Goal: Task Accomplishment & Management: Use online tool/utility

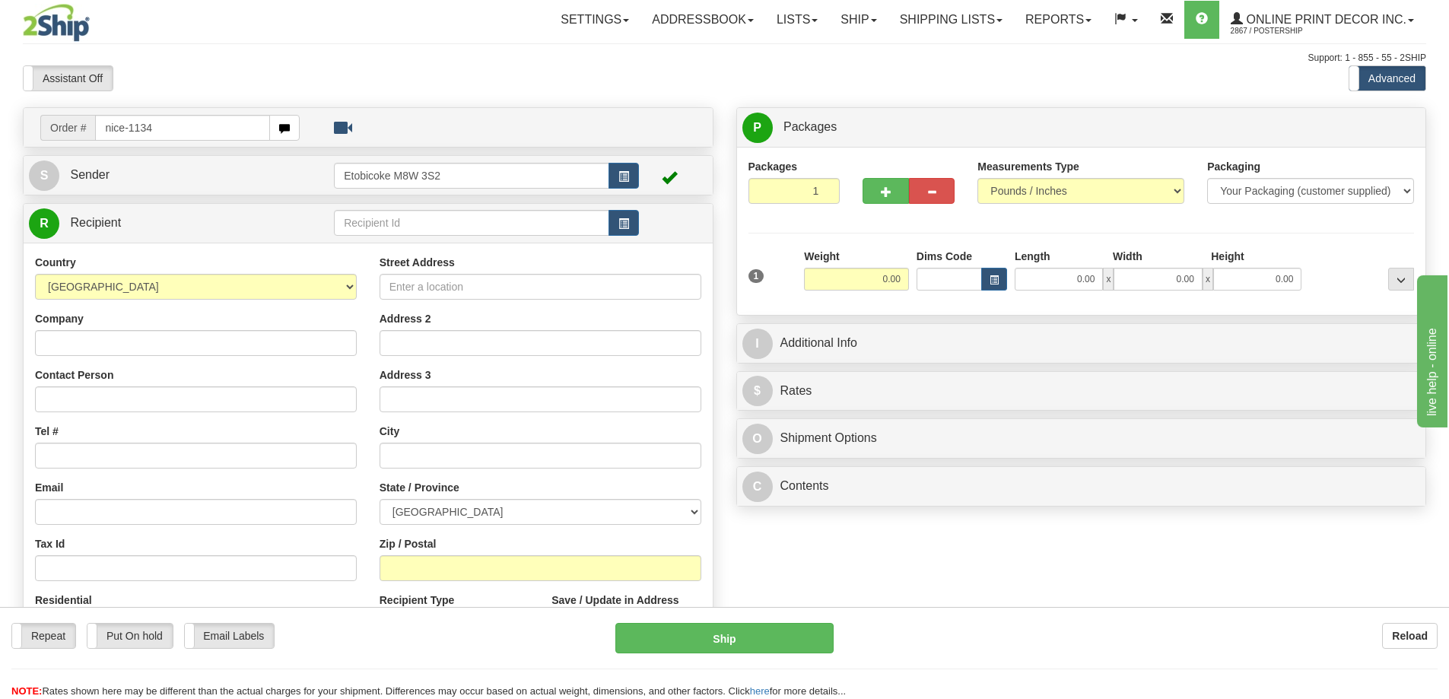
type input "nice-1134"
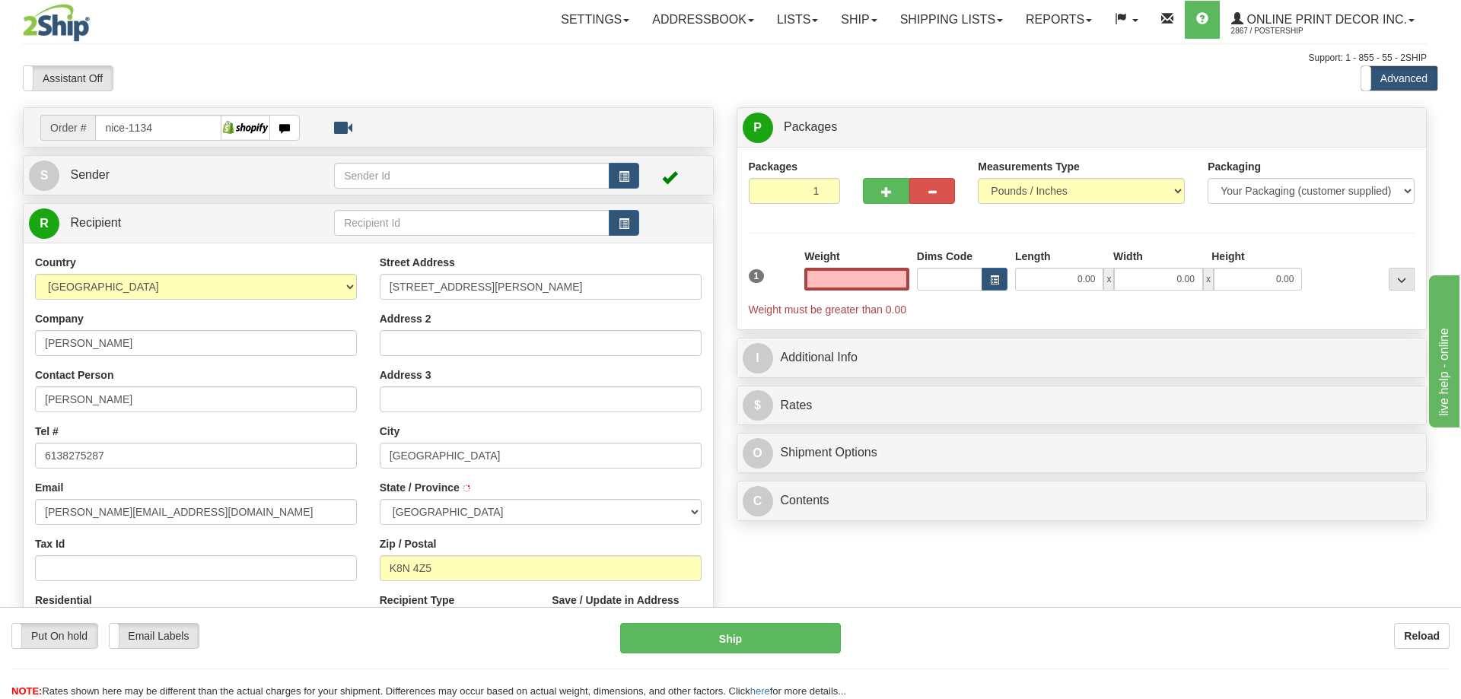
type input "BELLEVILLE"
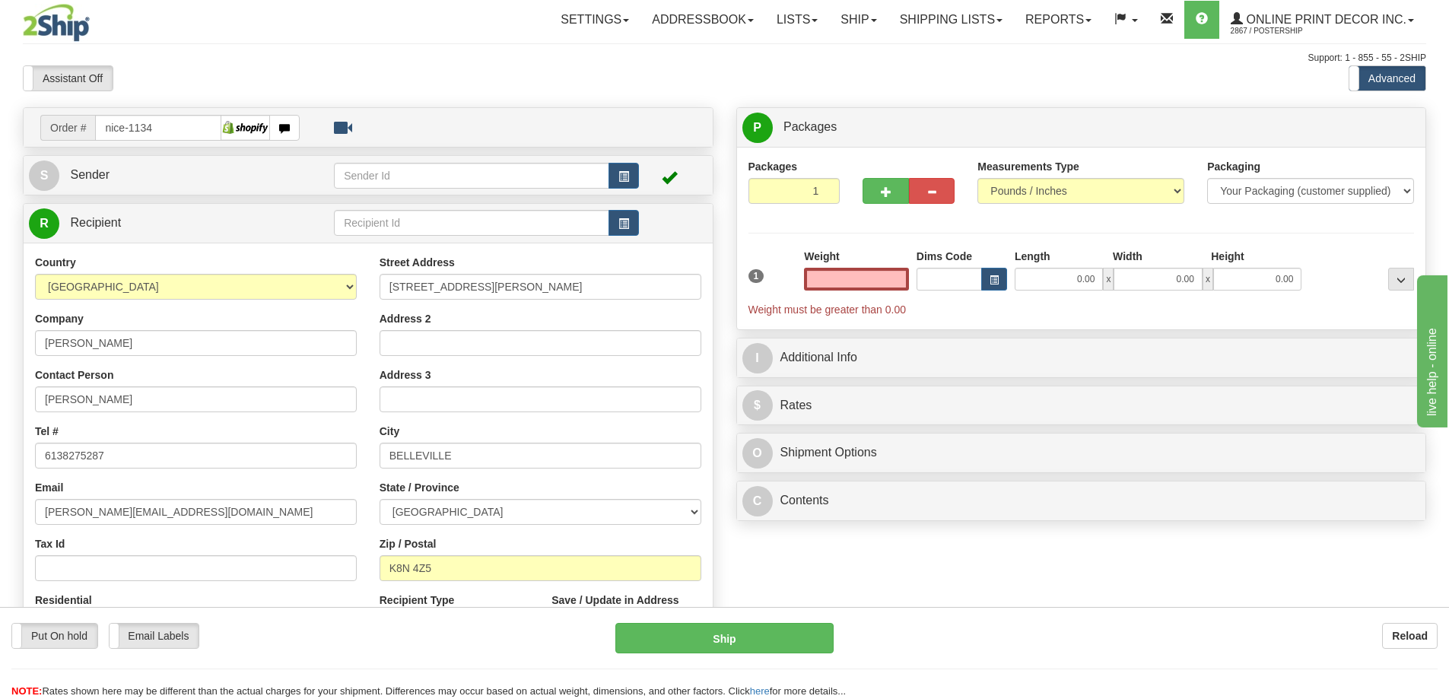
click at [893, 278] on input "text" at bounding box center [856, 279] width 105 height 23
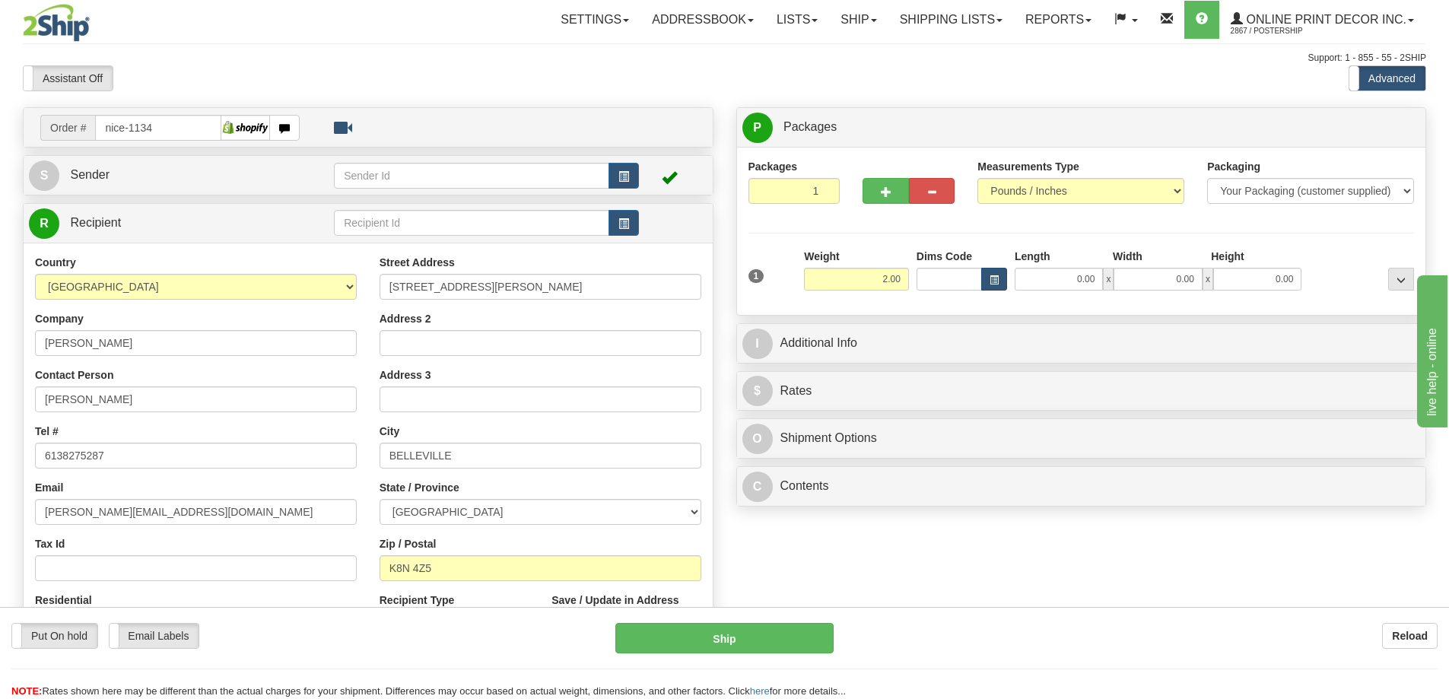
type input "2.00"
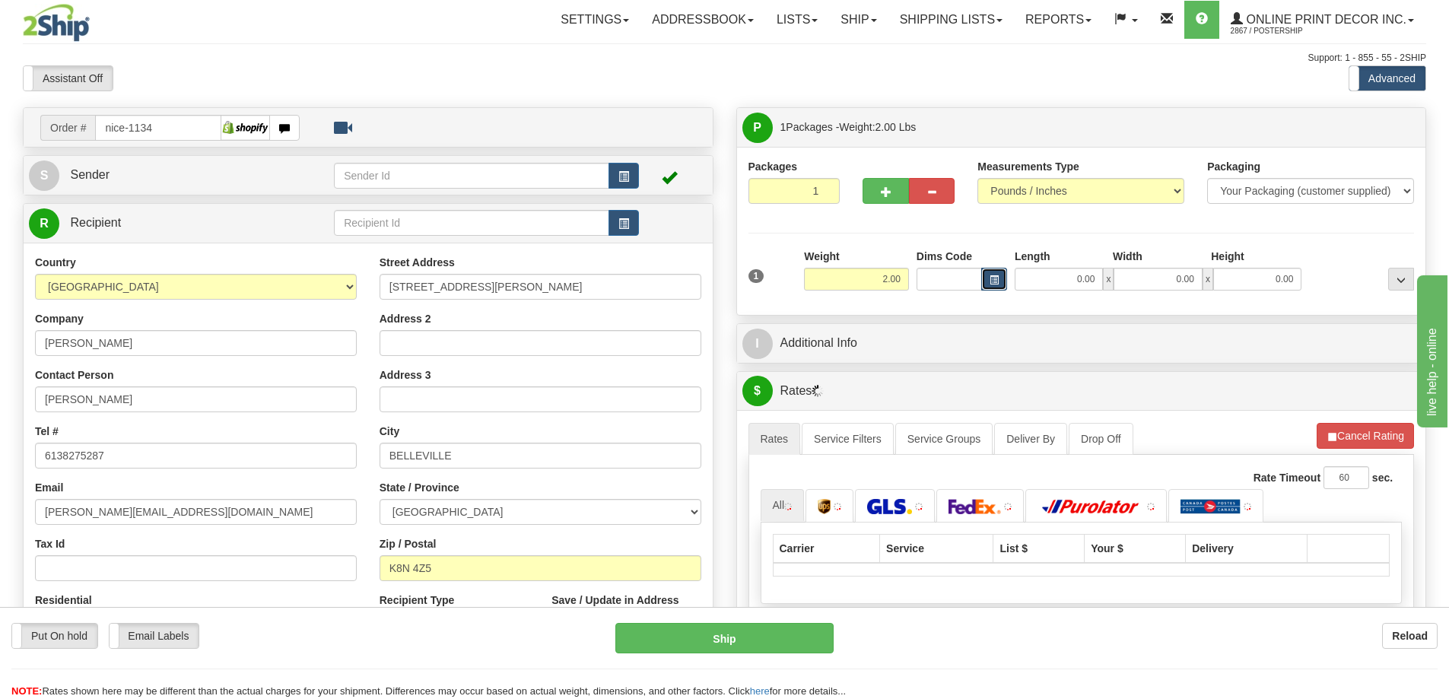
click at [1001, 275] on button "button" at bounding box center [995, 279] width 26 height 23
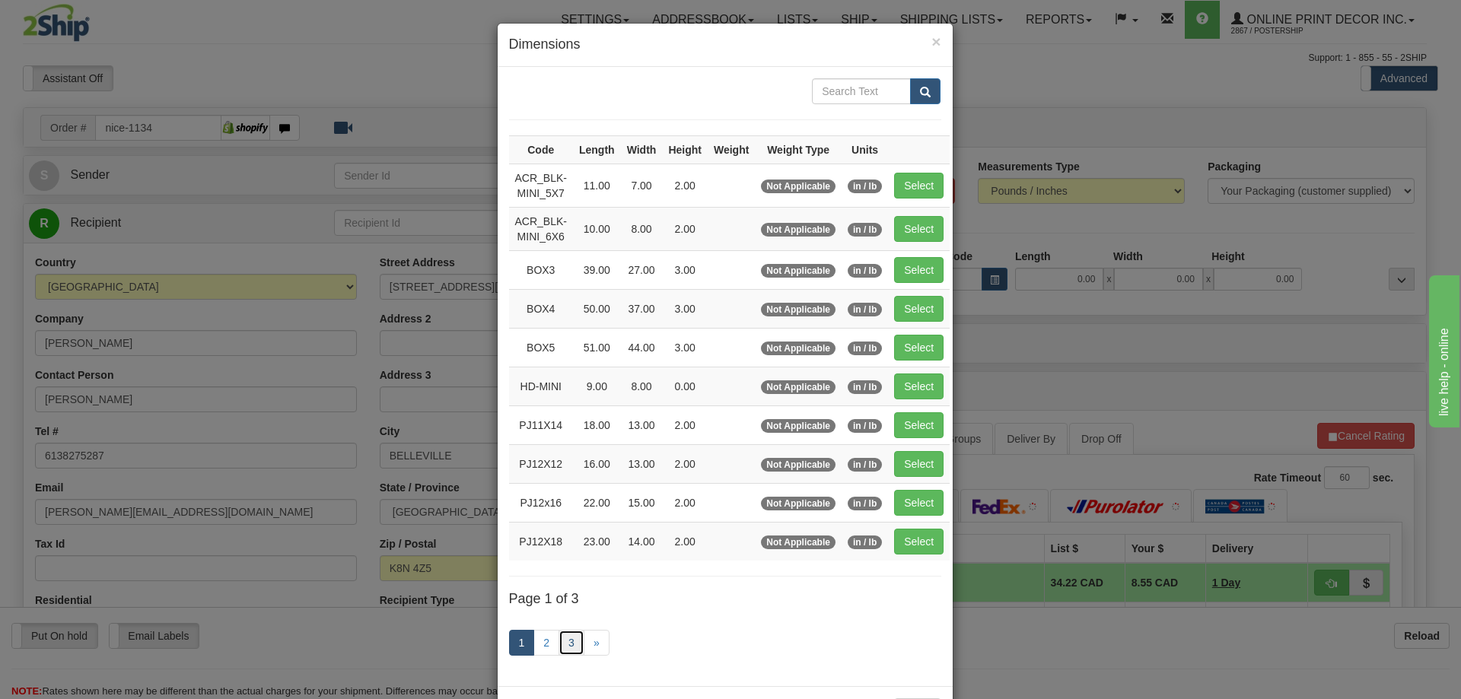
click at [569, 641] on link "3" at bounding box center [571, 643] width 26 height 26
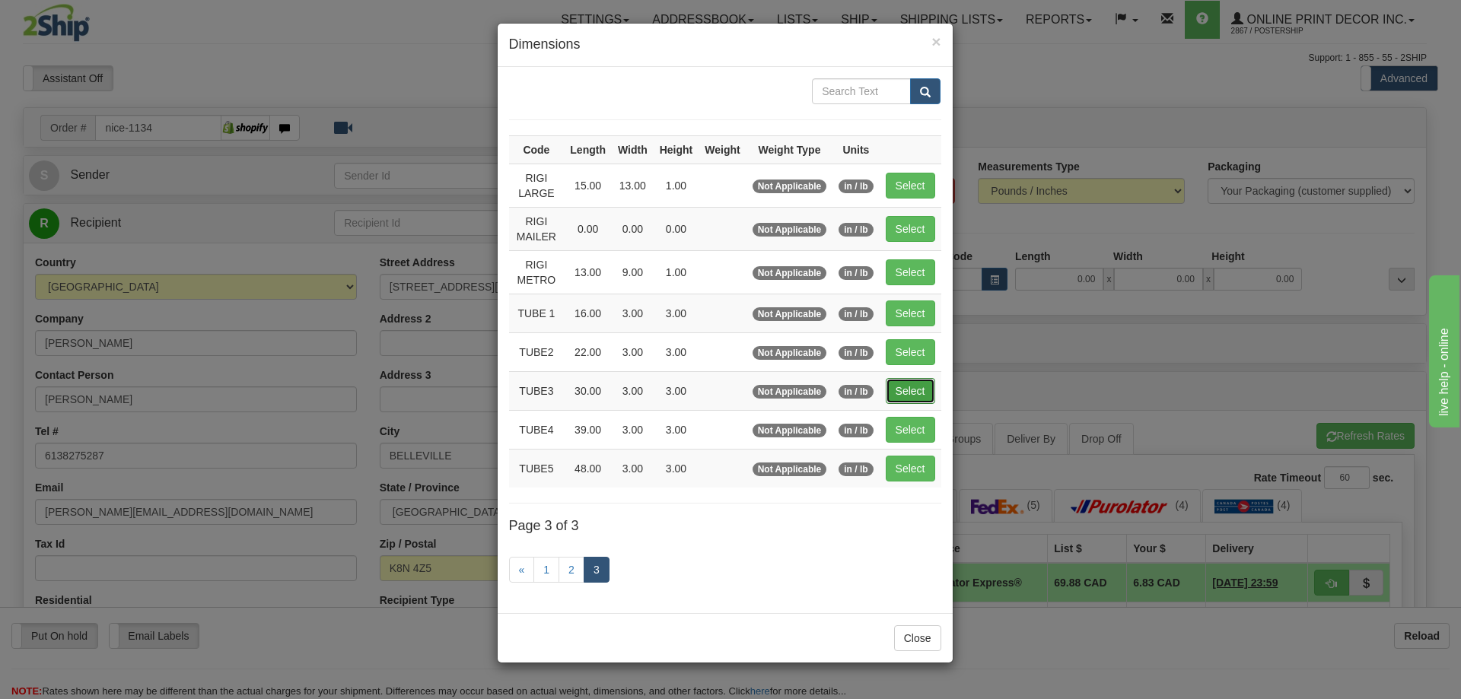
click at [918, 383] on button "Select" at bounding box center [910, 391] width 49 height 26
type input "TUBE3"
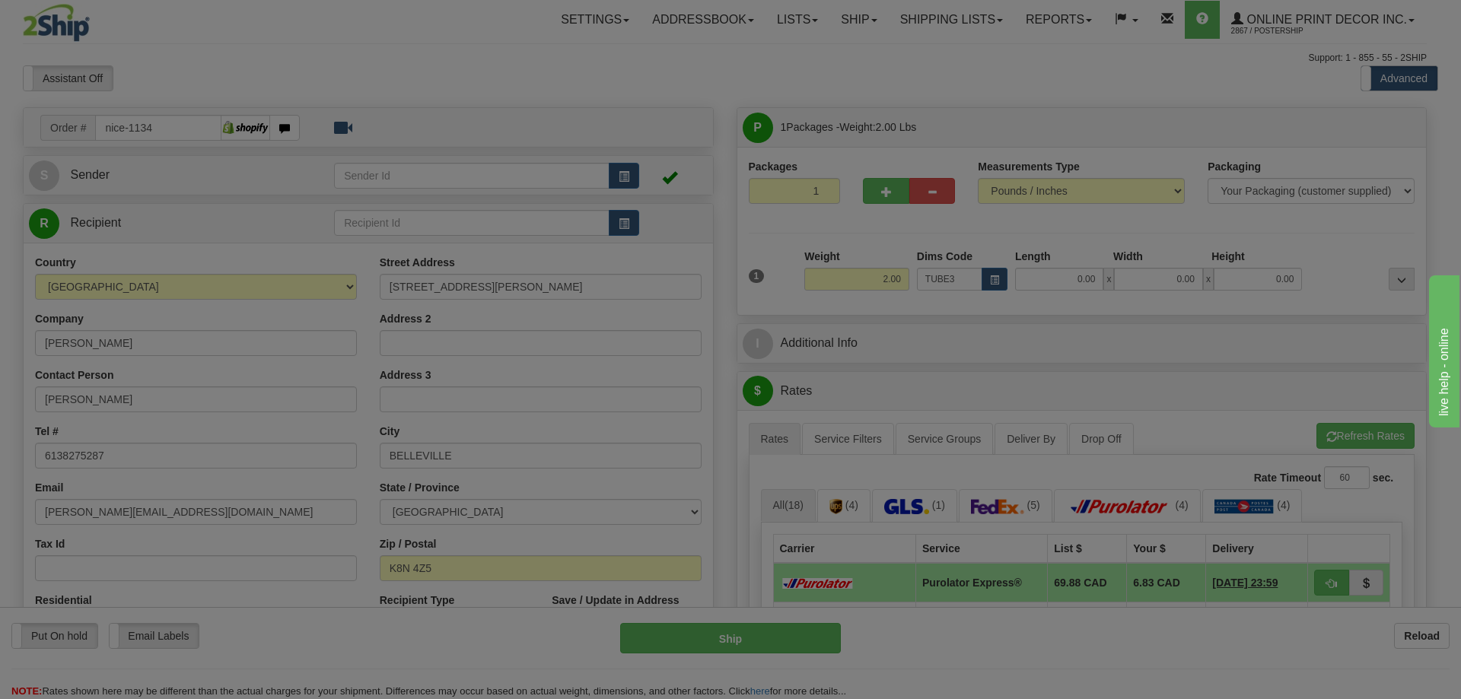
type input "30.00"
type input "3.00"
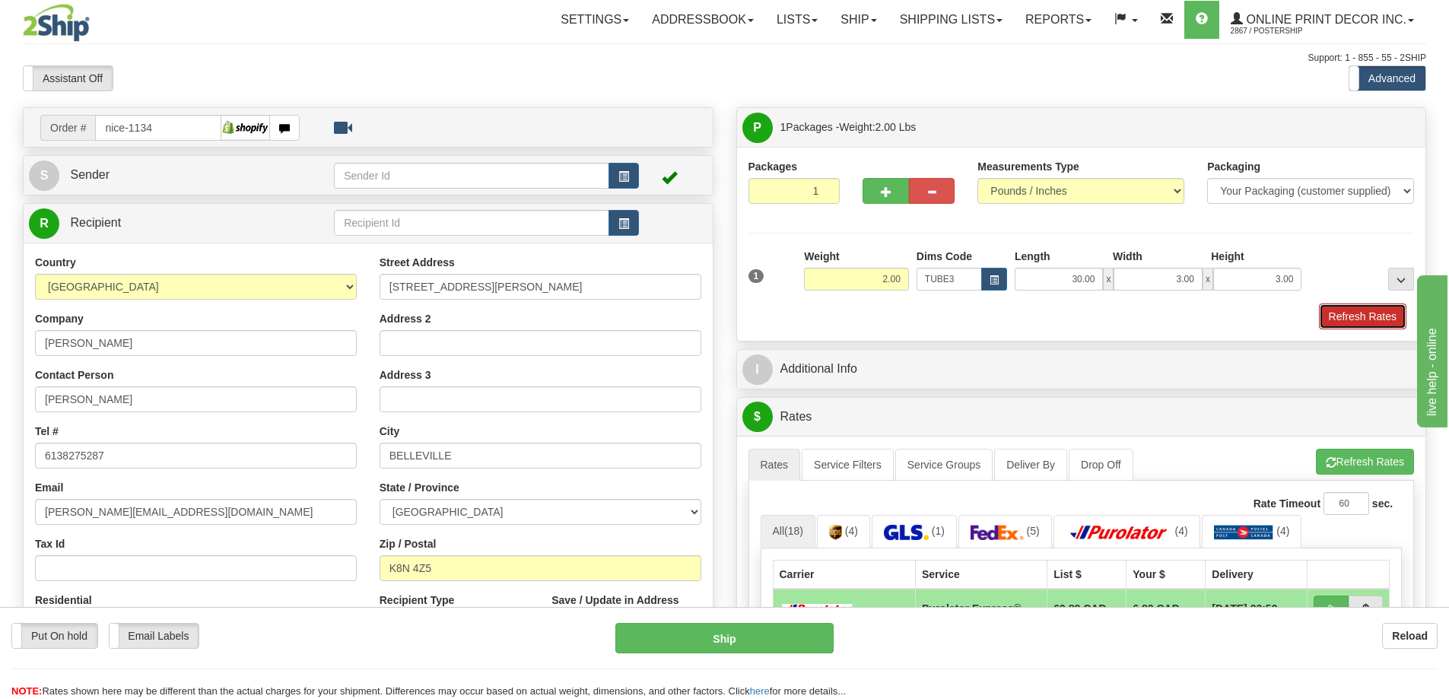
click at [1345, 307] on button "Refresh Rates" at bounding box center [1363, 317] width 88 height 26
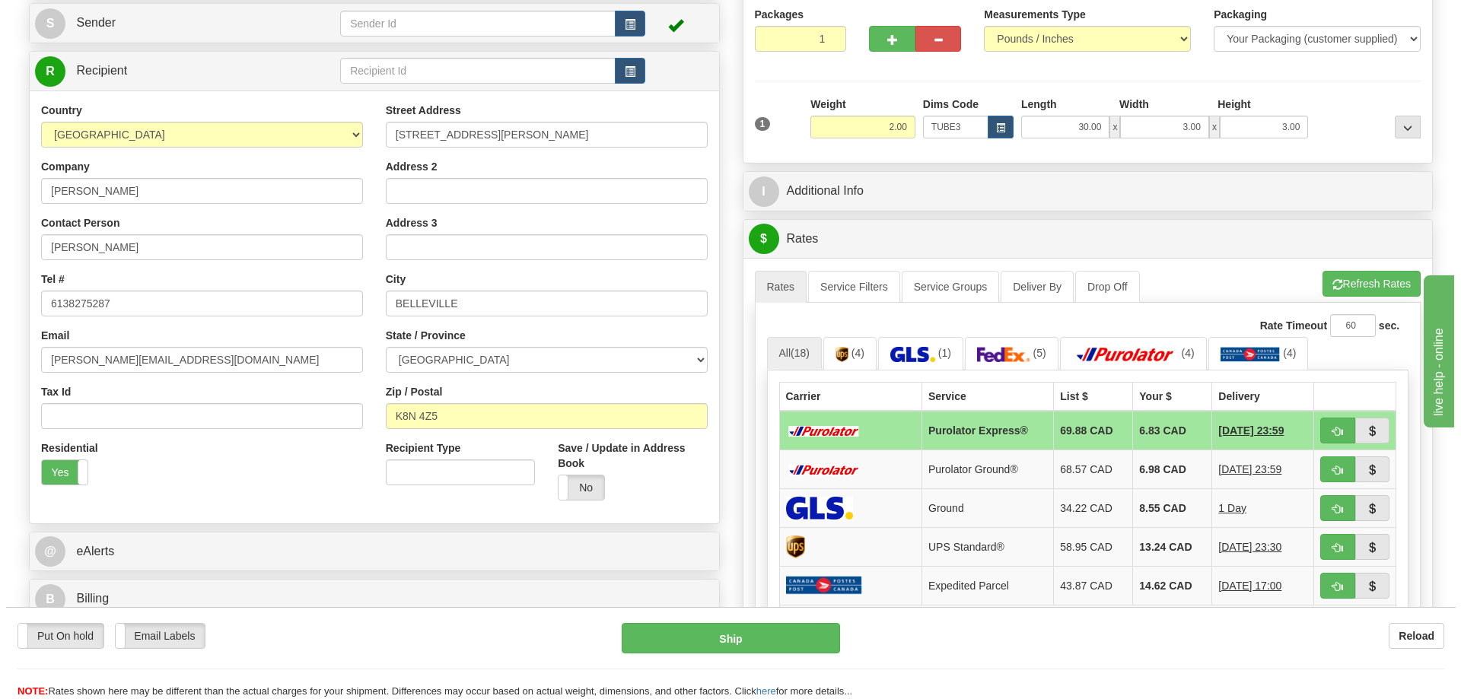
scroll to position [228, 0]
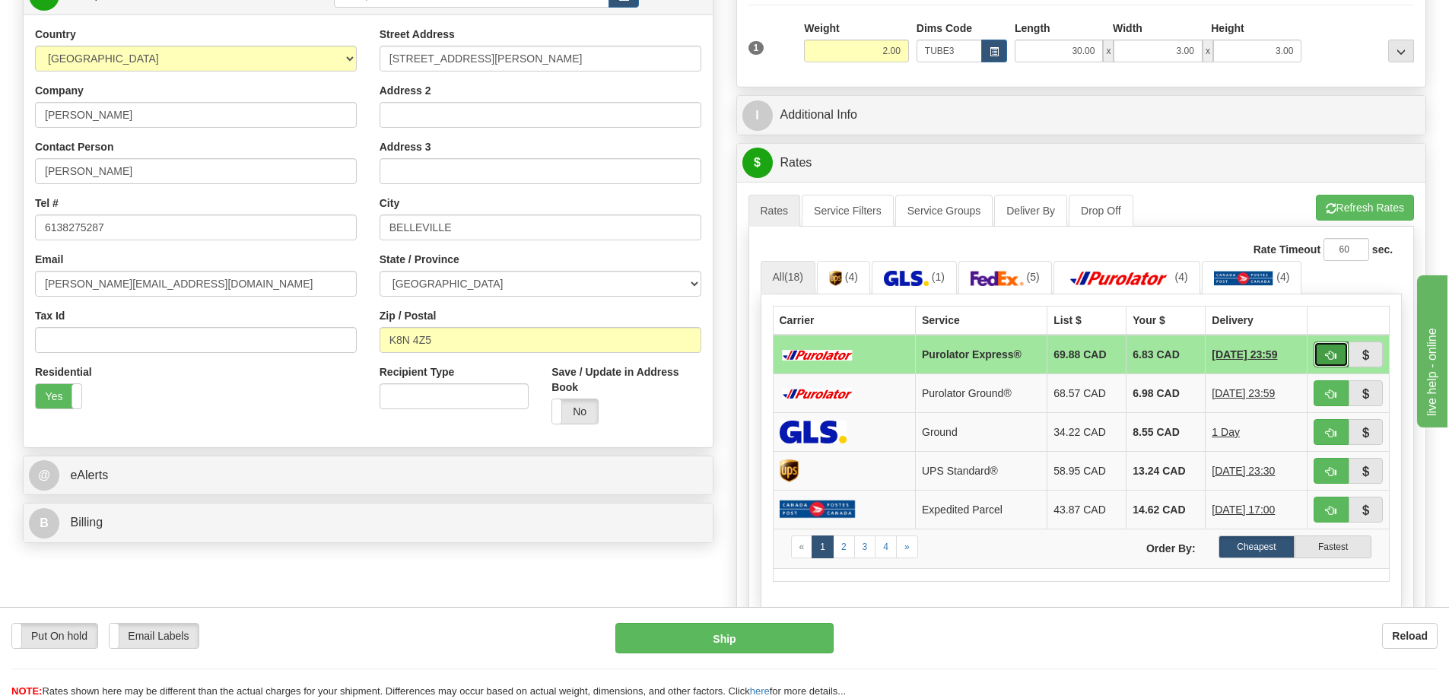
click at [1342, 352] on button "button" at bounding box center [1331, 355] width 35 height 26
type input "202"
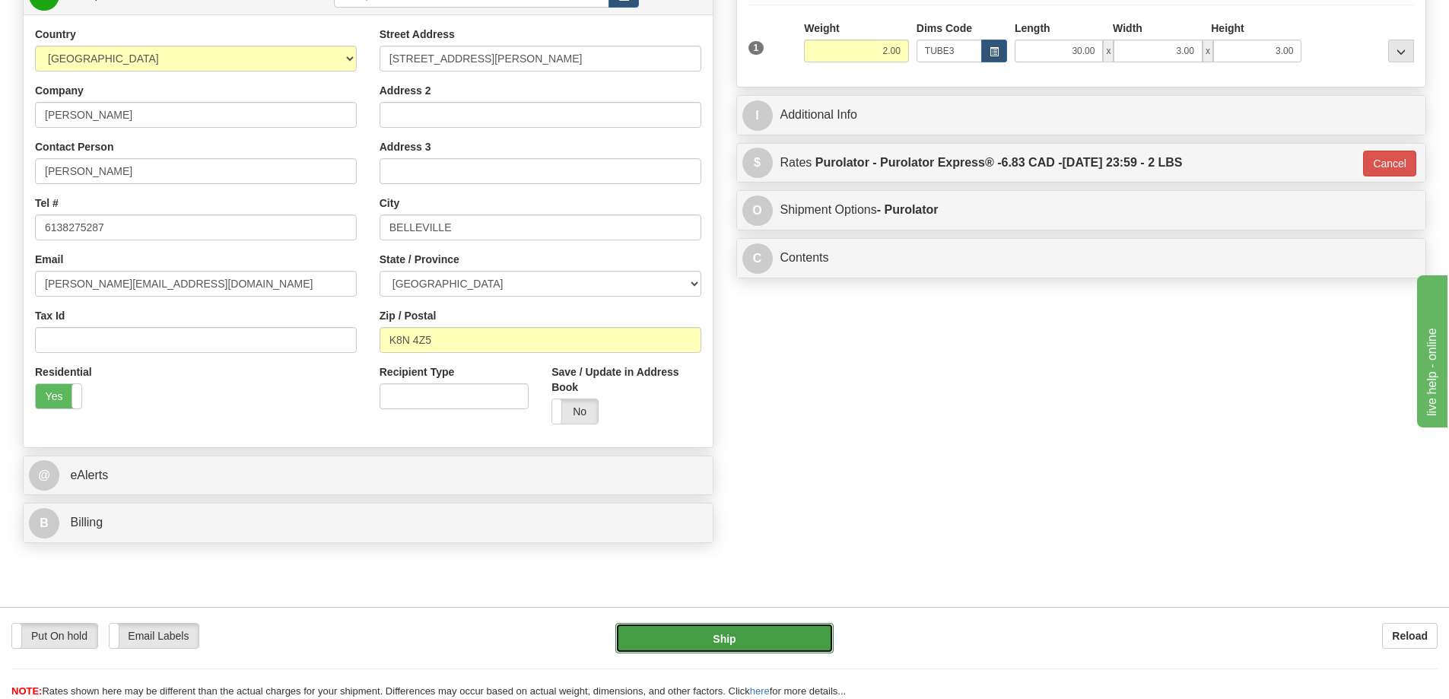
click at [744, 638] on button "Ship" at bounding box center [725, 638] width 218 height 30
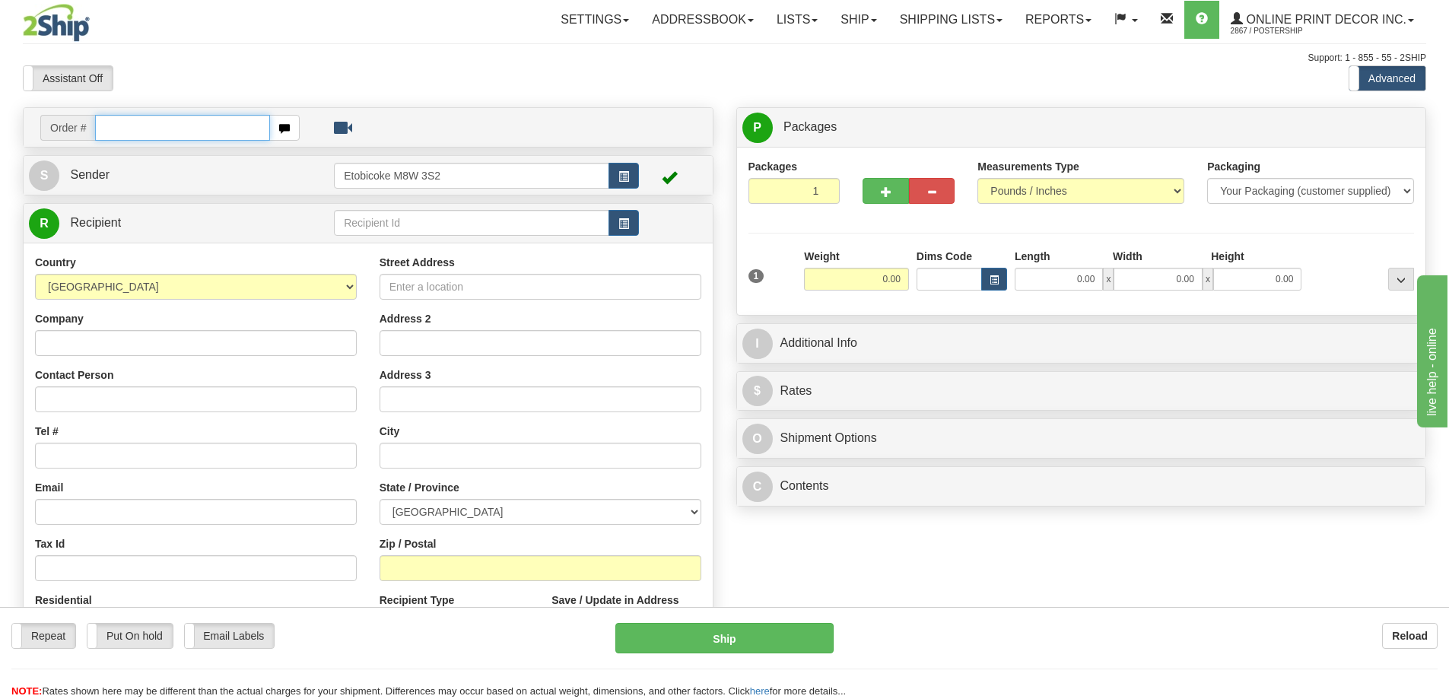
click at [168, 133] on input "text" at bounding box center [182, 128] width 175 height 26
type input "ca-423144"
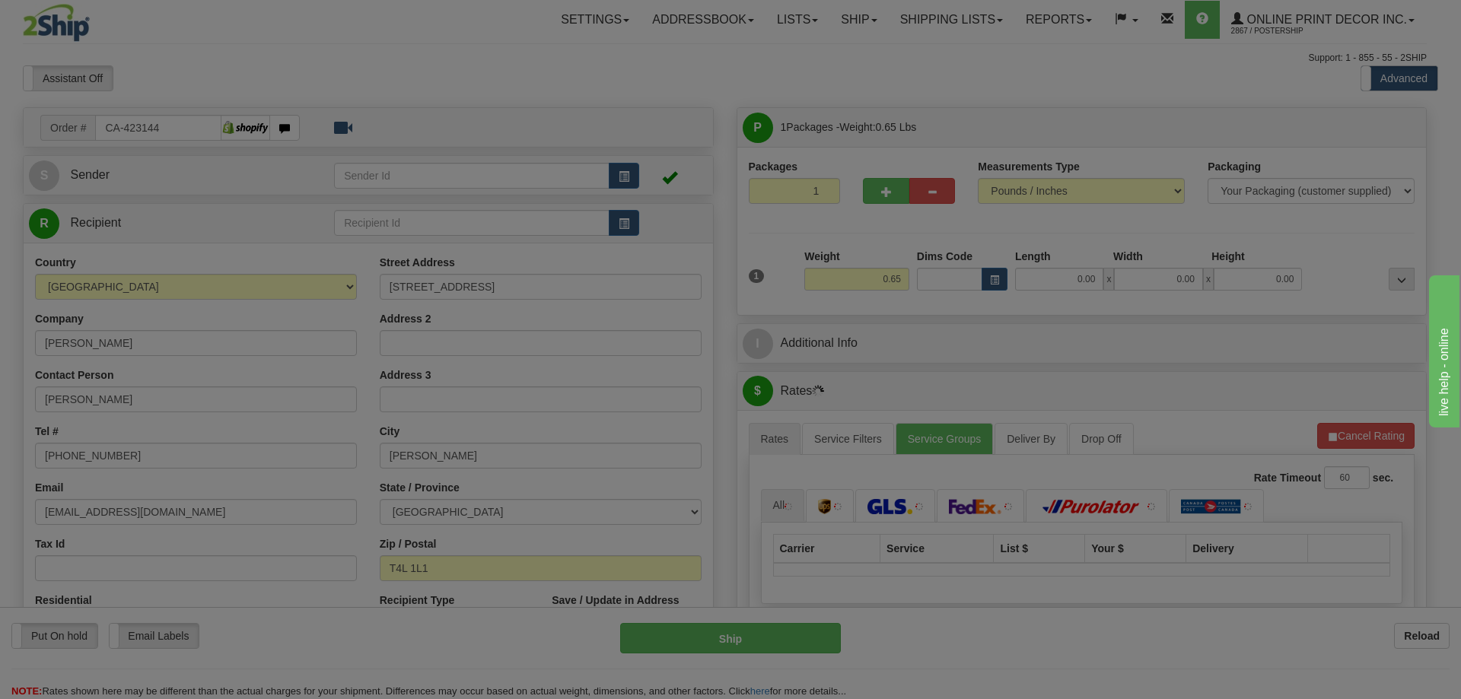
type input "[PERSON_NAME]"
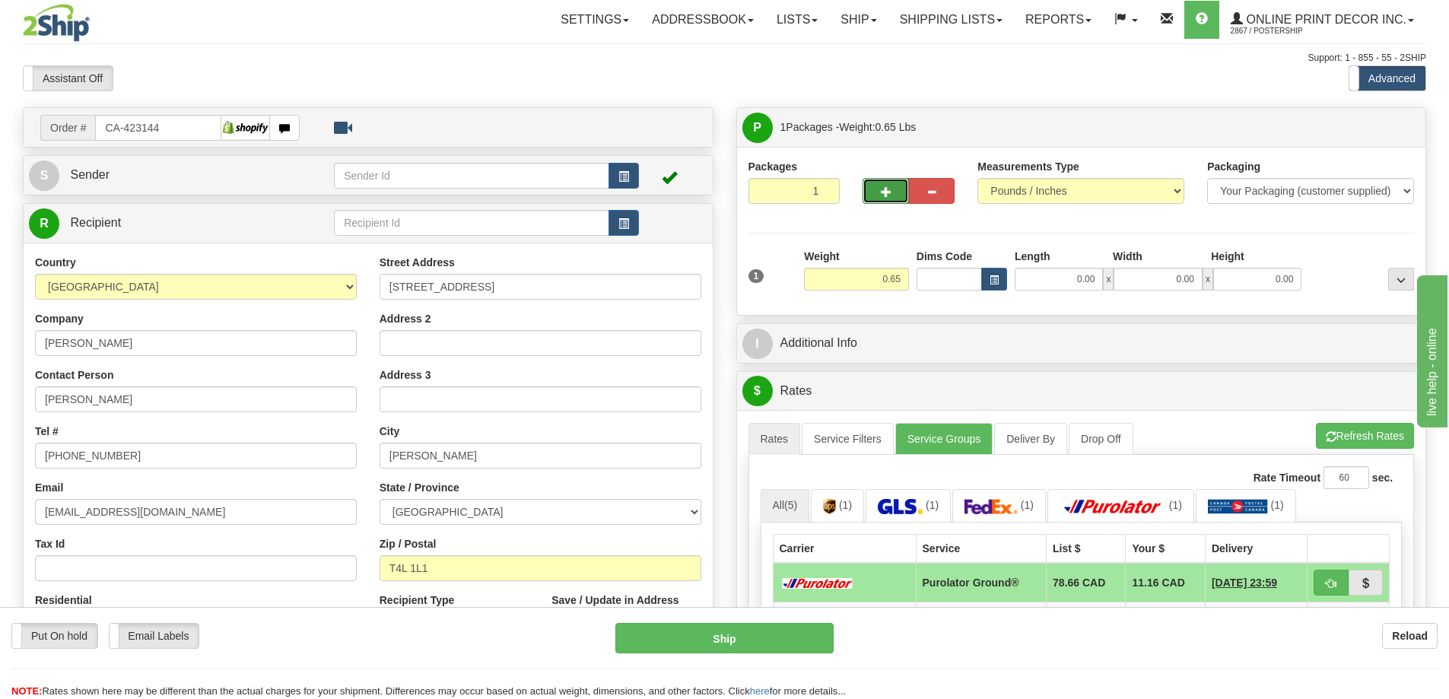
click at [881, 189] on span "button" at bounding box center [886, 192] width 11 height 10
radio input "true"
type input "2"
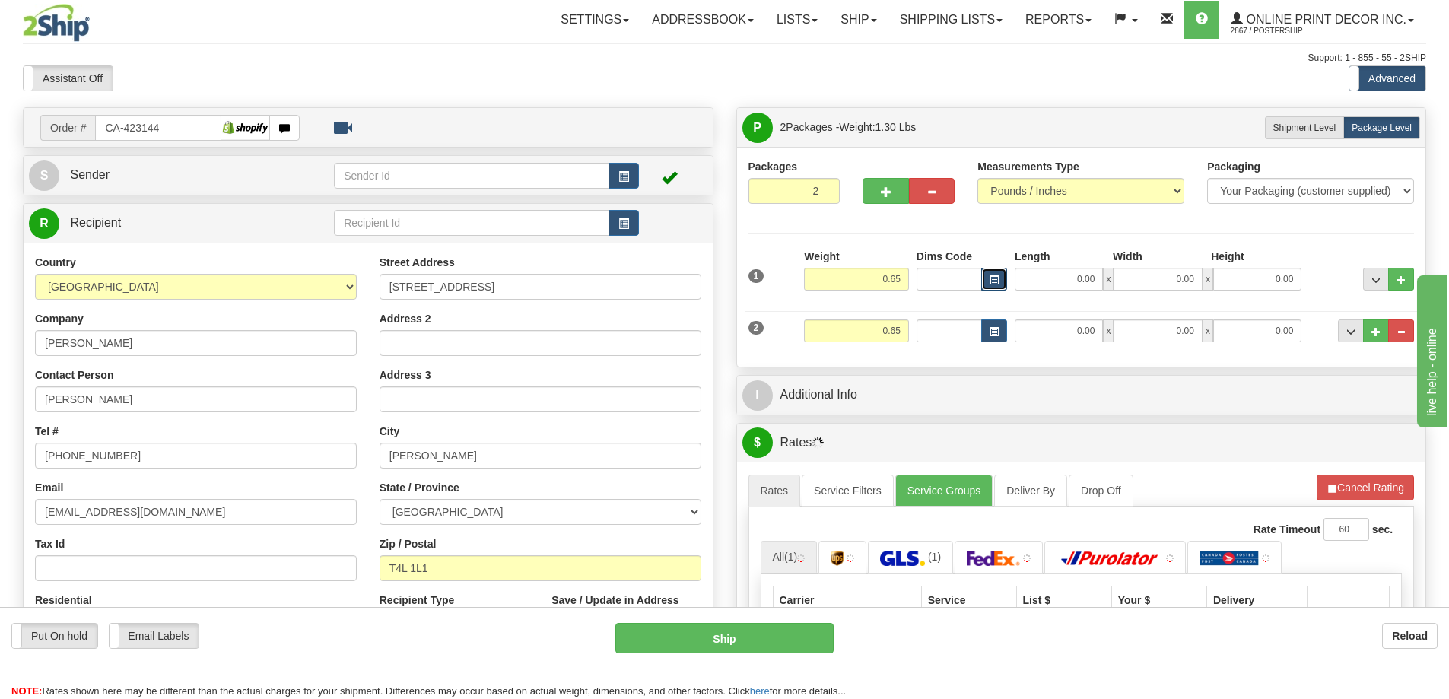
click at [1003, 278] on button "button" at bounding box center [995, 279] width 26 height 23
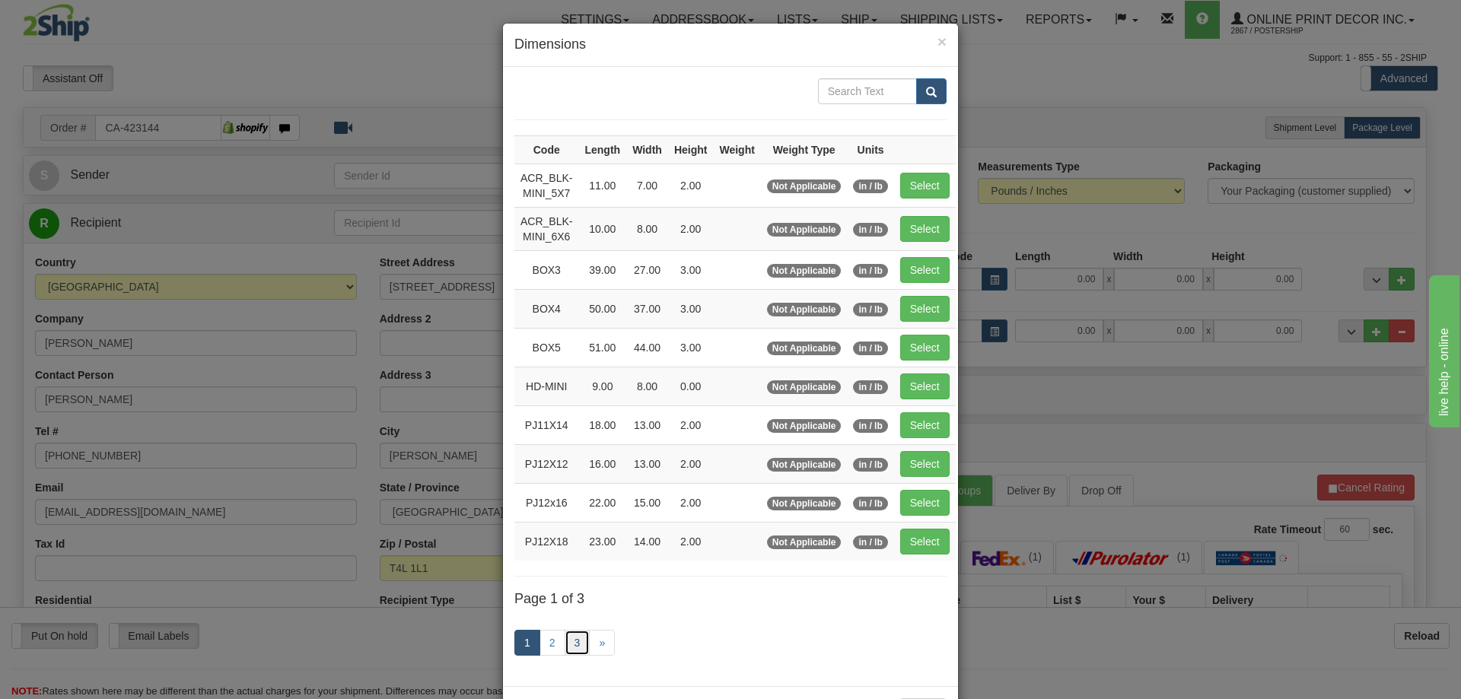
click at [568, 638] on link "3" at bounding box center [578, 643] width 26 height 26
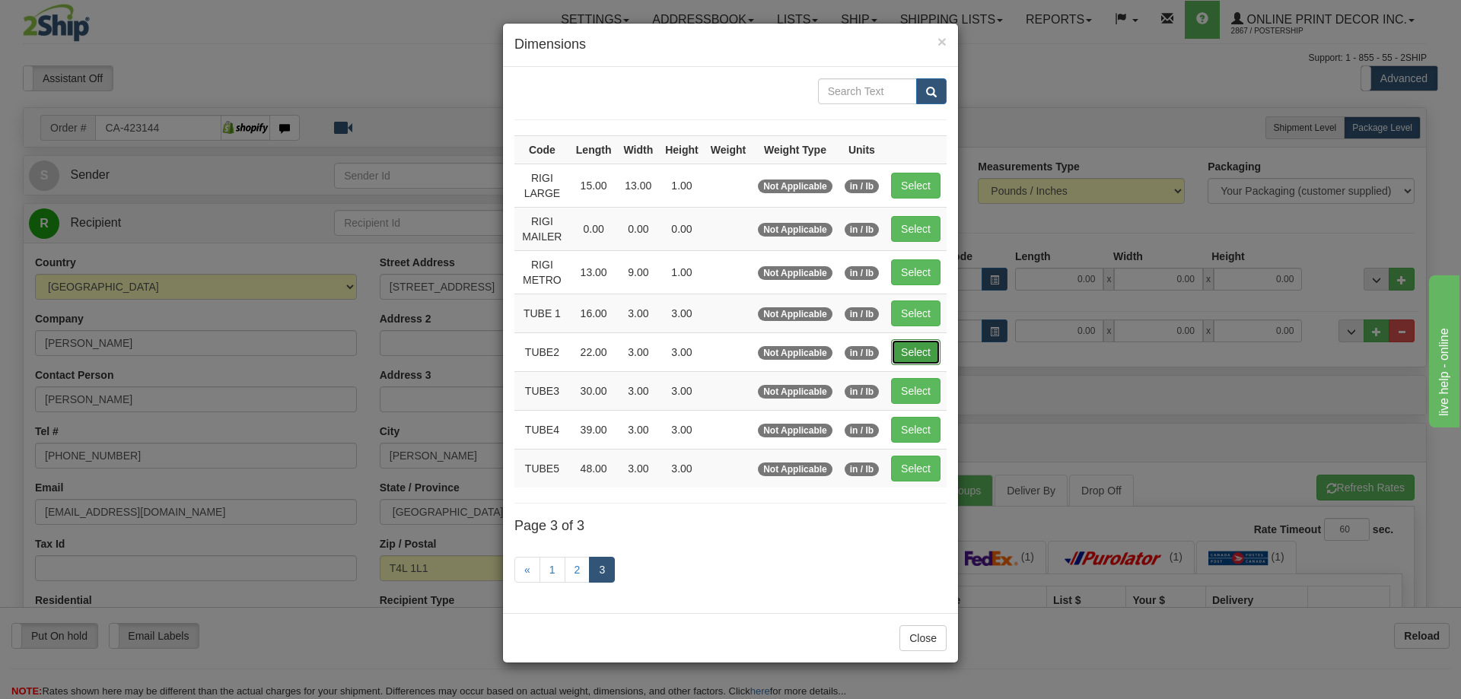
click at [913, 348] on button "Select" at bounding box center [915, 352] width 49 height 26
type input "TUBE2"
type input "22.00"
type input "3.00"
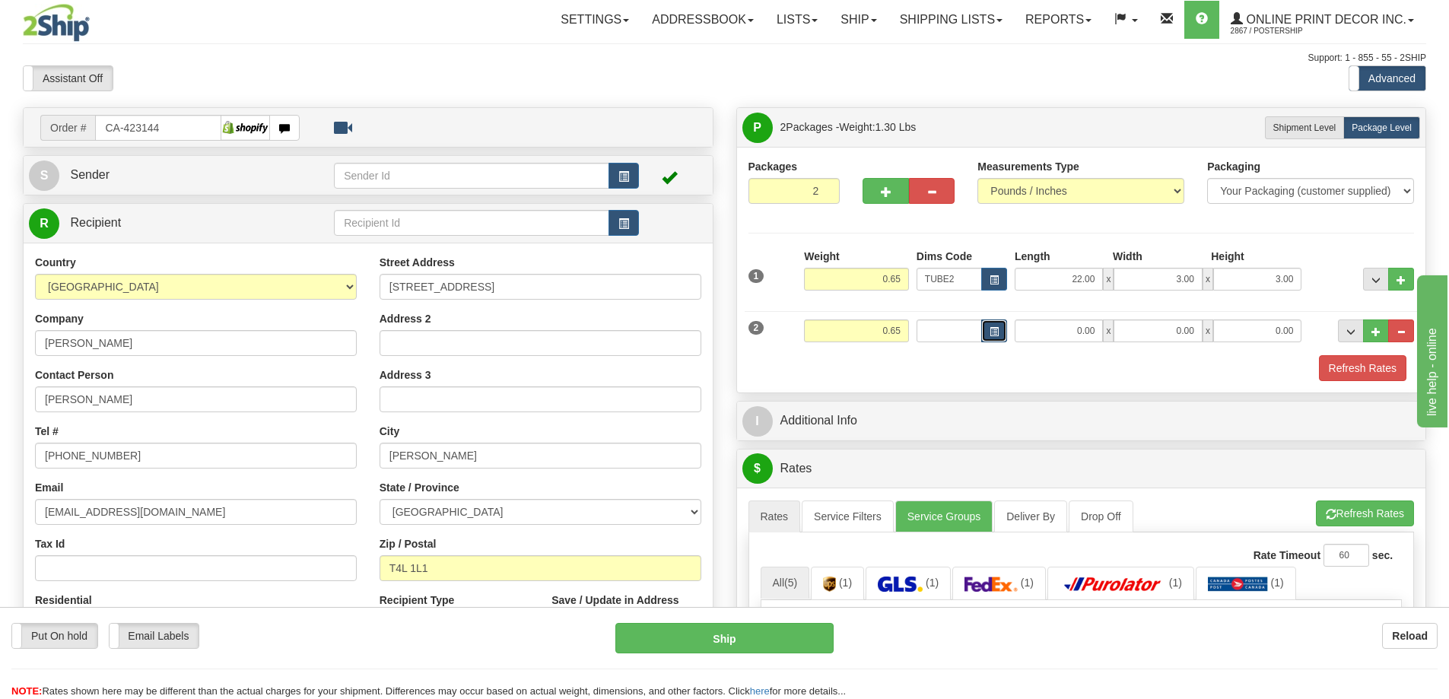
click at [988, 323] on button "button" at bounding box center [995, 331] width 26 height 23
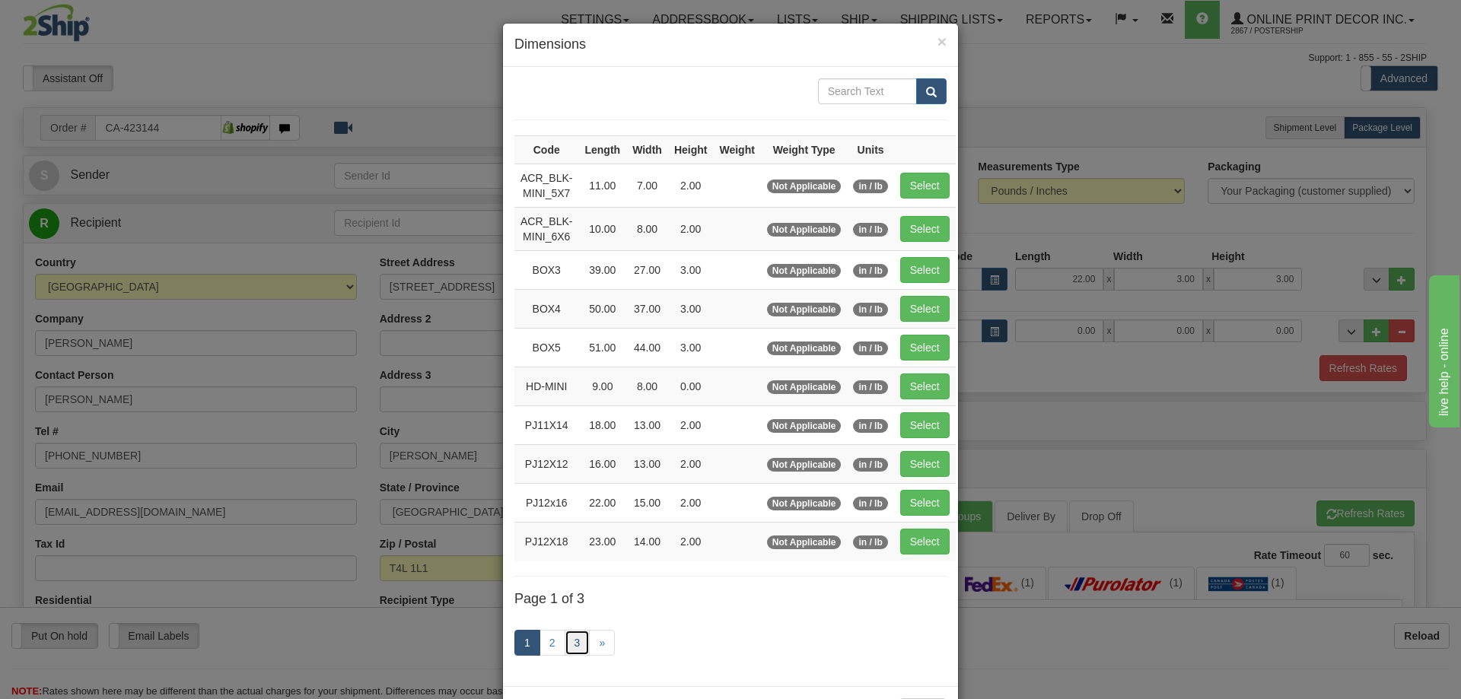
click at [575, 637] on link "3" at bounding box center [578, 643] width 26 height 26
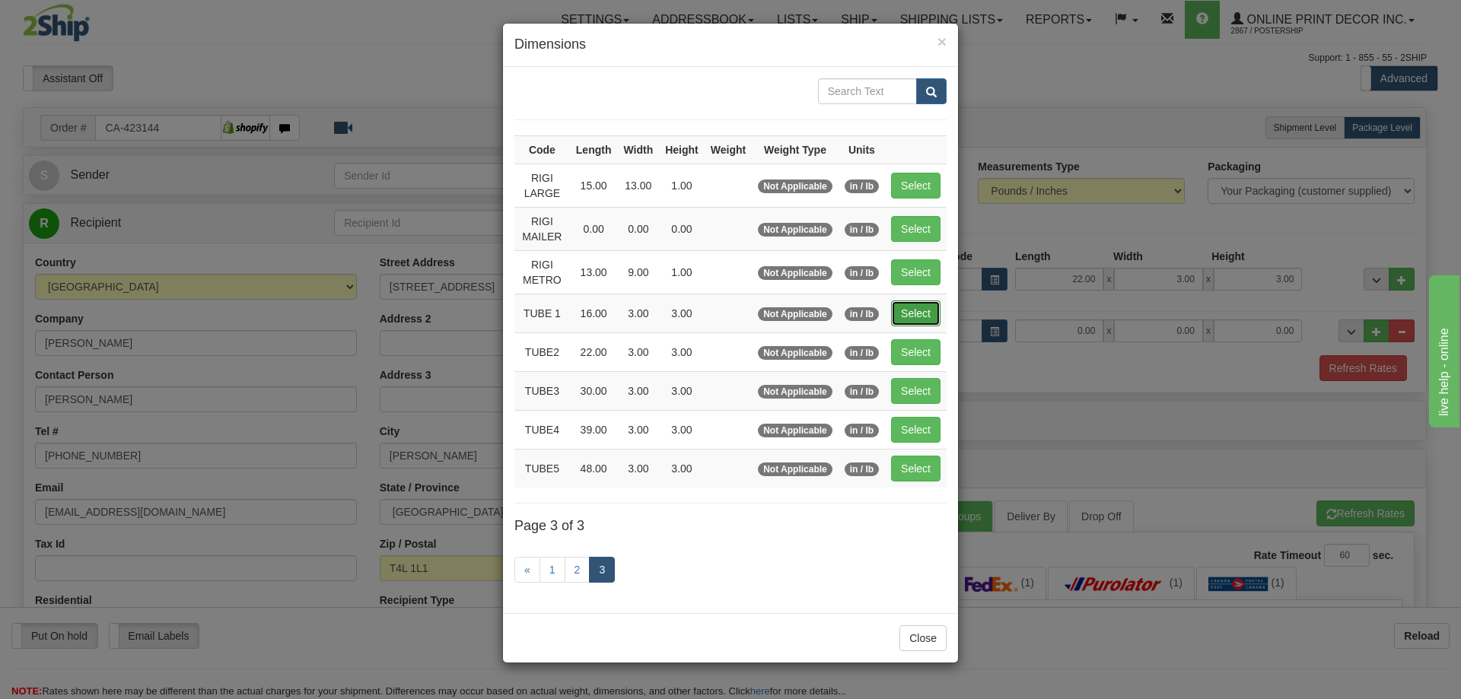
click at [918, 317] on button "Select" at bounding box center [915, 314] width 49 height 26
type input "TUBE 1"
type input "16.00"
type input "3.00"
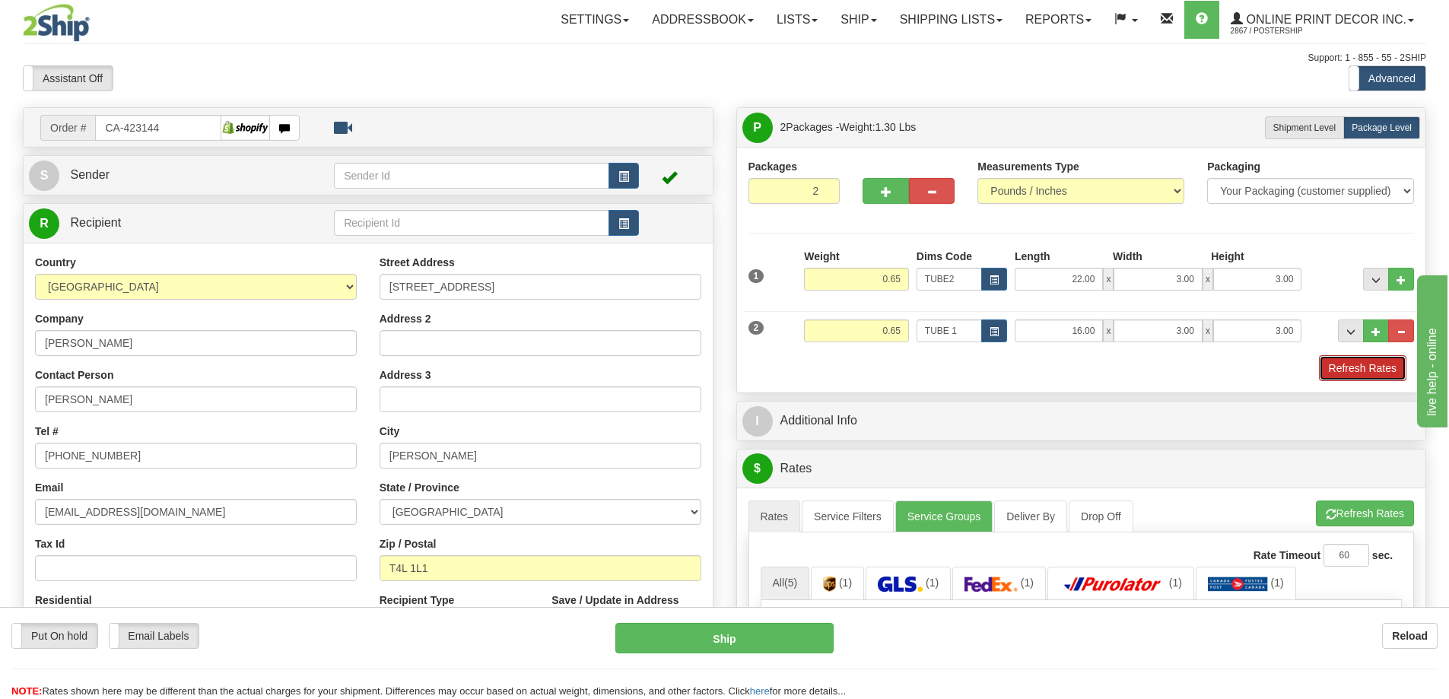
click at [1383, 371] on button "Refresh Rates" at bounding box center [1363, 368] width 88 height 26
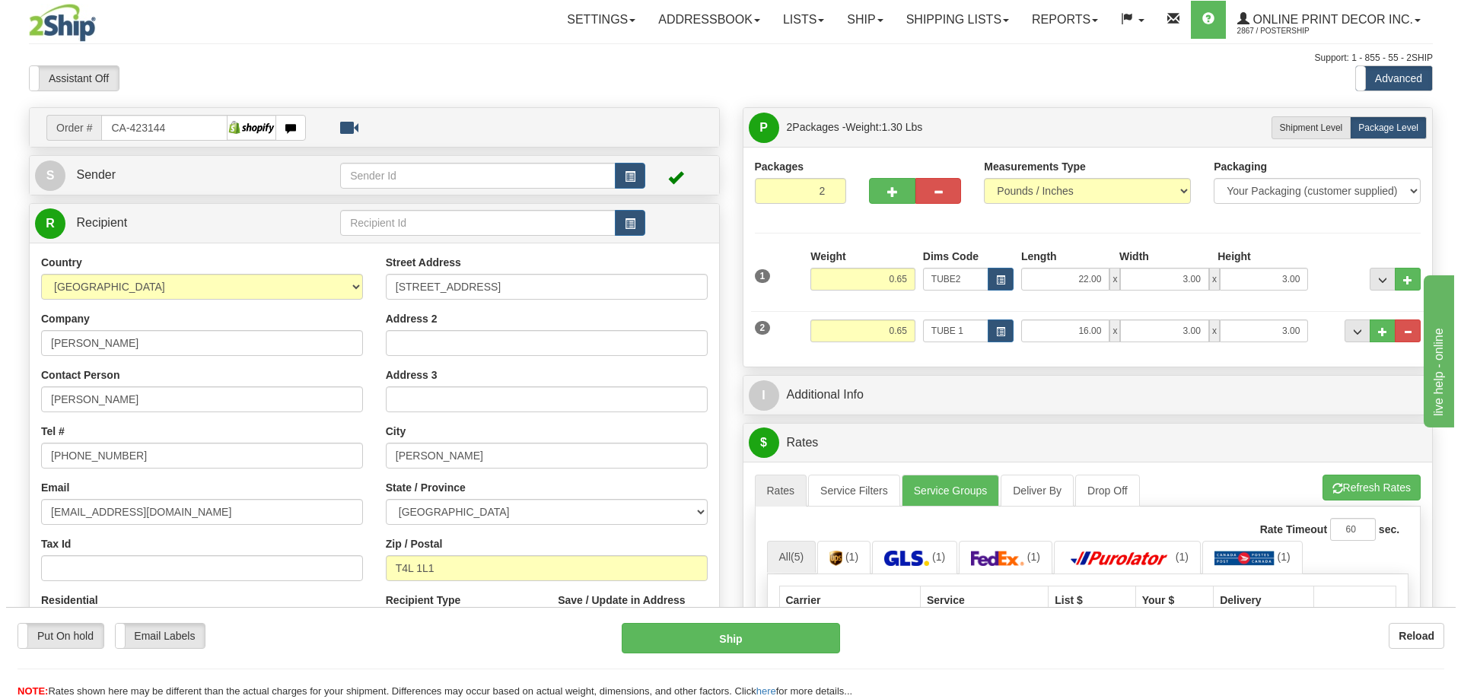
scroll to position [228, 0]
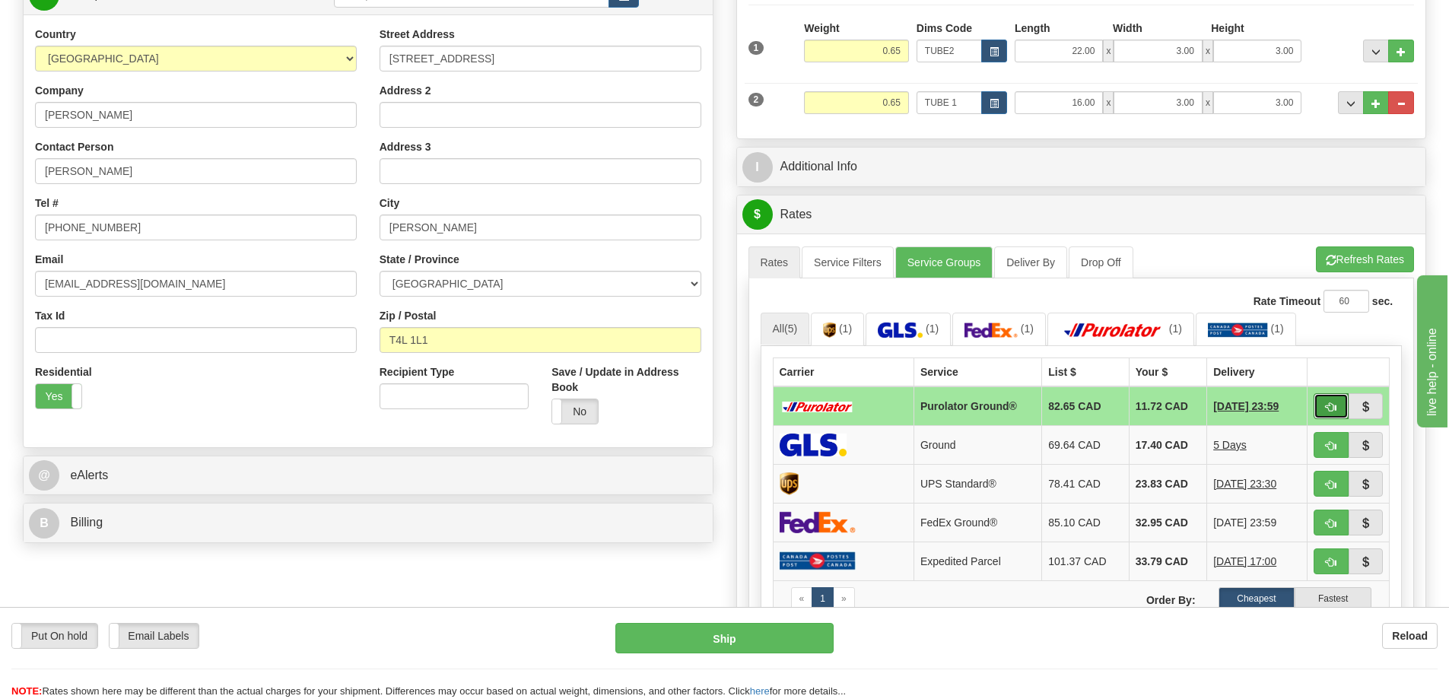
click at [1332, 409] on span "button" at bounding box center [1331, 408] width 11 height 10
type input "260"
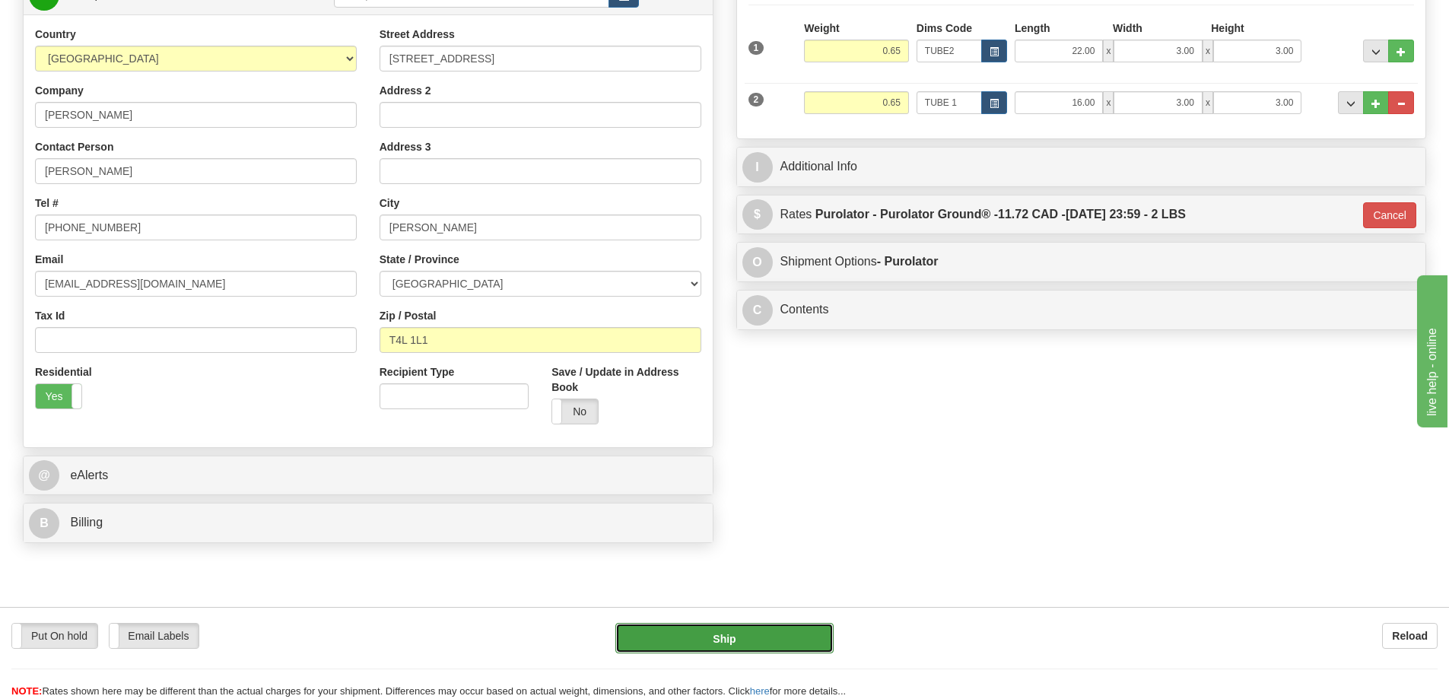
click at [736, 634] on button "Ship" at bounding box center [725, 638] width 218 height 30
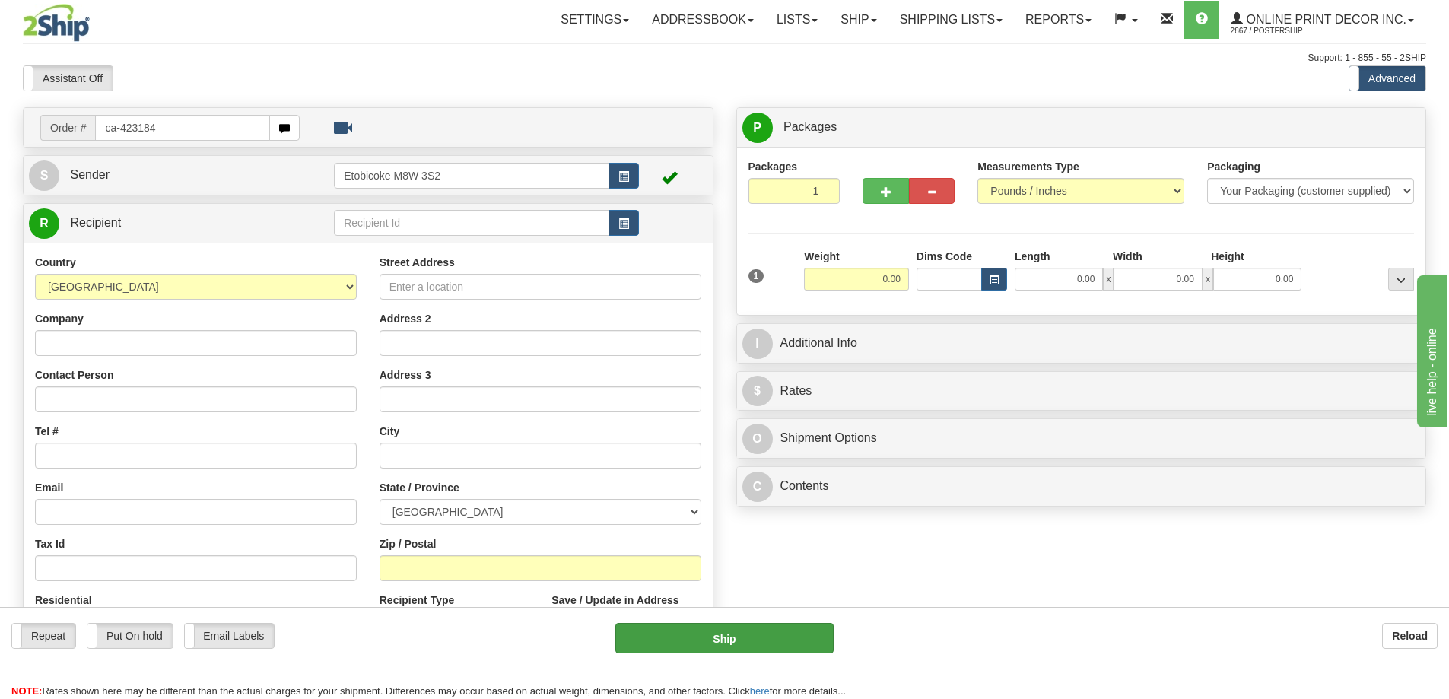
type input "ca-423184"
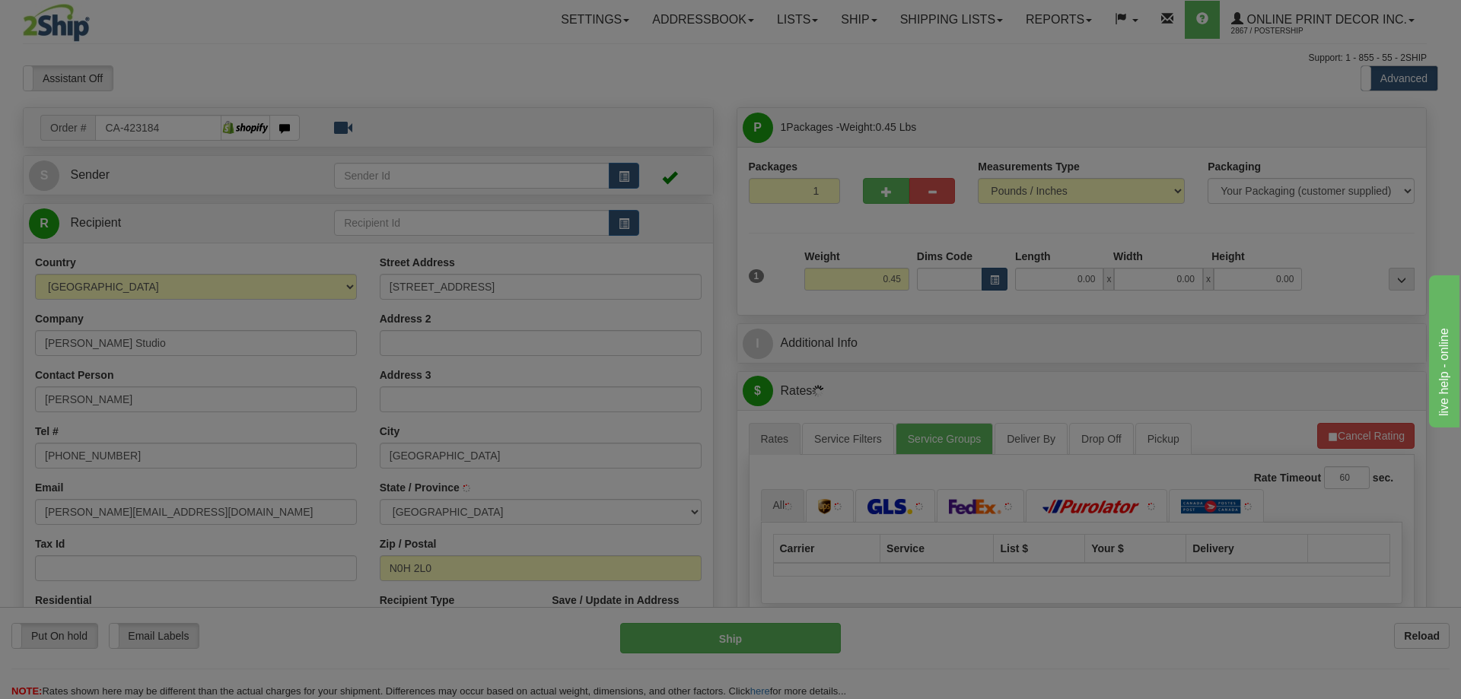
type input "SOUTHAMPTON"
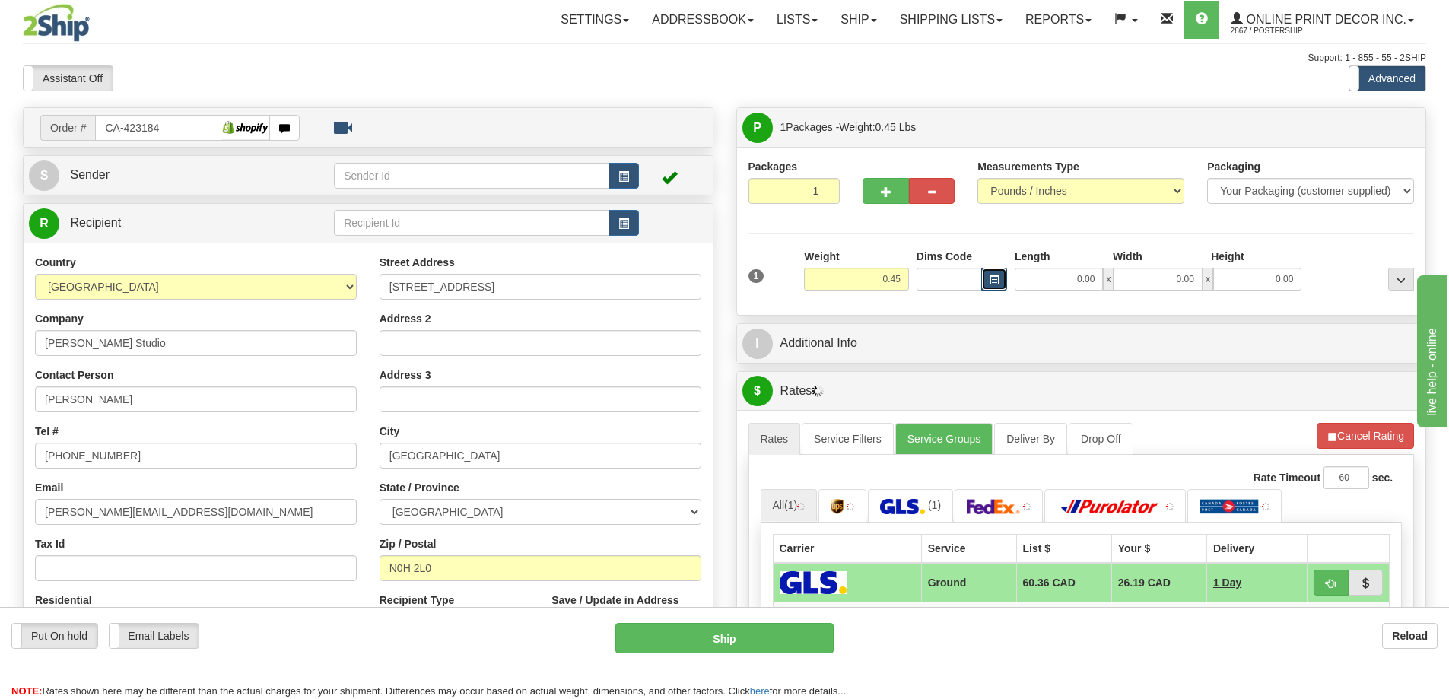
click at [988, 273] on button "button" at bounding box center [995, 279] width 26 height 23
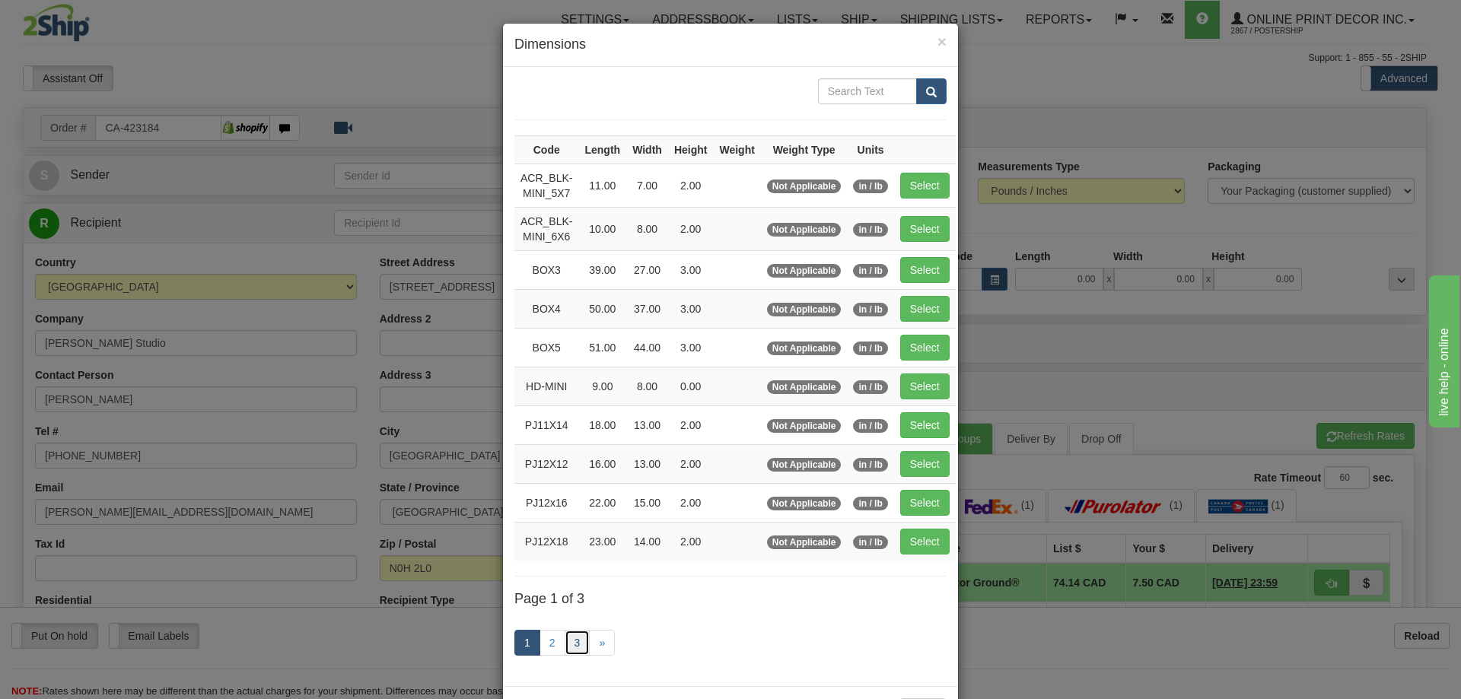
click at [573, 639] on link "3" at bounding box center [578, 643] width 26 height 26
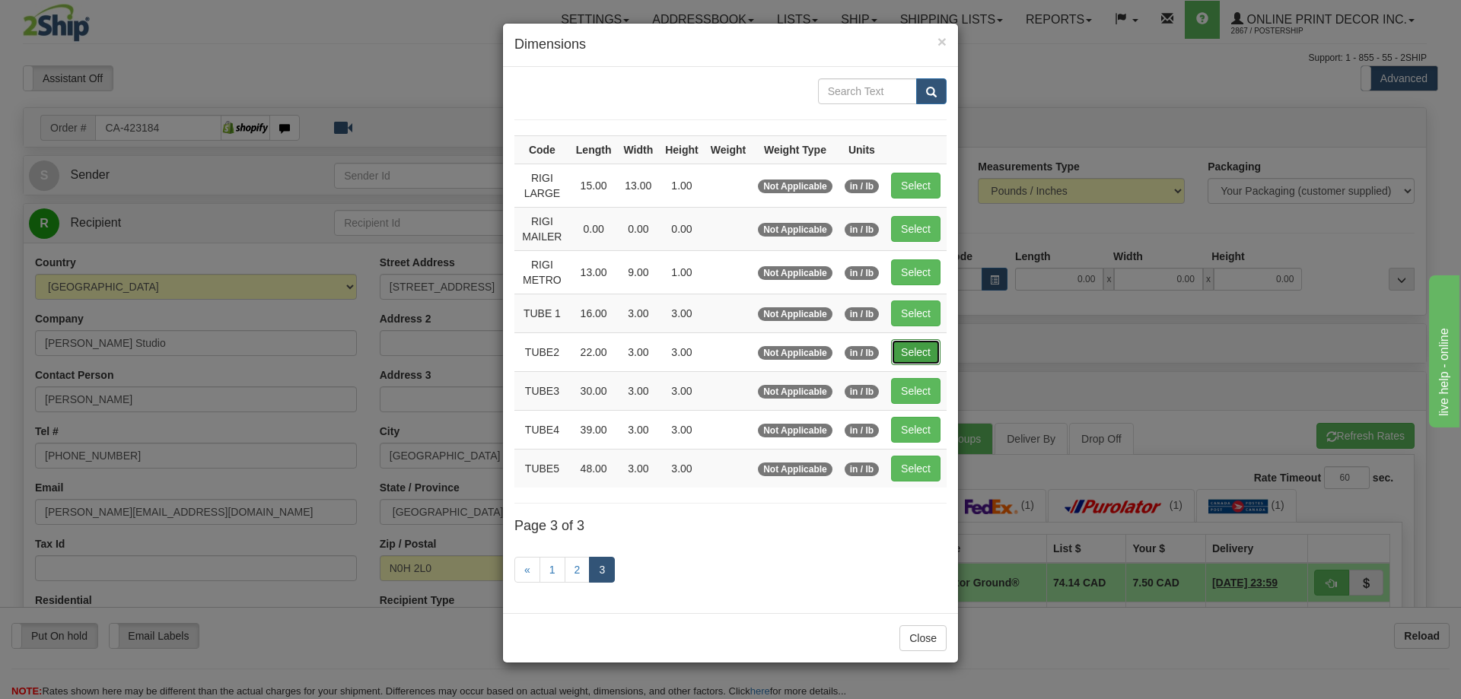
click at [899, 349] on button "Select" at bounding box center [915, 352] width 49 height 26
type input "TUBE2"
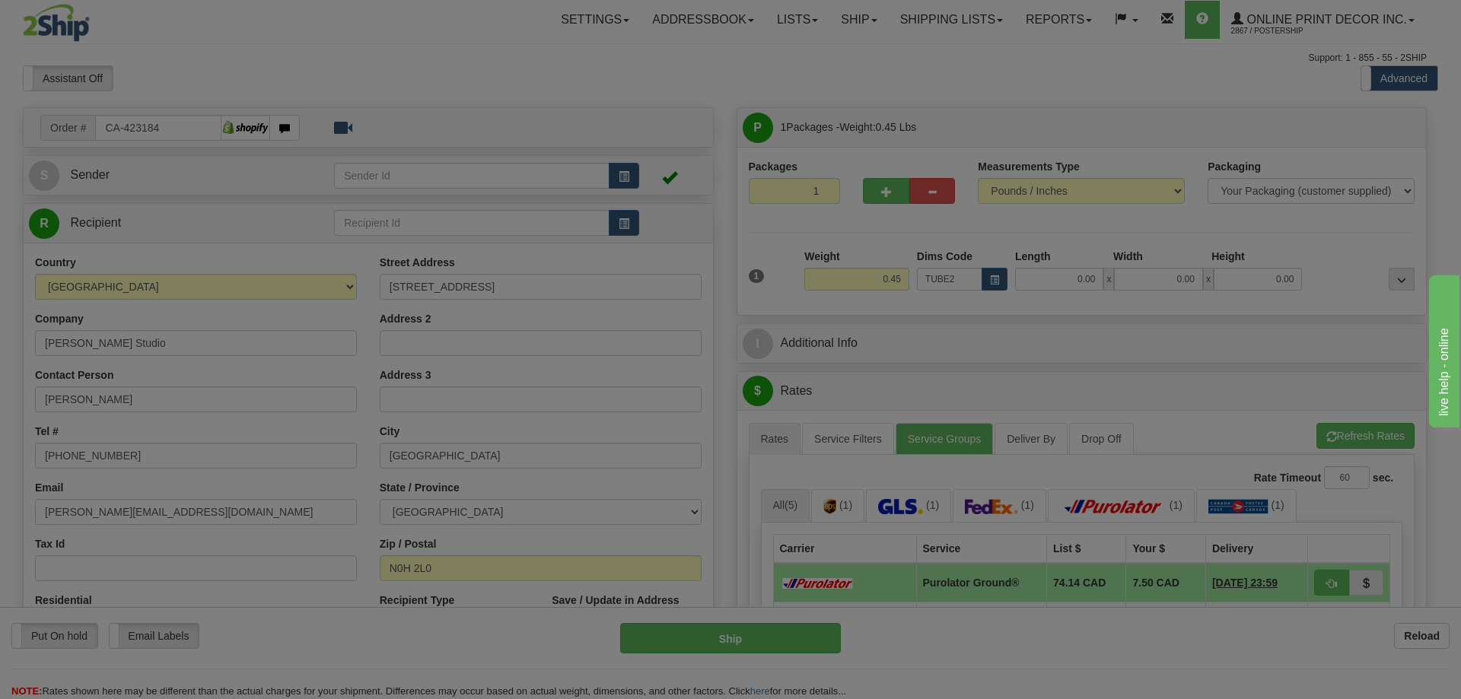
type input "22.00"
type input "3.00"
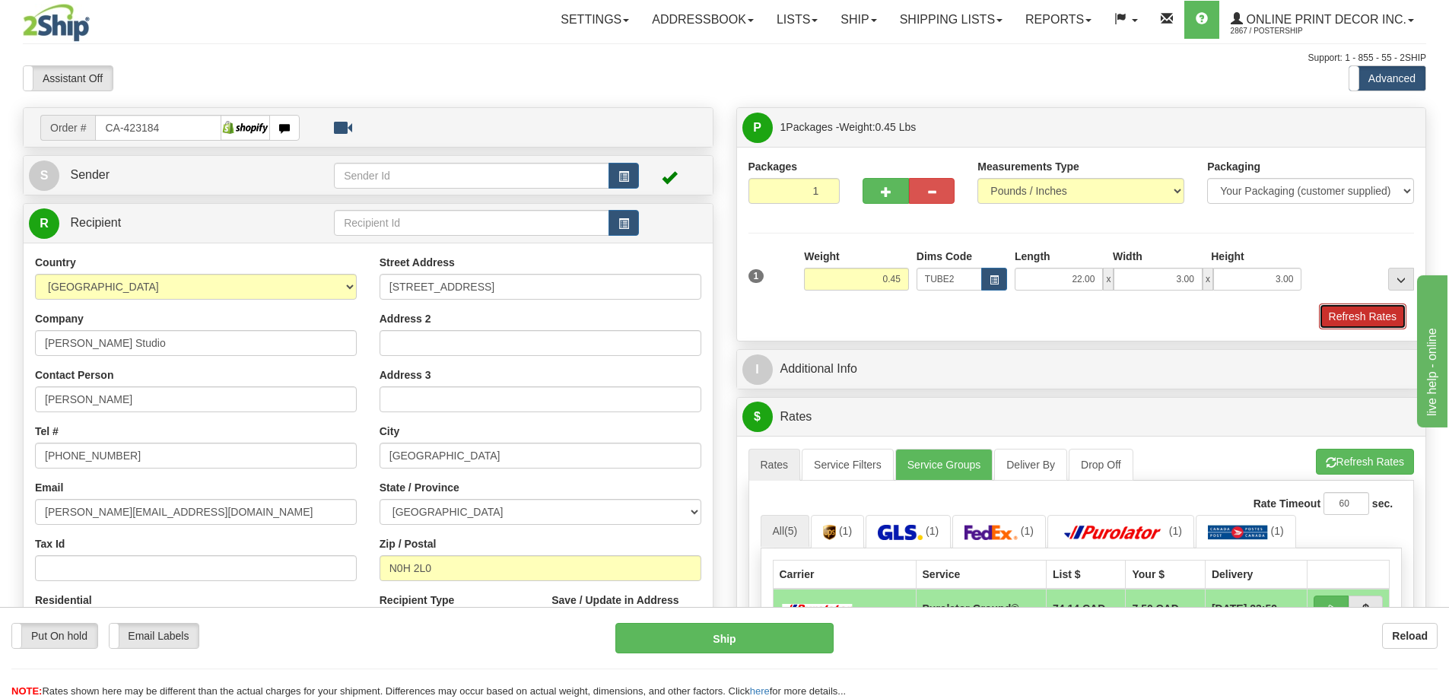
click at [1333, 309] on button "Refresh Rates" at bounding box center [1363, 317] width 88 height 26
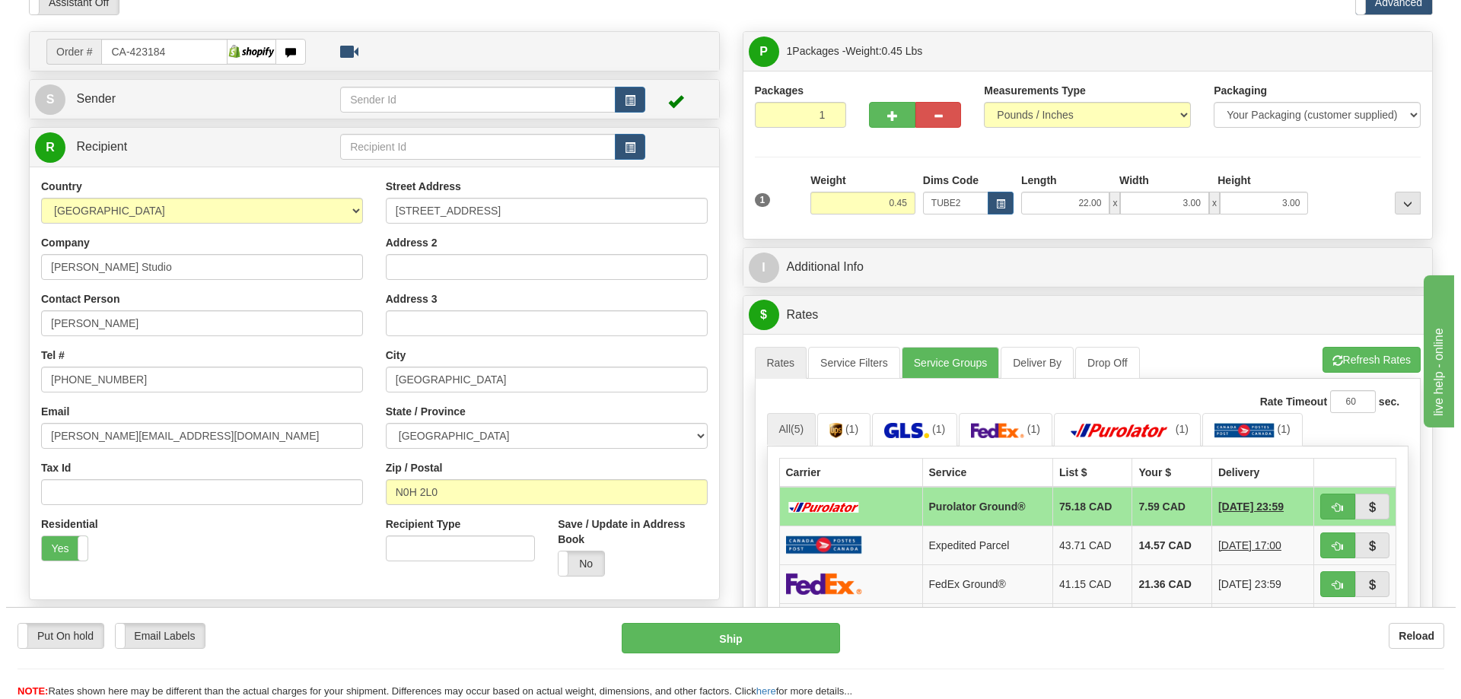
scroll to position [152, 0]
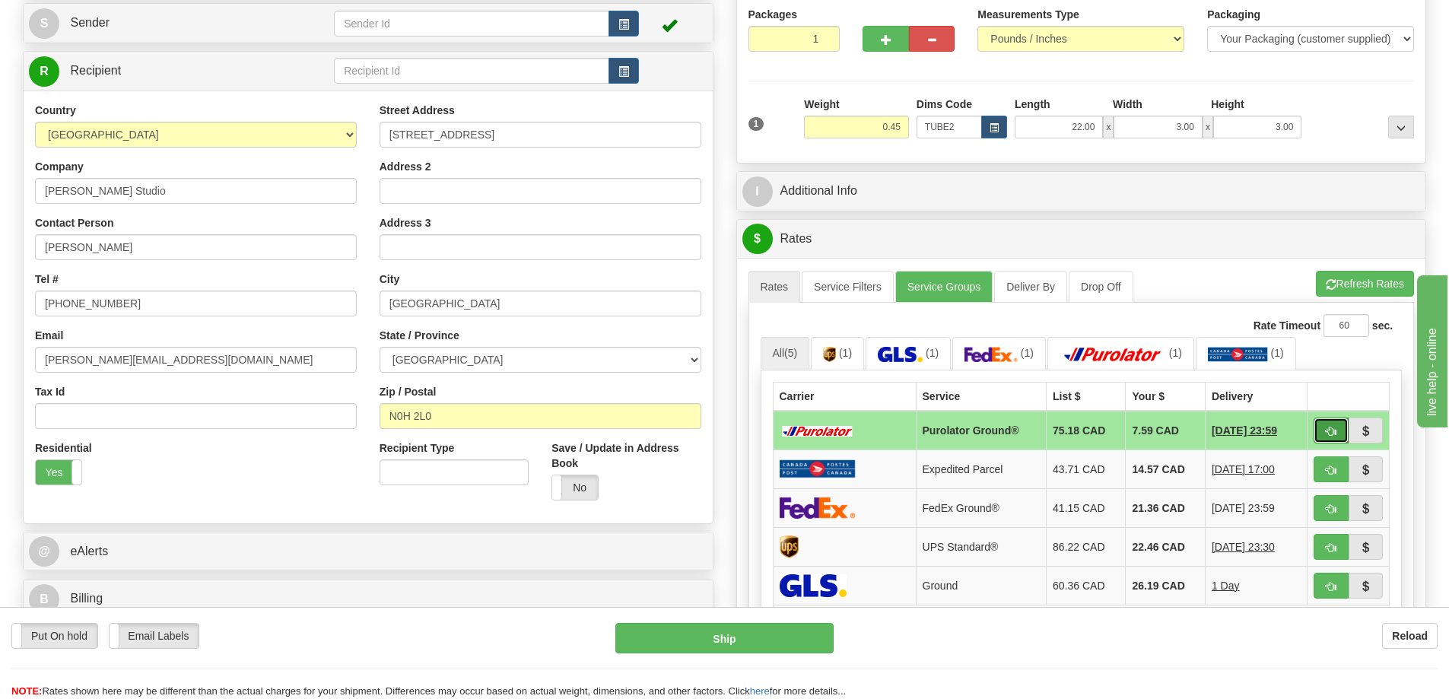
click at [1329, 428] on span "button" at bounding box center [1331, 432] width 11 height 10
type input "260"
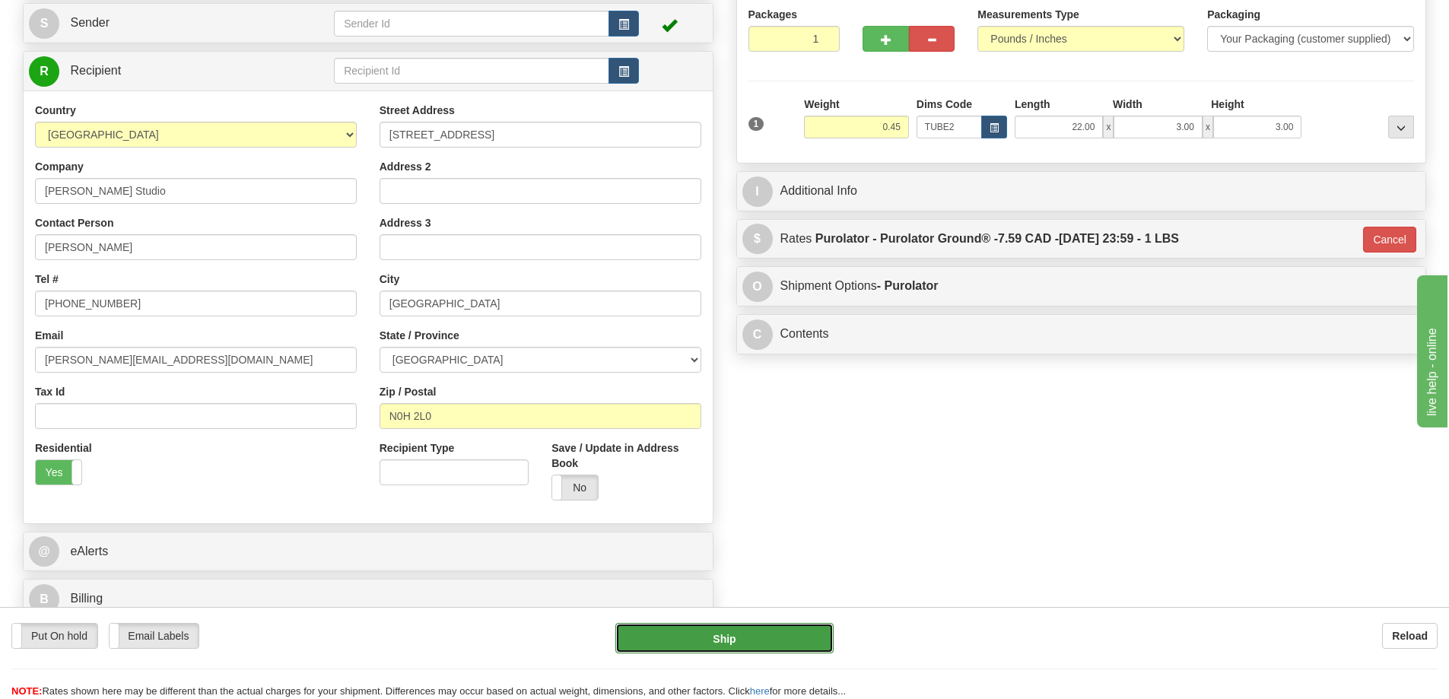
click at [795, 641] on button "Ship" at bounding box center [725, 638] width 218 height 30
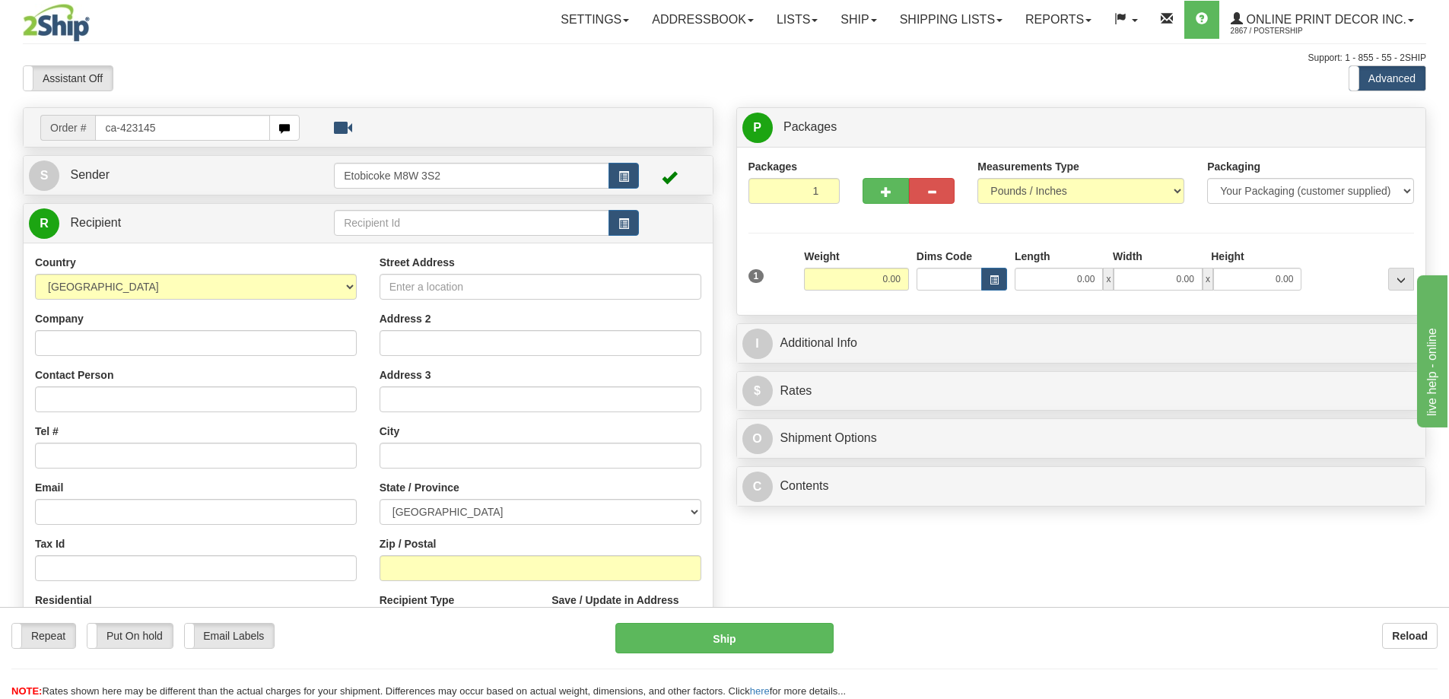
type input "ca-423145"
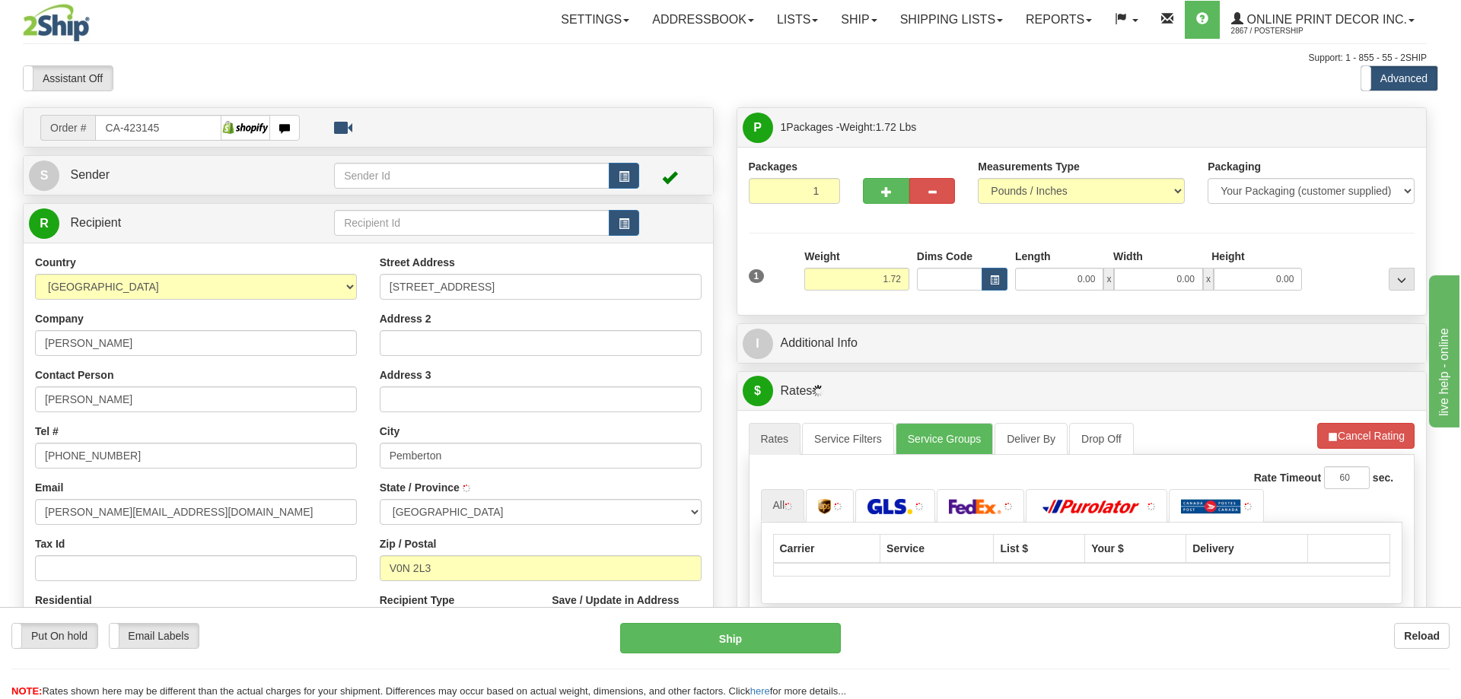
type input "PEMBERTON"
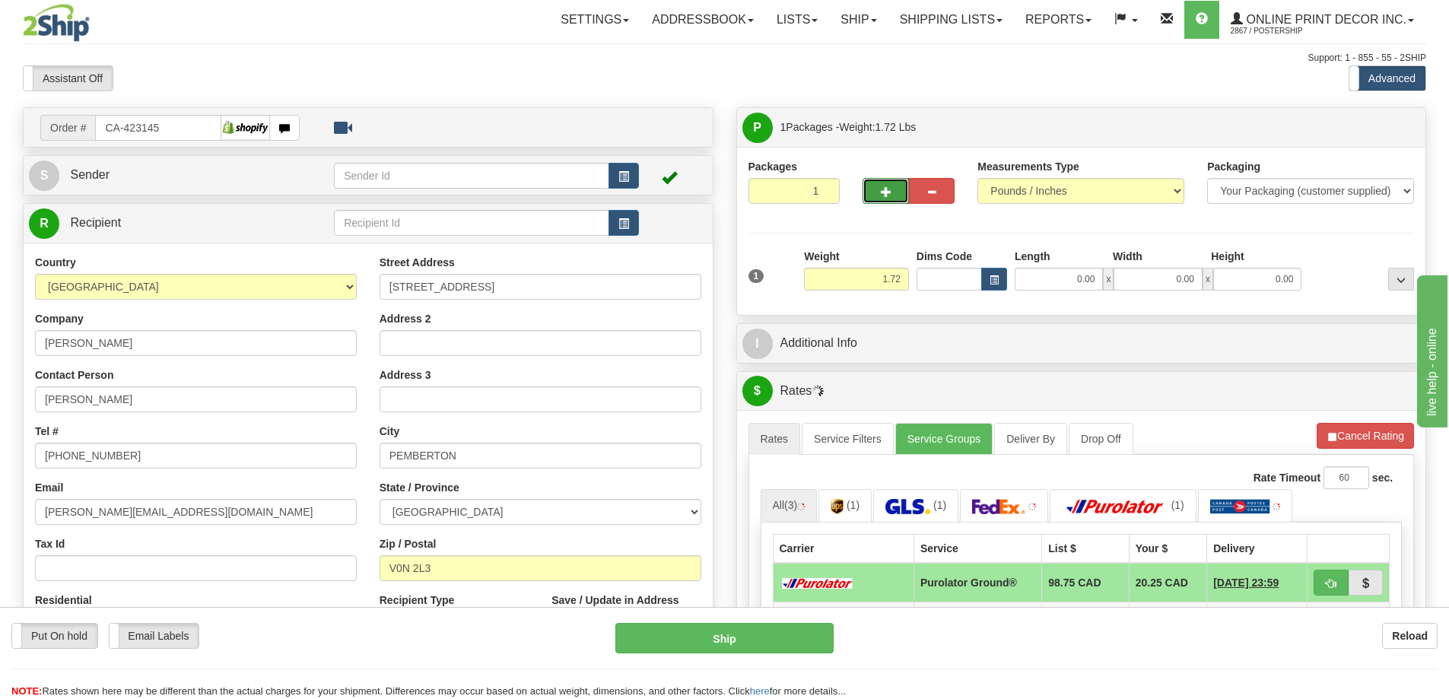
click at [892, 192] on button "button" at bounding box center [886, 191] width 46 height 26
radio input "true"
type input "2"
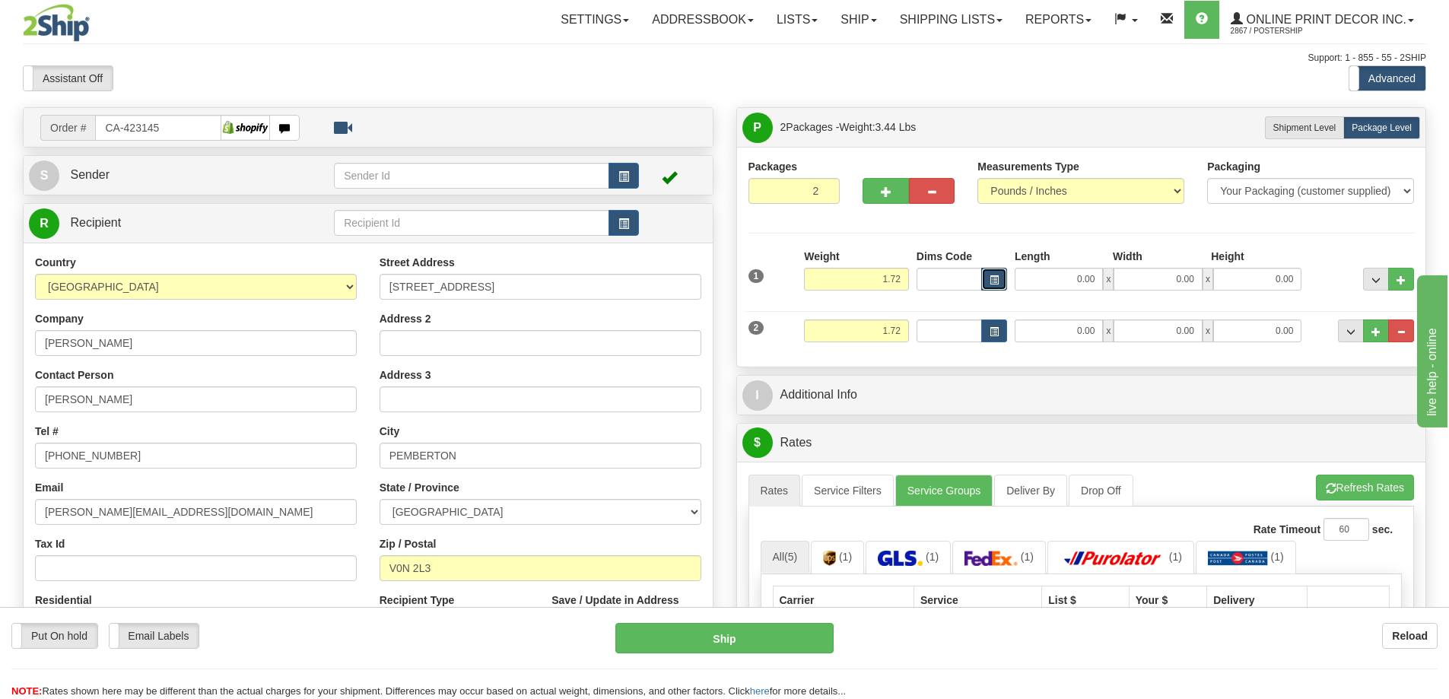
click at [994, 285] on span "button" at bounding box center [994, 280] width 9 height 8
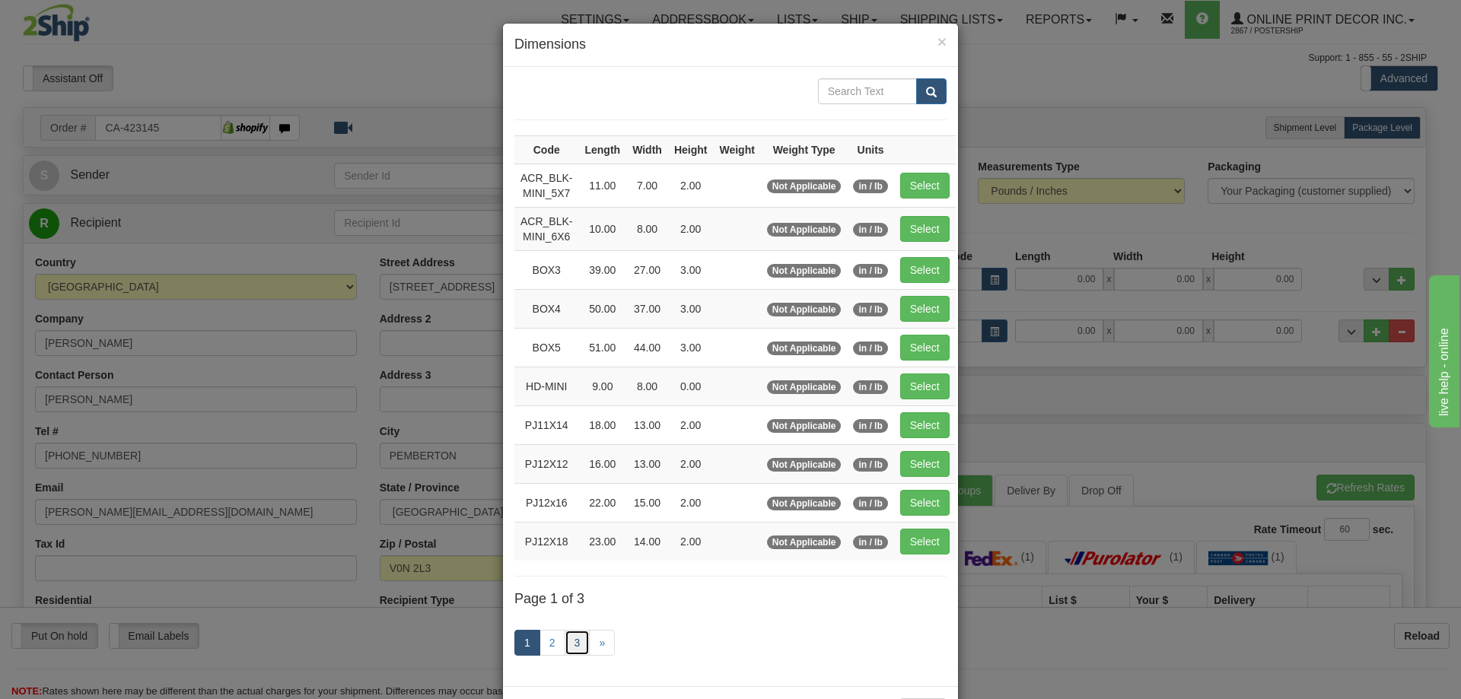
drag, startPoint x: 564, startPoint y: 644, endPoint x: 574, endPoint y: 637, distance: 13.1
click at [565, 644] on link "3" at bounding box center [578, 643] width 26 height 26
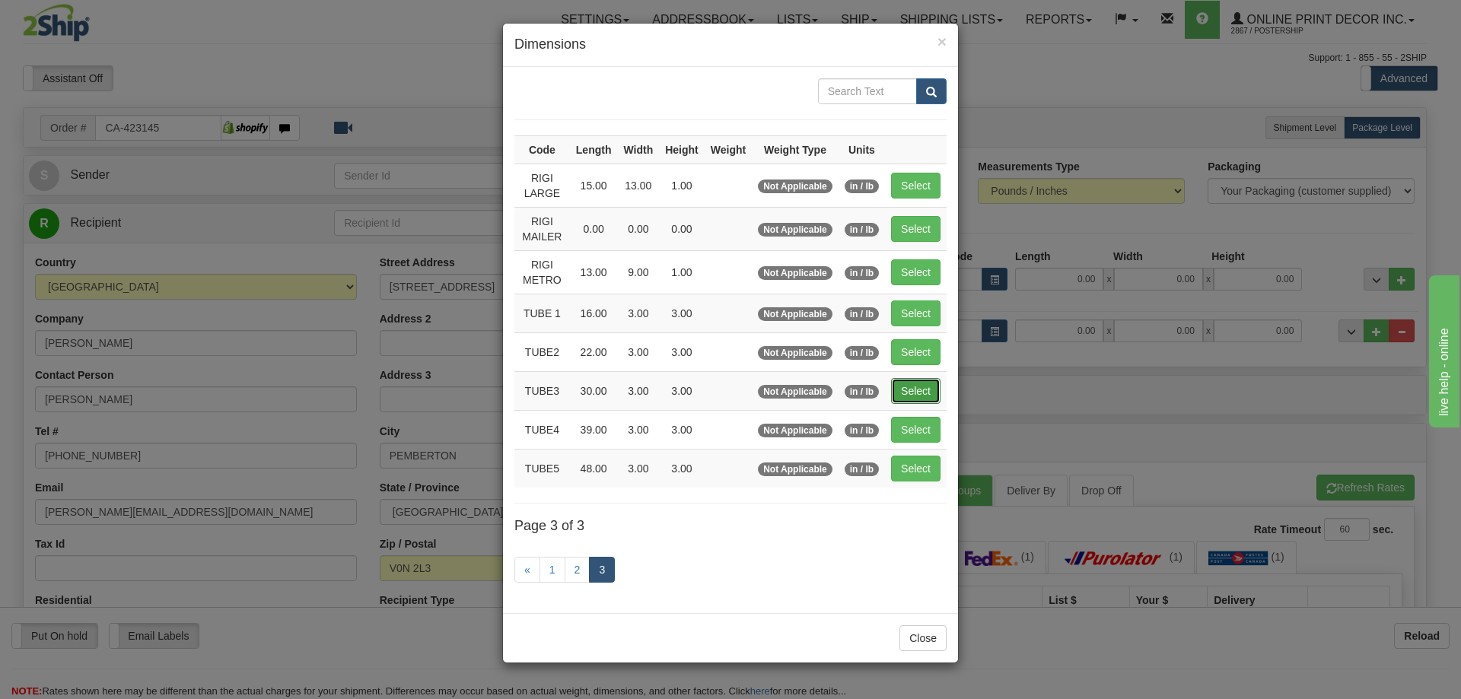
click at [915, 382] on button "Select" at bounding box center [915, 391] width 49 height 26
type input "TUBE3"
type input "30.00"
type input "3.00"
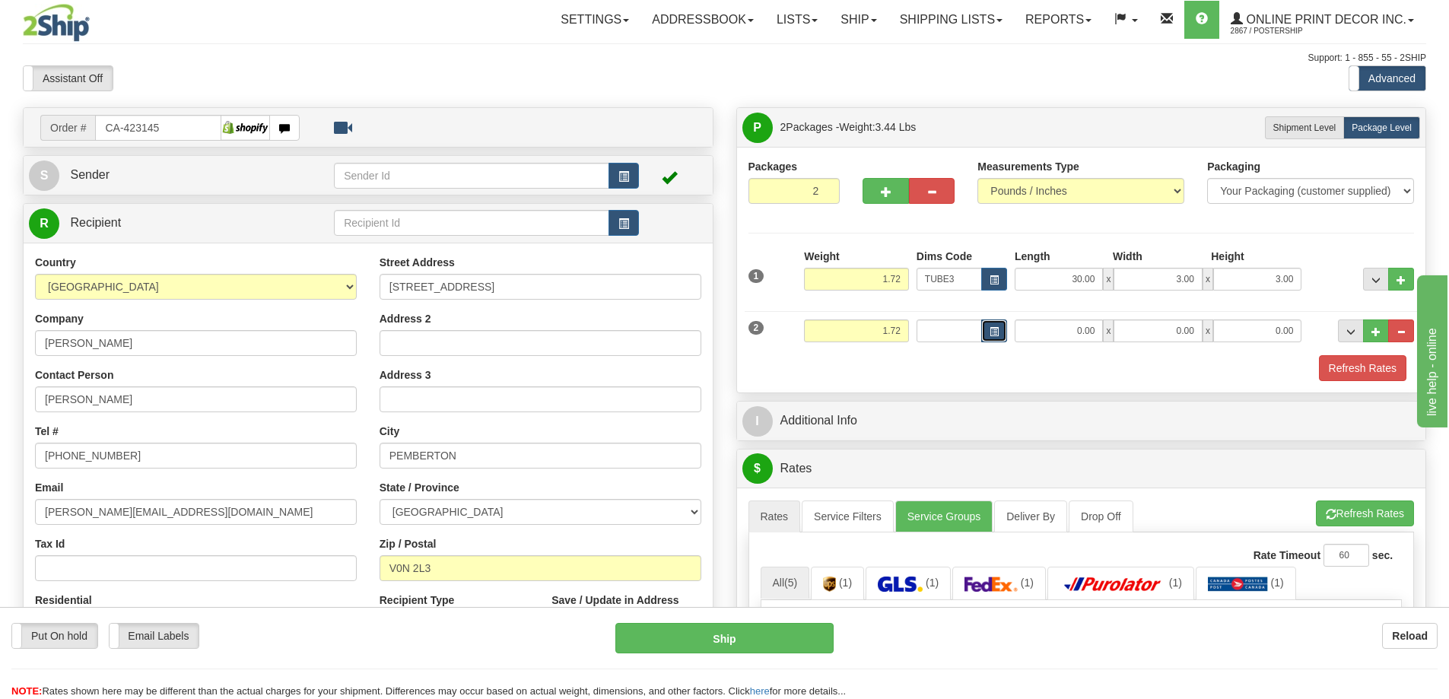
click at [996, 329] on span "button" at bounding box center [994, 332] width 9 height 8
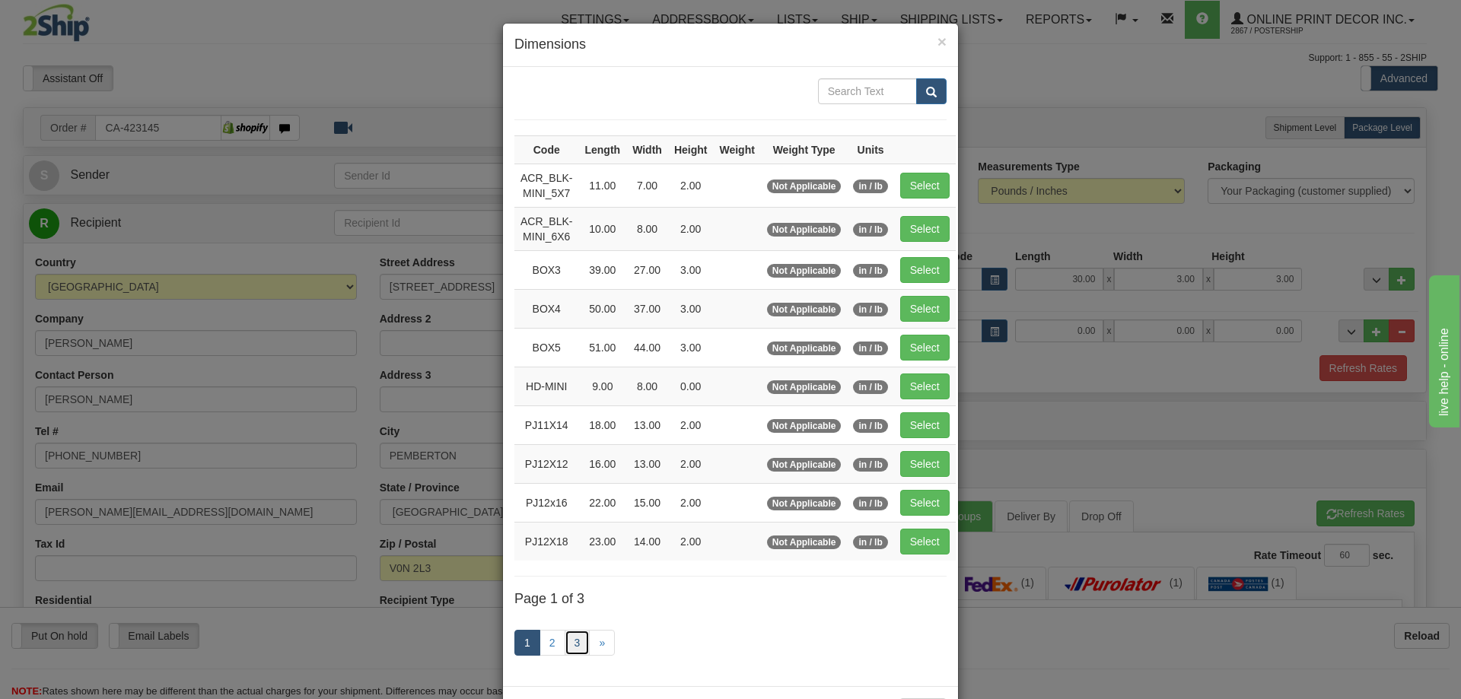
click at [565, 634] on link "3" at bounding box center [578, 643] width 26 height 26
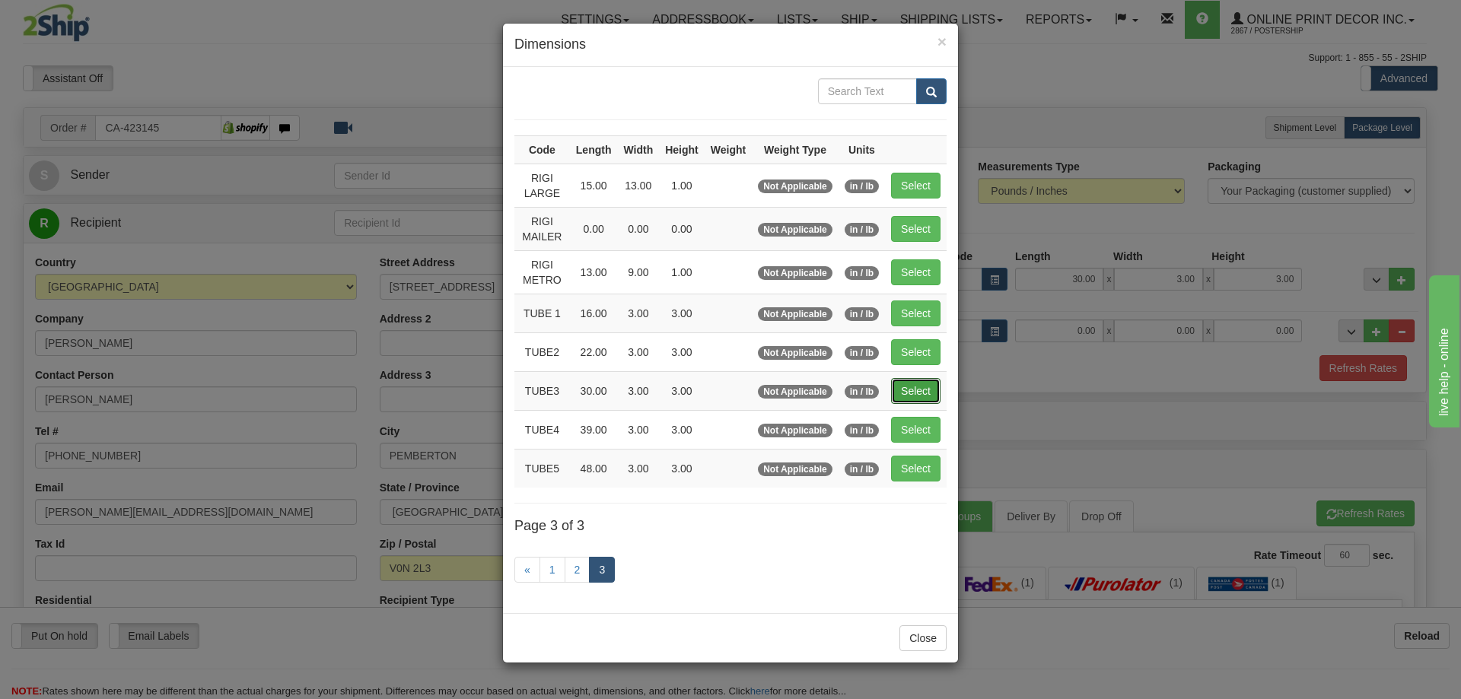
click at [920, 396] on button "Select" at bounding box center [915, 391] width 49 height 26
type input "TUBE3"
type input "30.00"
type input "3.00"
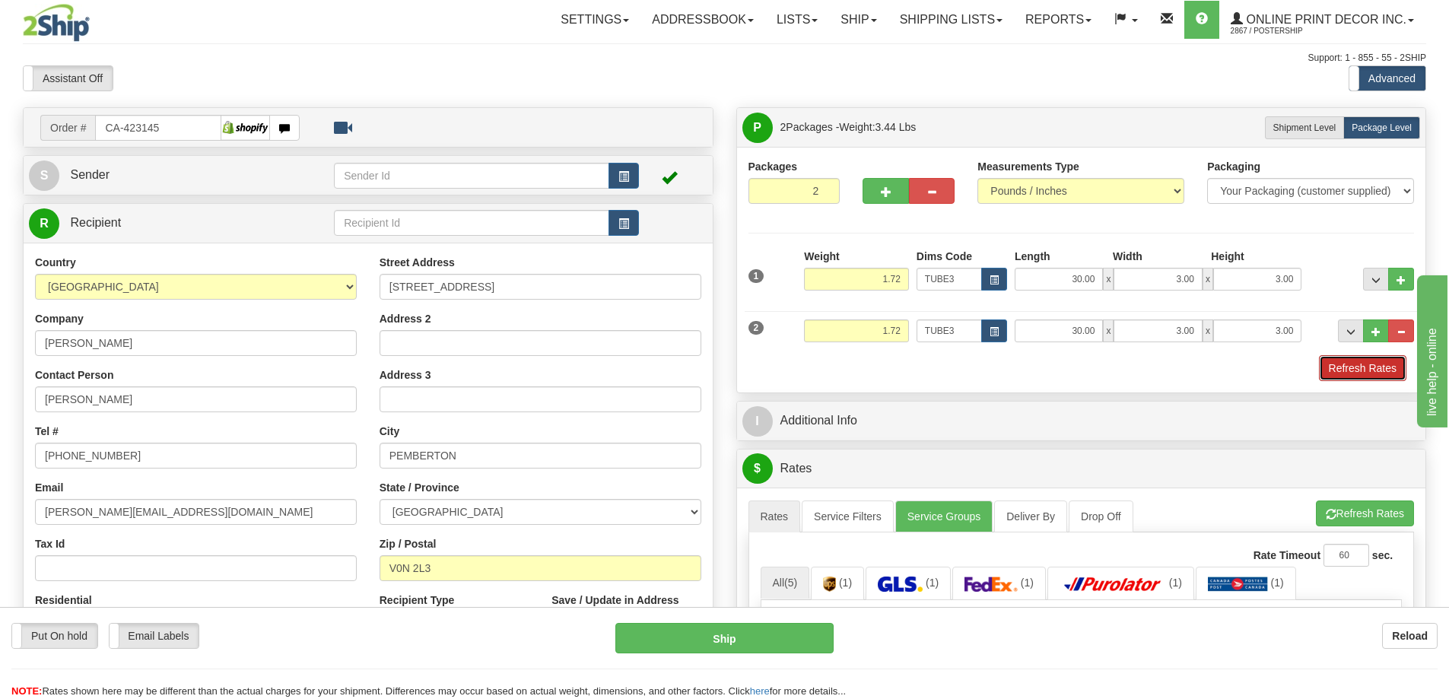
click at [1356, 368] on button "Refresh Rates" at bounding box center [1363, 368] width 88 height 26
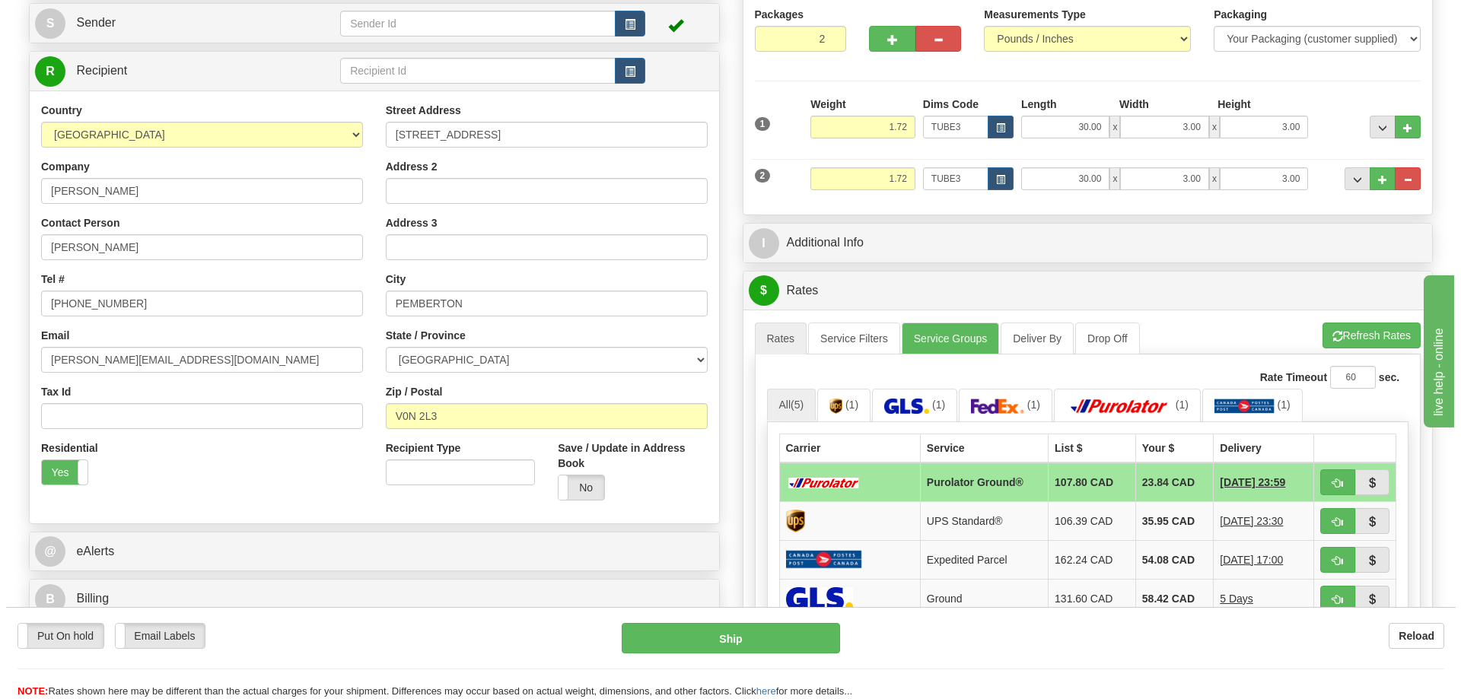
scroll to position [228, 0]
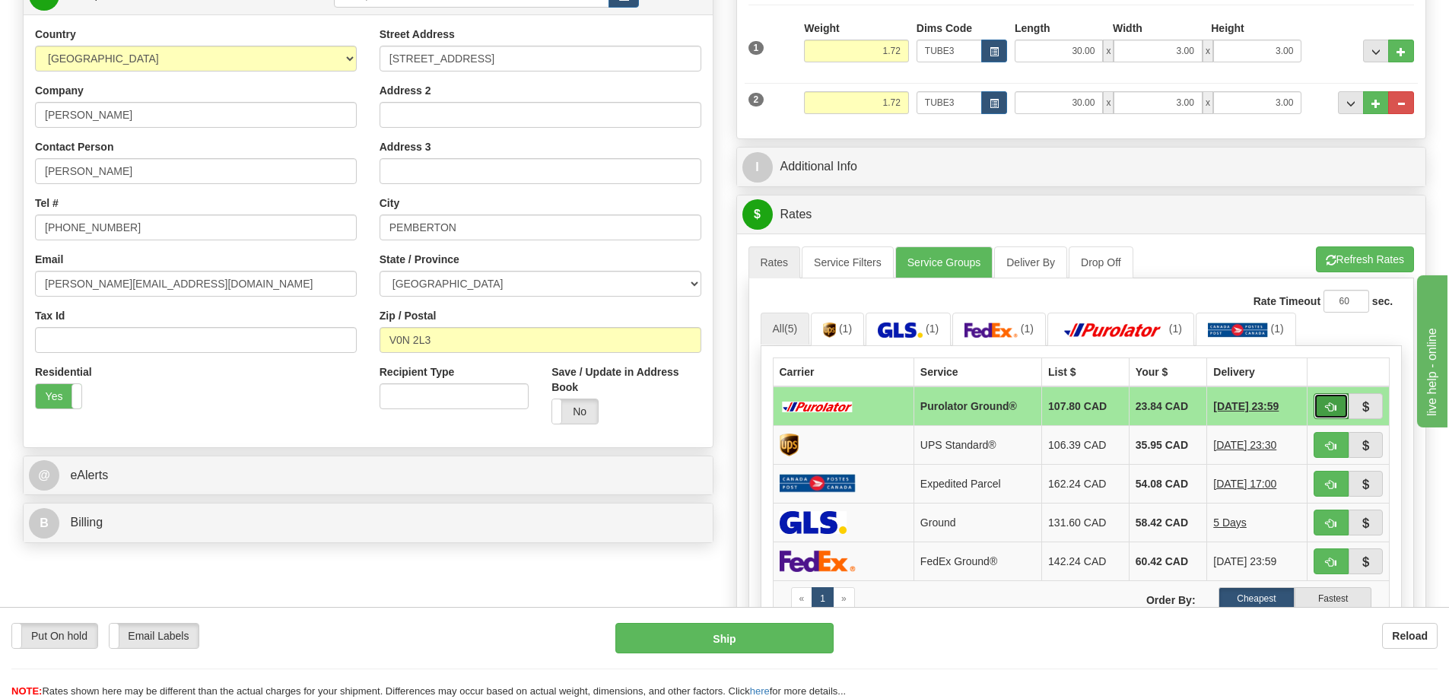
click at [1319, 412] on button "button" at bounding box center [1331, 406] width 35 height 26
type input "260"
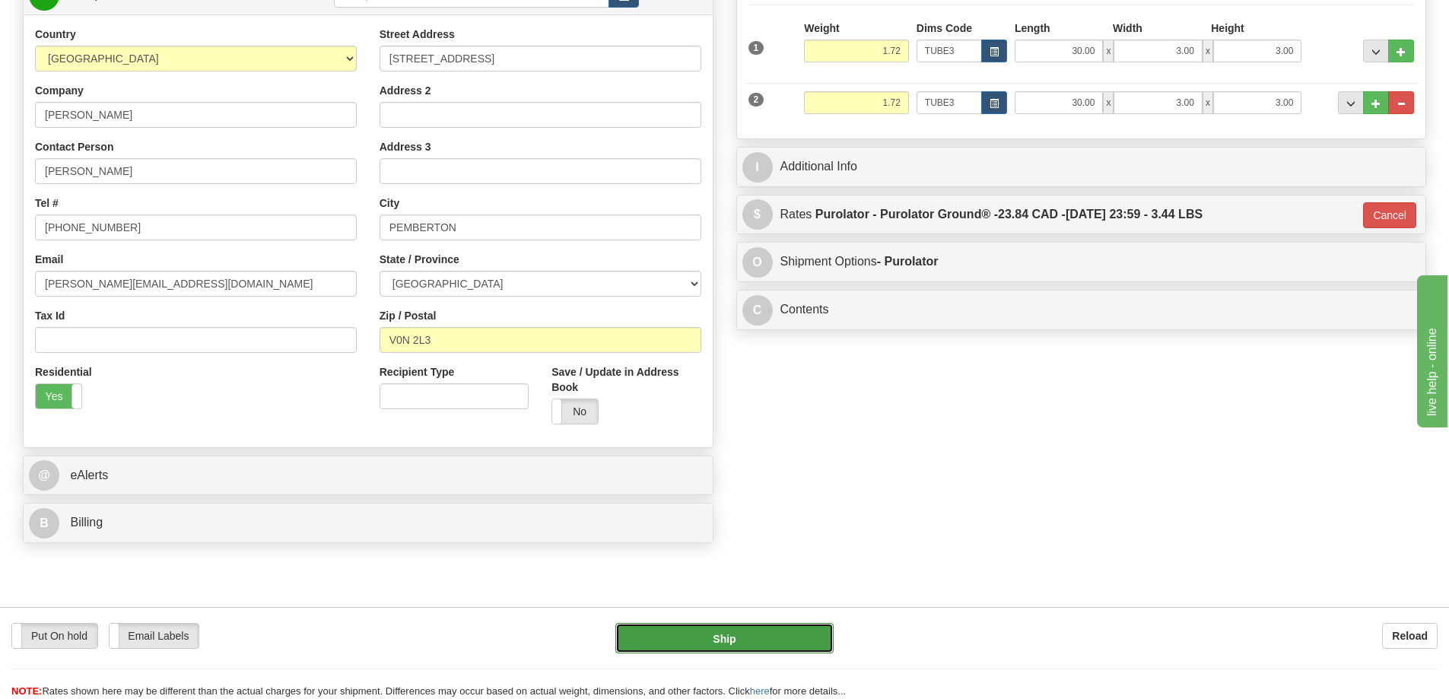
click at [819, 632] on button "Ship" at bounding box center [725, 638] width 218 height 30
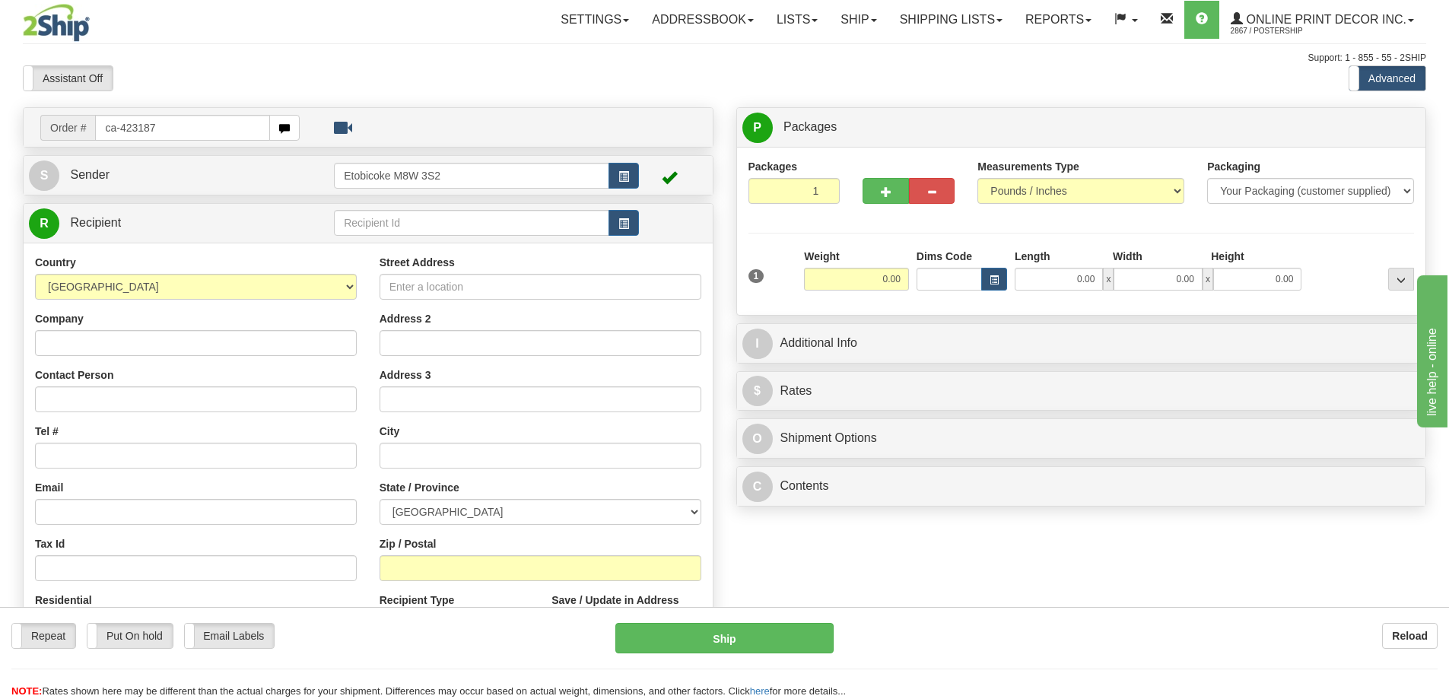
type input "ca-423187"
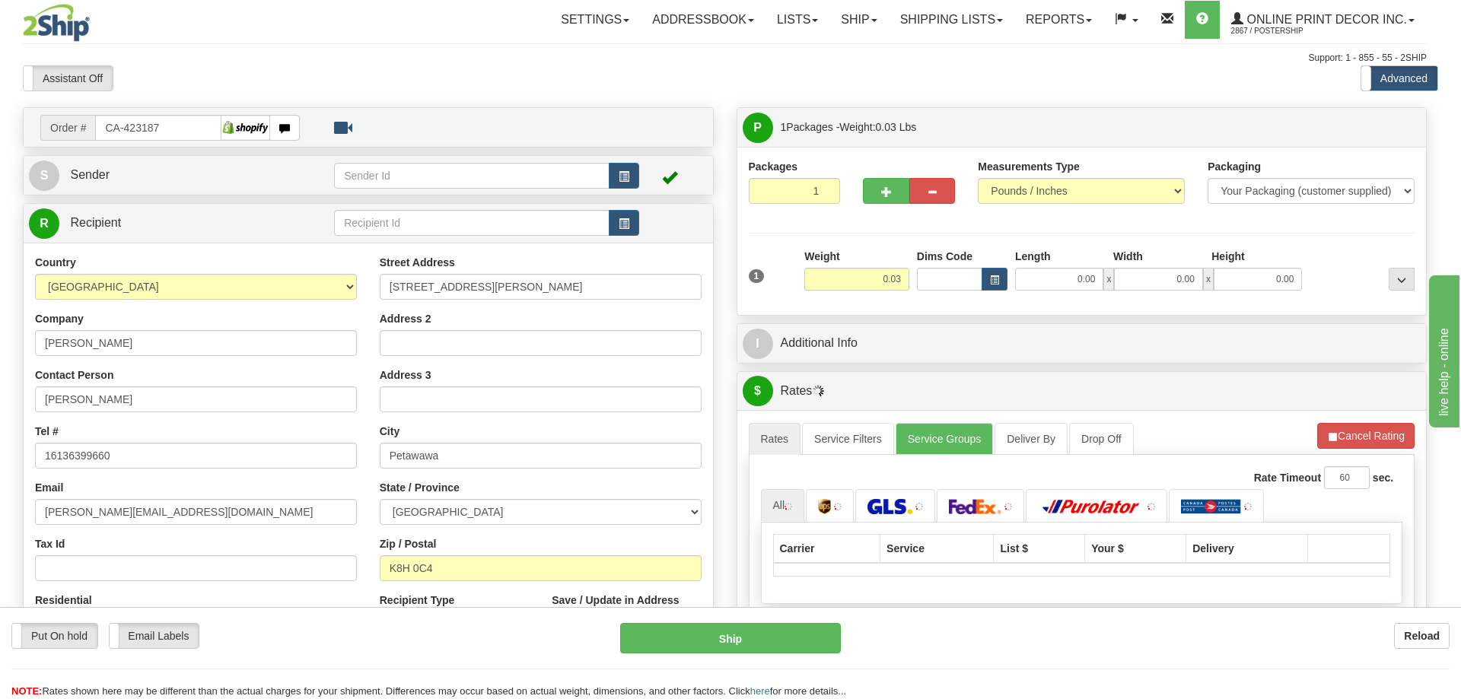
type input "PETAWAWA"
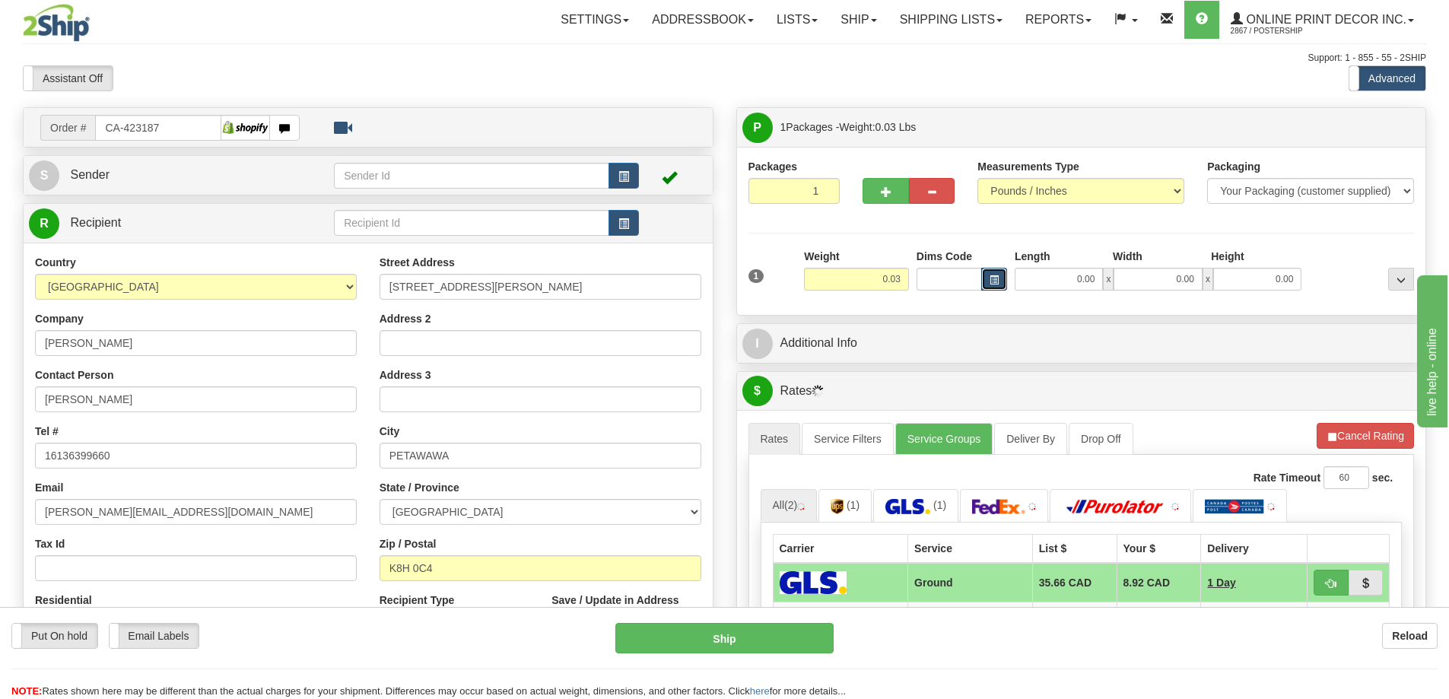
click at [998, 280] on span "button" at bounding box center [994, 280] width 9 height 8
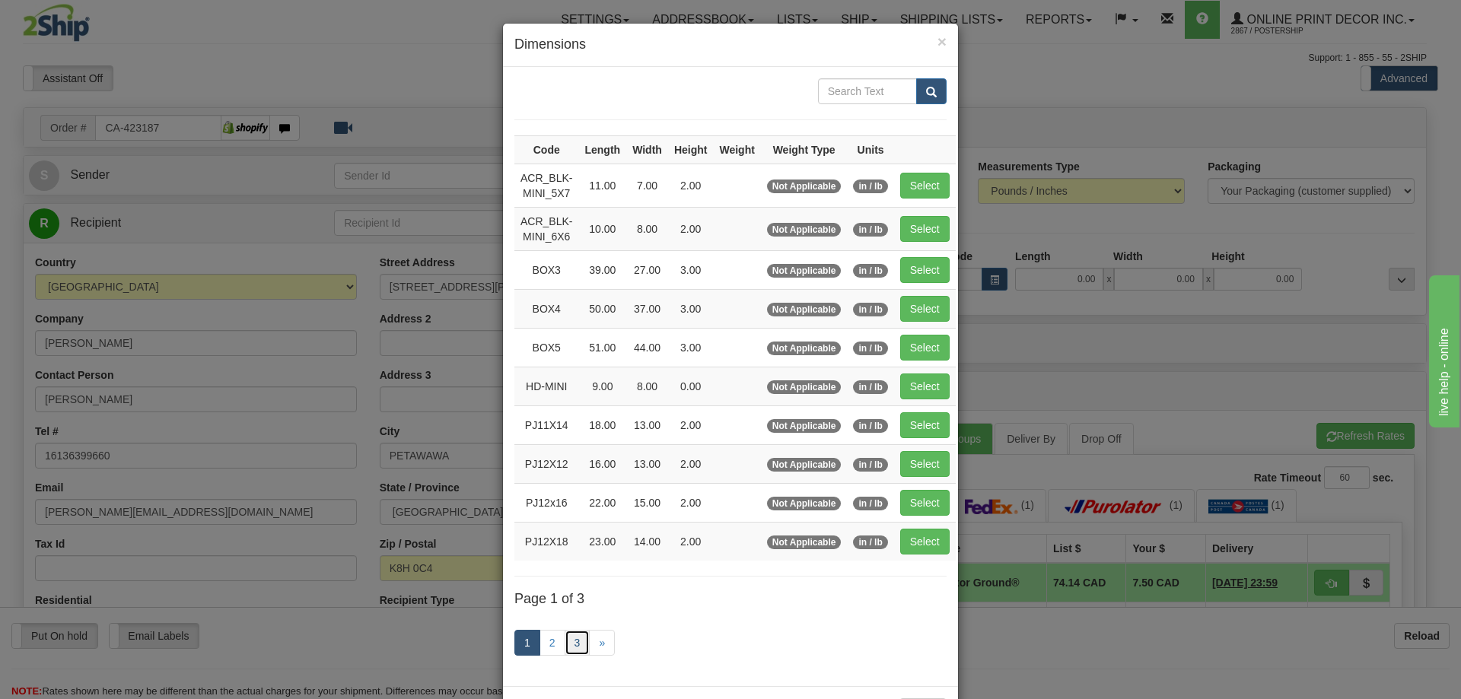
click at [581, 642] on link "3" at bounding box center [578, 643] width 26 height 26
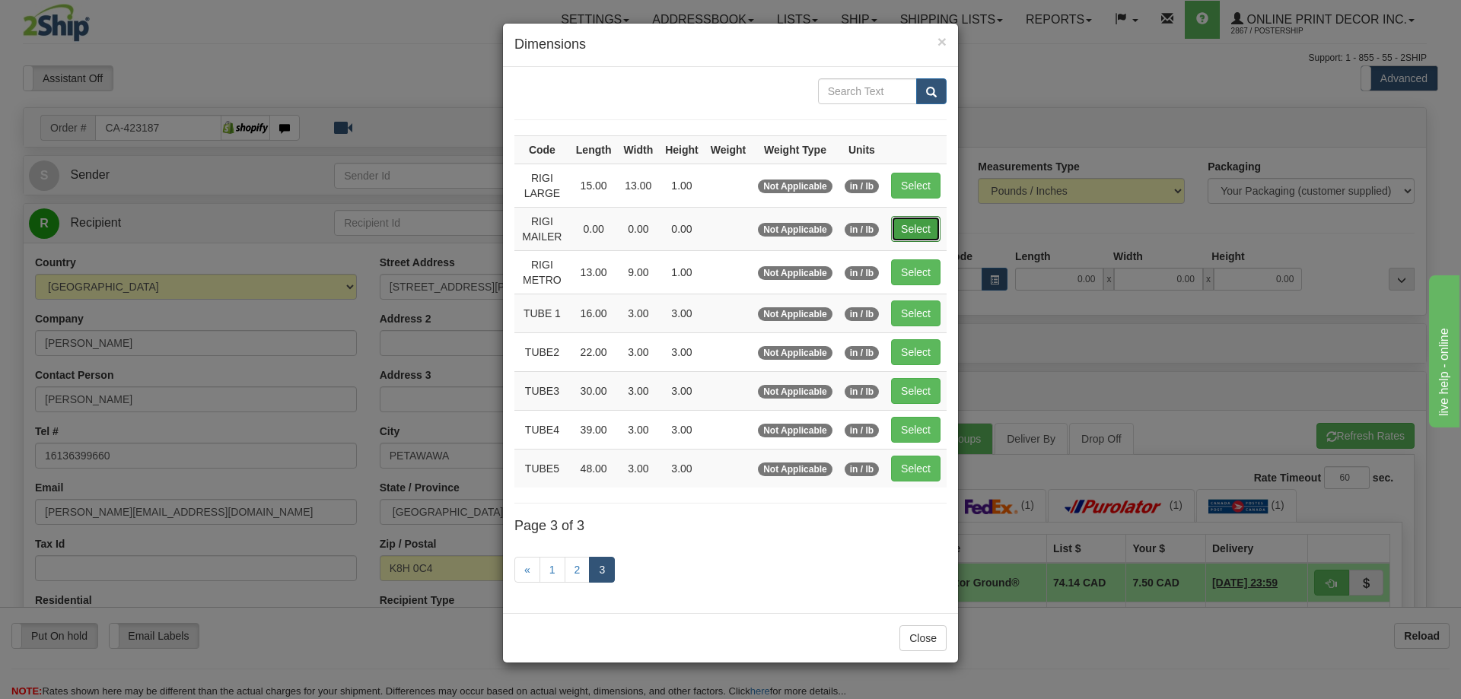
click at [905, 225] on button "Select" at bounding box center [915, 229] width 49 height 26
type input "RIGI MAILER"
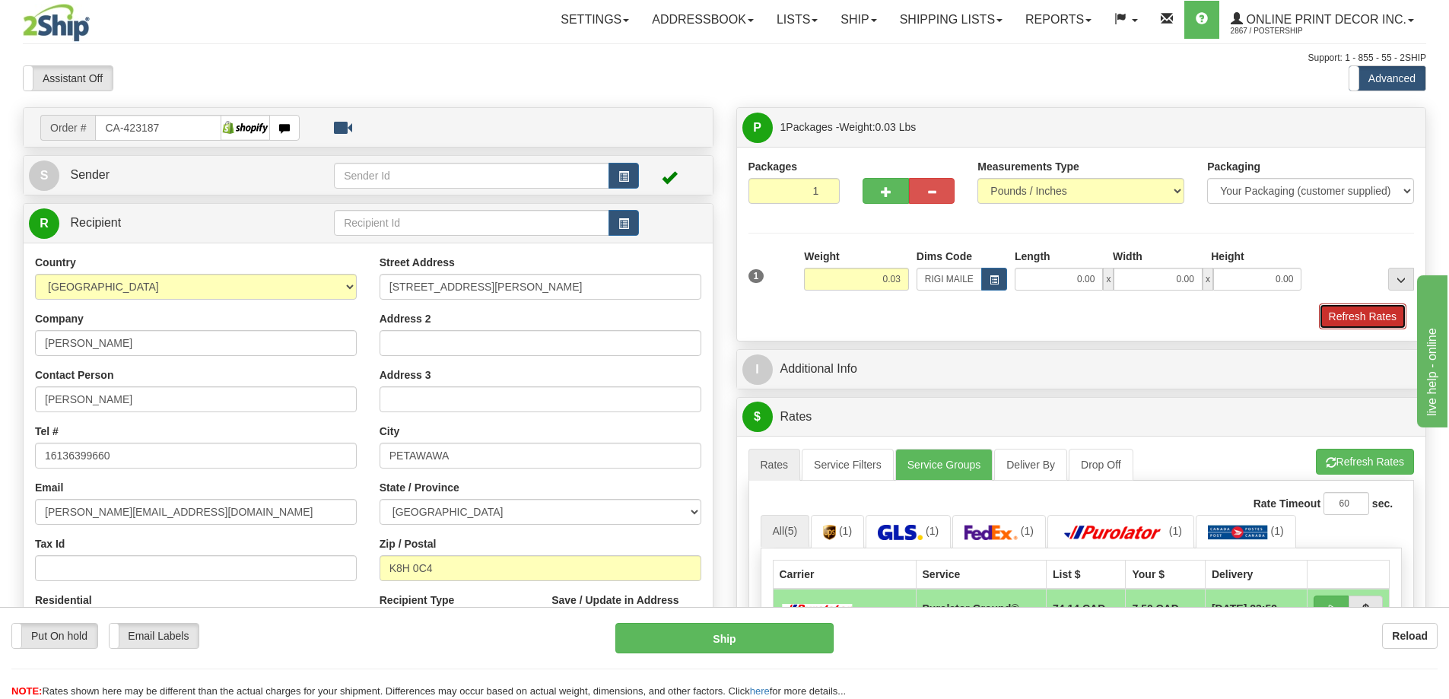
click at [1347, 316] on button "Refresh Rates" at bounding box center [1363, 317] width 88 height 26
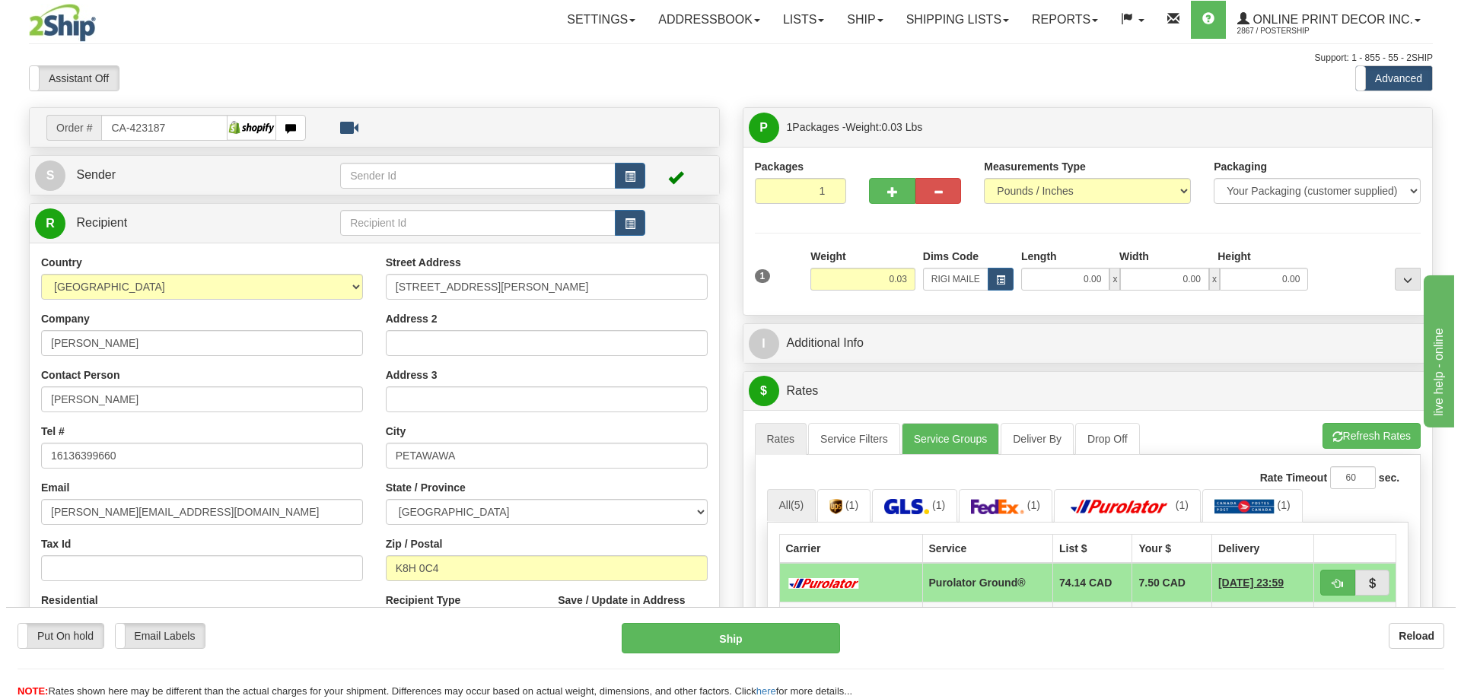
scroll to position [152, 0]
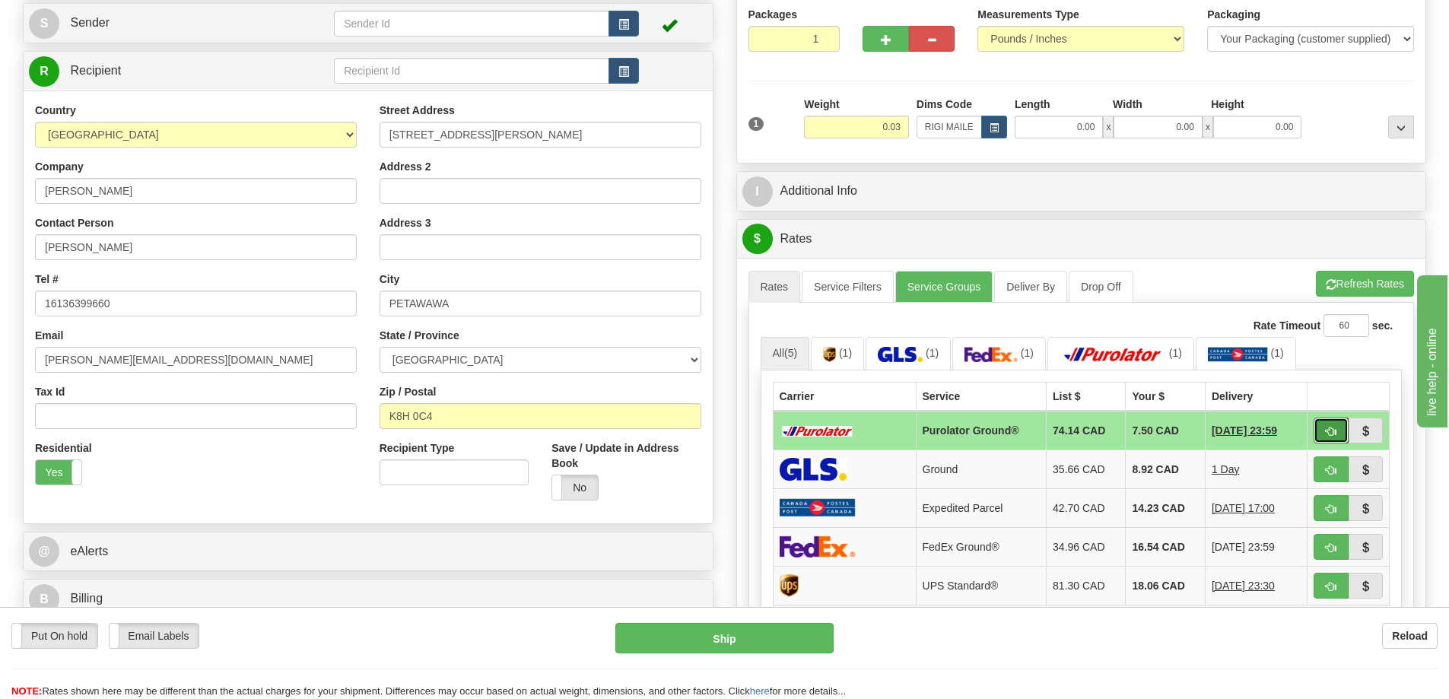
click at [1330, 433] on span "button" at bounding box center [1331, 432] width 11 height 10
type input "260"
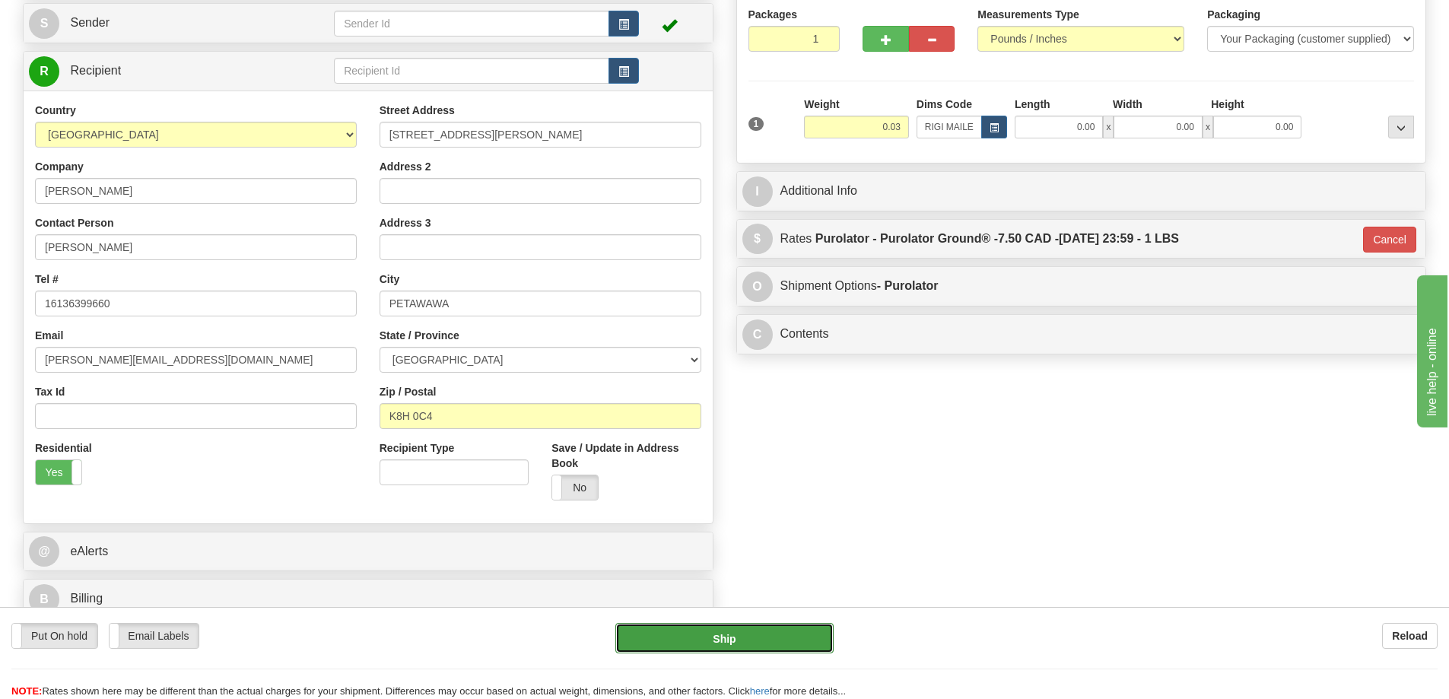
click at [810, 631] on button "Ship" at bounding box center [725, 638] width 218 height 30
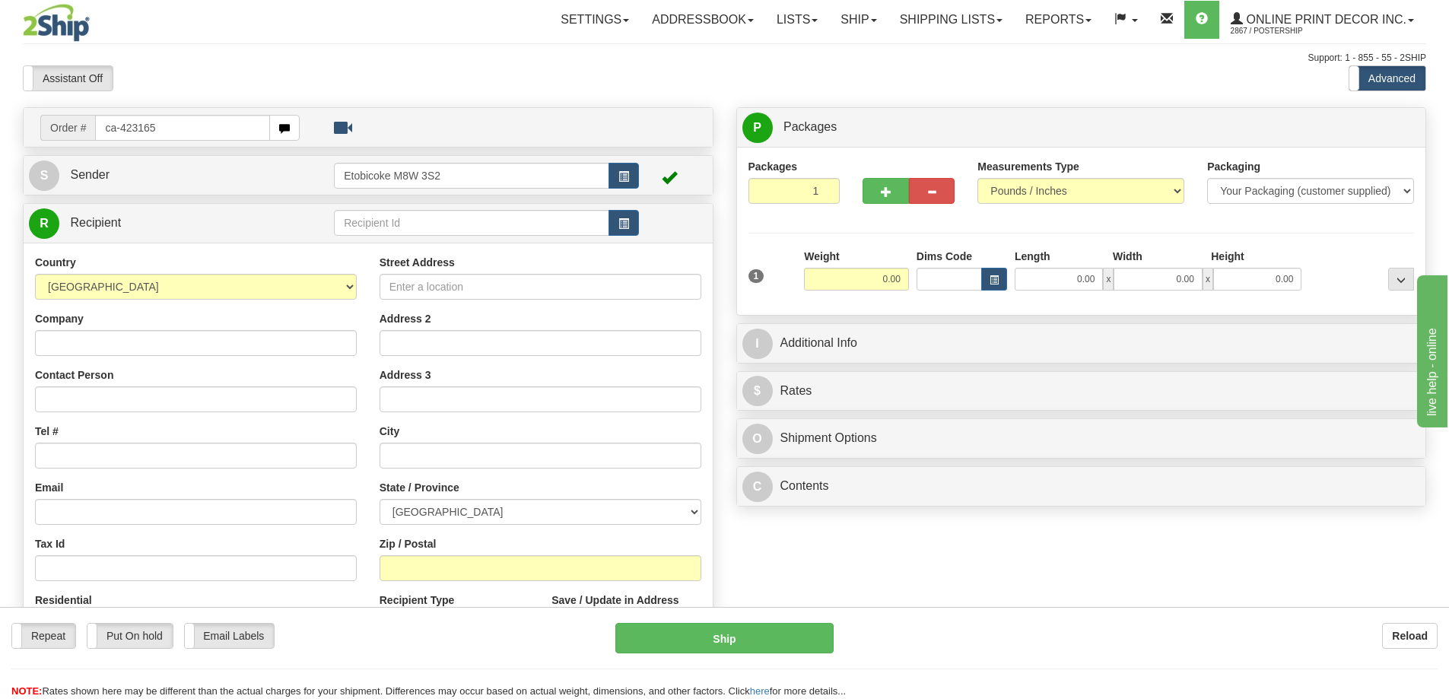
type input "ca-423165"
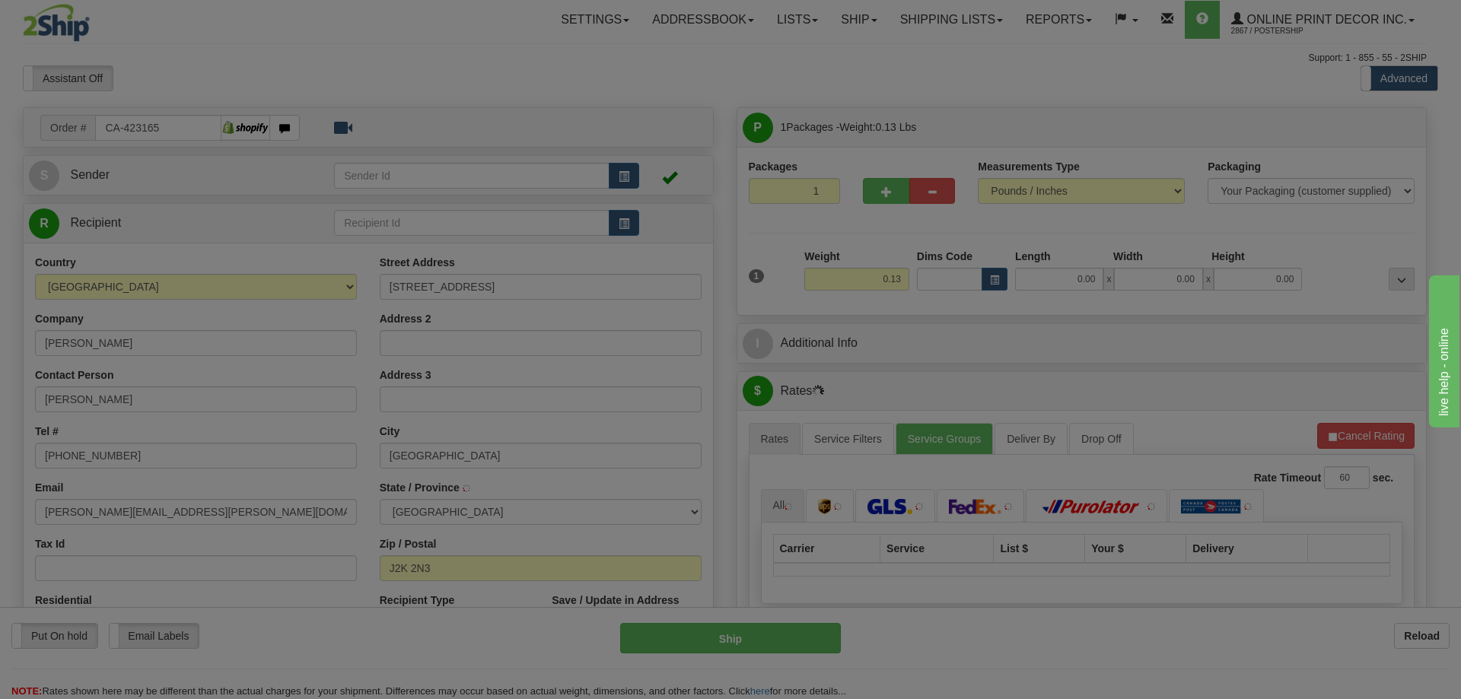
type input "[GEOGRAPHIC_DATA]"
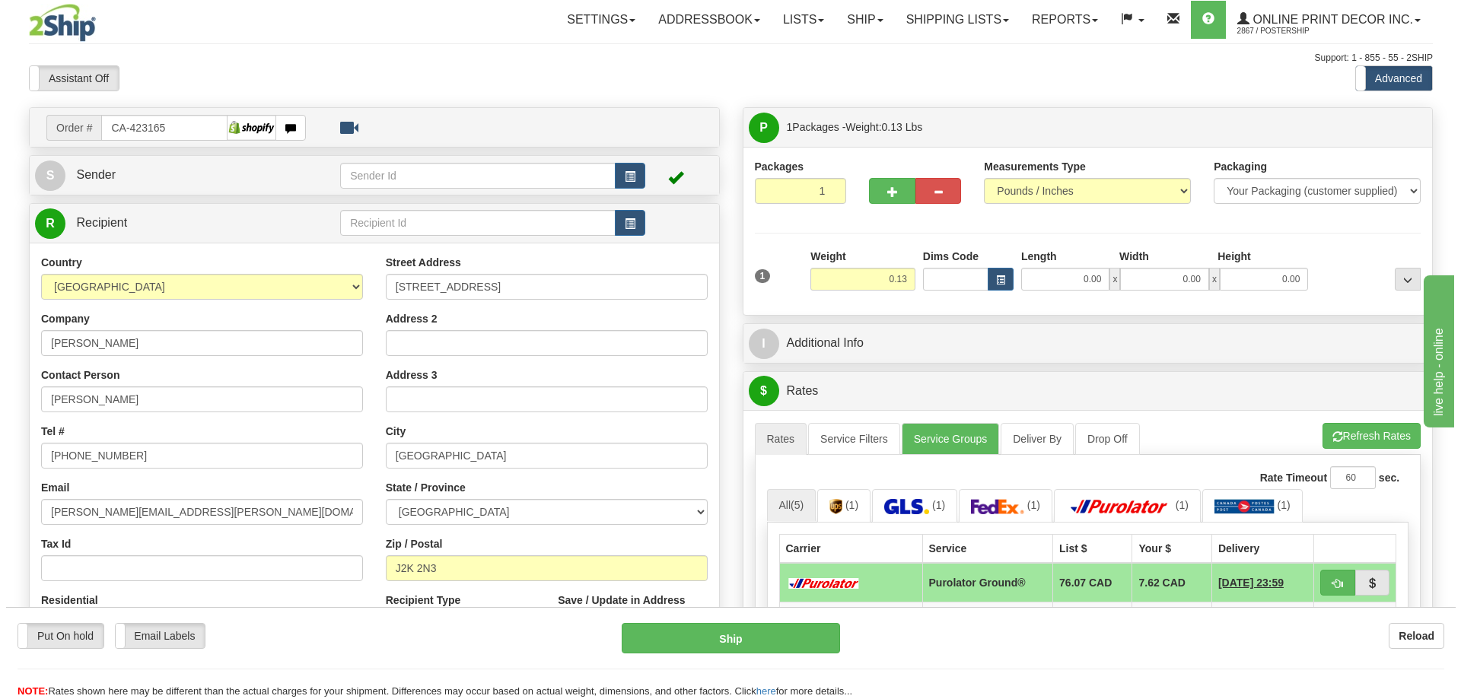
scroll to position [228, 0]
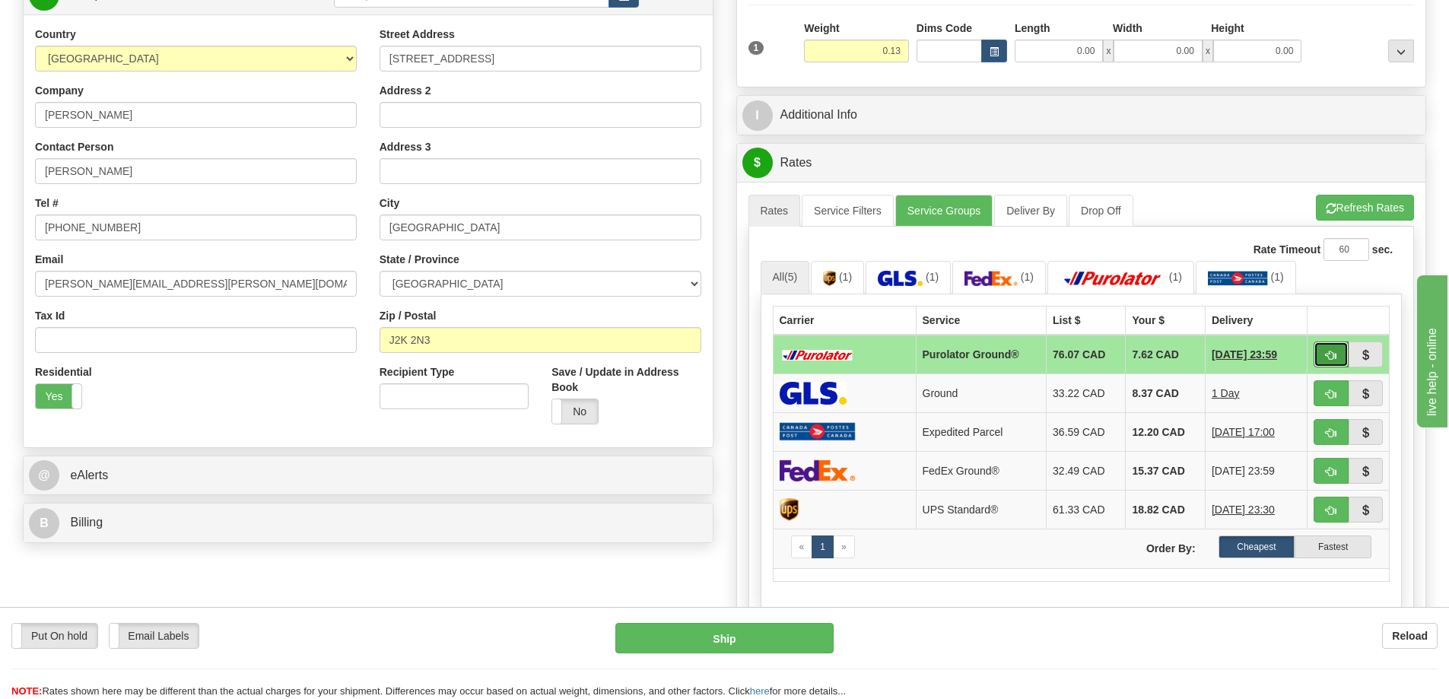
click at [1325, 350] on button "button" at bounding box center [1331, 355] width 35 height 26
type input "260"
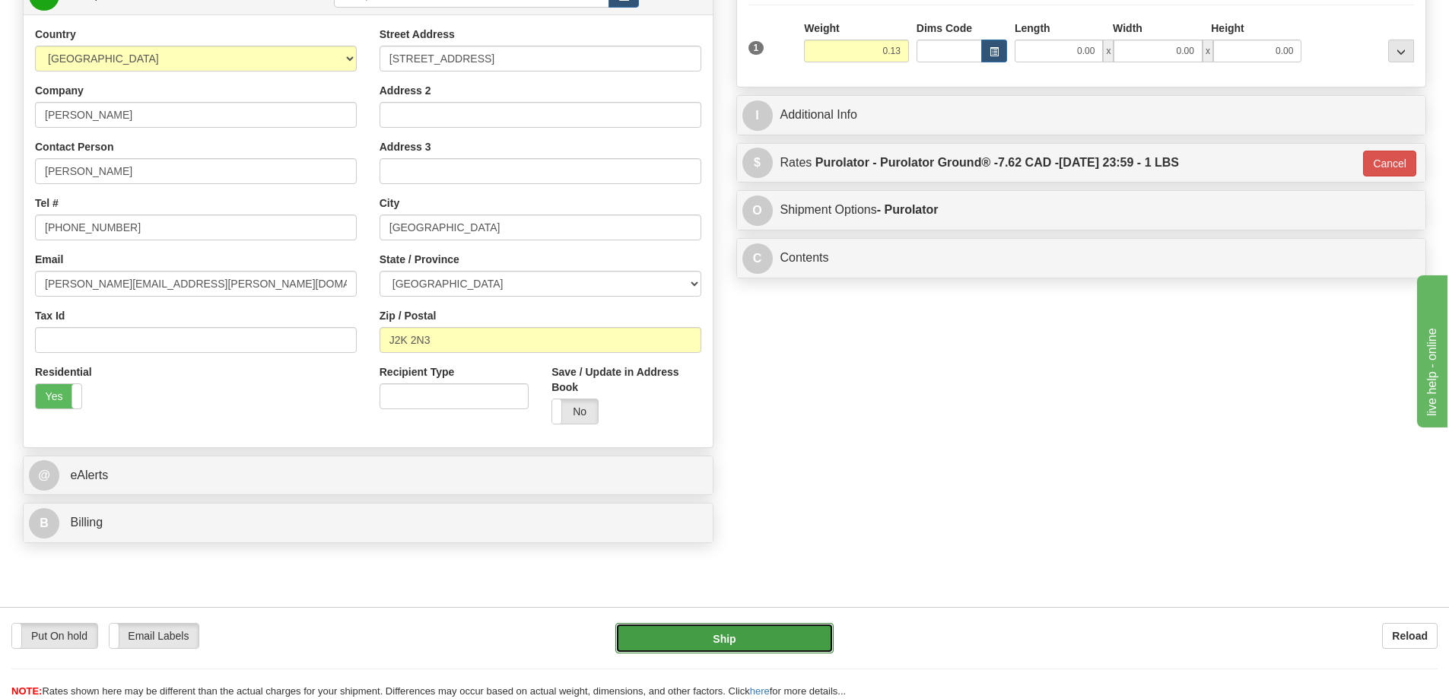
click at [727, 641] on button "Ship" at bounding box center [725, 638] width 218 height 30
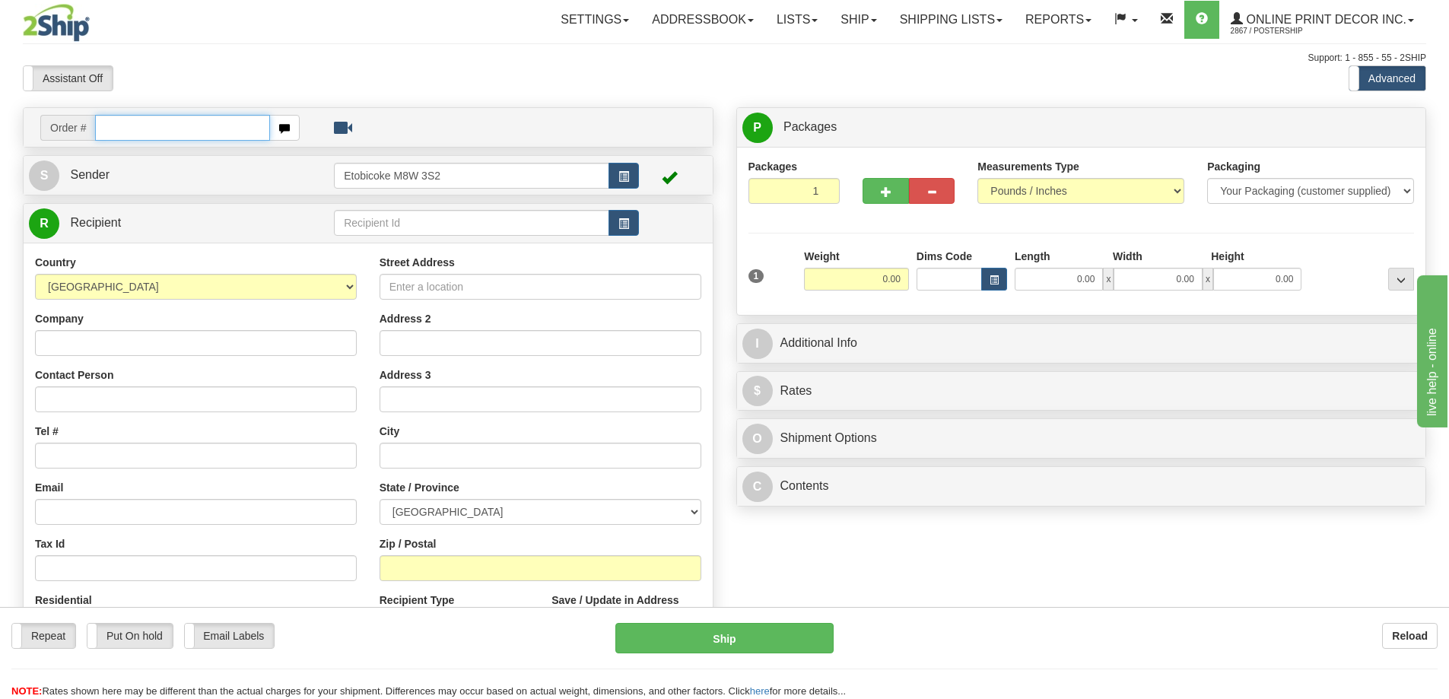
click at [184, 129] on input "text" at bounding box center [182, 128] width 175 height 26
type input "ca-423291"
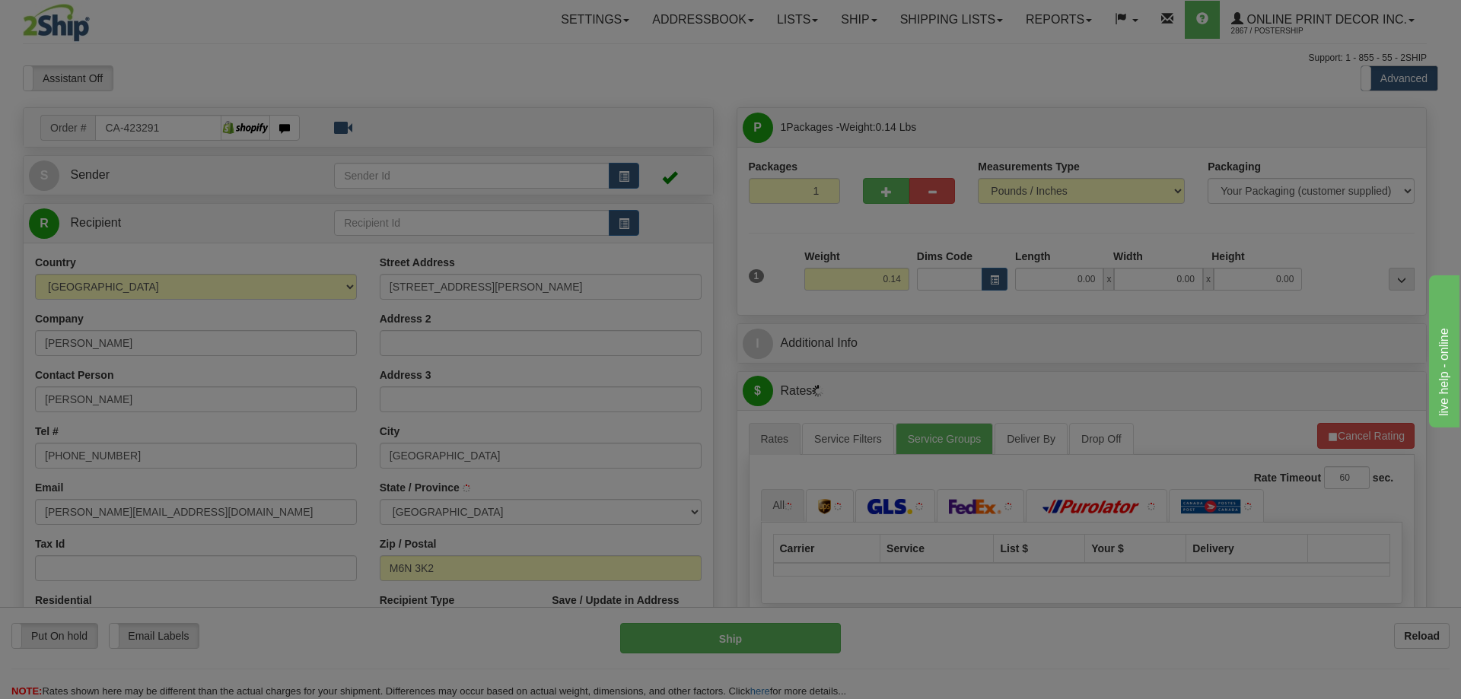
type input "TORONTO"
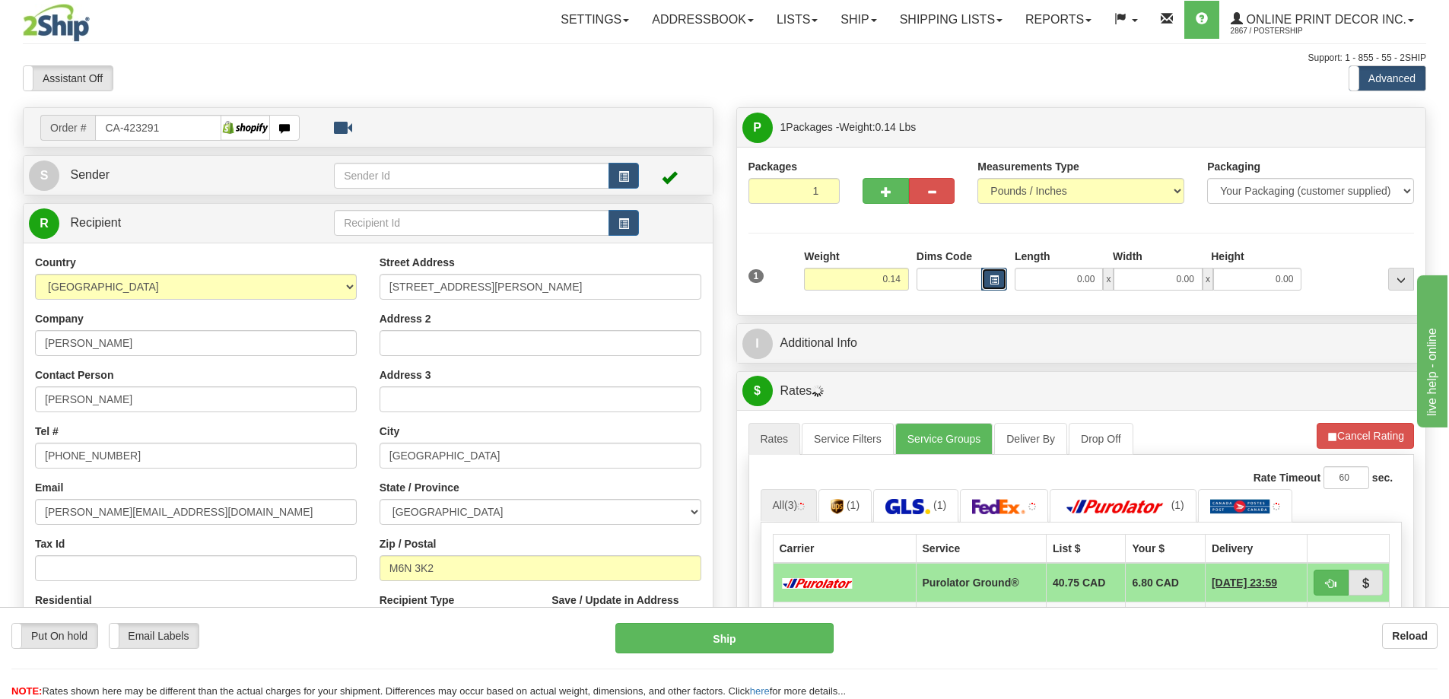
click at [997, 276] on span "button" at bounding box center [994, 280] width 9 height 8
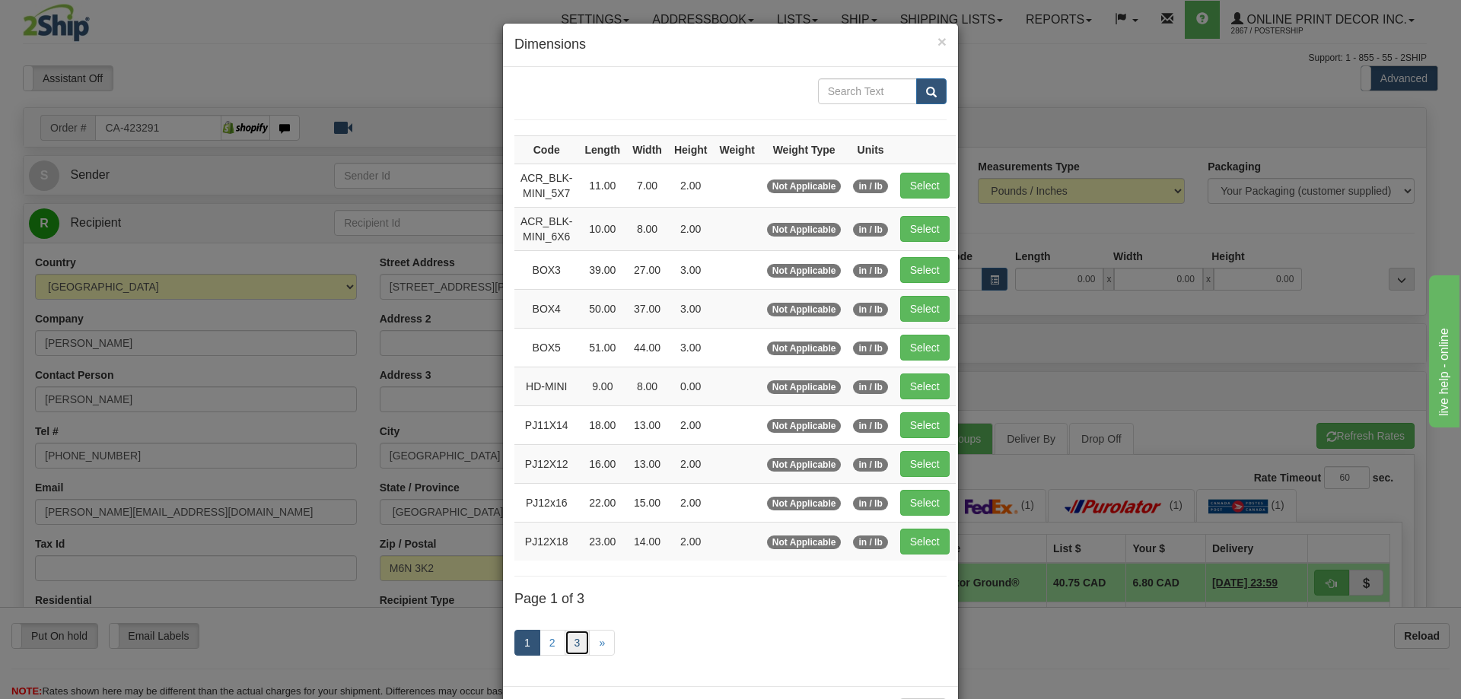
click at [565, 631] on link "3" at bounding box center [578, 643] width 26 height 26
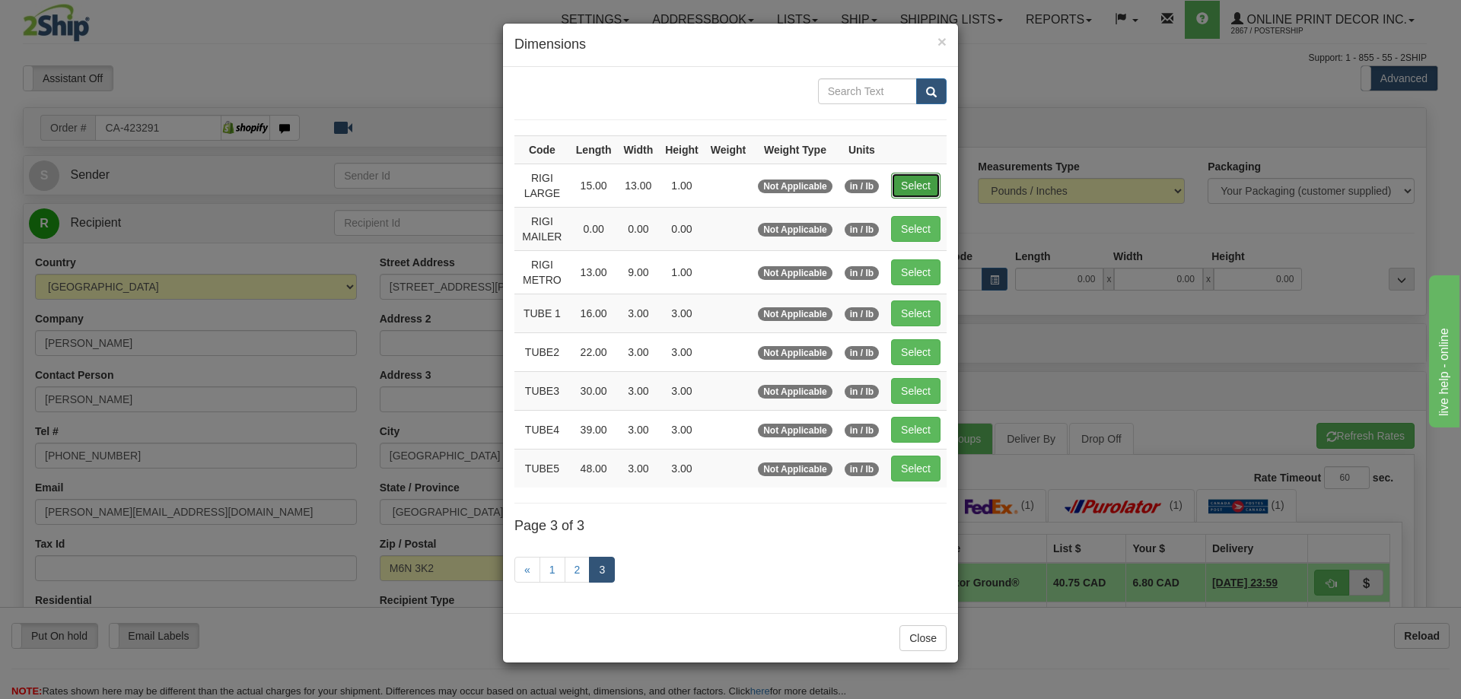
click at [907, 181] on button "Select" at bounding box center [915, 186] width 49 height 26
type input "RIGI LARGE"
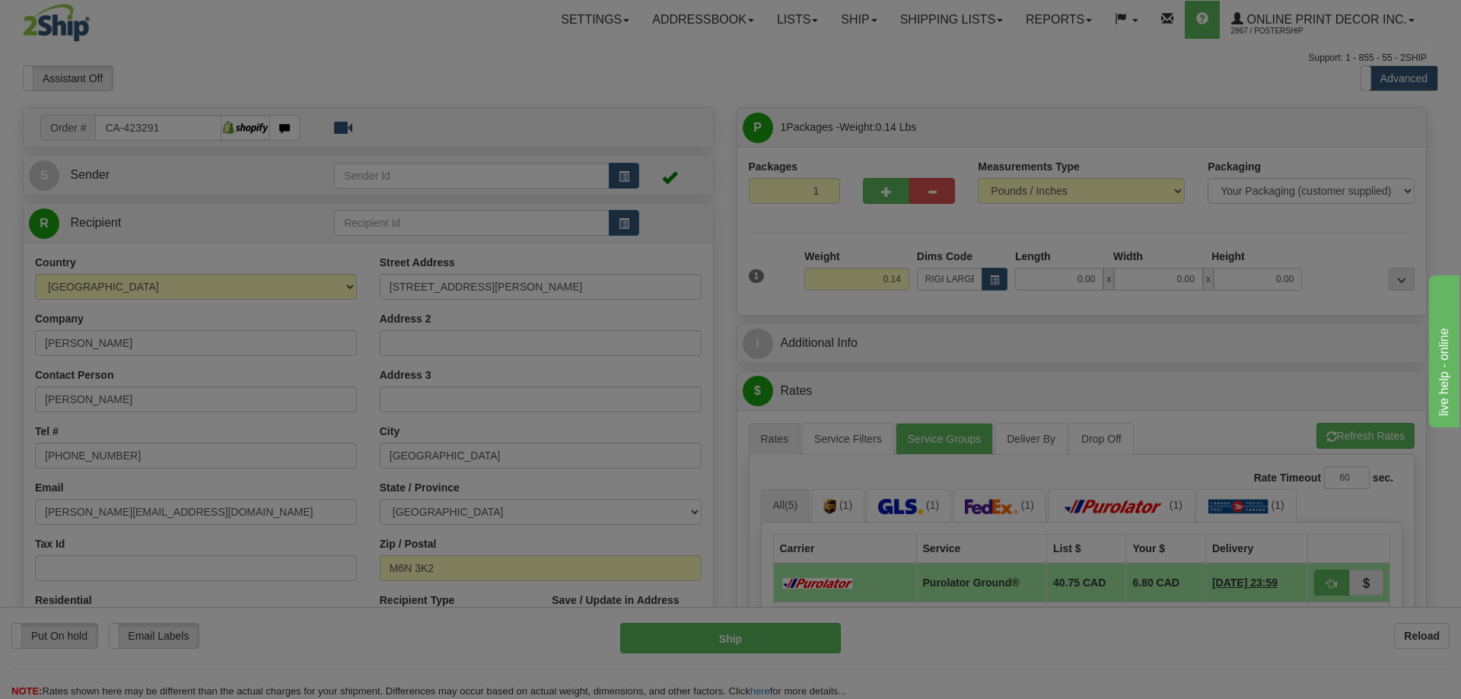
type input "15.00"
type input "13.00"
type input "1.00"
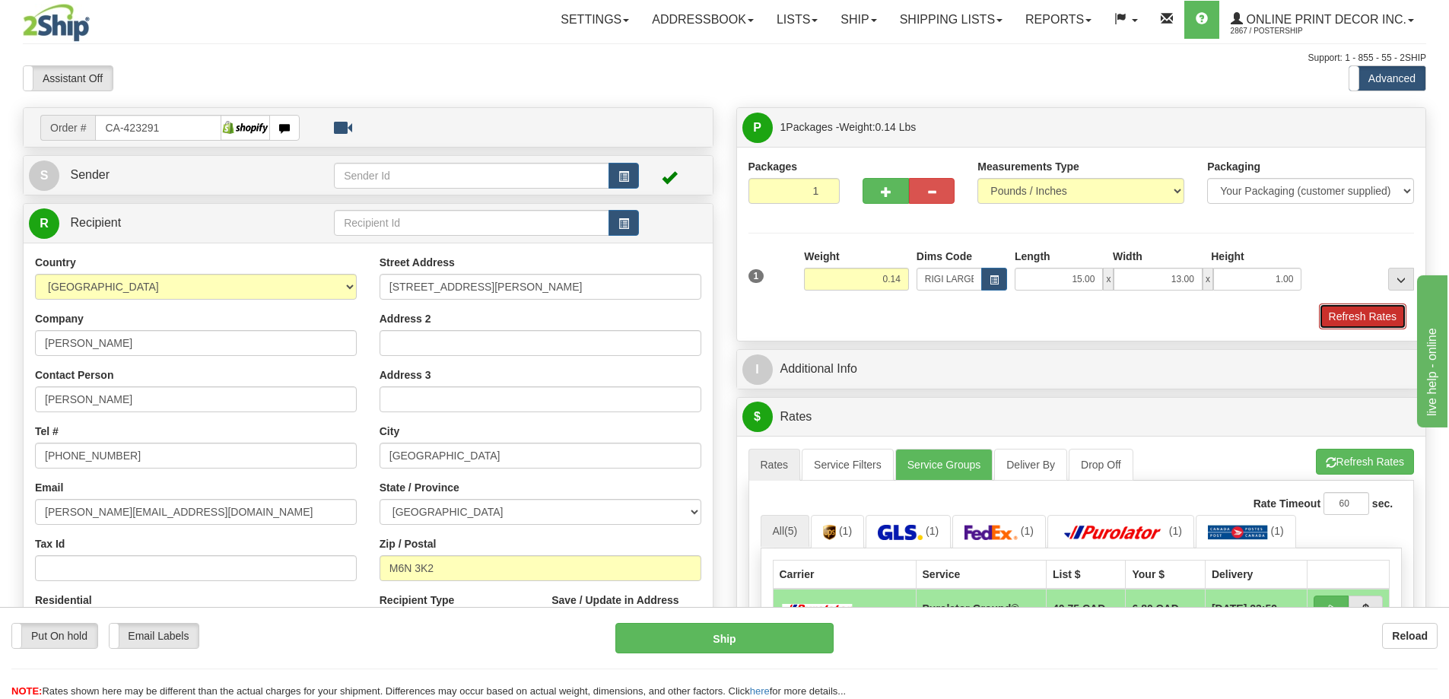
click at [1391, 317] on button "Refresh Rates" at bounding box center [1363, 317] width 88 height 26
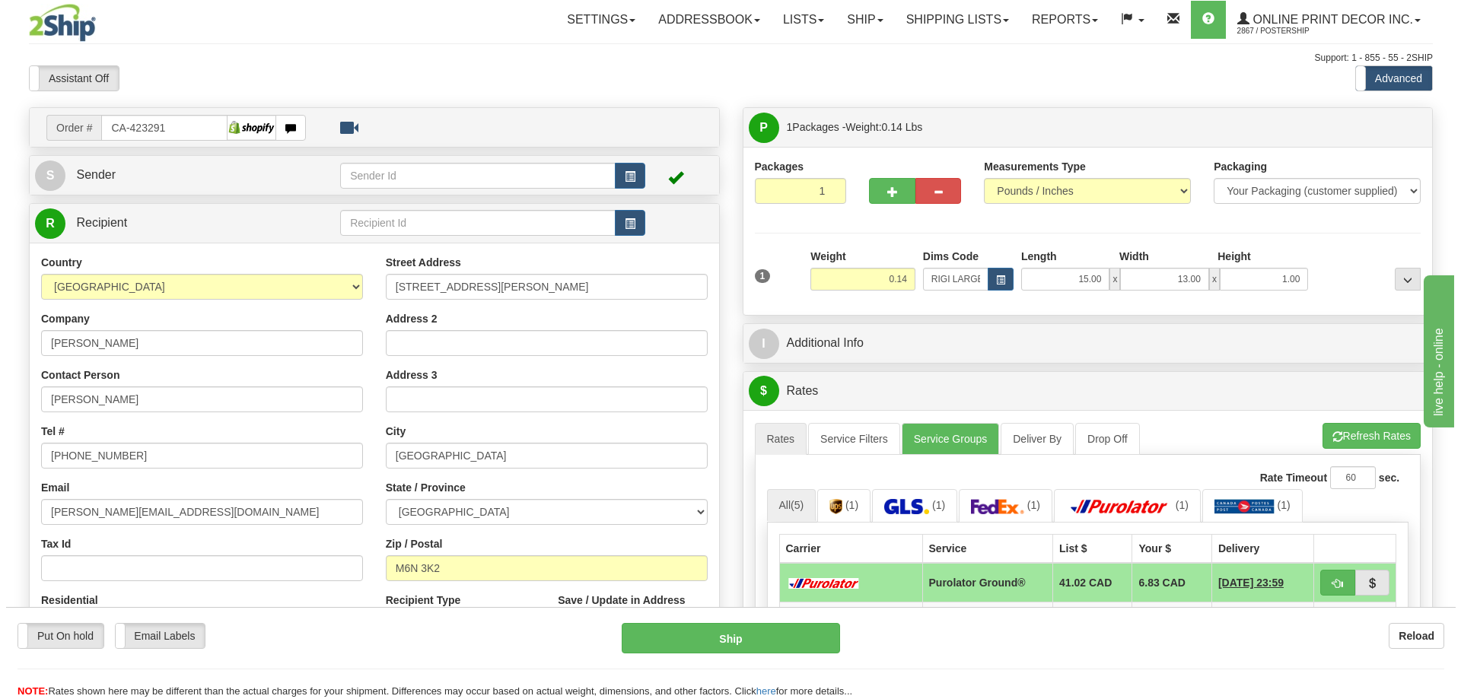
scroll to position [152, 0]
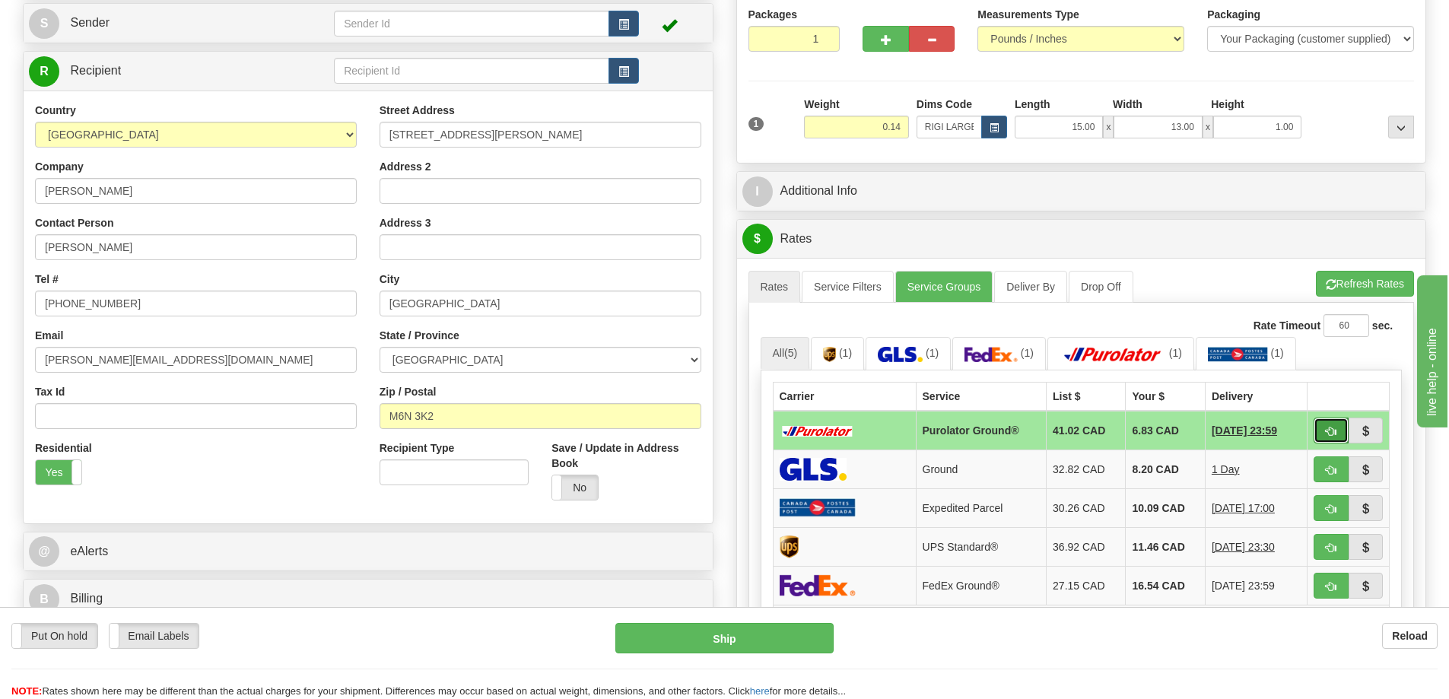
drag, startPoint x: 1339, startPoint y: 431, endPoint x: 1340, endPoint y: 423, distance: 7.6
click at [1340, 428] on button "button" at bounding box center [1331, 431] width 35 height 26
type input "260"
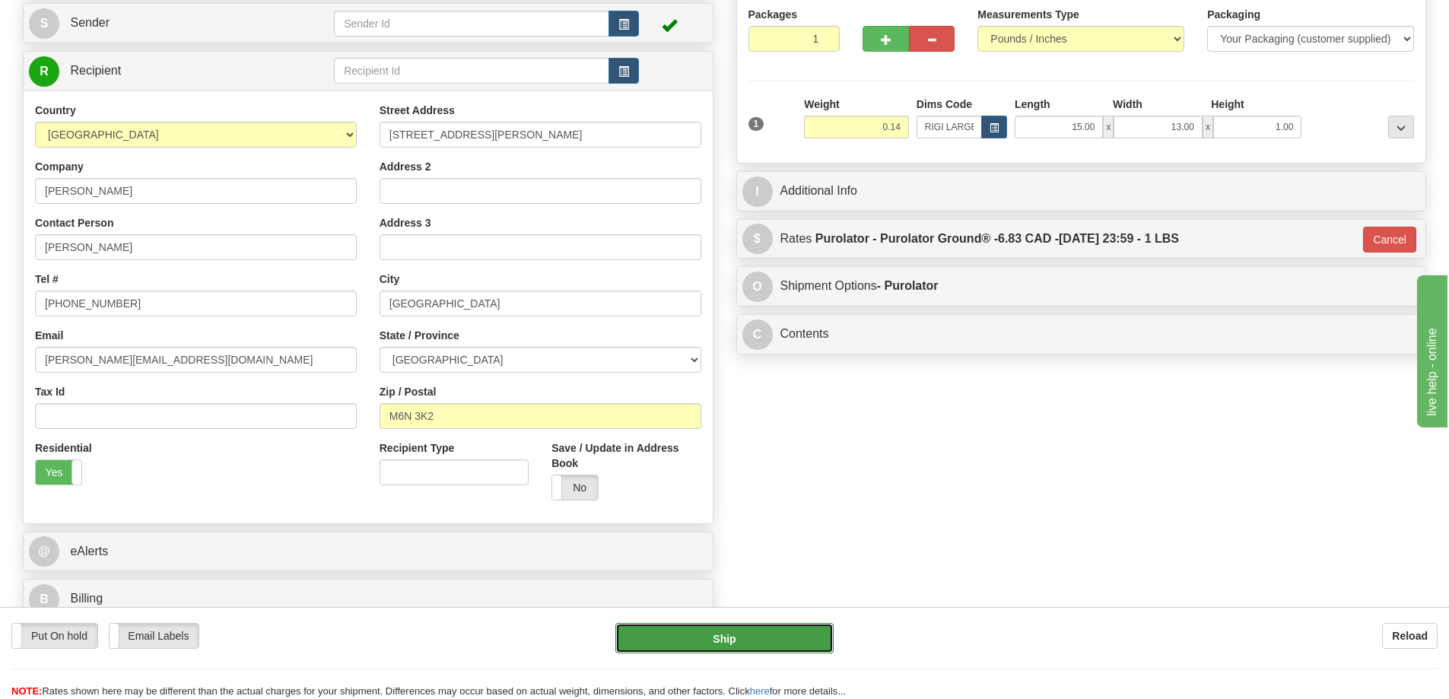
click at [807, 633] on button "Ship" at bounding box center [725, 638] width 218 height 30
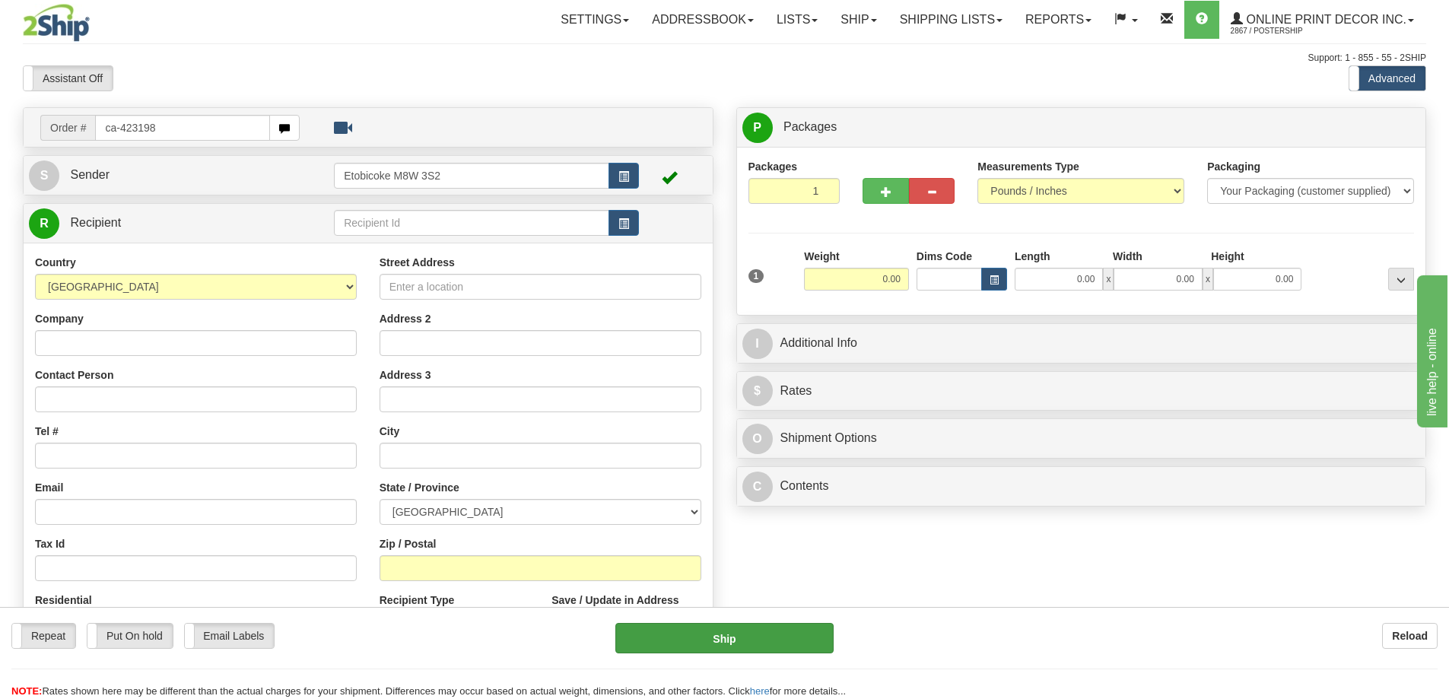
type input "ca-423198"
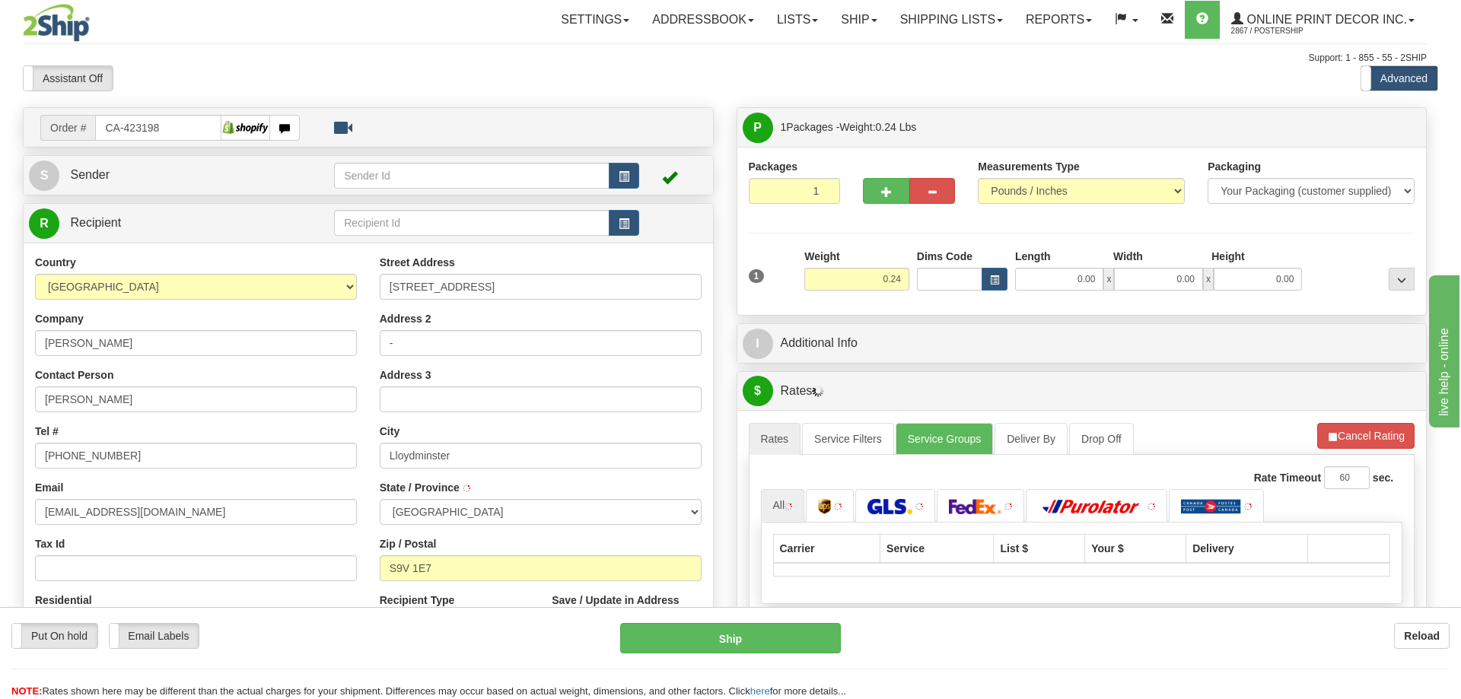
type input "LLOYDMINSTER"
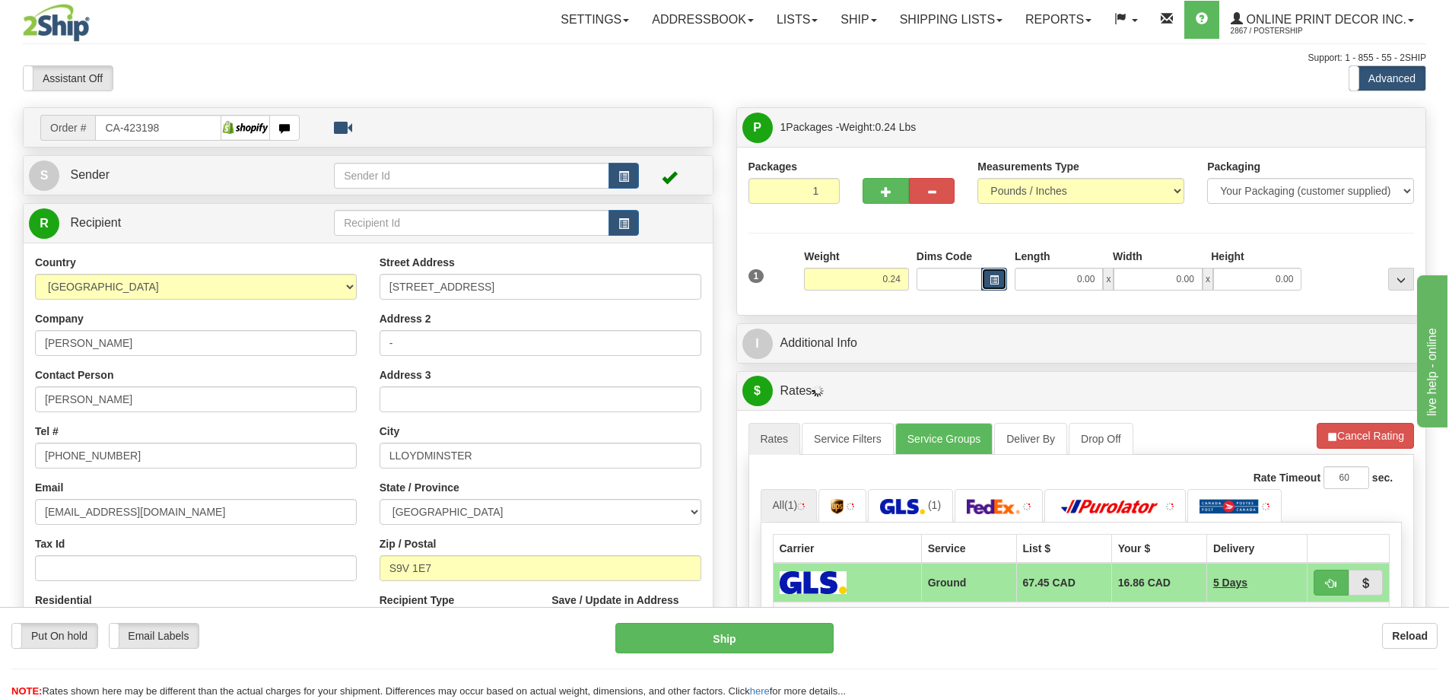
click at [992, 276] on span "button" at bounding box center [994, 280] width 9 height 8
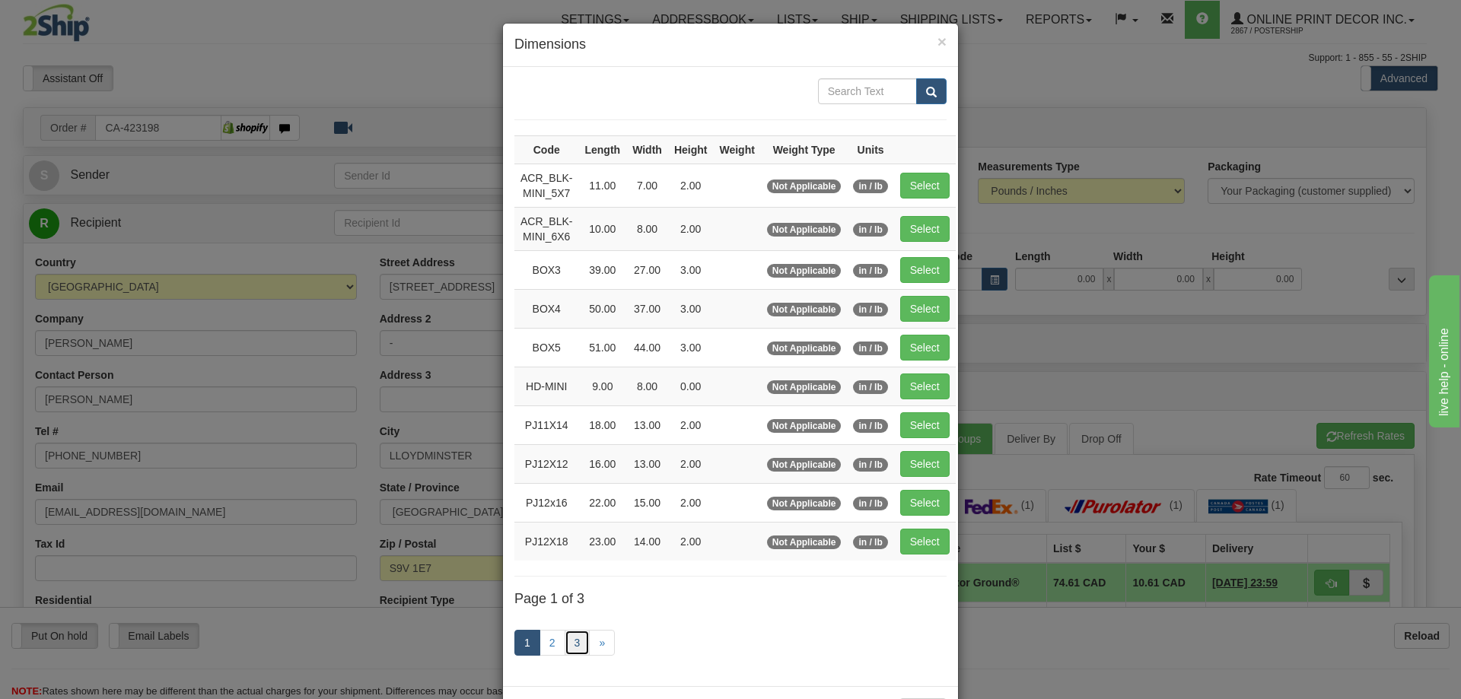
click at [575, 636] on link "3" at bounding box center [578, 643] width 26 height 26
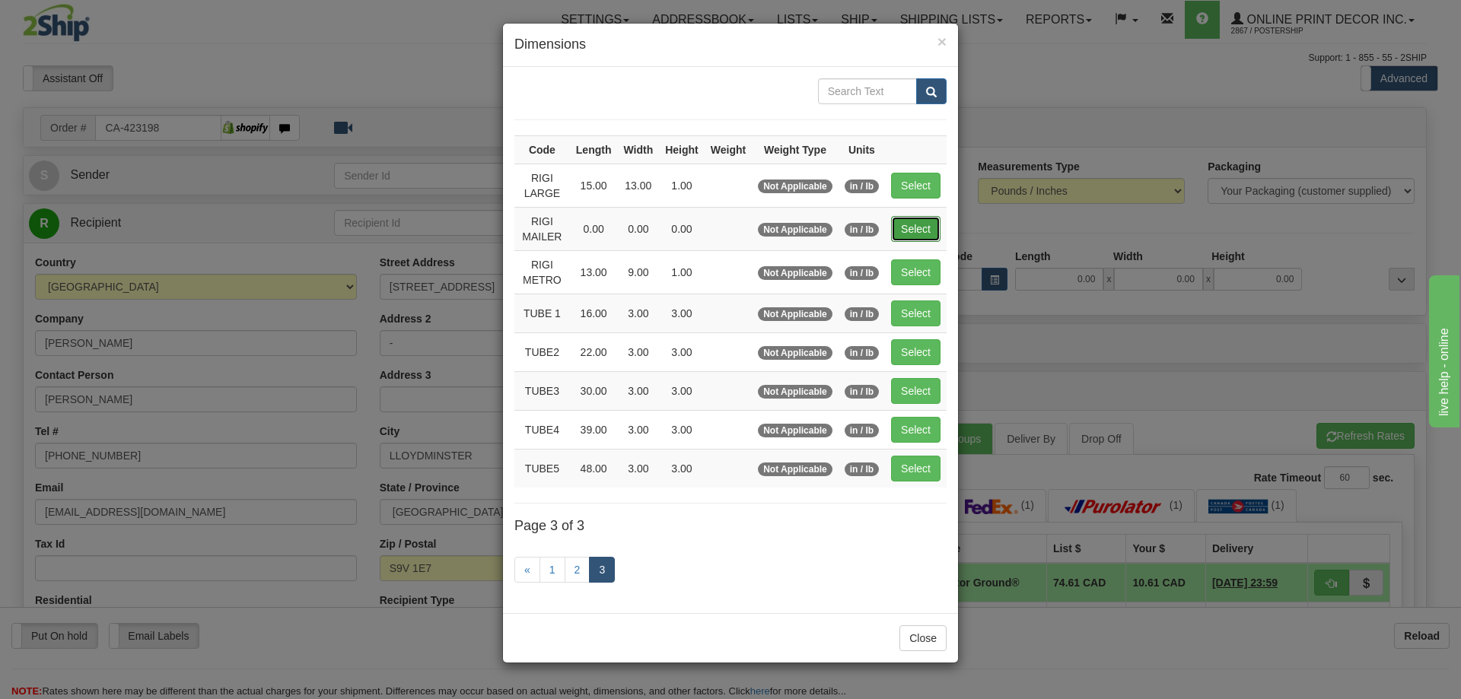
click at [921, 223] on button "Select" at bounding box center [915, 229] width 49 height 26
type input "RIGI MAILER"
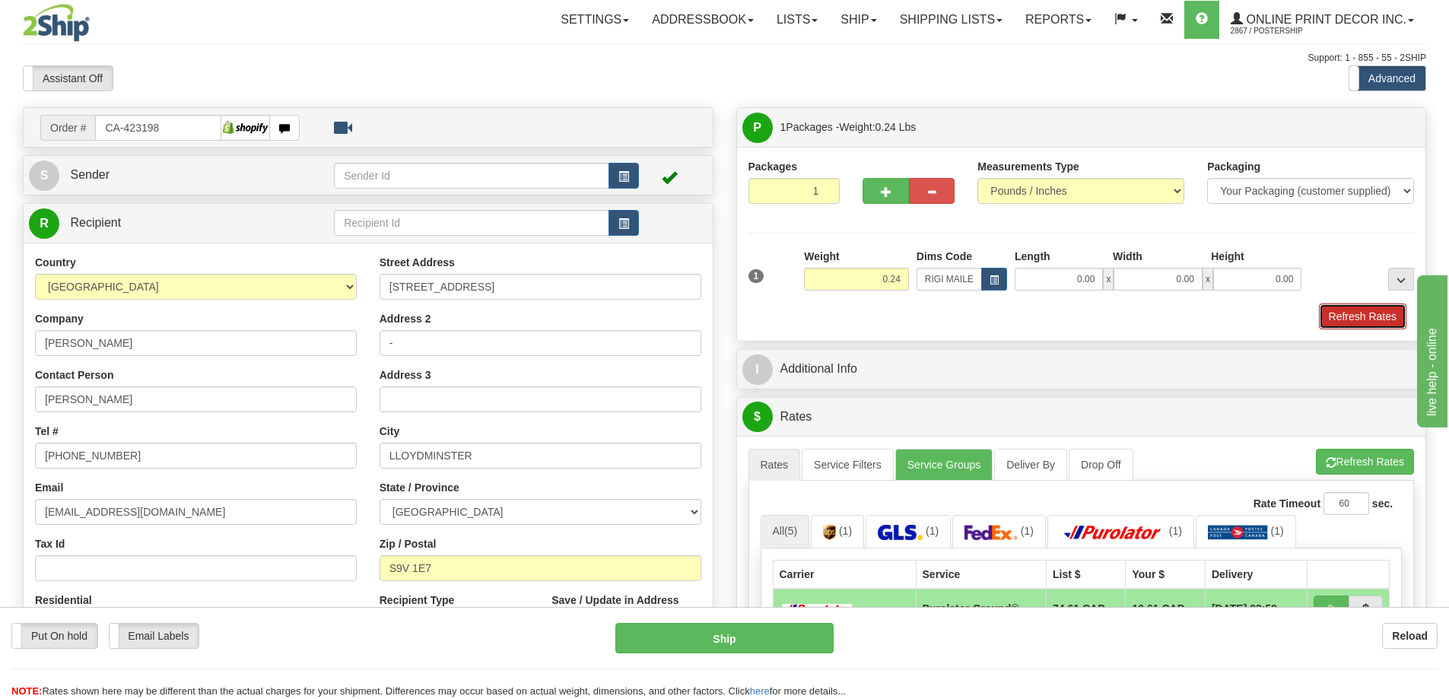
click at [1381, 318] on button "Refresh Rates" at bounding box center [1363, 317] width 88 height 26
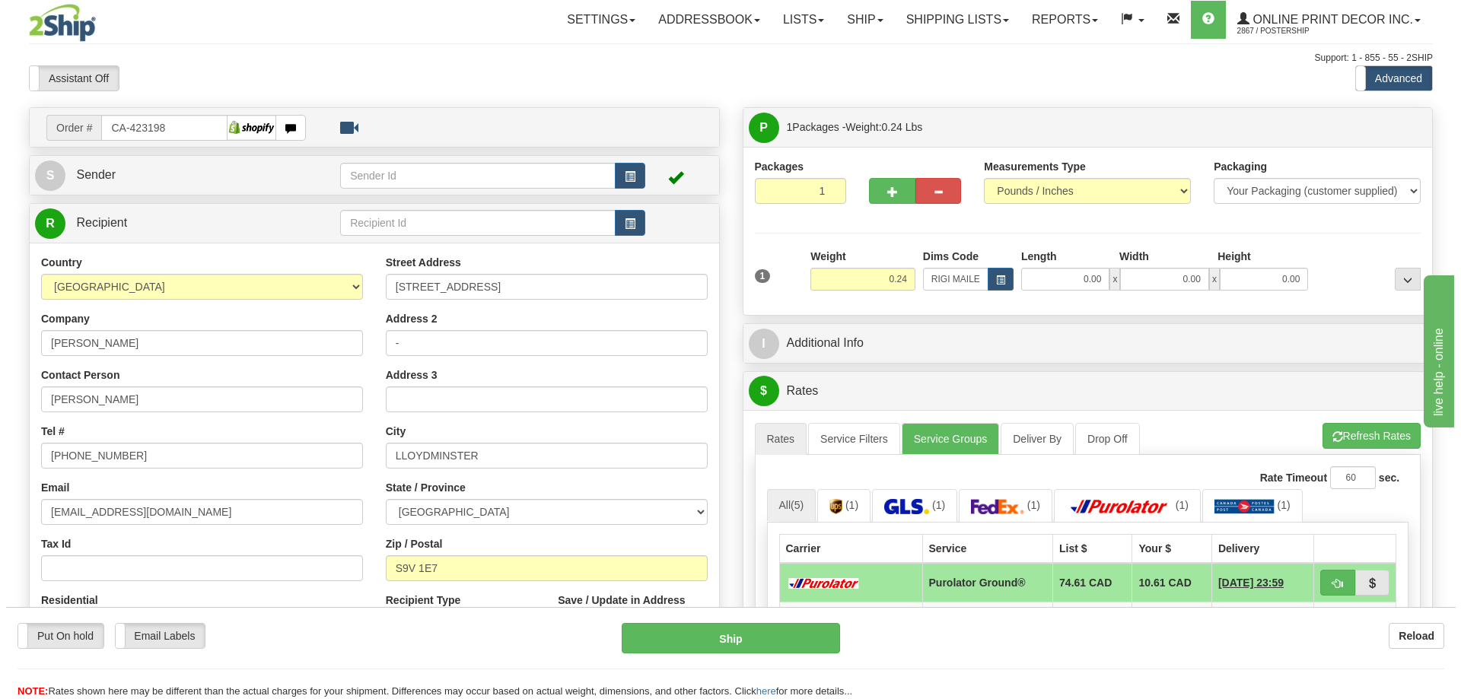
scroll to position [152, 0]
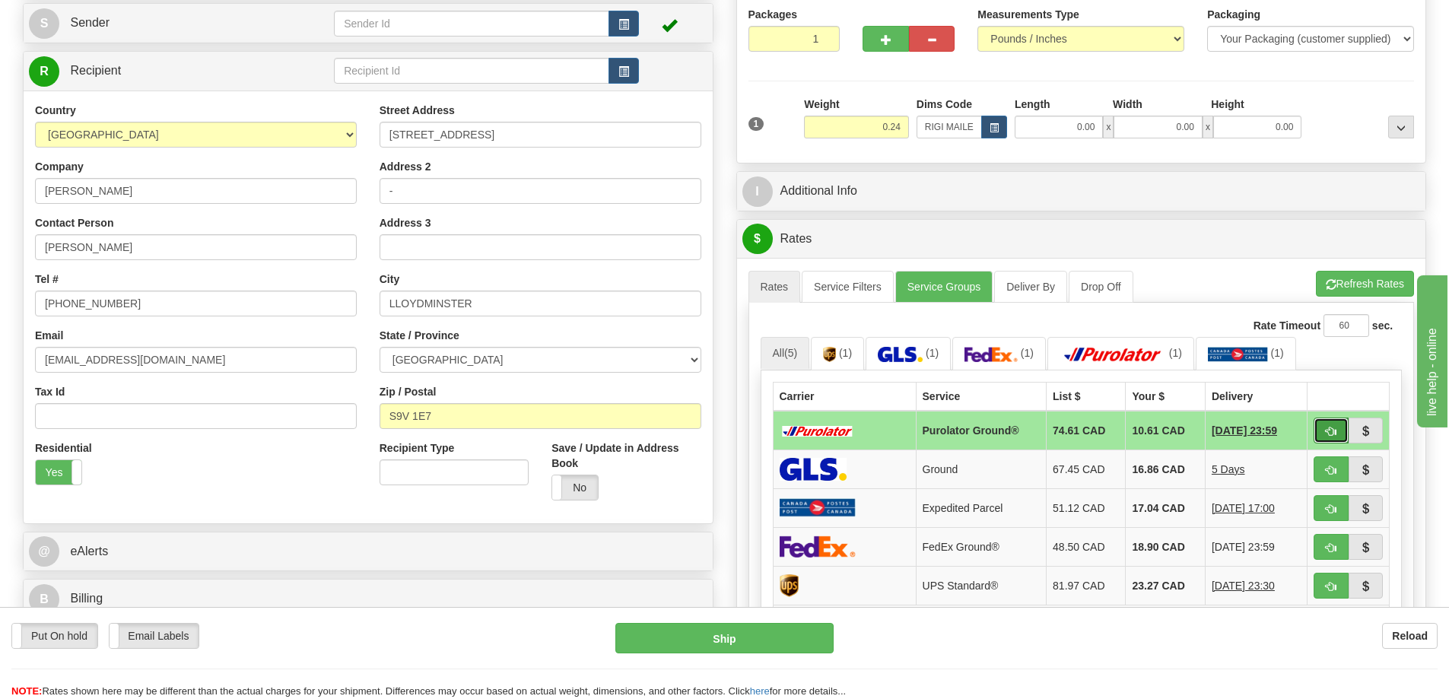
click at [1337, 429] on button "button" at bounding box center [1331, 431] width 35 height 26
type input "260"
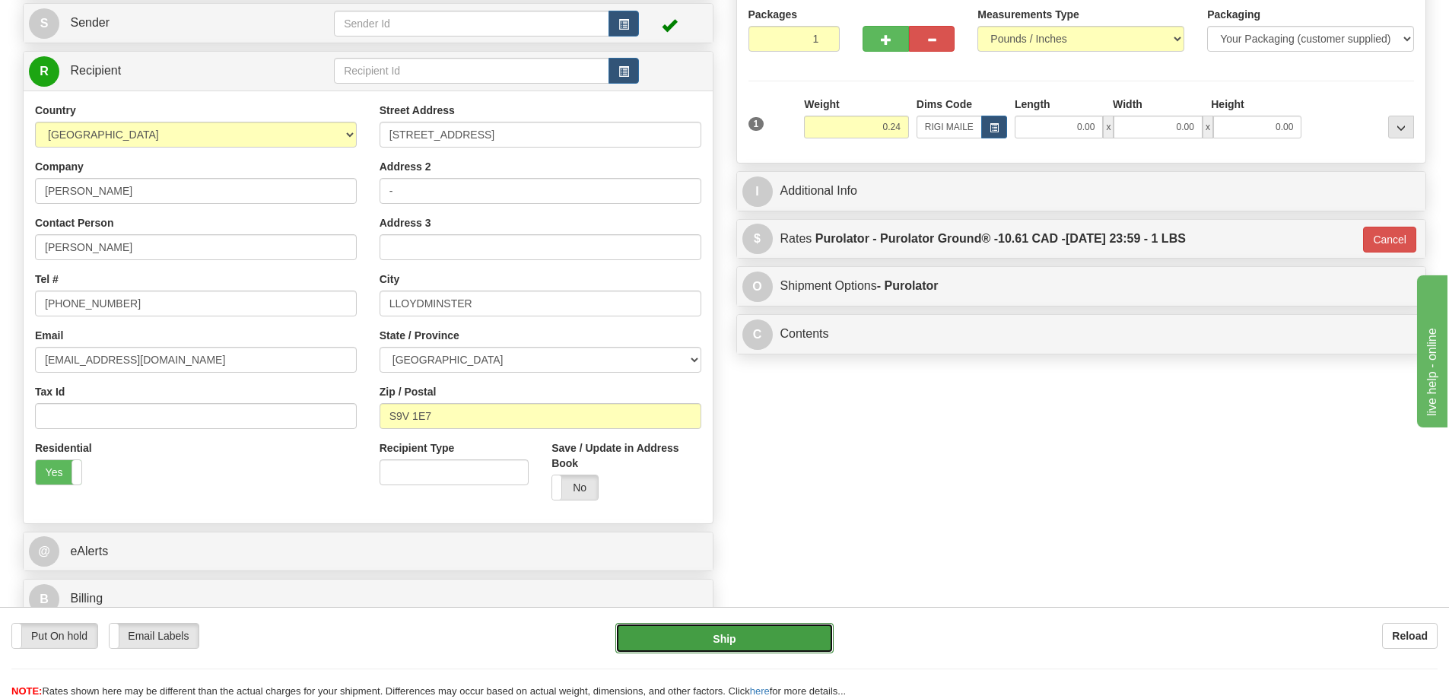
click at [784, 625] on button "Ship" at bounding box center [725, 638] width 218 height 30
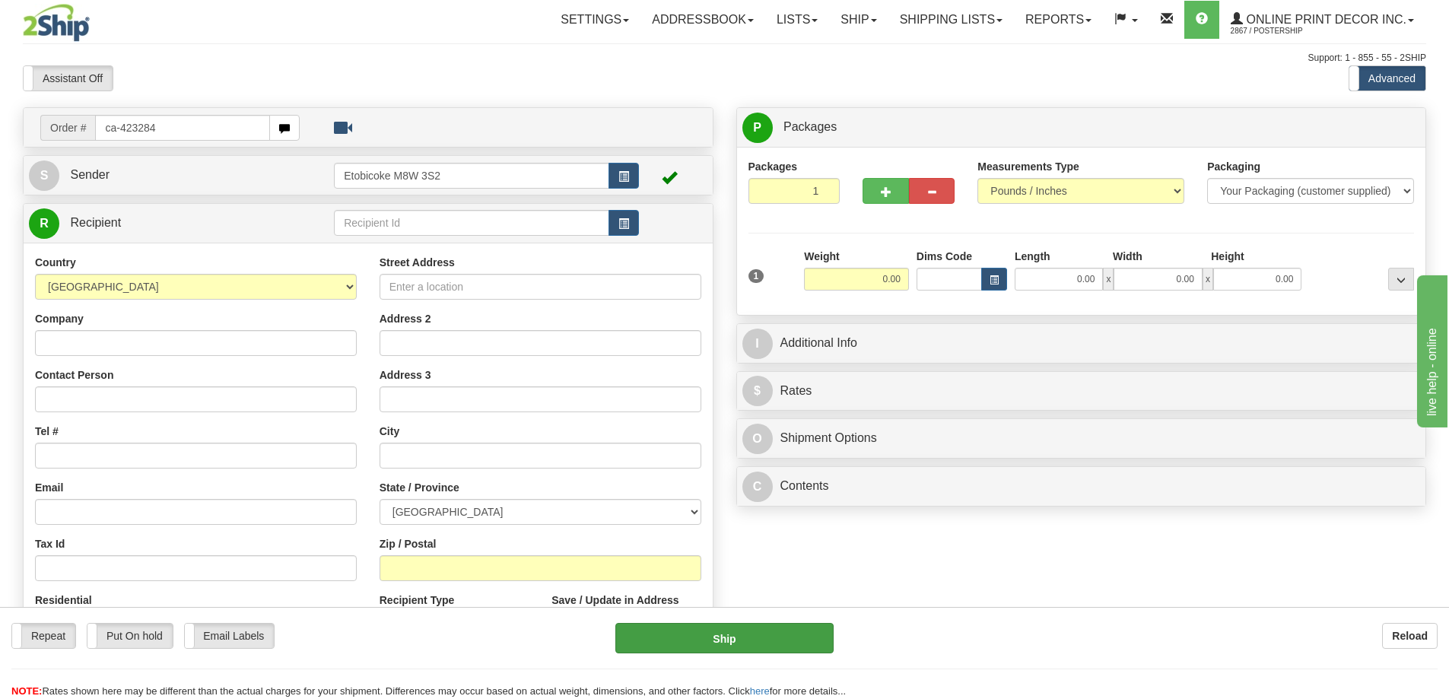
type input "ca-423284"
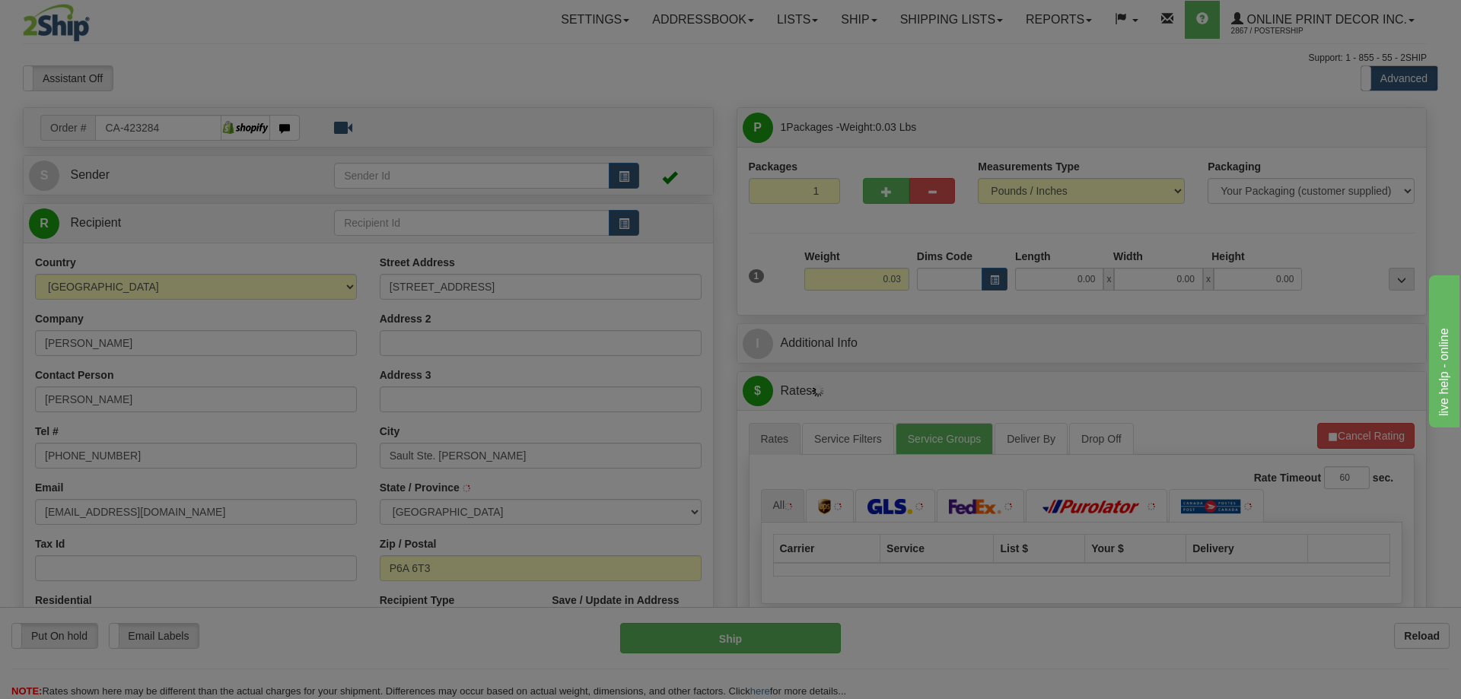
type input "SAULT STE. [PERSON_NAME]"
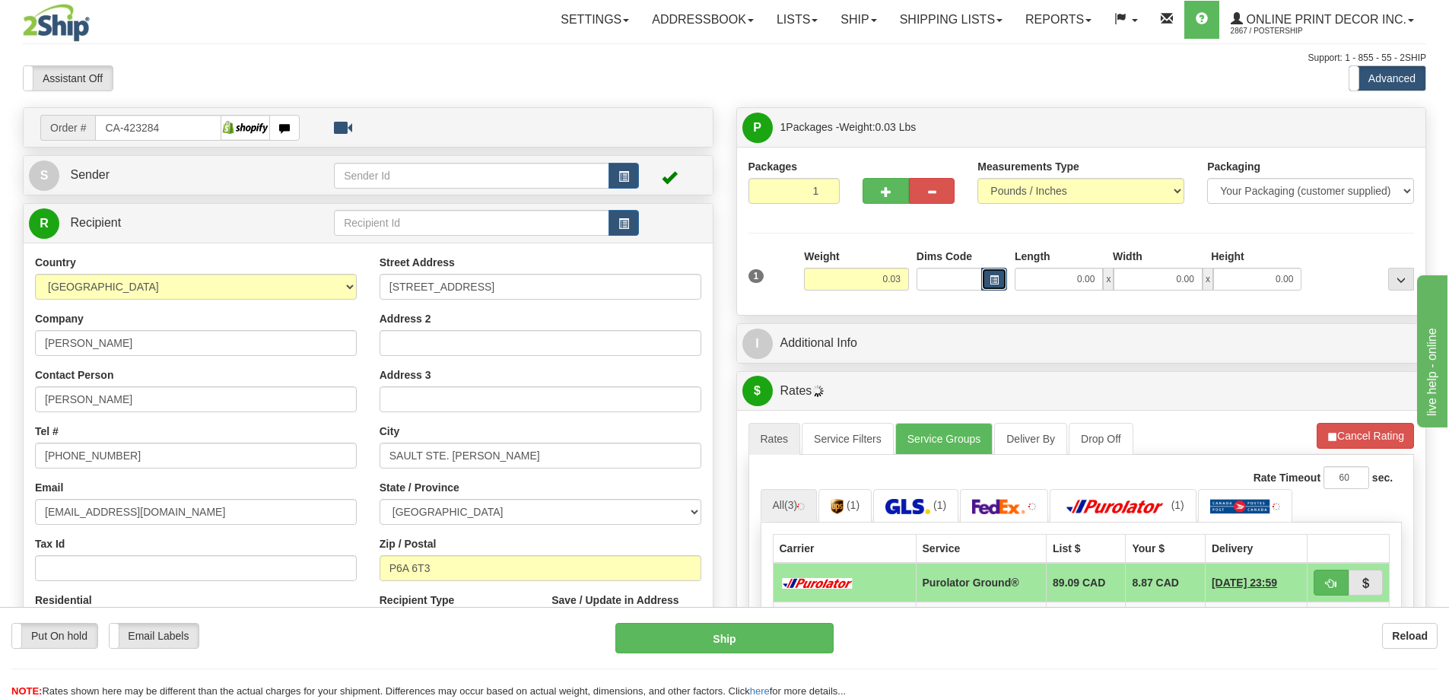
click at [988, 278] on button "button" at bounding box center [995, 279] width 26 height 23
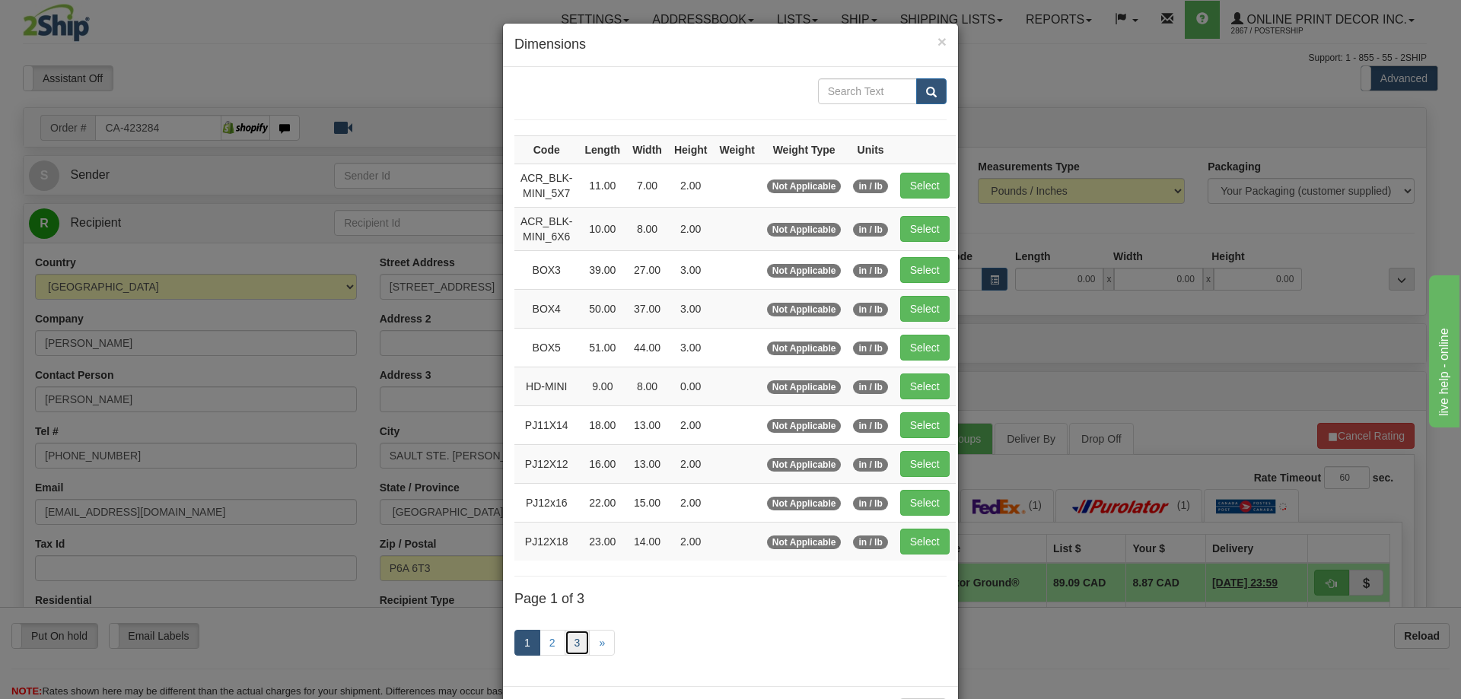
click at [572, 642] on link "3" at bounding box center [578, 643] width 26 height 26
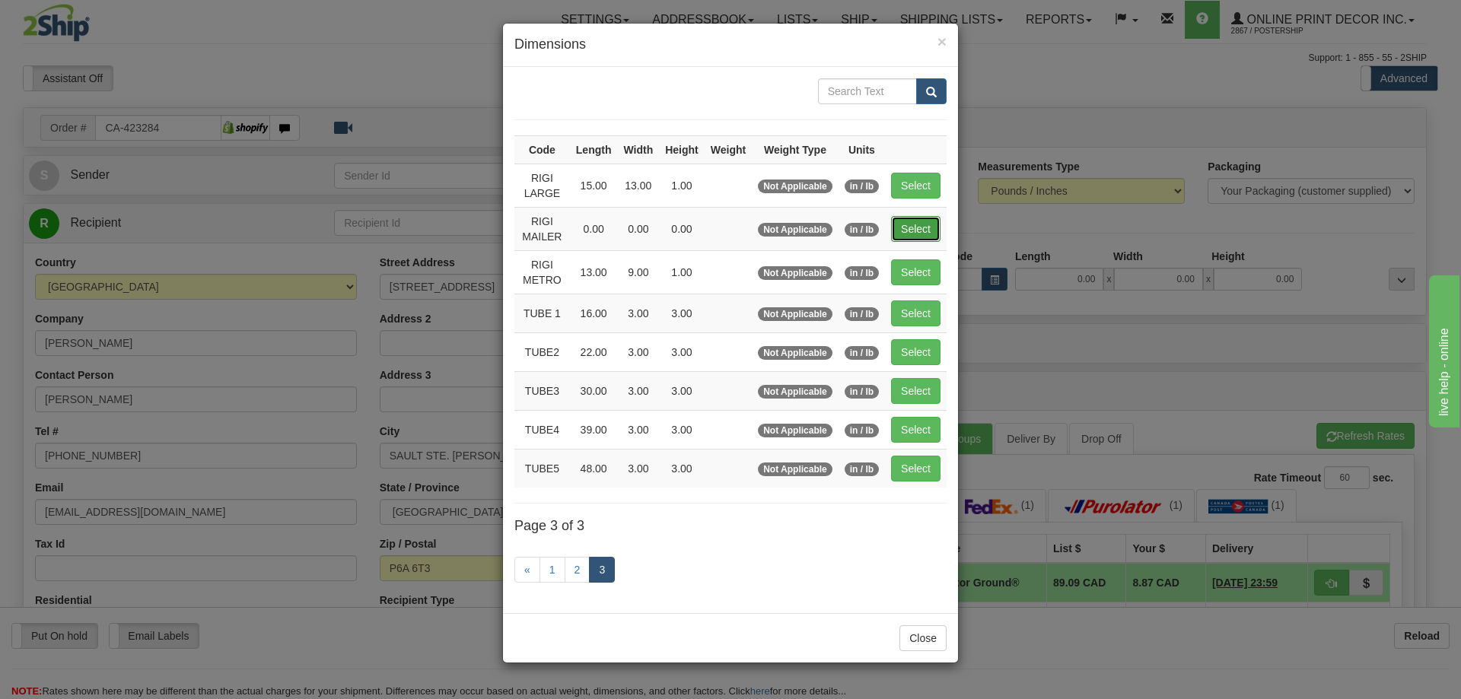
click at [908, 222] on button "Select" at bounding box center [915, 229] width 49 height 26
type input "RIGI MAILER"
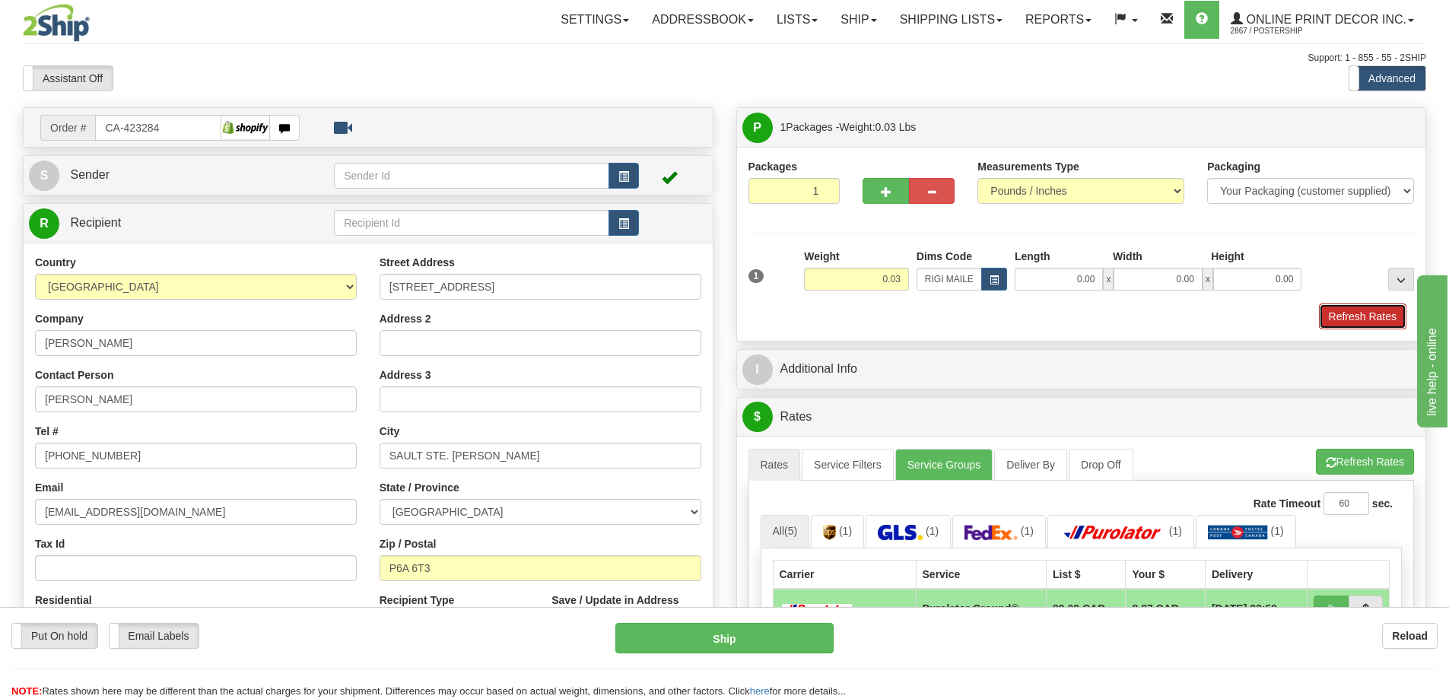
click at [1382, 315] on button "Refresh Rates" at bounding box center [1363, 317] width 88 height 26
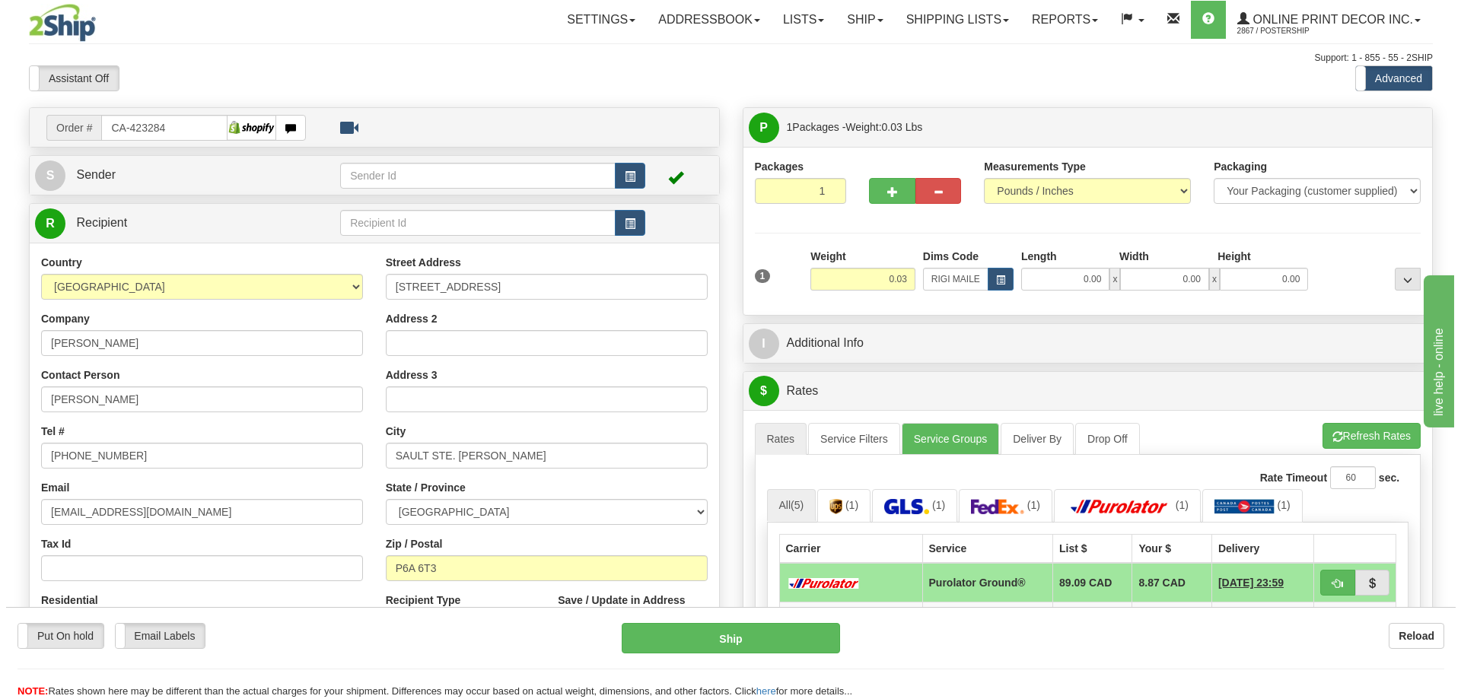
scroll to position [152, 0]
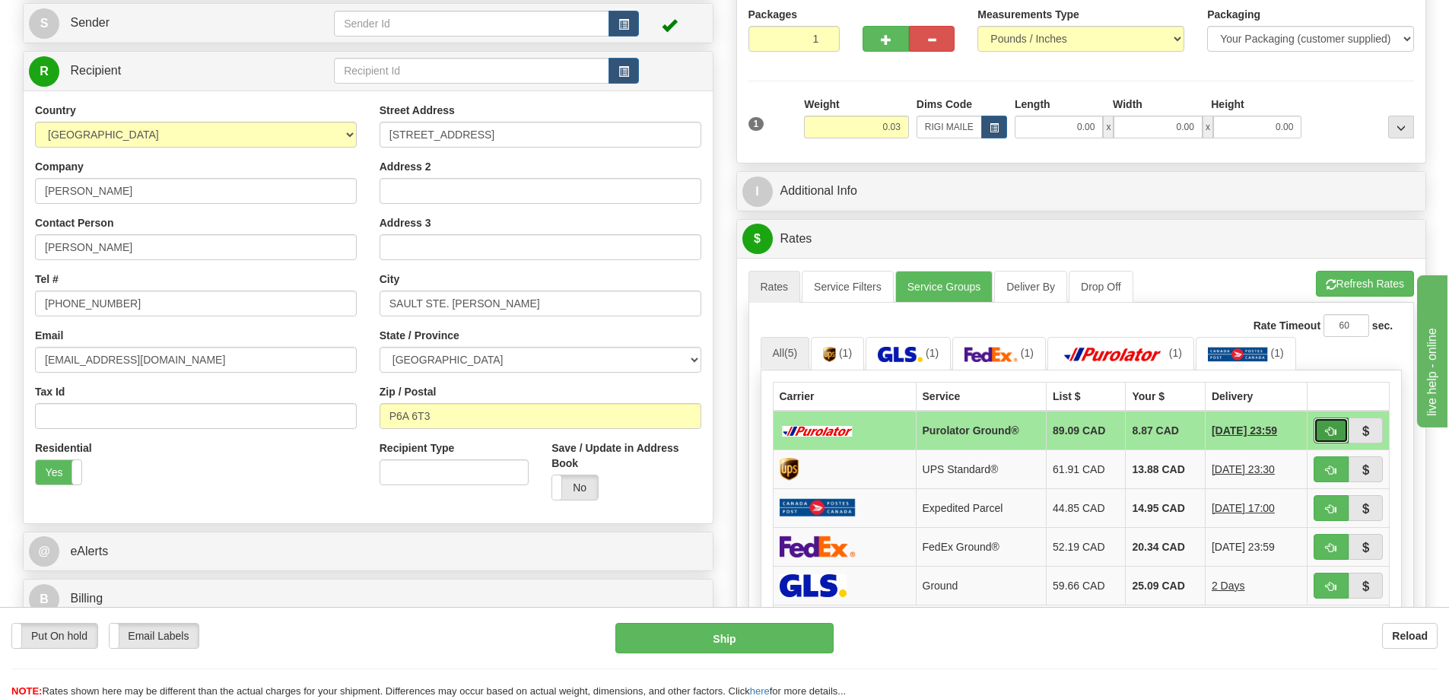
click at [1335, 431] on span "button" at bounding box center [1331, 432] width 11 height 10
type input "260"
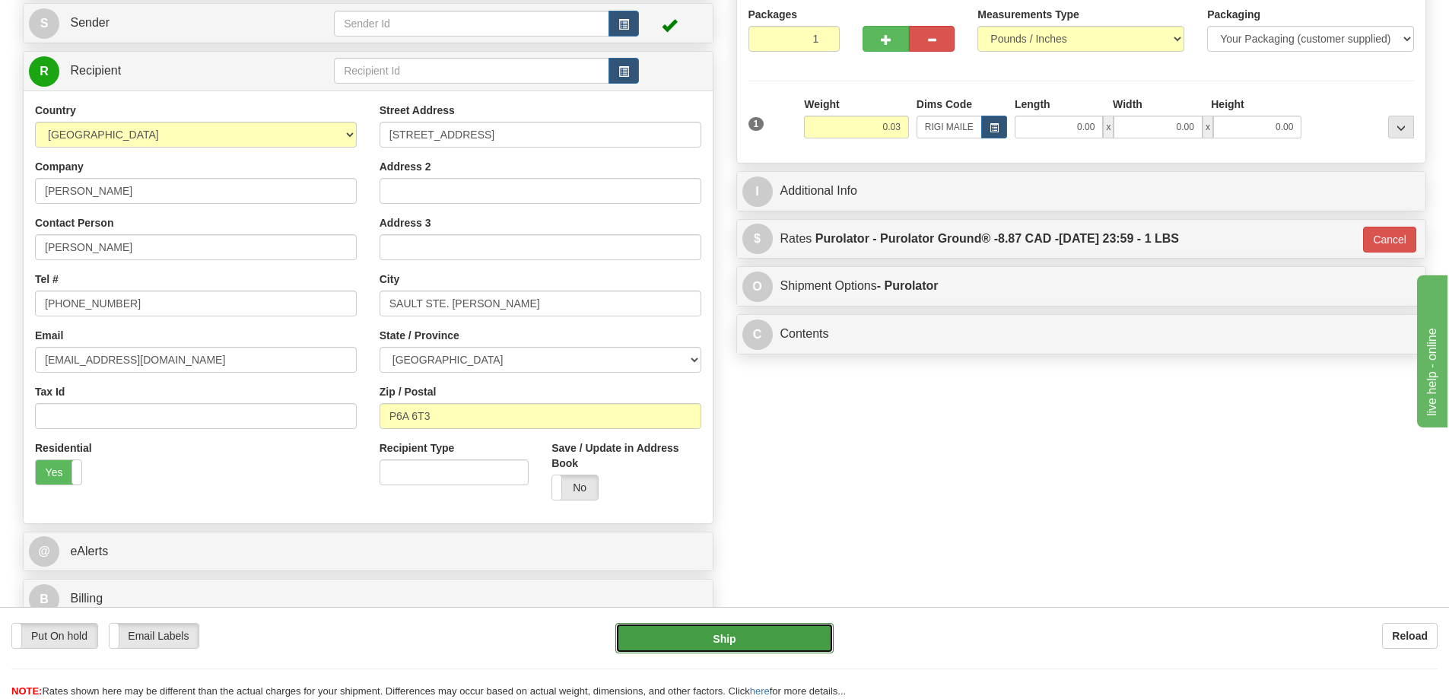
click at [799, 627] on button "Ship" at bounding box center [725, 638] width 218 height 30
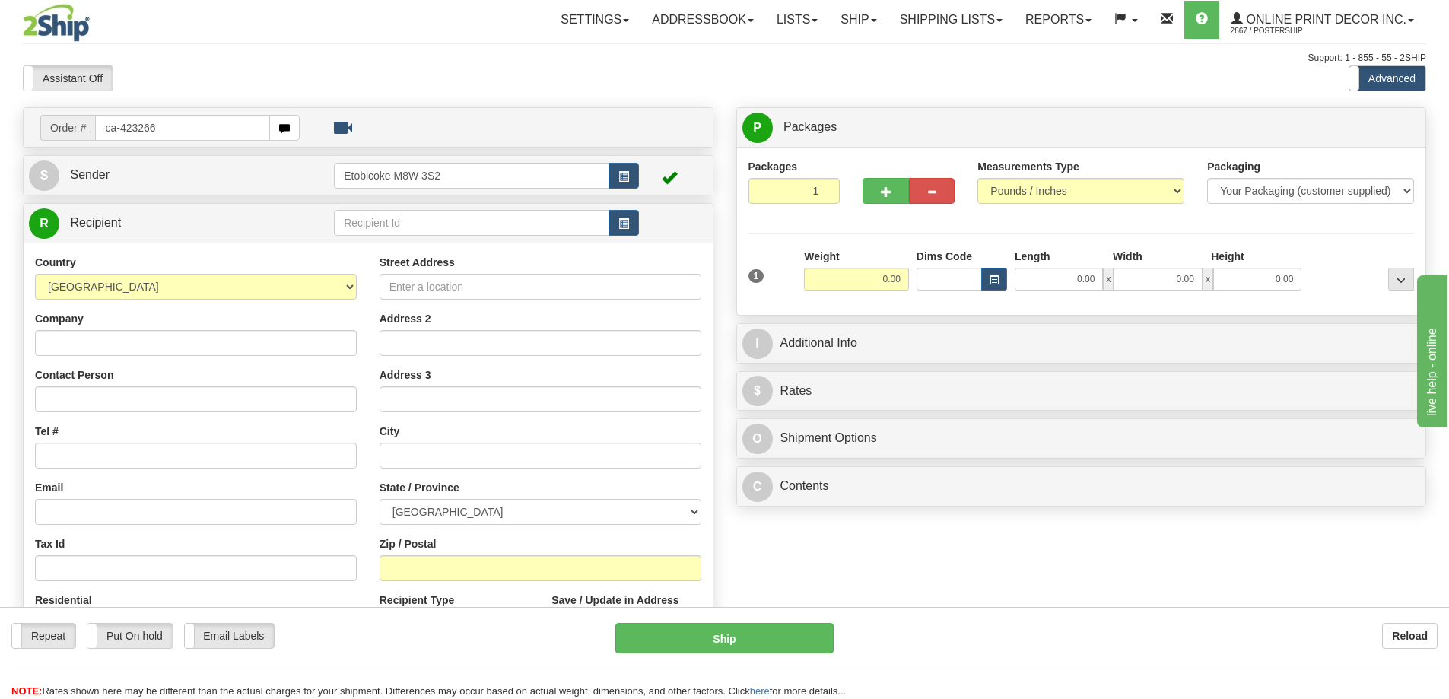
type input "ca-423266"
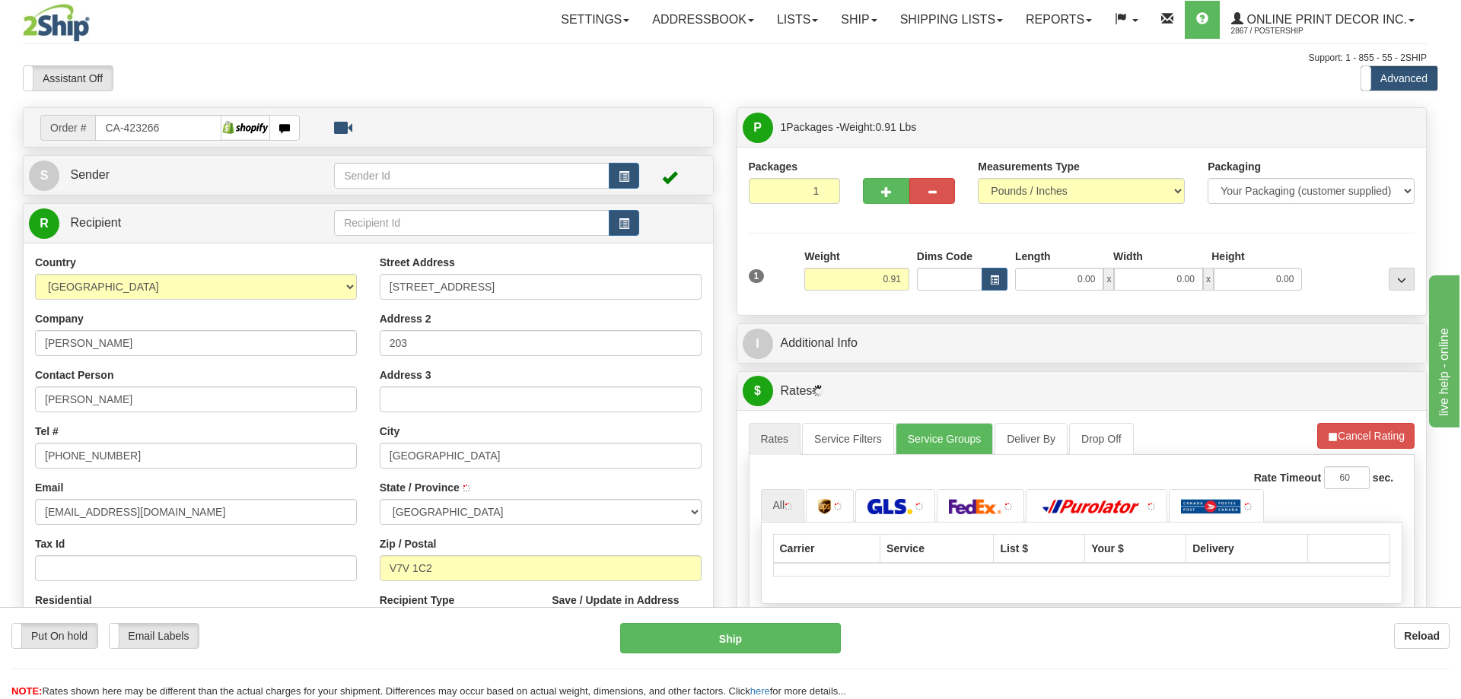
type input "[GEOGRAPHIC_DATA]"
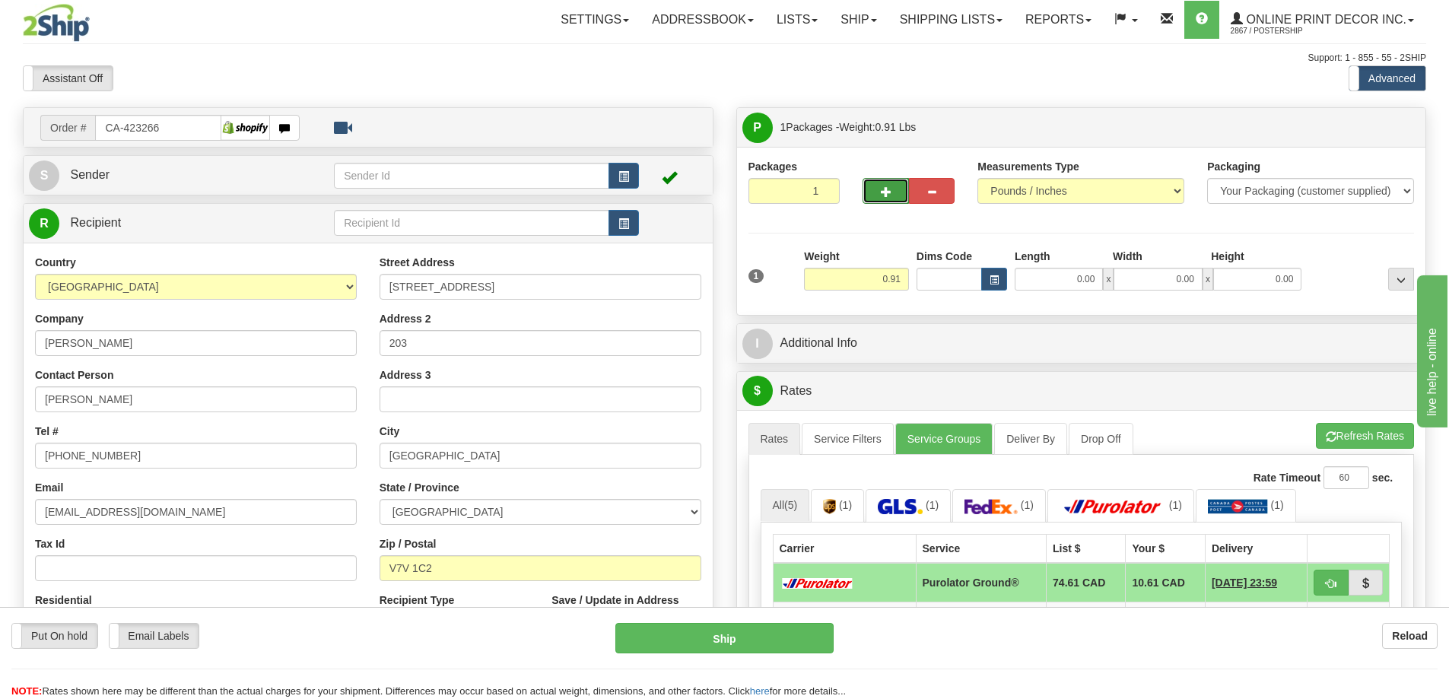
click at [886, 188] on span "button" at bounding box center [886, 192] width 11 height 10
radio input "true"
type input "2"
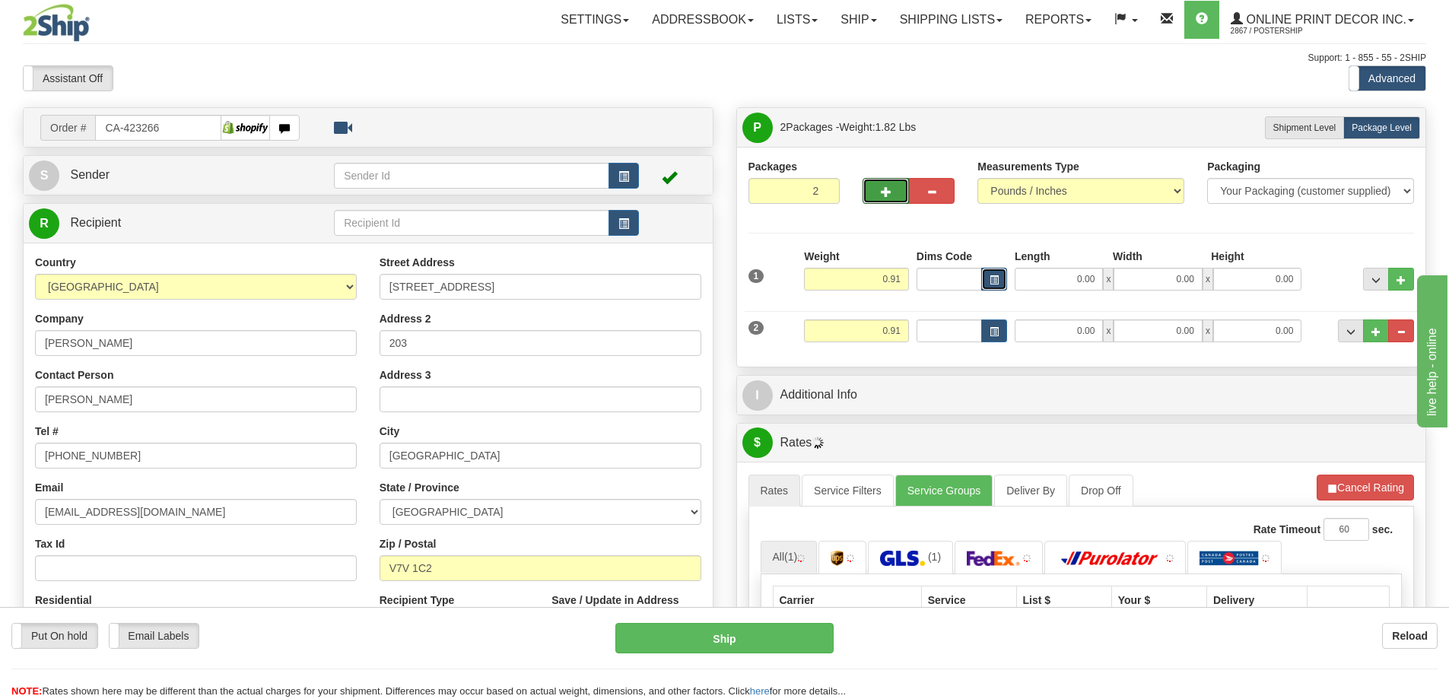
click at [995, 271] on button "button" at bounding box center [995, 279] width 26 height 23
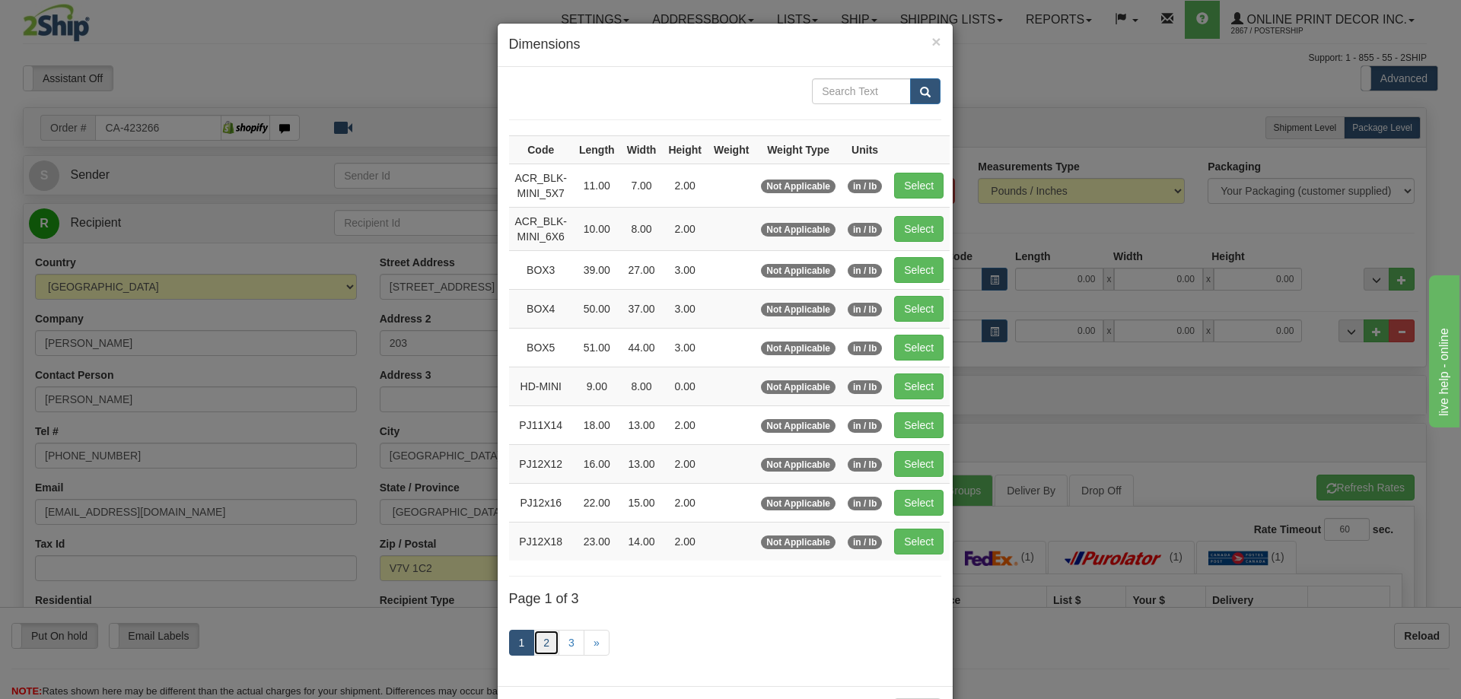
click at [552, 638] on link "2" at bounding box center [546, 643] width 26 height 26
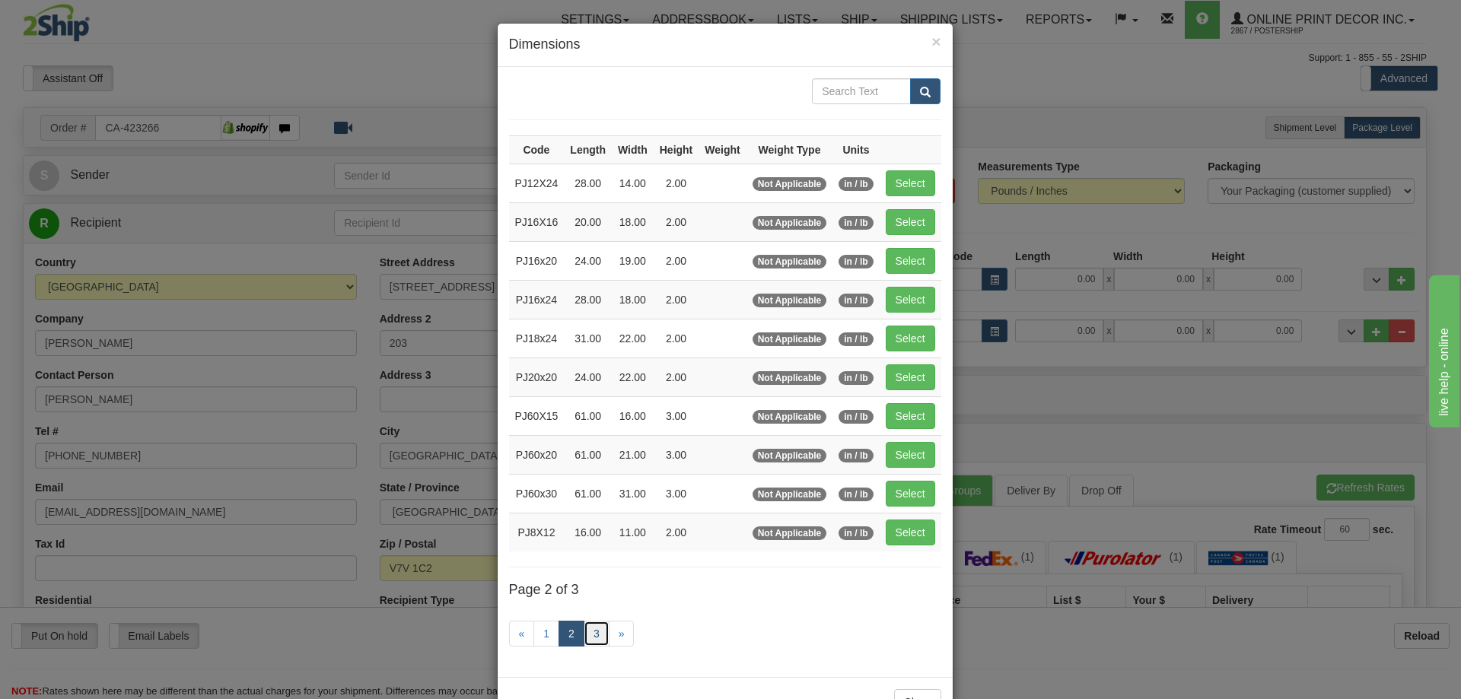
click at [594, 632] on link "3" at bounding box center [597, 634] width 26 height 26
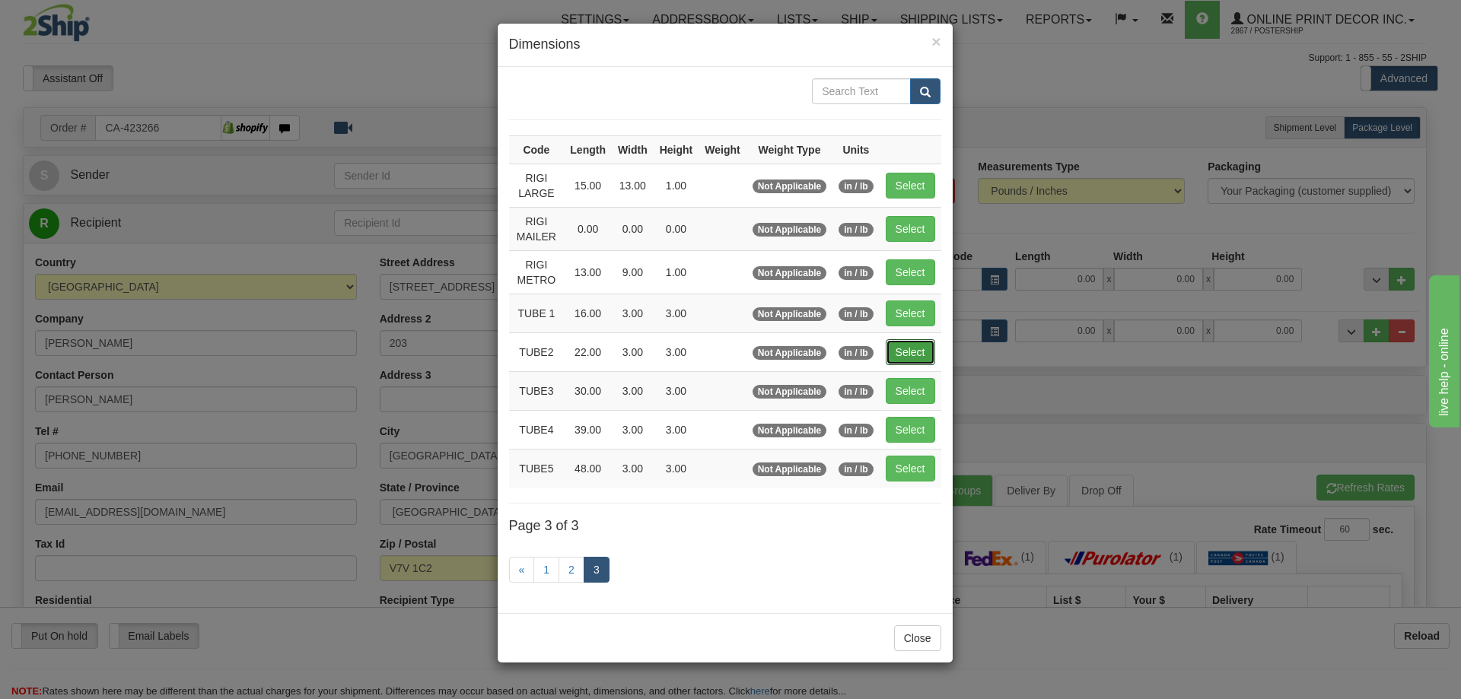
drag, startPoint x: 917, startPoint y: 356, endPoint x: 963, endPoint y: 358, distance: 45.7
click at [918, 356] on button "Select" at bounding box center [910, 352] width 49 height 26
type input "TUBE2"
type input "22.00"
type input "3.00"
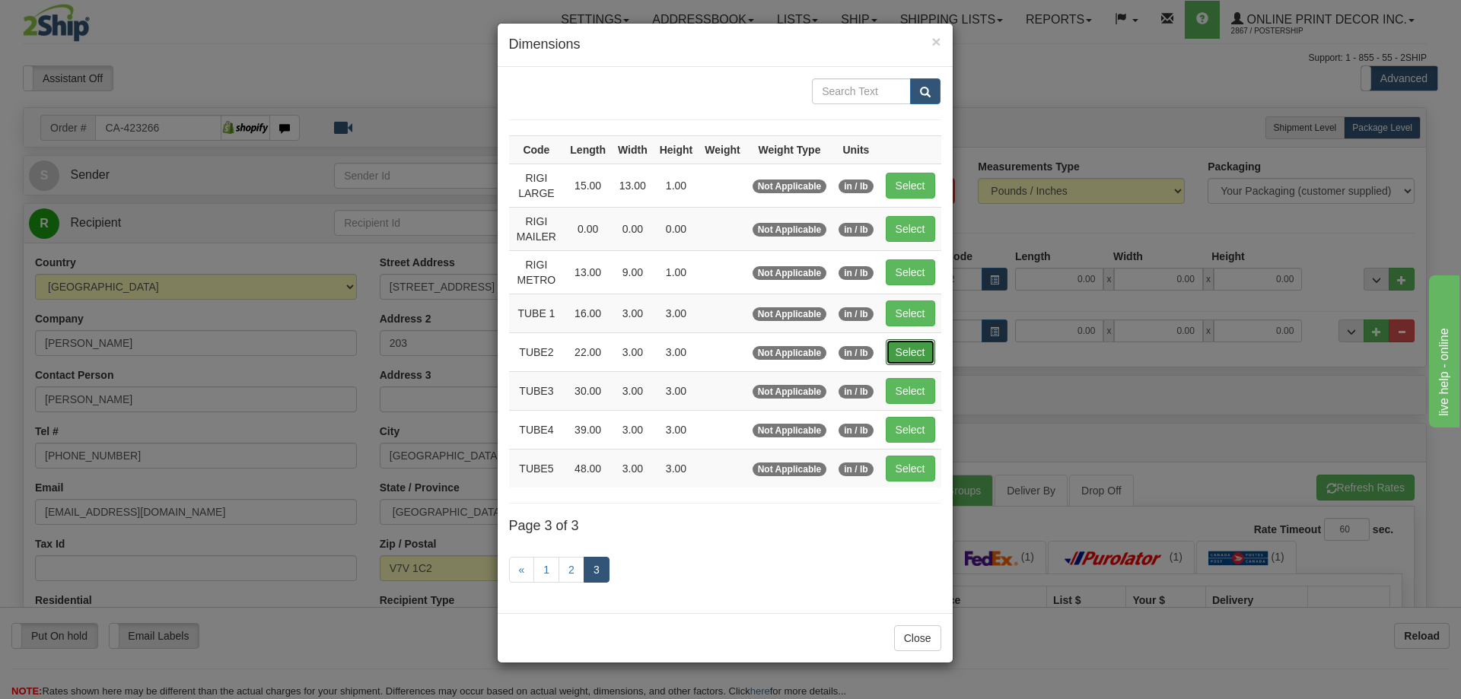
type input "3.00"
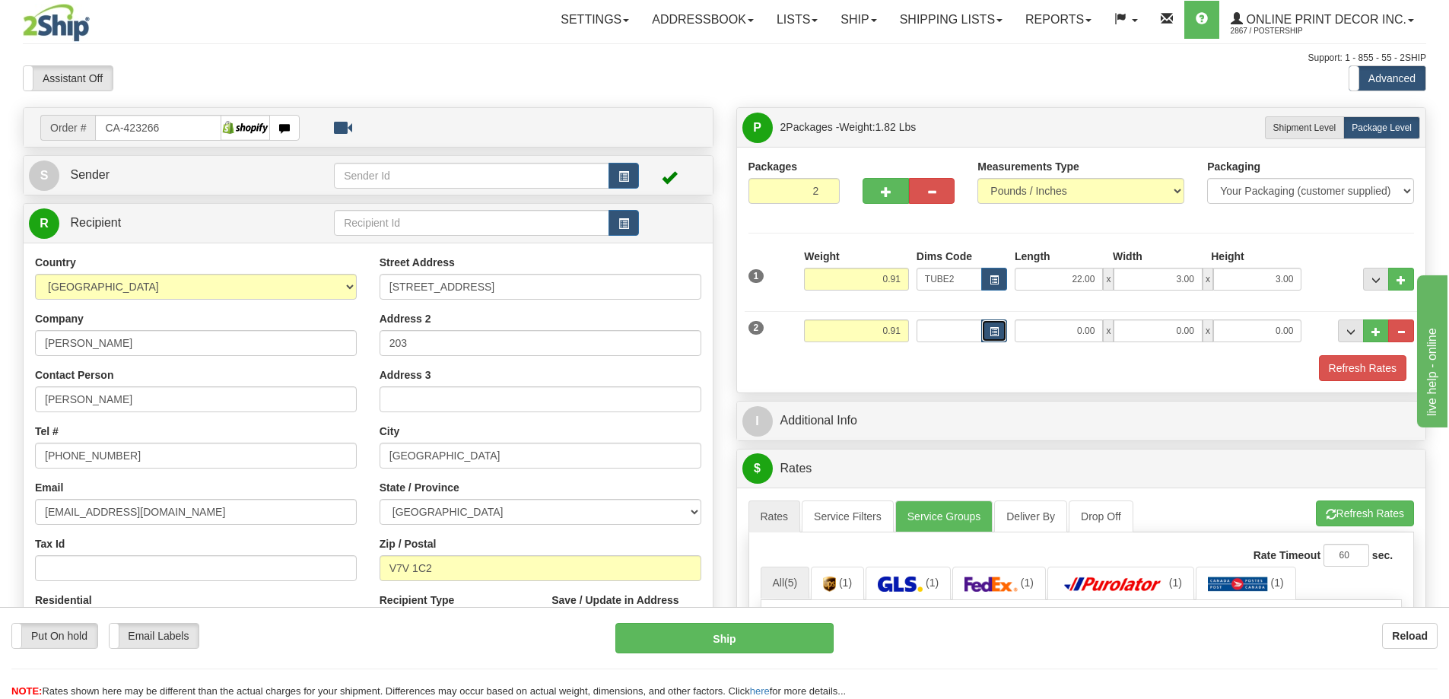
click at [999, 331] on button "button" at bounding box center [995, 331] width 26 height 23
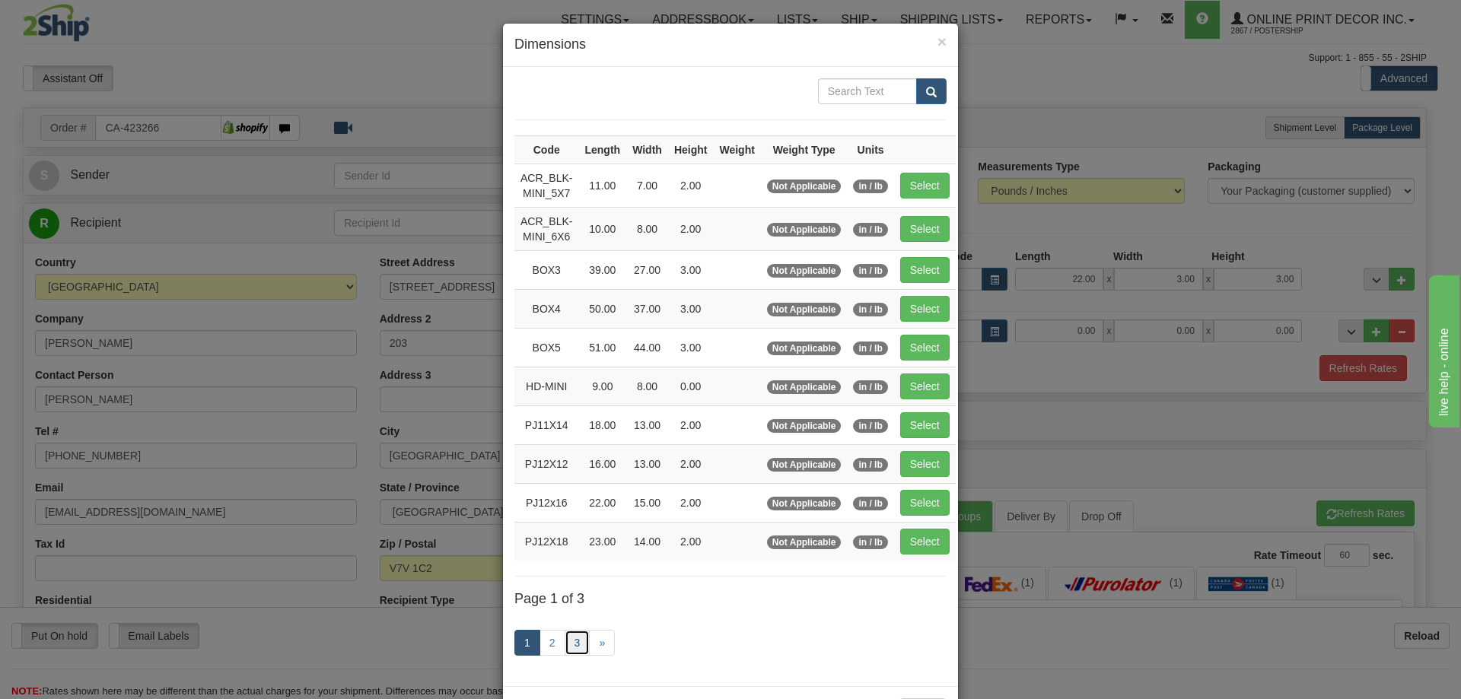
click at [575, 639] on link "3" at bounding box center [578, 643] width 26 height 26
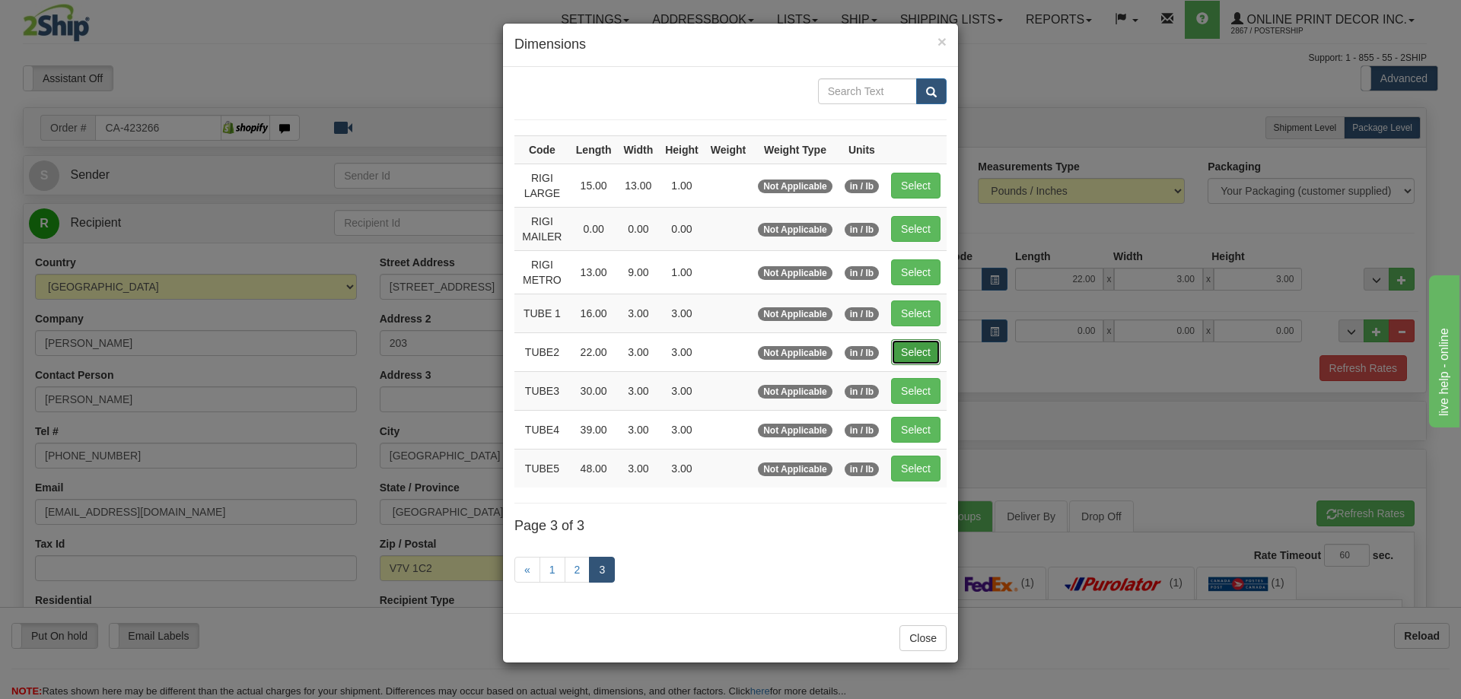
click at [919, 344] on button "Select" at bounding box center [915, 352] width 49 height 26
type input "TUBE2"
type input "22.00"
type input "3.00"
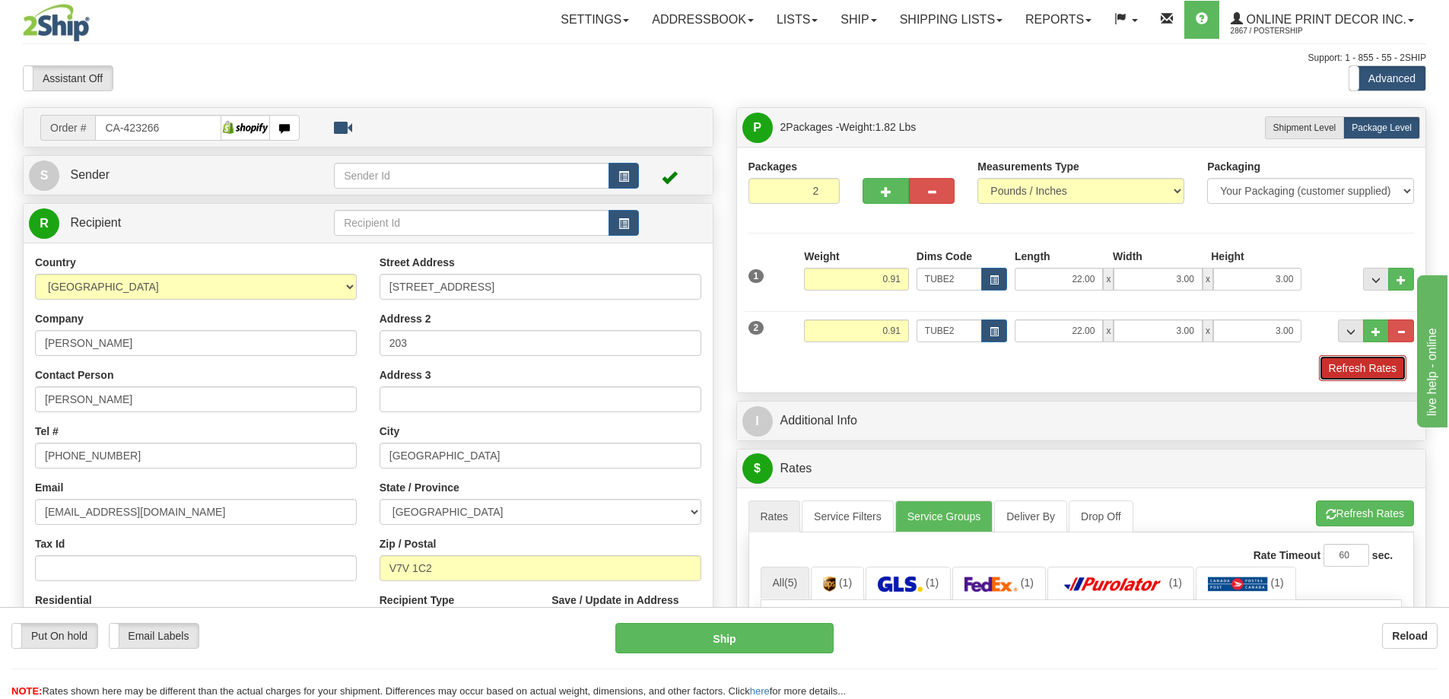
click at [1365, 361] on button "Refresh Rates" at bounding box center [1363, 368] width 88 height 26
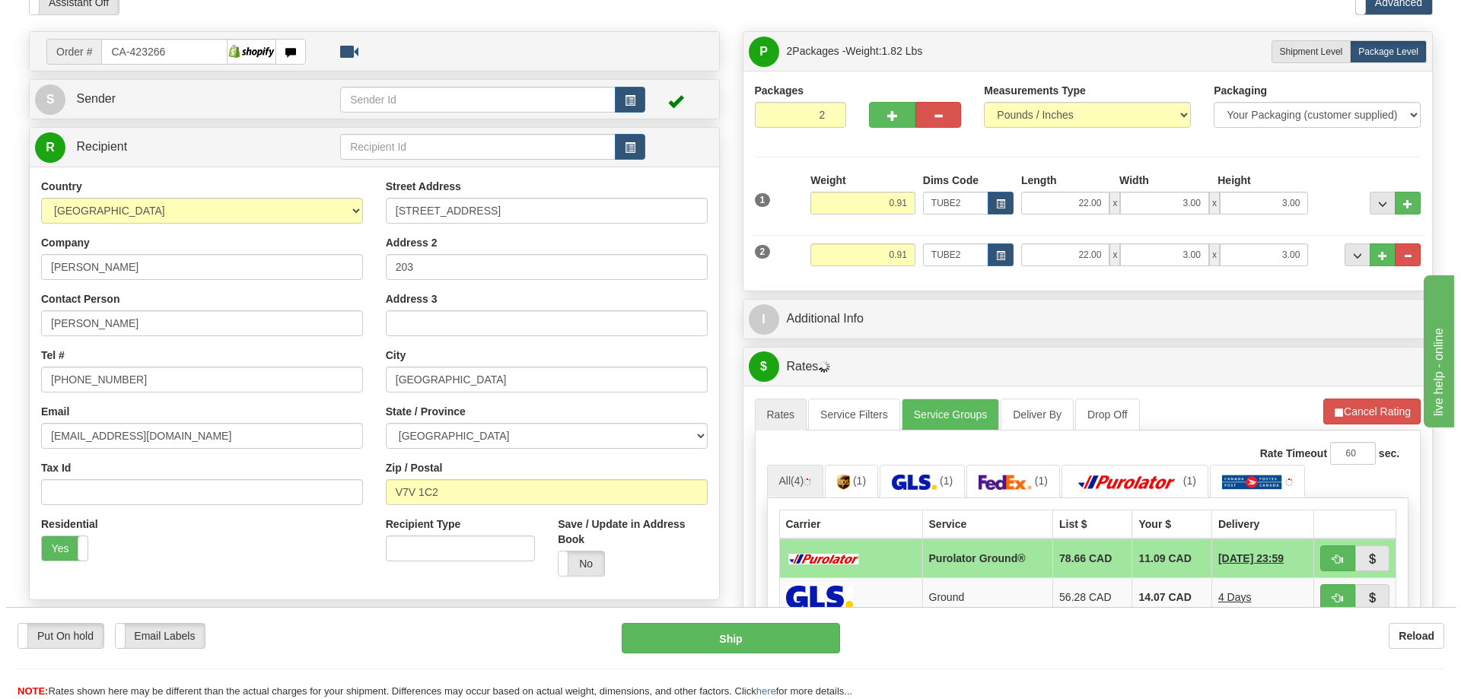
scroll to position [228, 0]
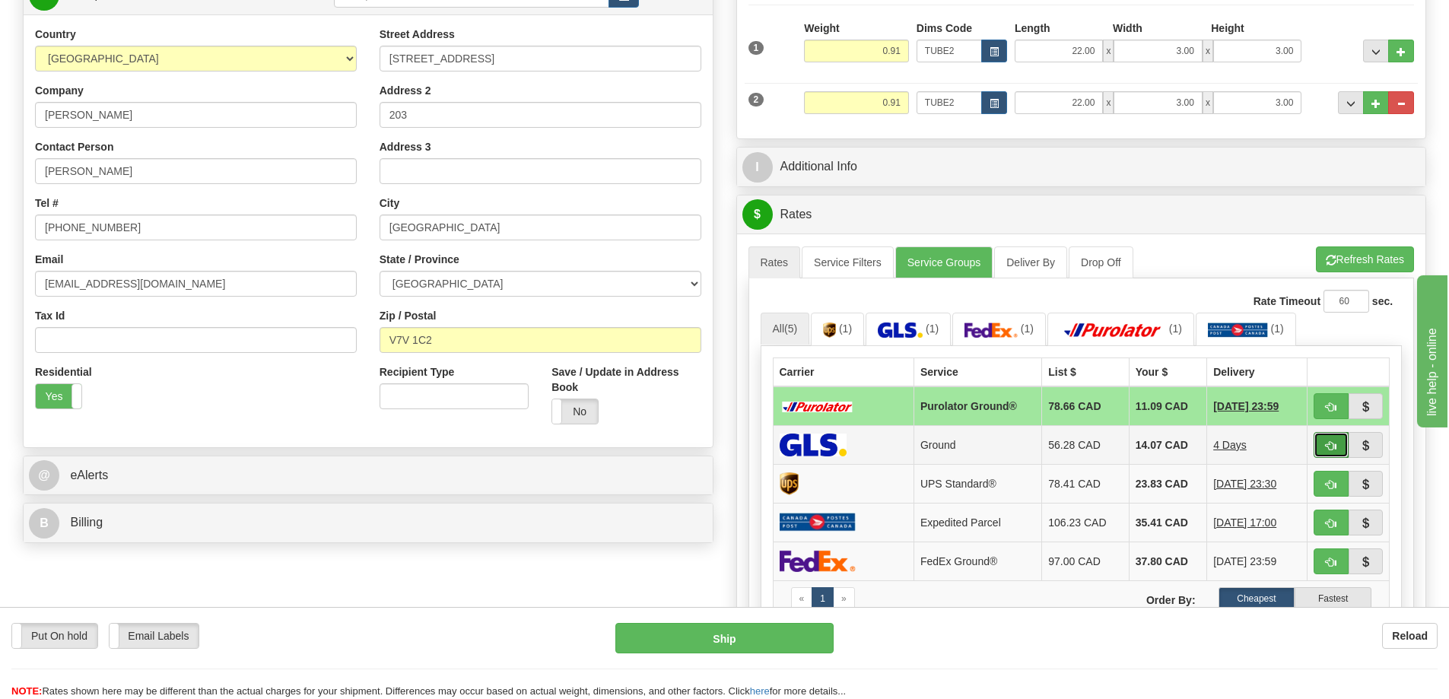
click at [1336, 442] on button "button" at bounding box center [1331, 445] width 35 height 26
type input "1"
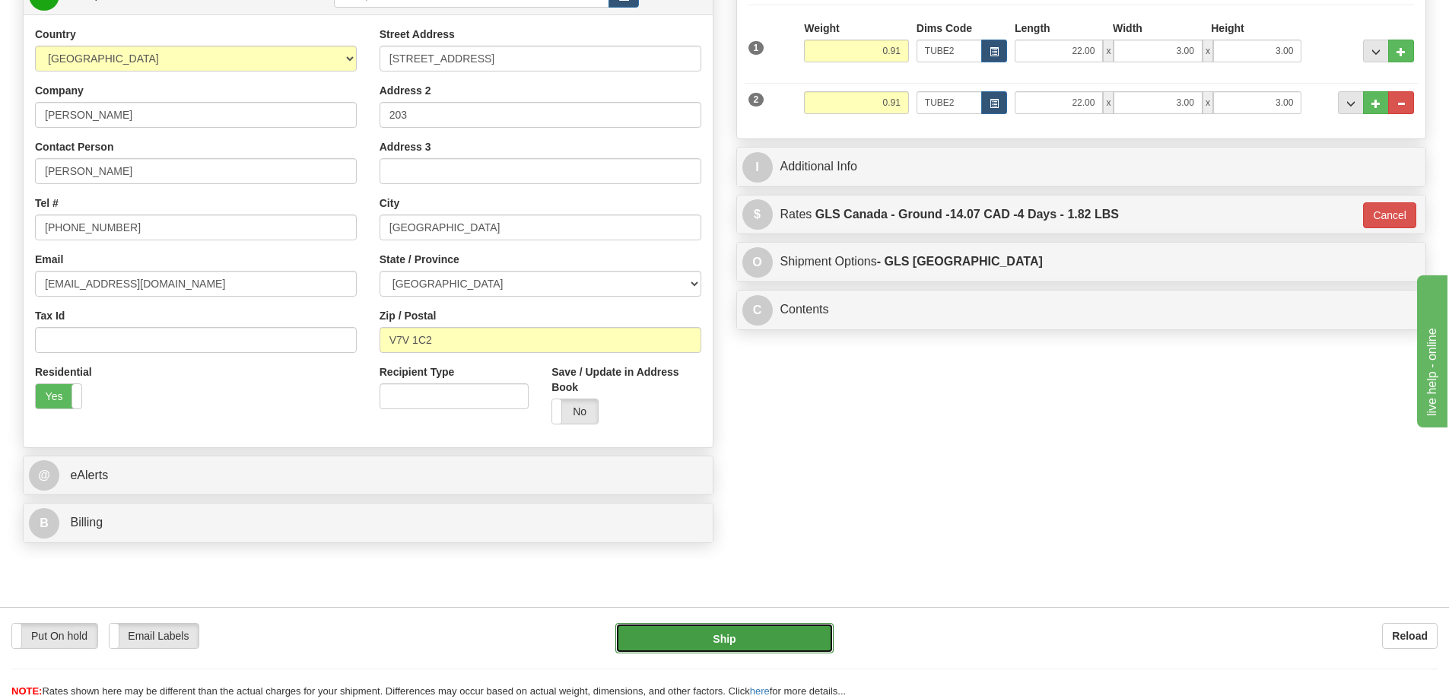
click at [832, 640] on button "Ship" at bounding box center [725, 638] width 218 height 30
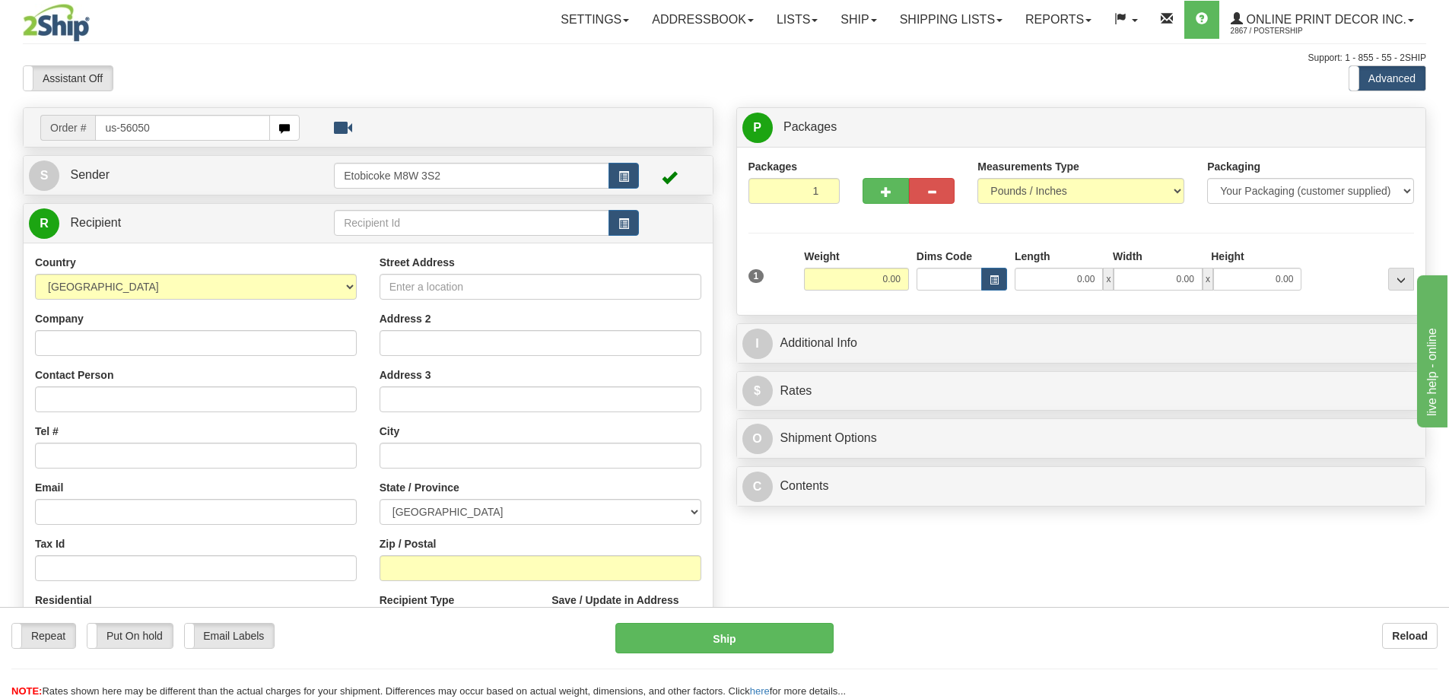
type input "us-56050"
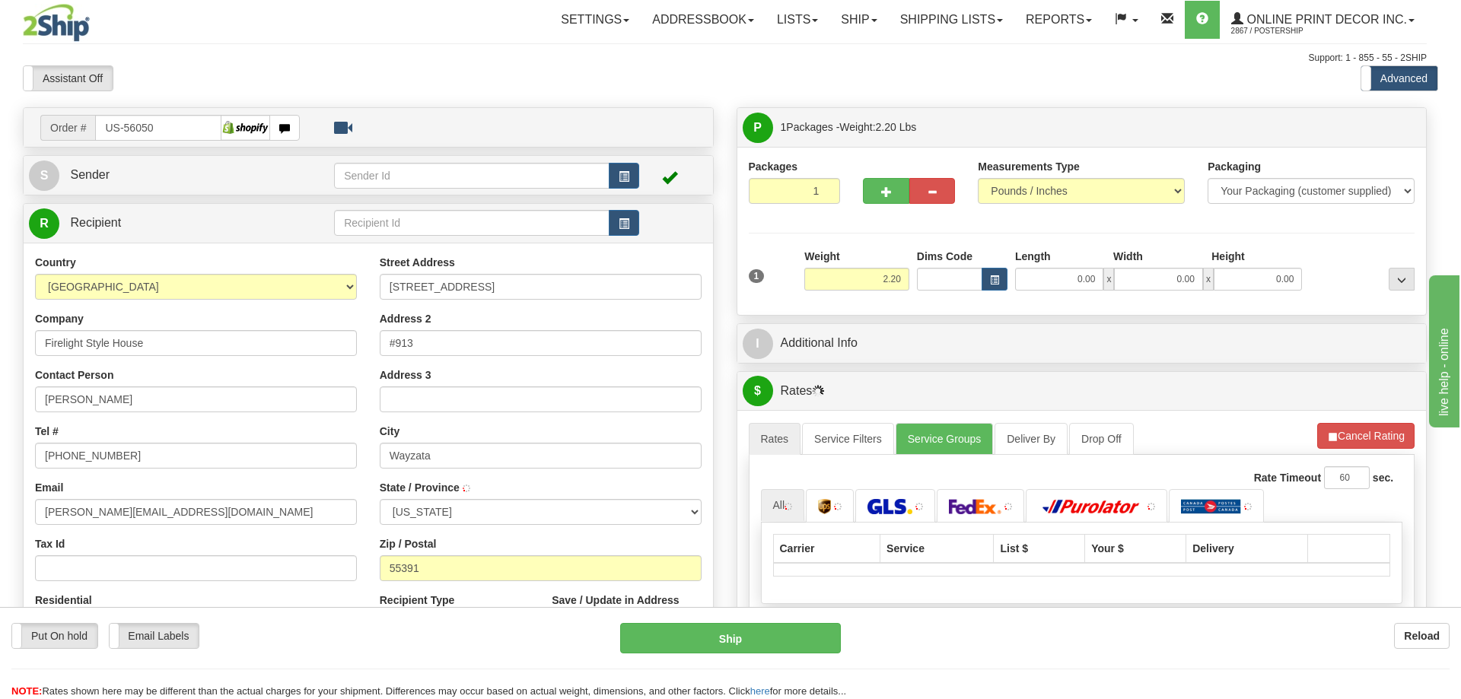
type input "WAYZATA"
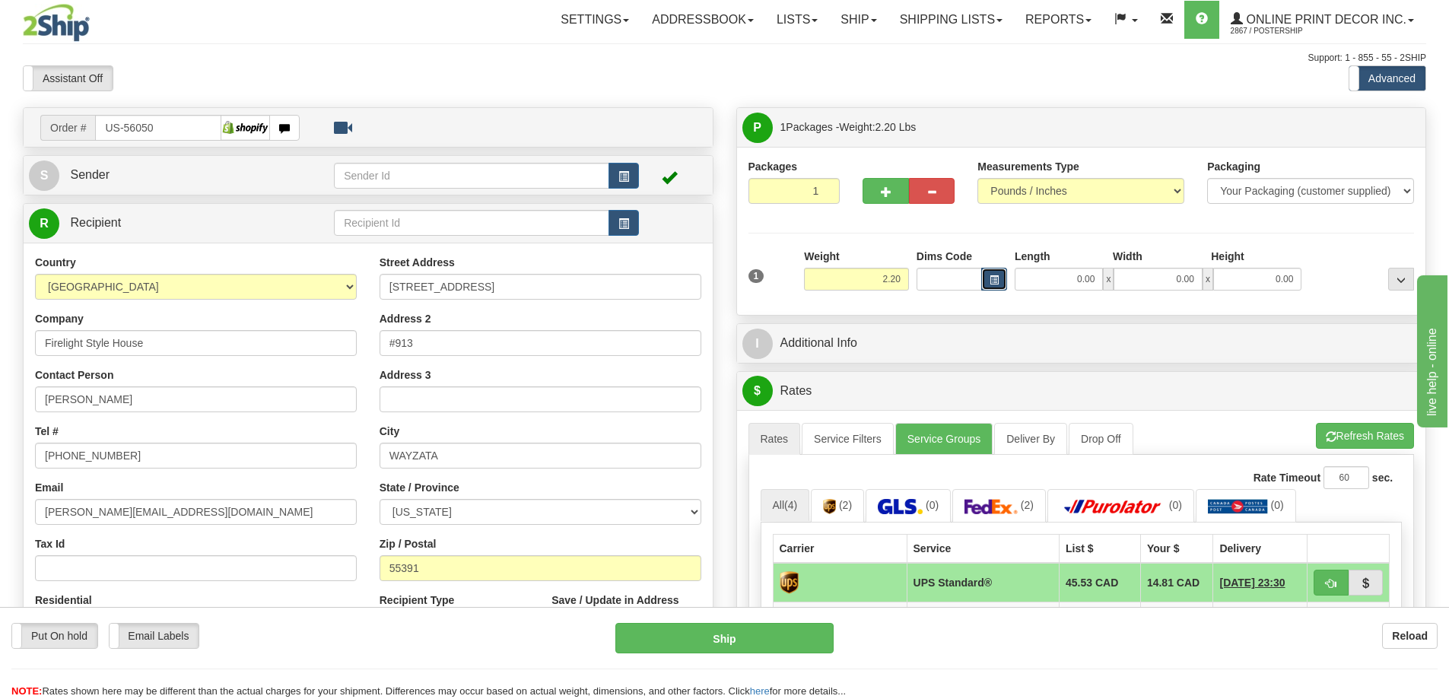
click at [993, 276] on span "button" at bounding box center [994, 280] width 9 height 8
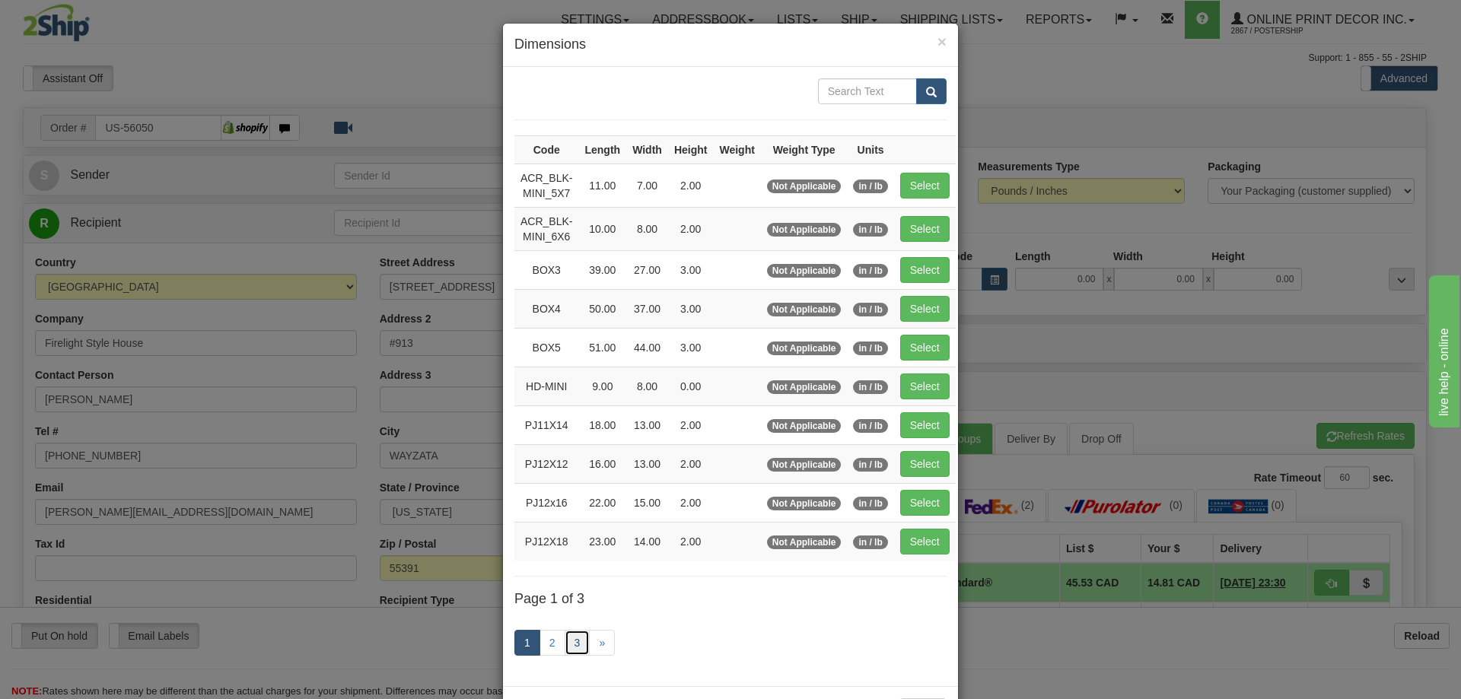
click at [565, 637] on link "3" at bounding box center [578, 643] width 26 height 26
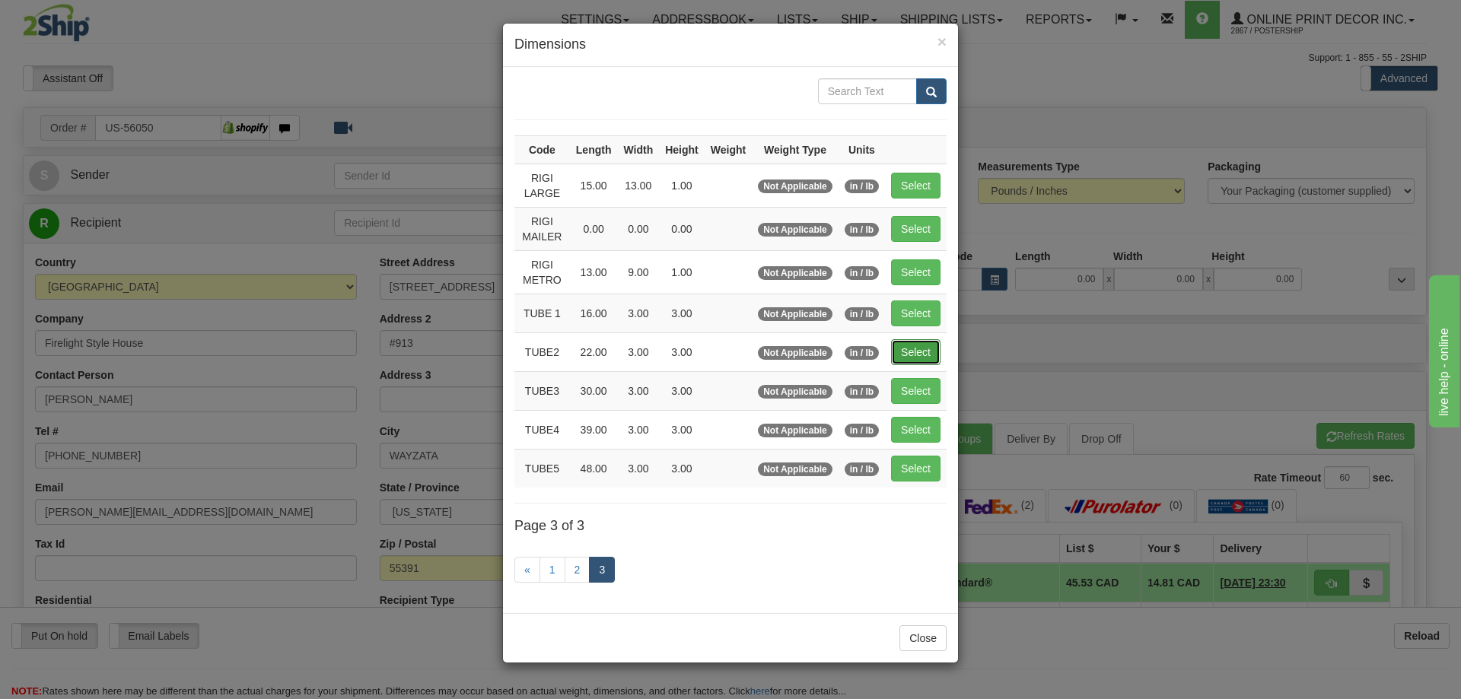
click at [921, 345] on button "Select" at bounding box center [915, 352] width 49 height 26
type input "TUBE2"
type input "22.00"
type input "3.00"
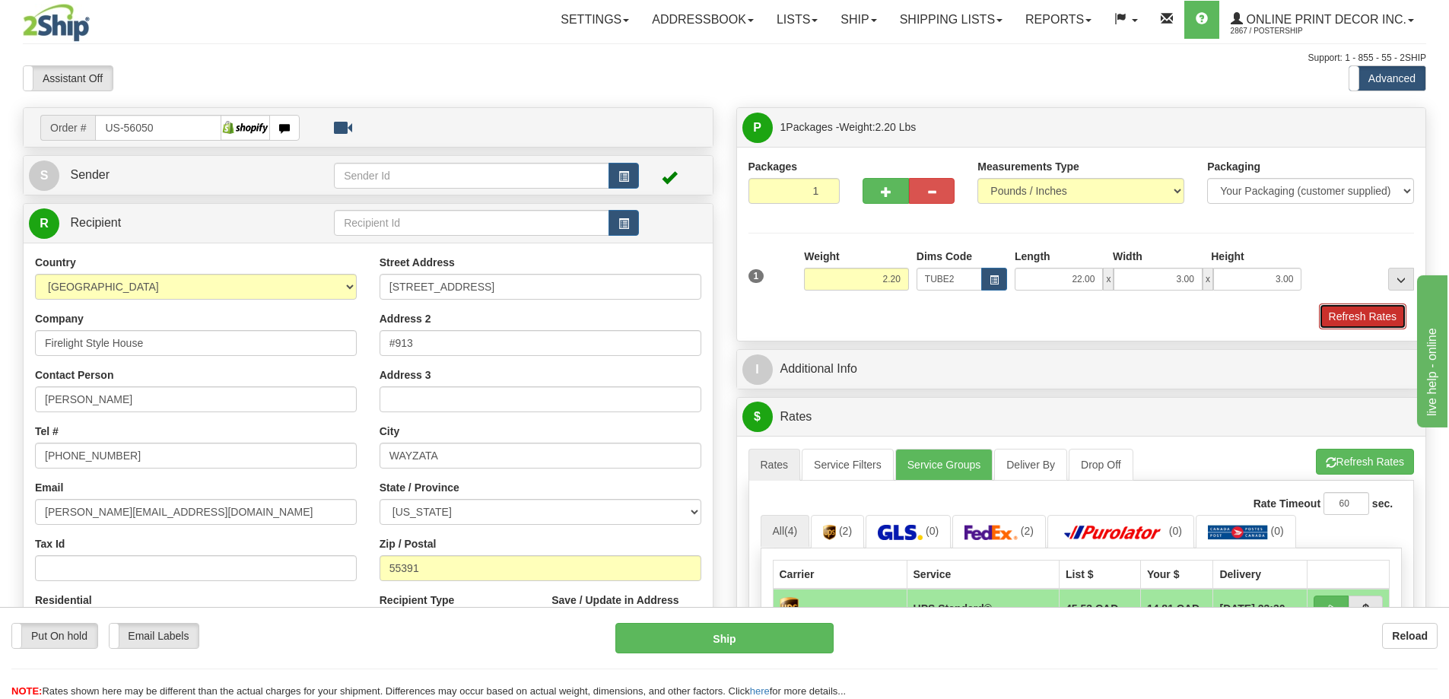
click at [1394, 319] on button "Refresh Rates" at bounding box center [1363, 317] width 88 height 26
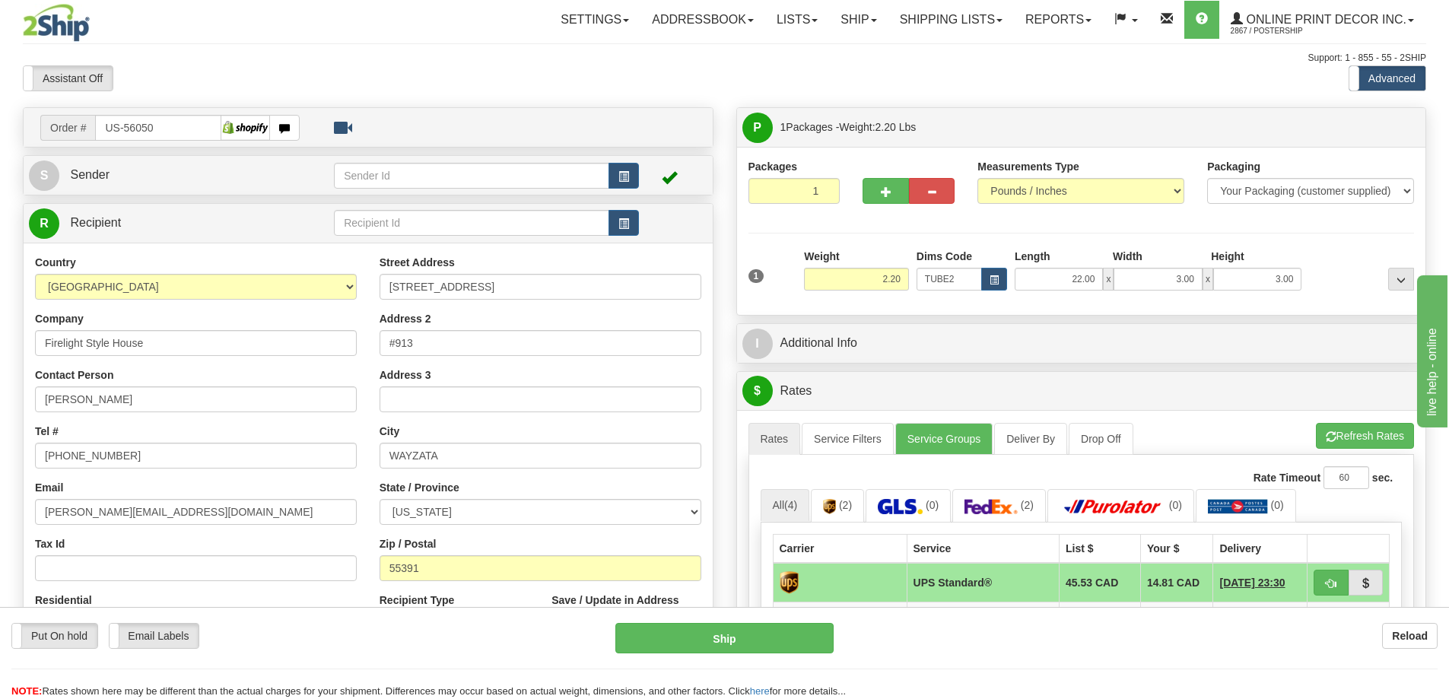
scroll to position [228, 0]
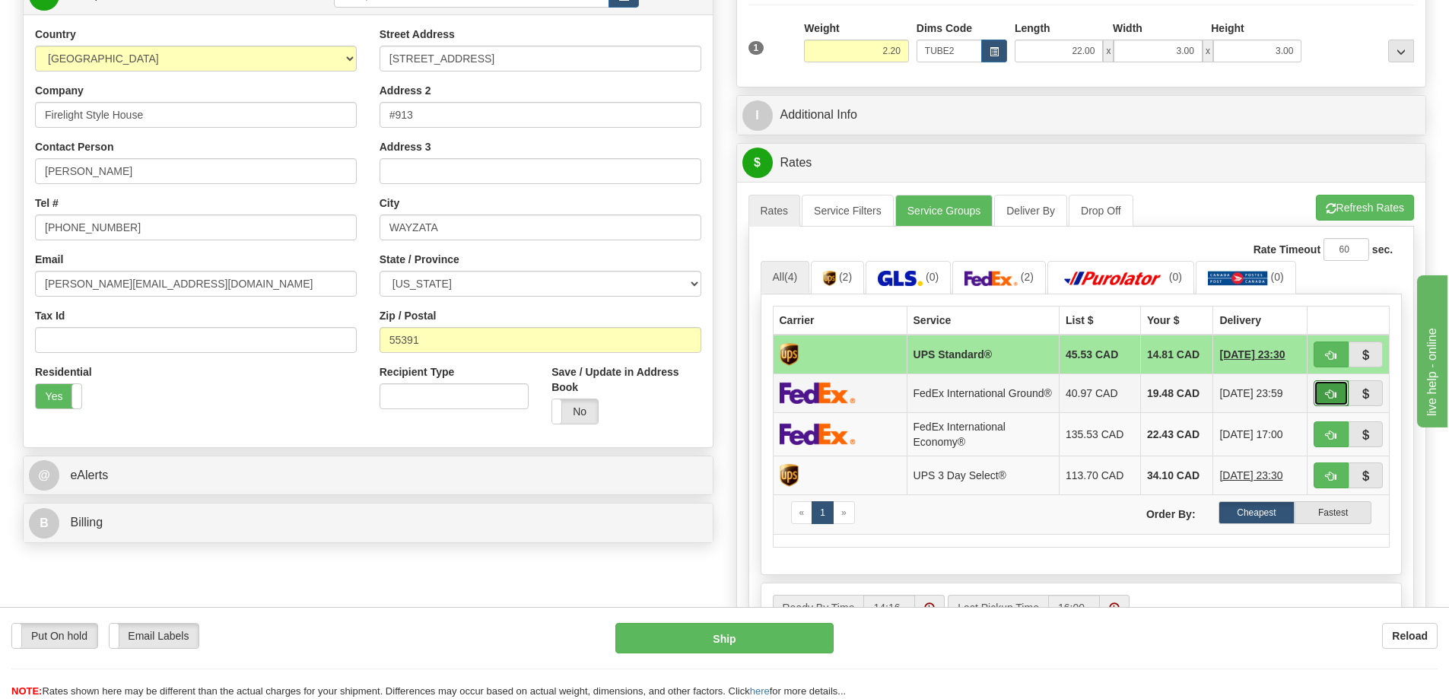
click at [1335, 394] on span "button" at bounding box center [1331, 395] width 11 height 10
type input "92"
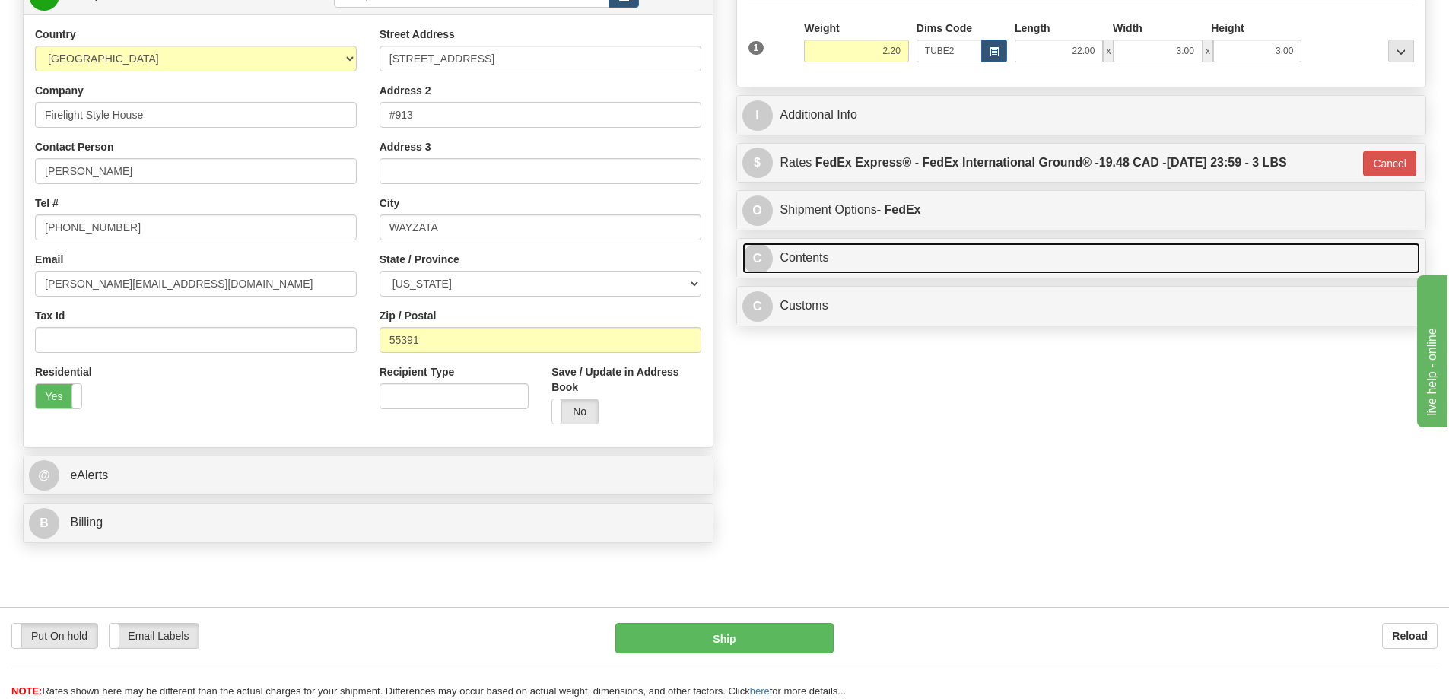
click at [1085, 260] on link "C Contents" at bounding box center [1082, 258] width 679 height 31
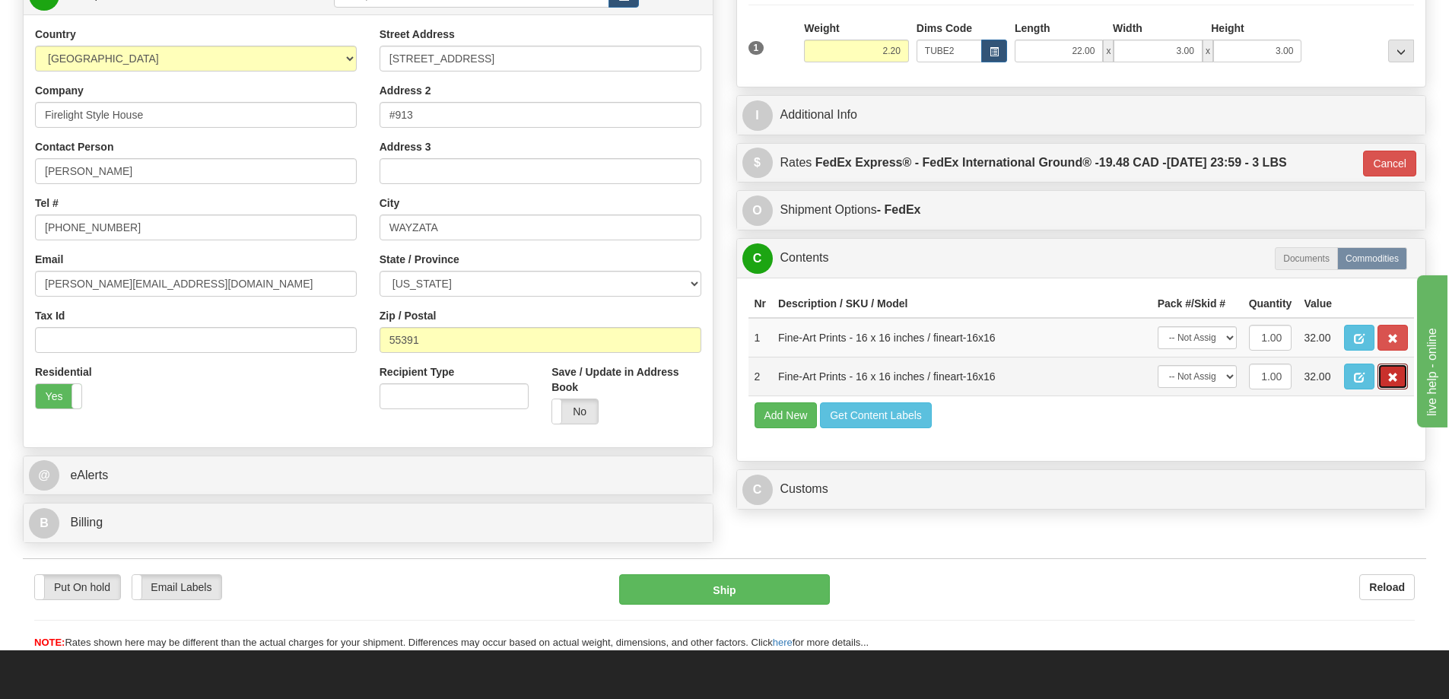
drag, startPoint x: 1386, startPoint y: 379, endPoint x: 1390, endPoint y: 364, distance: 15.7
click at [1387, 377] on button "button" at bounding box center [1393, 377] width 30 height 26
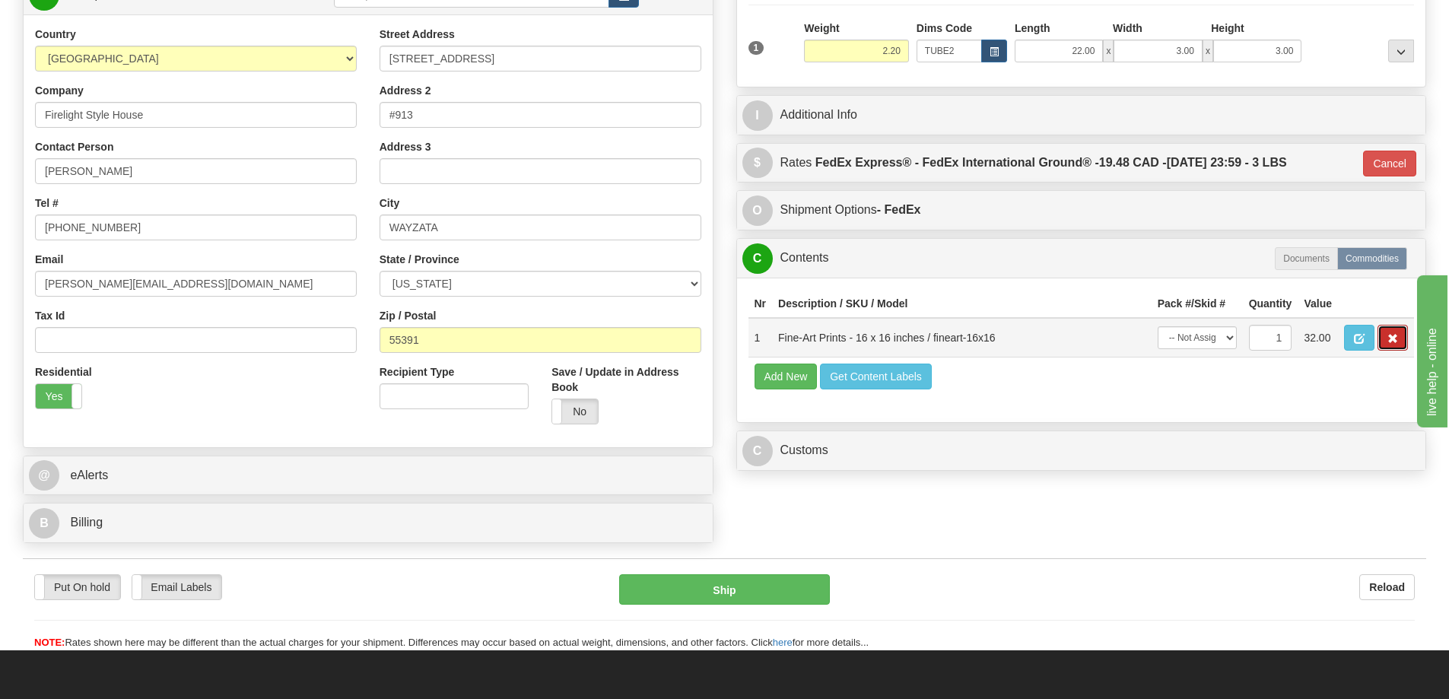
click at [1386, 348] on button "button" at bounding box center [1393, 338] width 30 height 26
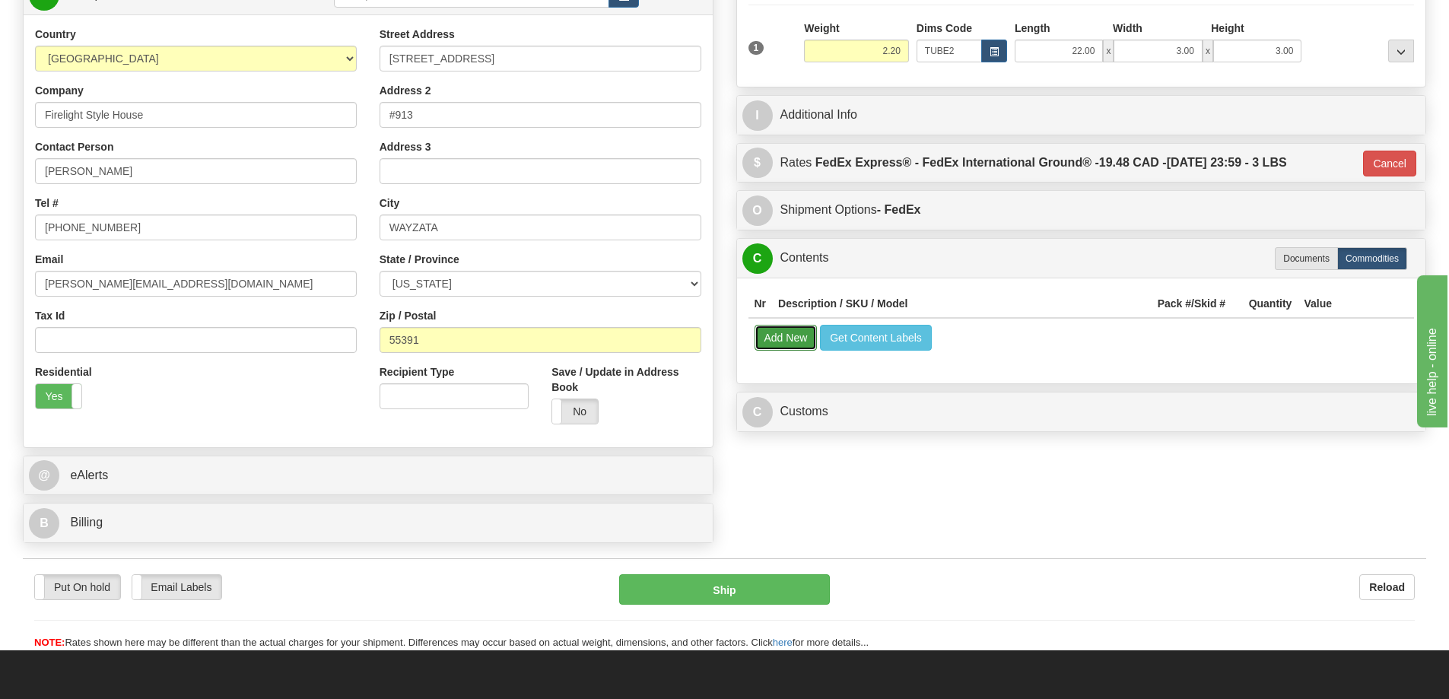
click at [781, 334] on button "Add New" at bounding box center [786, 338] width 63 height 26
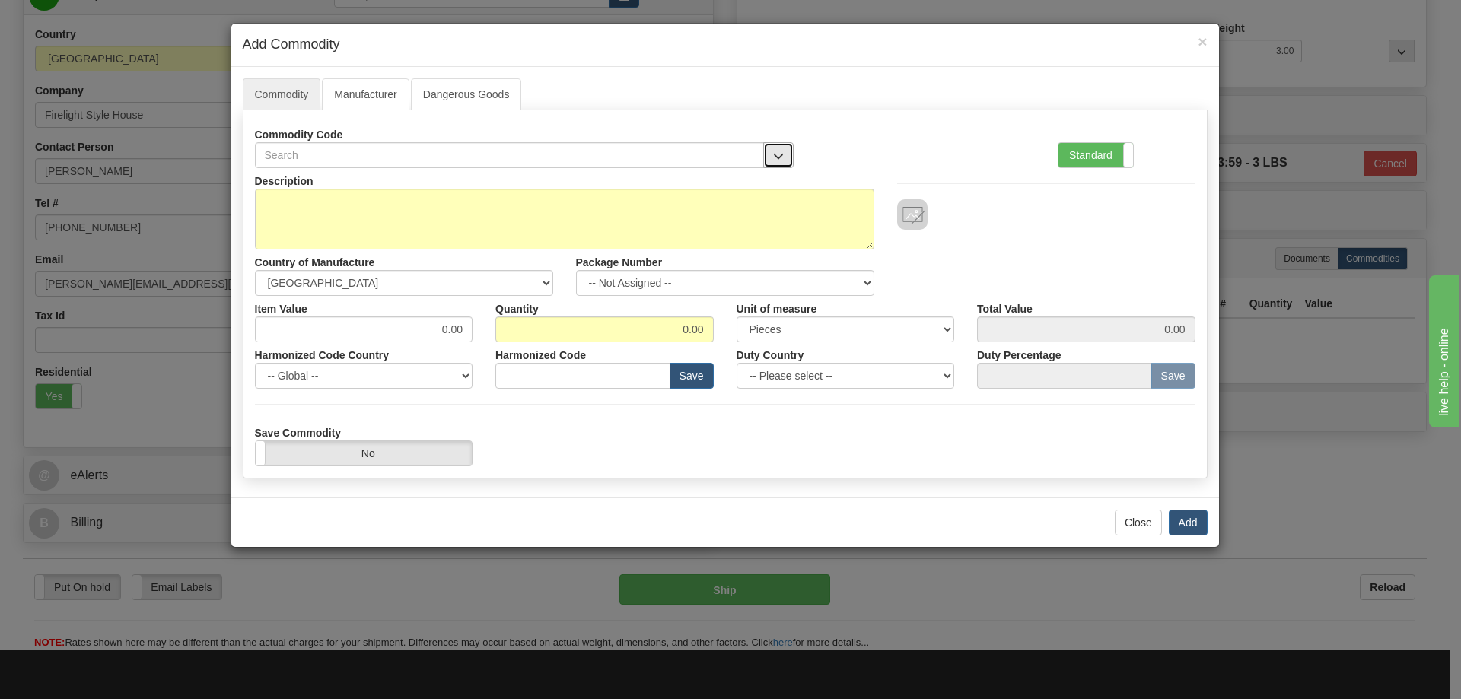
click at [780, 145] on button "button" at bounding box center [778, 155] width 30 height 26
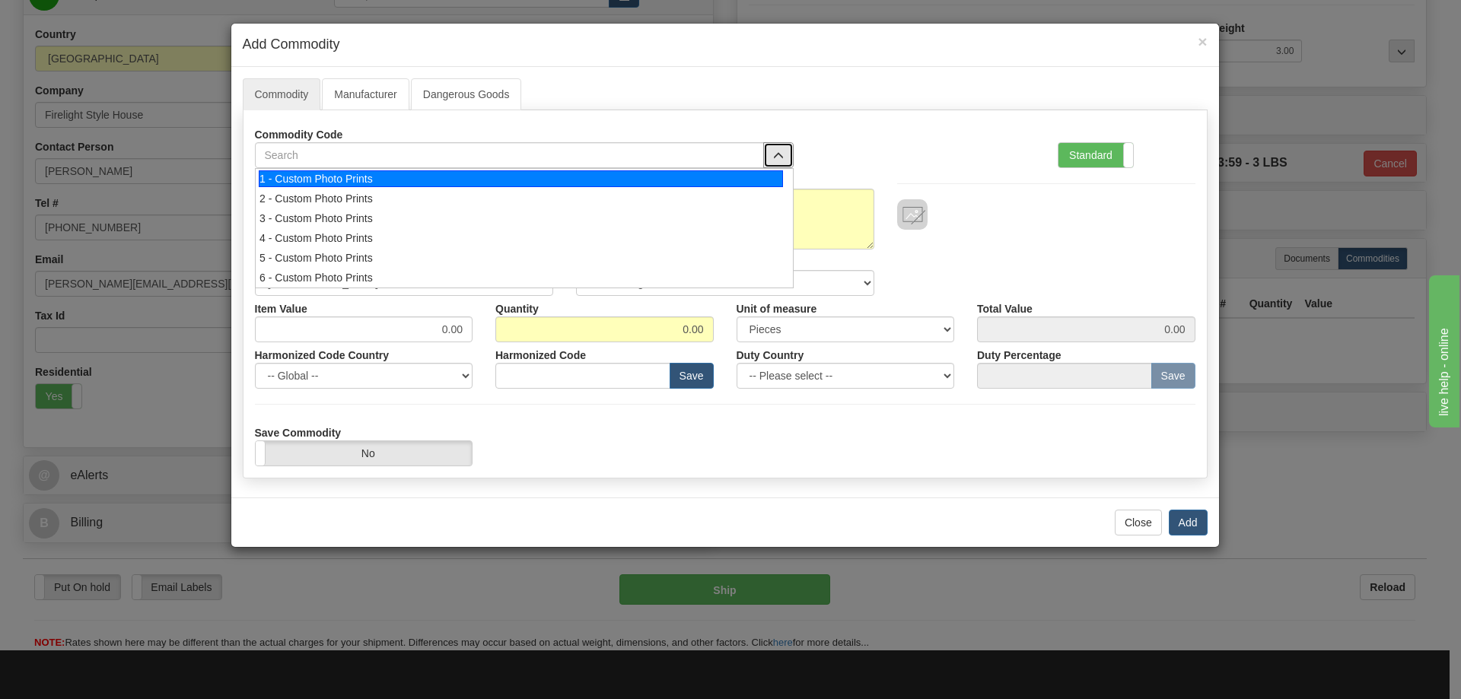
click at [773, 171] on div "1 - Custom Photo Prints" at bounding box center [521, 178] width 524 height 17
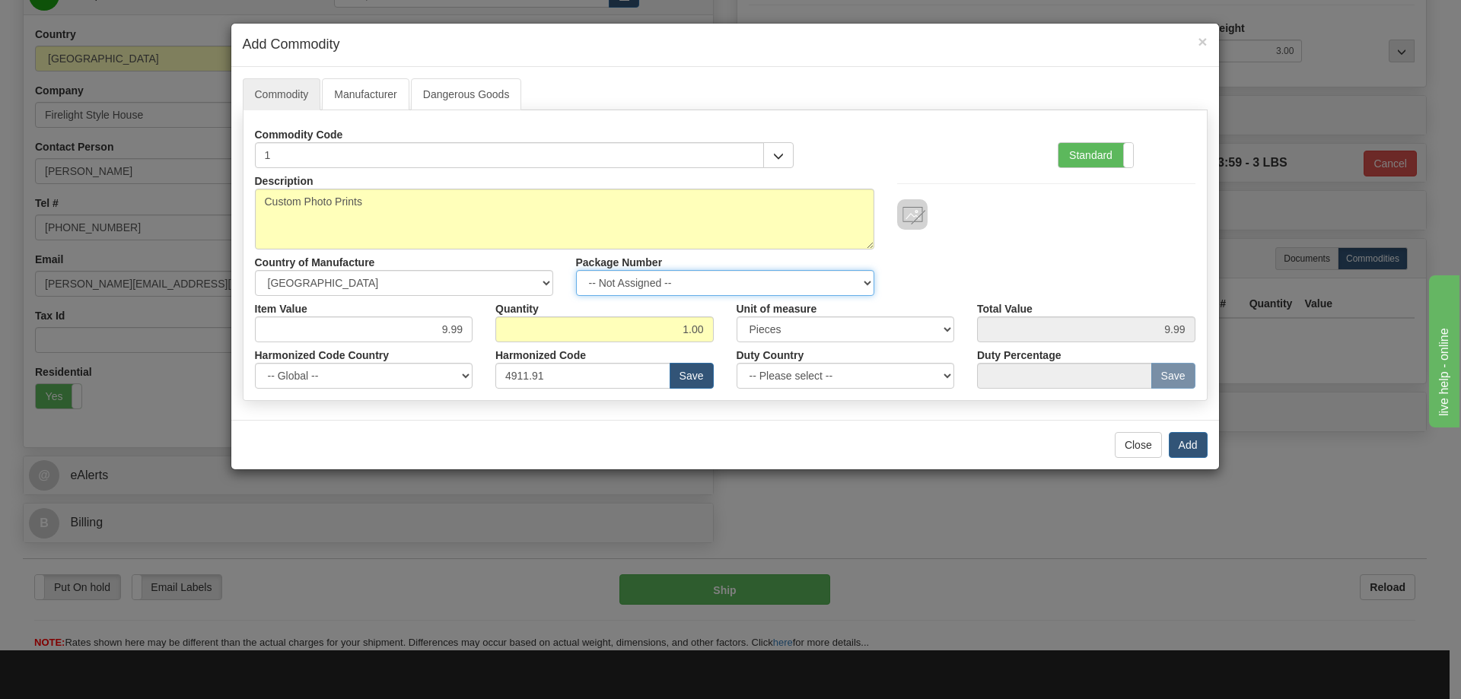
click at [863, 280] on select "-- Not Assigned -- Item 1" at bounding box center [725, 283] width 298 height 26
select select "0"
click at [576, 270] on select "-- Not Assigned -- Item 1" at bounding box center [725, 283] width 298 height 26
click at [1191, 445] on button "Add" at bounding box center [1188, 445] width 39 height 26
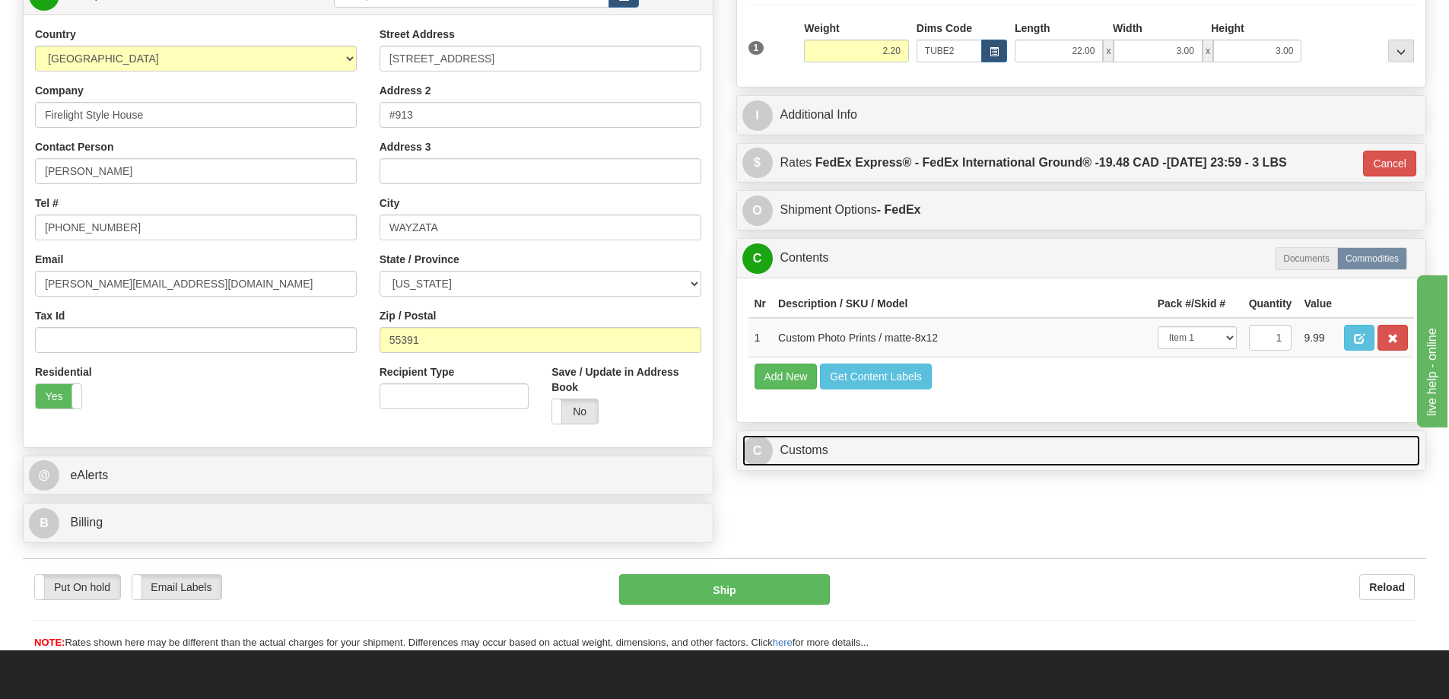
click at [1244, 459] on link "C Customs" at bounding box center [1082, 450] width 679 height 31
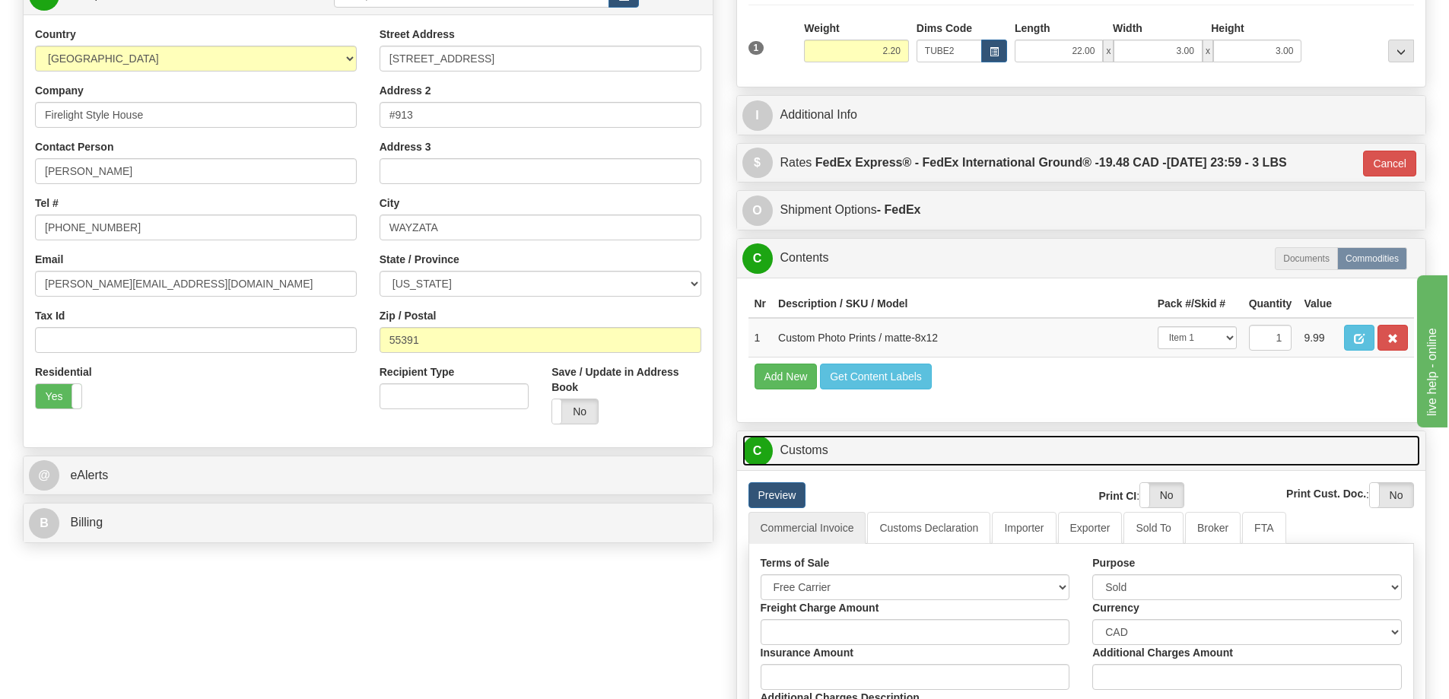
scroll to position [304, 0]
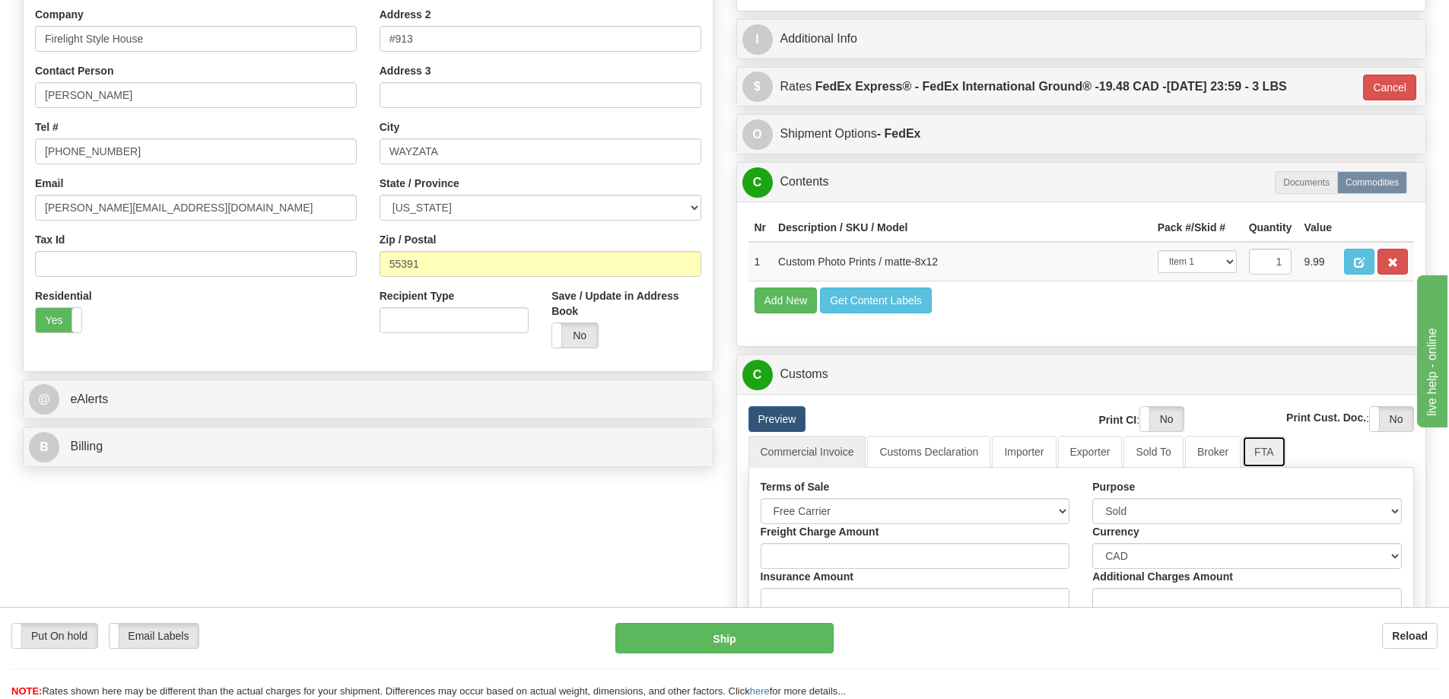
click at [1279, 455] on link "FTA" at bounding box center [1264, 452] width 43 height 32
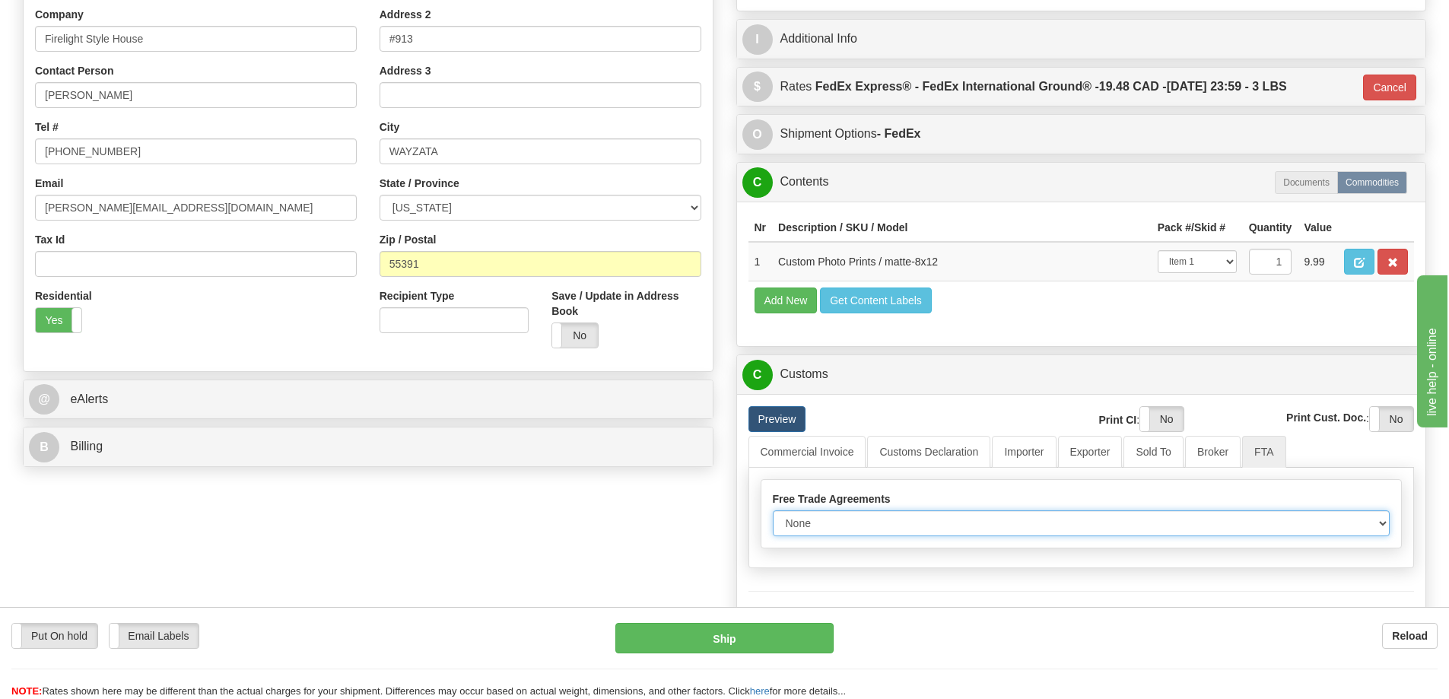
click at [1380, 527] on select "None Other USMCA CETA CUKTCA" at bounding box center [1082, 524] width 618 height 26
select select "1"
click at [773, 516] on select "None Other USMCA CETA CUKTCA" at bounding box center [1082, 524] width 618 height 26
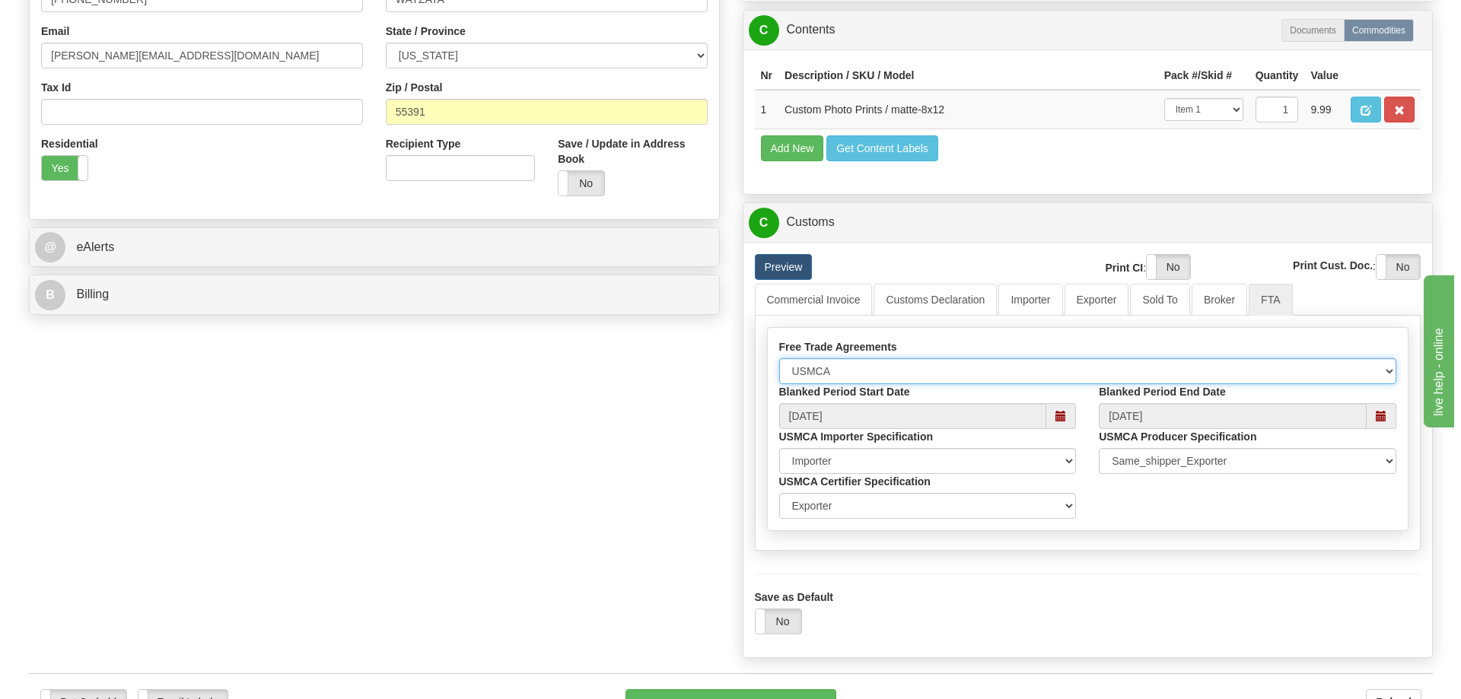
scroll to position [533, 0]
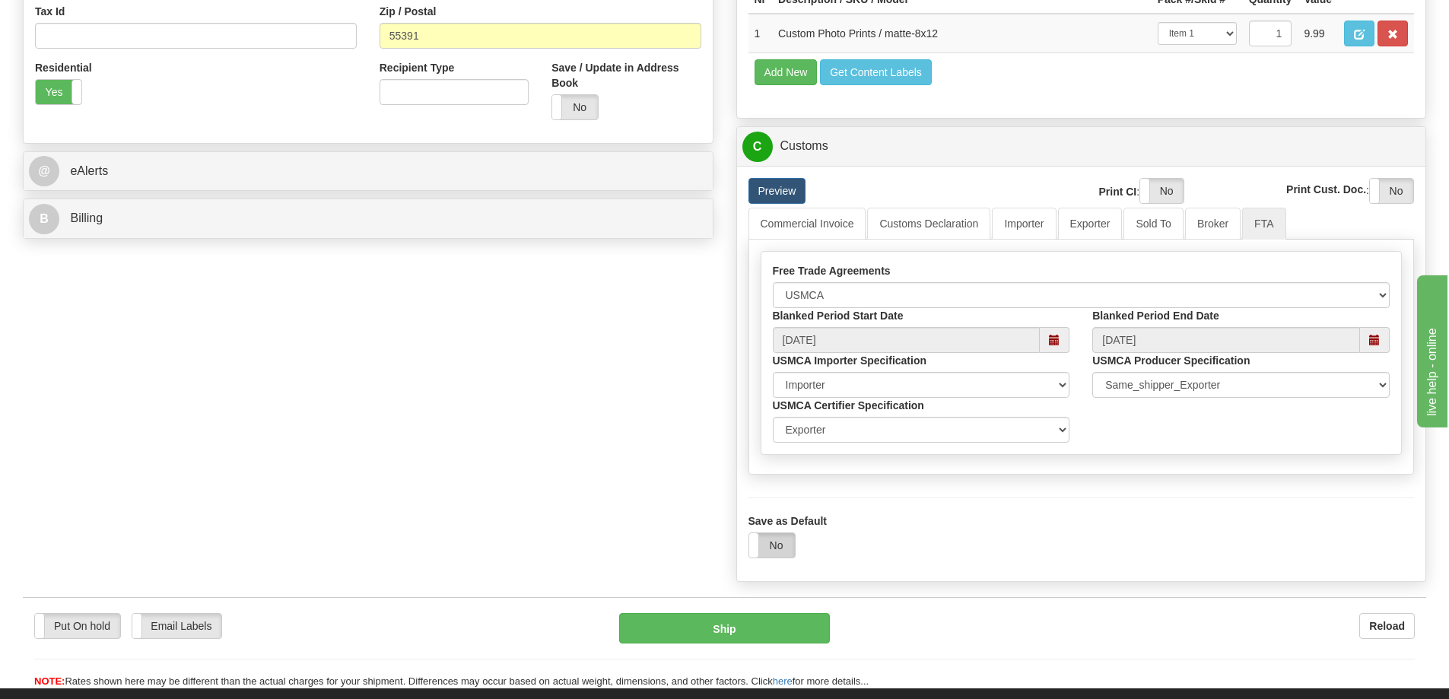
click at [769, 543] on label "No" at bounding box center [772, 545] width 46 height 24
click at [729, 625] on button "Ship" at bounding box center [724, 628] width 211 height 30
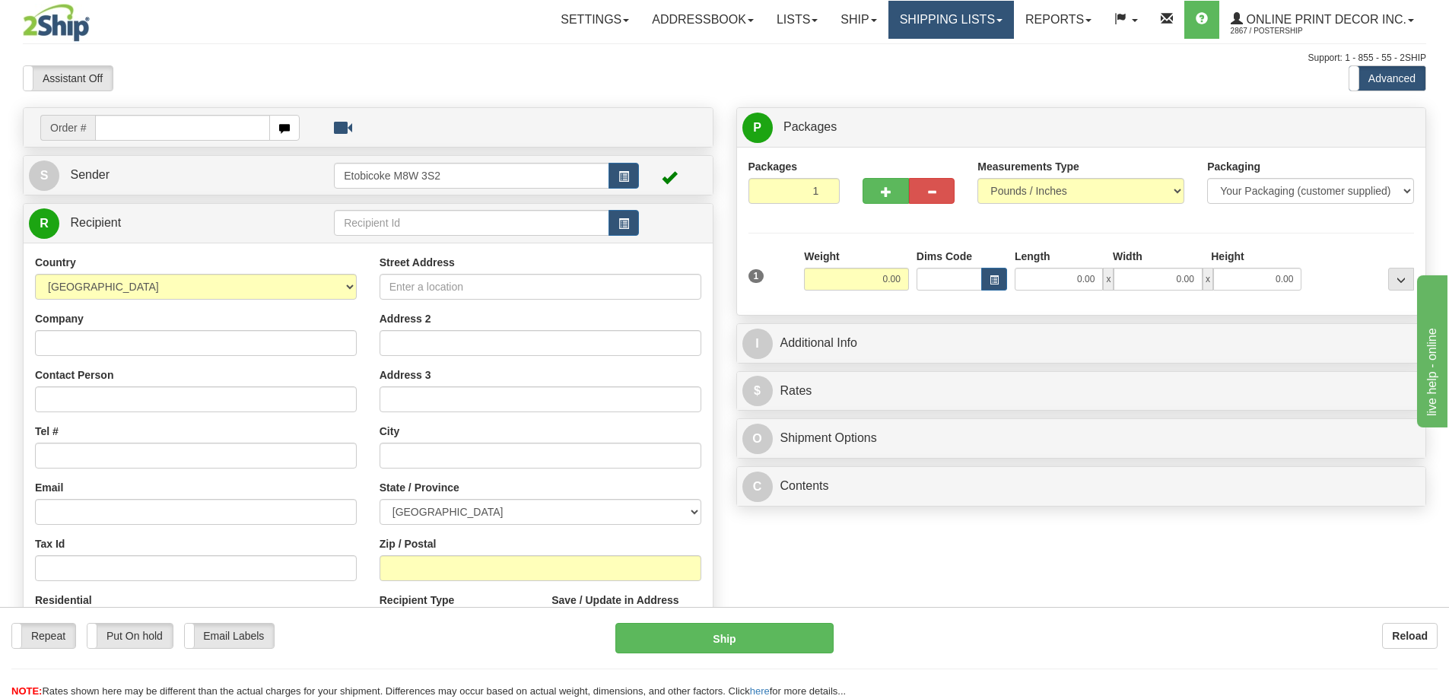
click at [966, 18] on link "Shipping lists" at bounding box center [952, 20] width 126 height 38
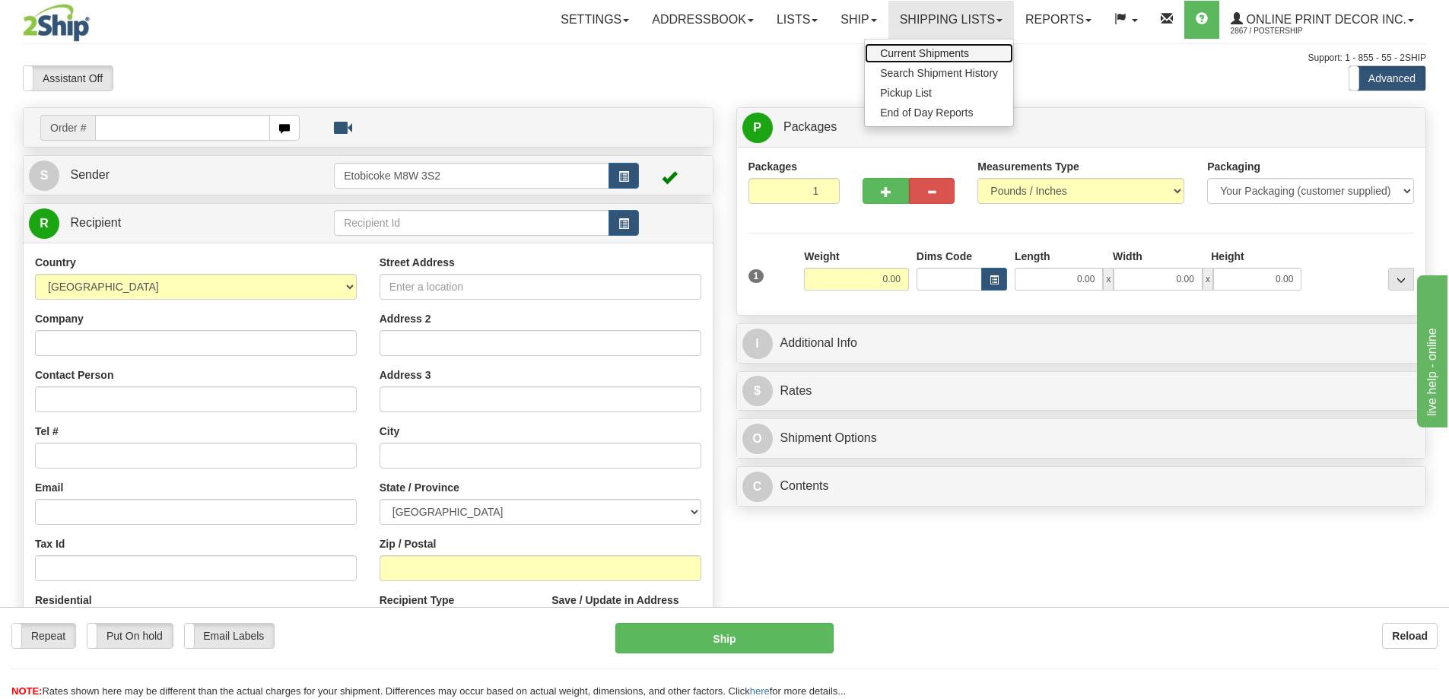
click at [931, 54] on span "Current Shipments" at bounding box center [924, 53] width 89 height 12
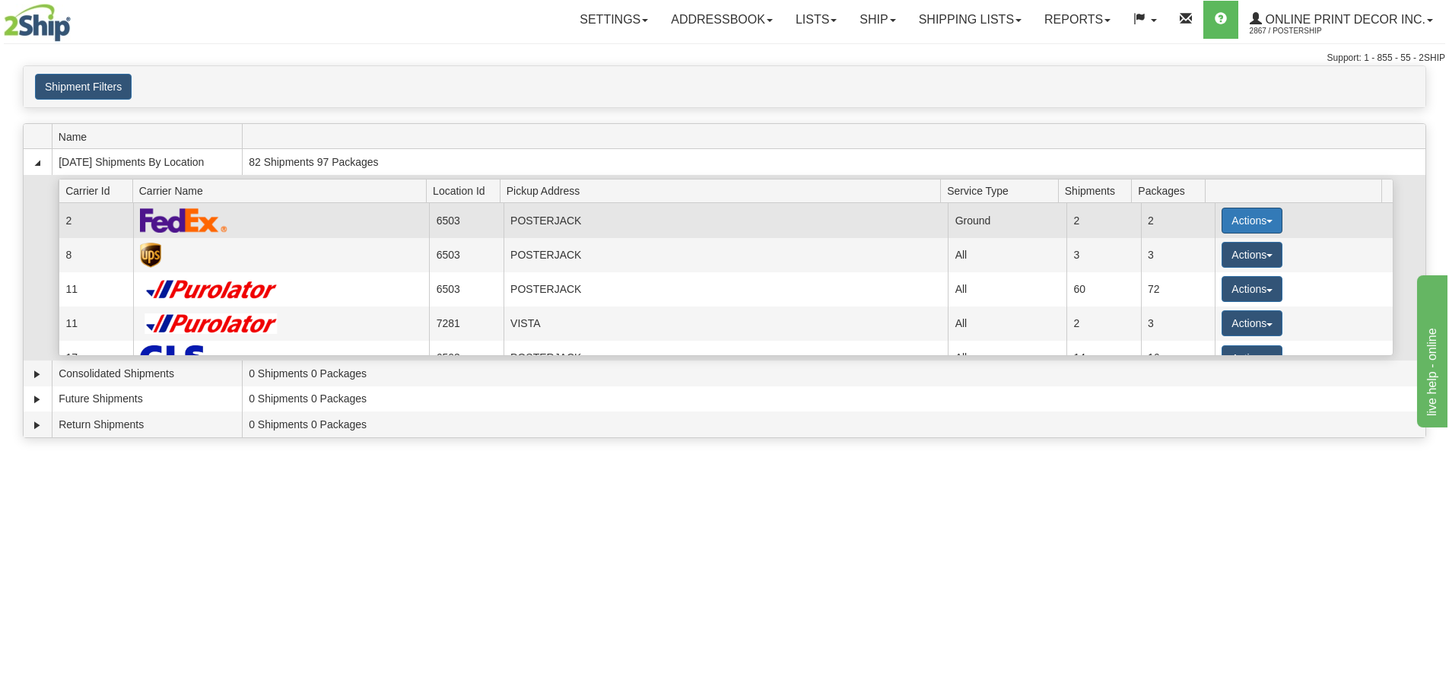
click at [1222, 216] on button "Actions" at bounding box center [1252, 221] width 61 height 26
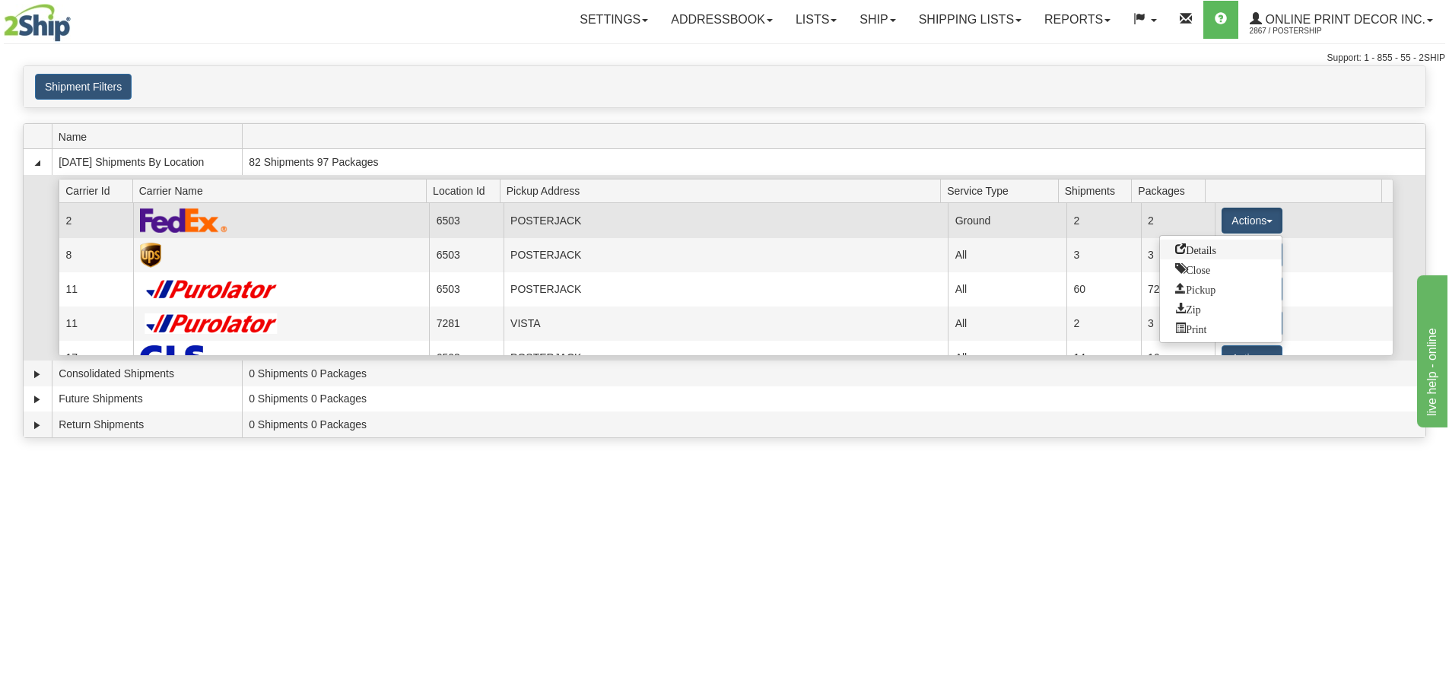
click at [1176, 248] on span "Details" at bounding box center [1196, 248] width 41 height 11
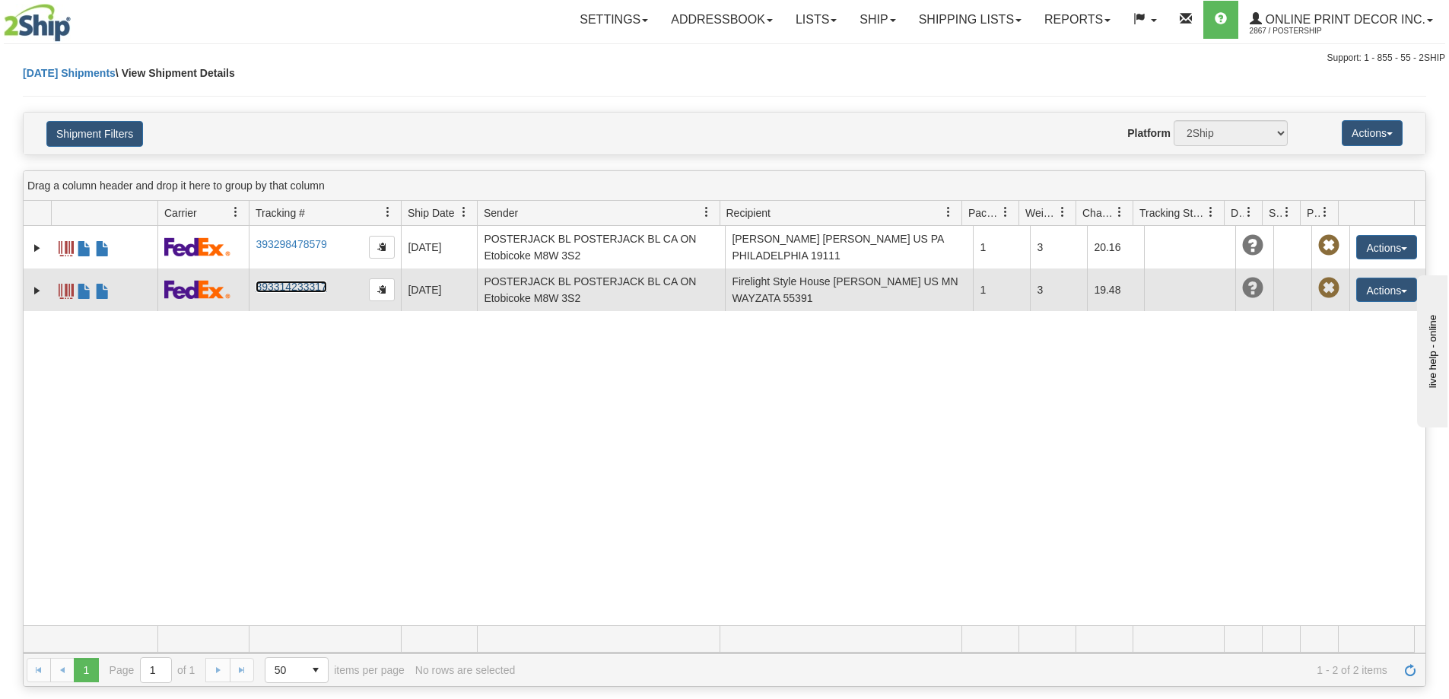
click at [296, 287] on link "393314233317" at bounding box center [291, 287] width 71 height 12
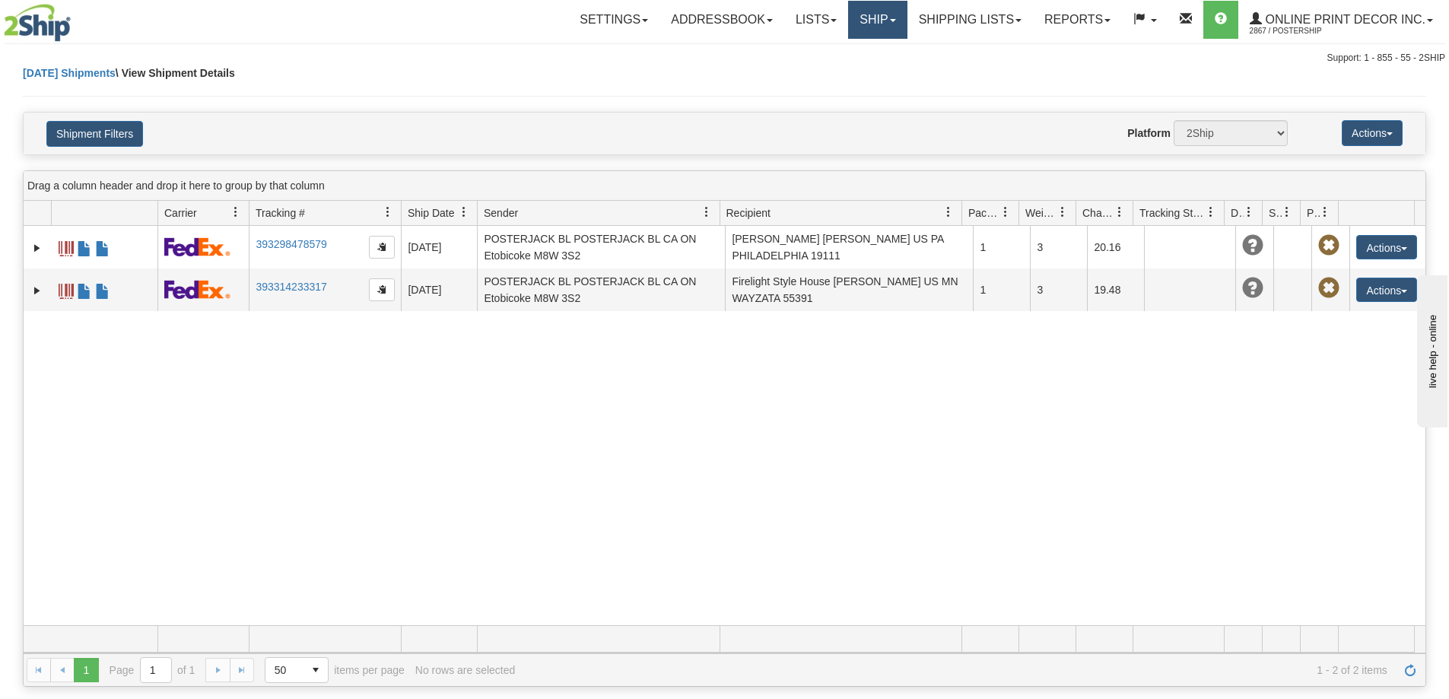
click at [875, 20] on link "Ship" at bounding box center [877, 20] width 59 height 38
click at [831, 59] on span "Ship Screen" at bounding box center [813, 53] width 58 height 12
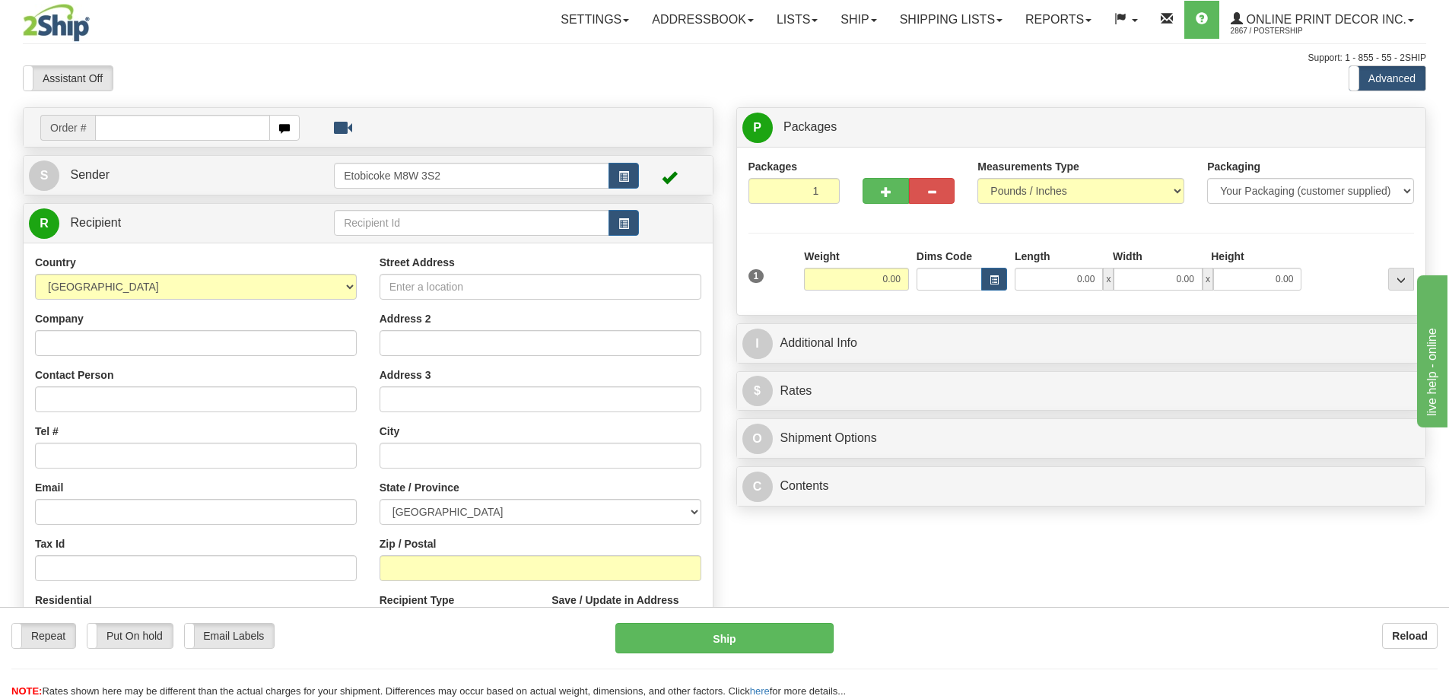
drag, startPoint x: 197, startPoint y: 128, endPoint x: 240, endPoint y: 116, distance: 44.1
click at [197, 128] on input "text" at bounding box center [182, 128] width 175 height 26
type input "ca-423225"
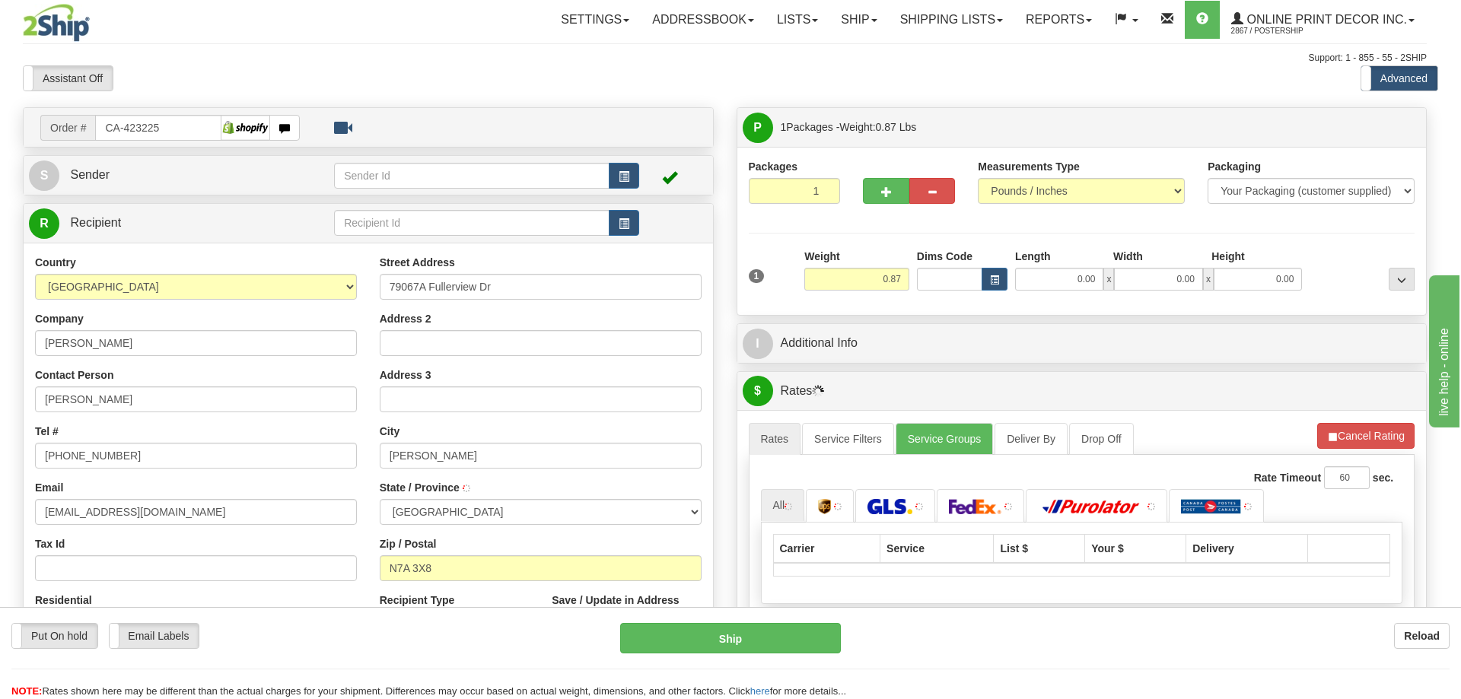
type input "GODERICH"
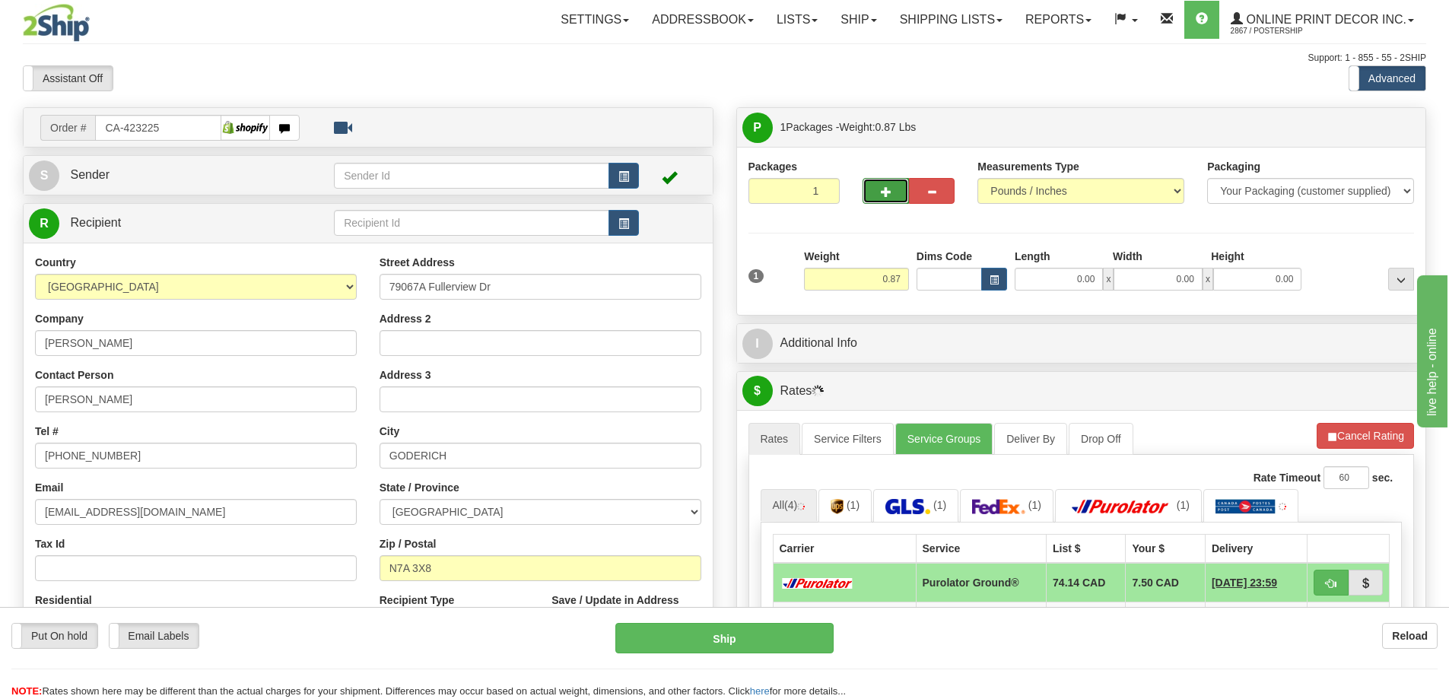
click at [886, 188] on span "button" at bounding box center [886, 192] width 11 height 10
radio input "true"
type input "2"
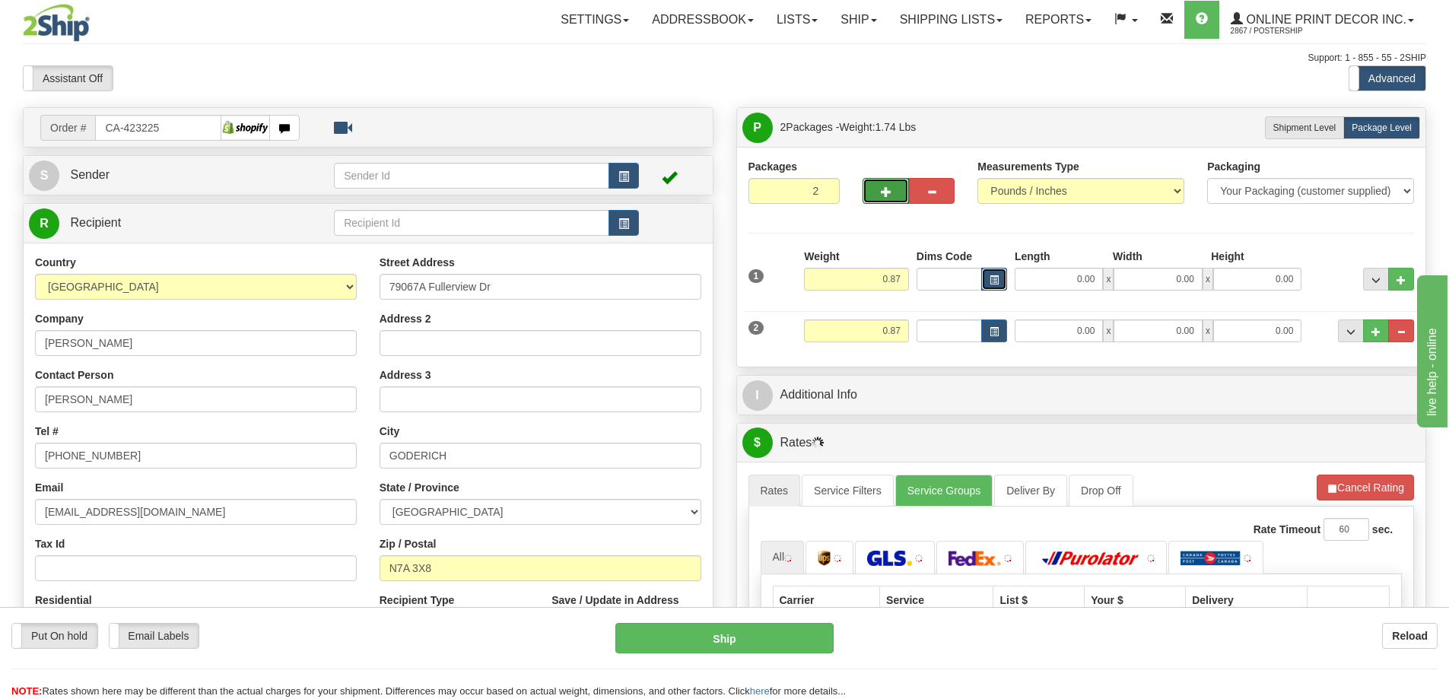
click at [991, 275] on button "button" at bounding box center [995, 279] width 26 height 23
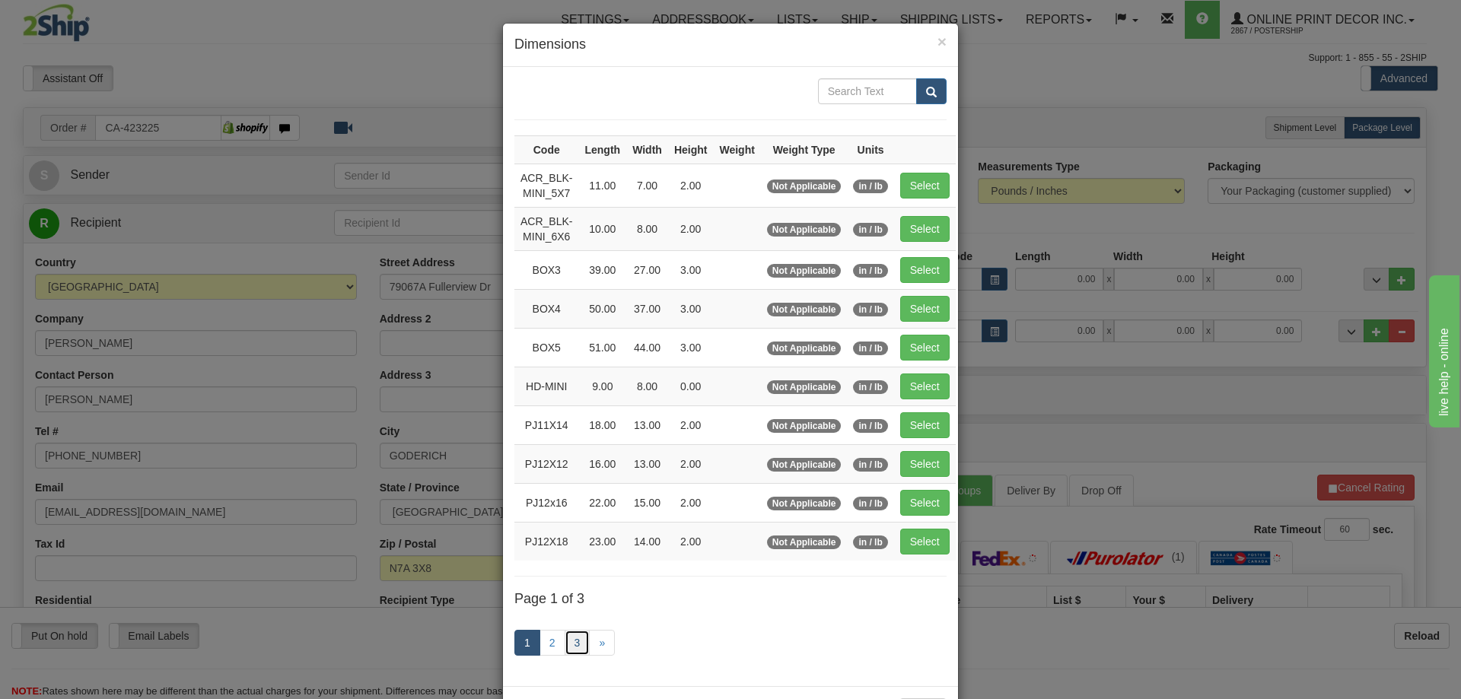
click at [578, 637] on link "3" at bounding box center [578, 643] width 26 height 26
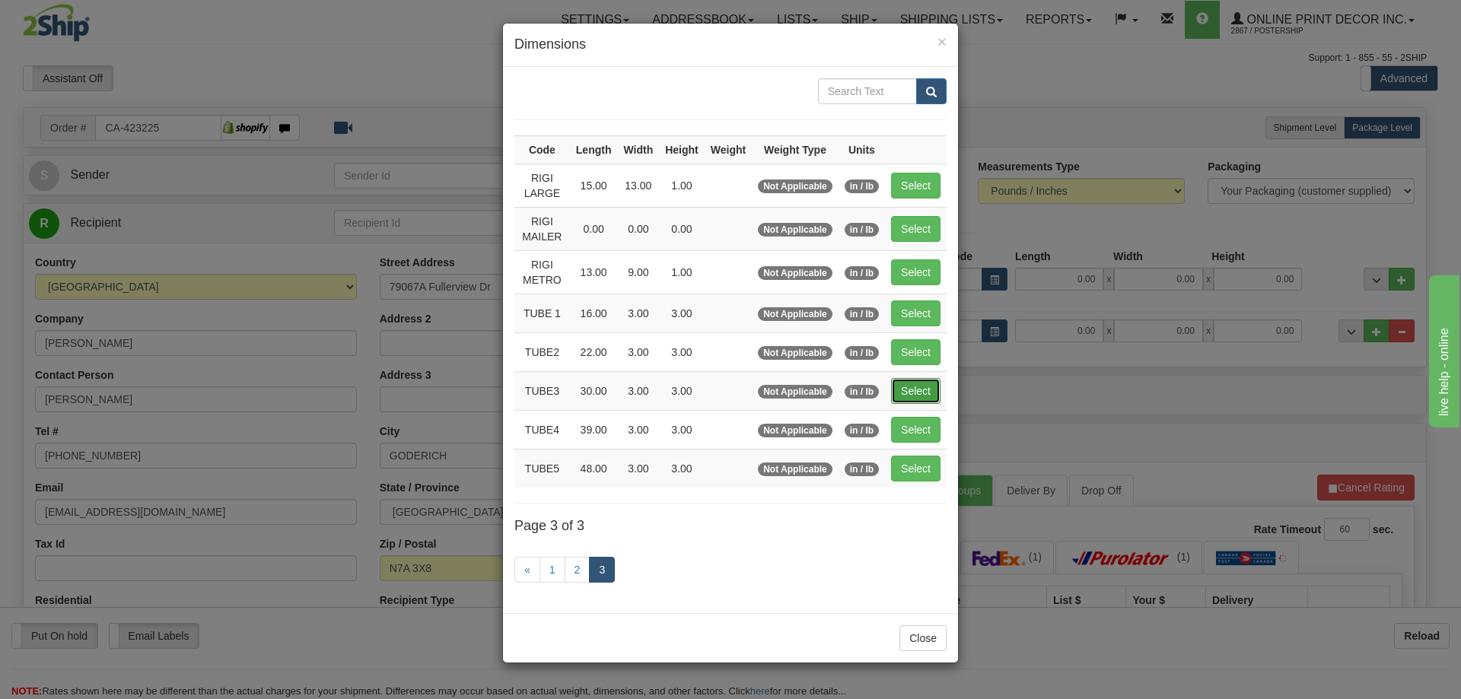
click at [920, 390] on button "Select" at bounding box center [915, 391] width 49 height 26
type input "TUBE3"
type input "30.00"
type input "3.00"
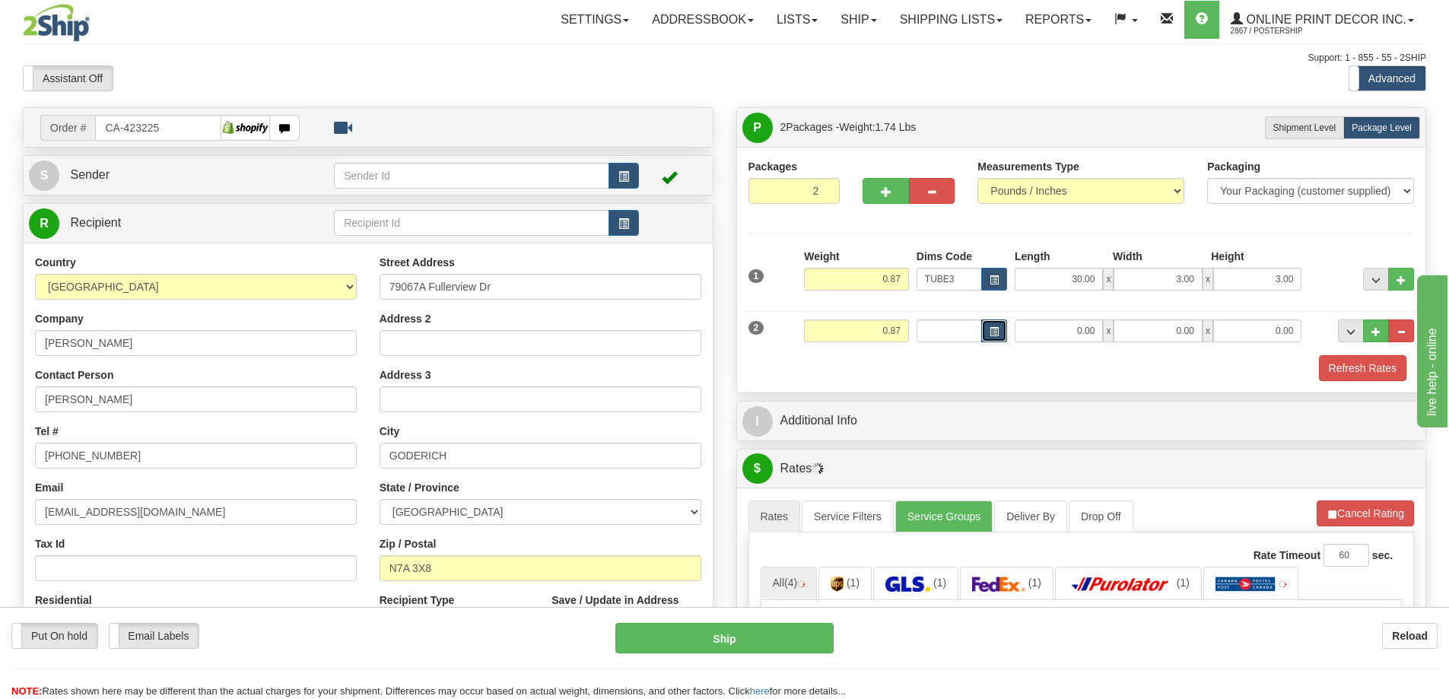
click at [994, 333] on span "button" at bounding box center [994, 332] width 9 height 8
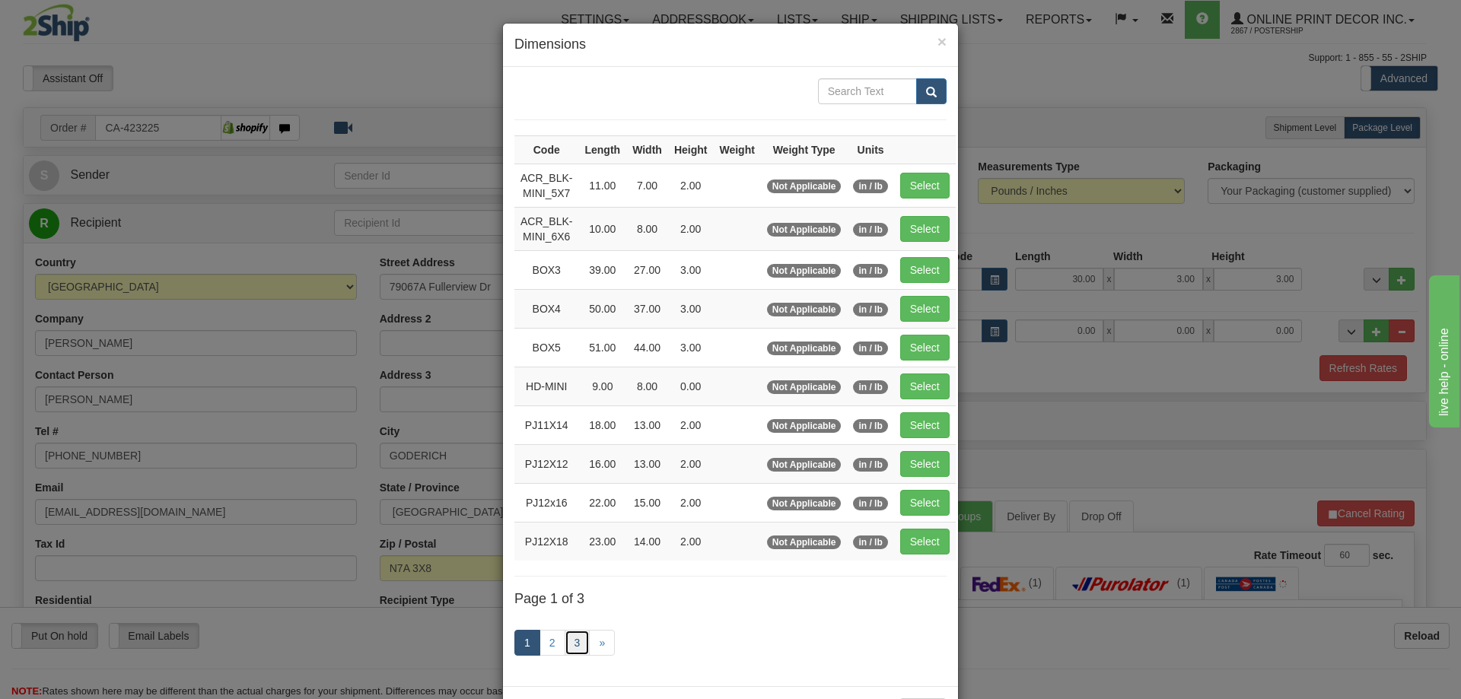
click at [568, 642] on link "3" at bounding box center [578, 643] width 26 height 26
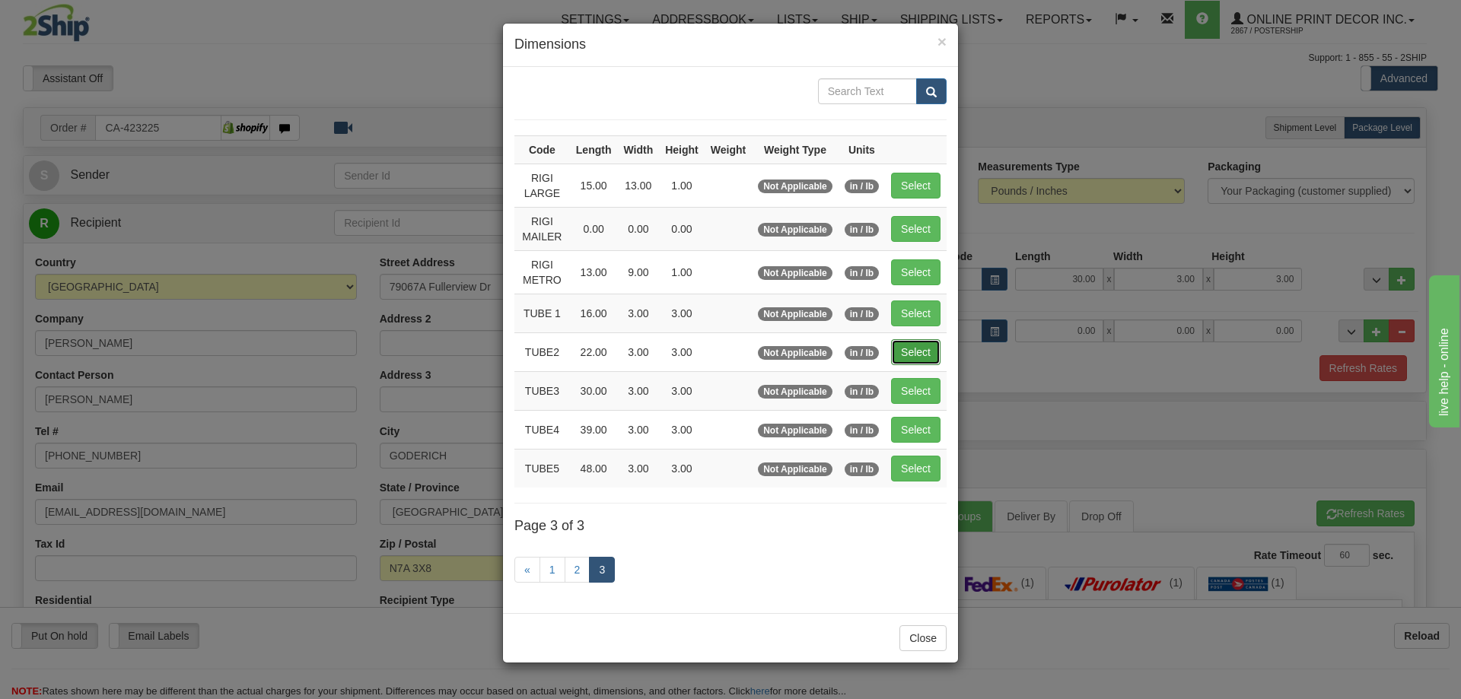
click at [925, 349] on button "Select" at bounding box center [915, 352] width 49 height 26
type input "TUBE2"
type input "22.00"
type input "3.00"
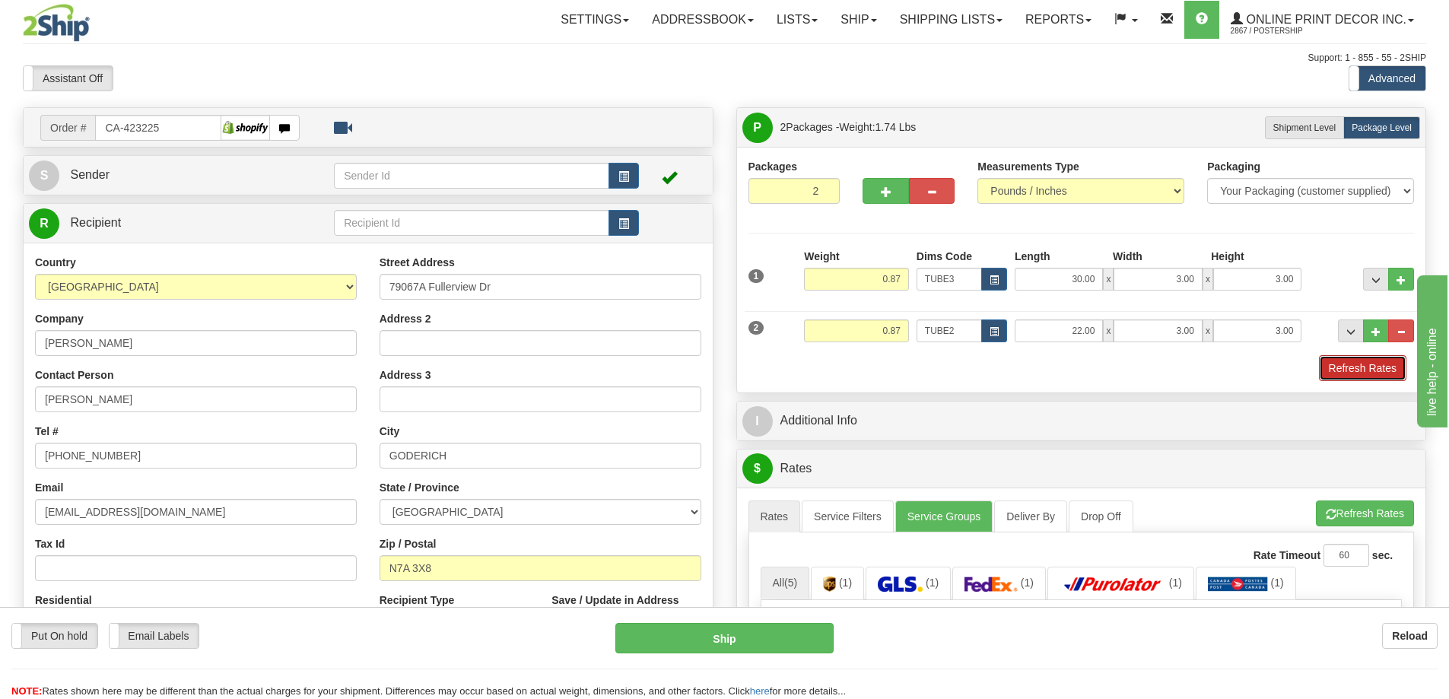
click at [1379, 363] on button "Refresh Rates" at bounding box center [1363, 368] width 88 height 26
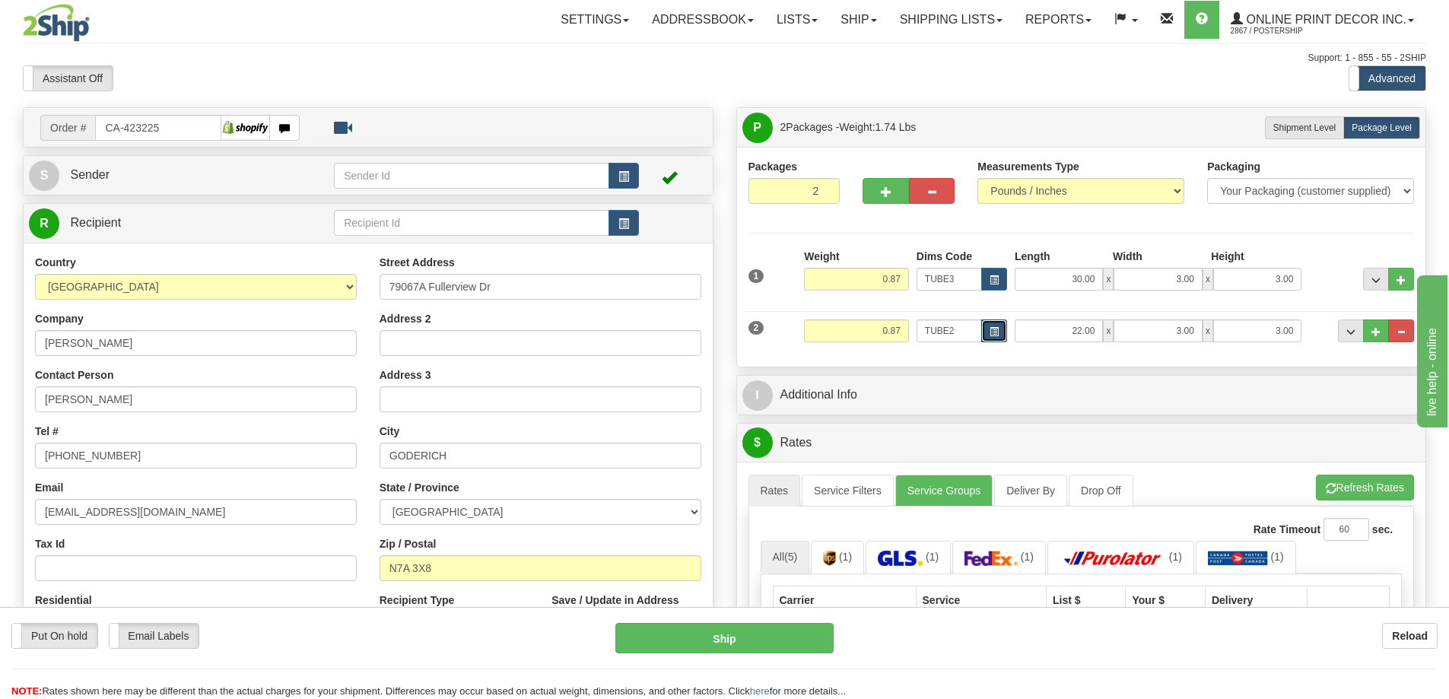
click at [991, 331] on span "button" at bounding box center [994, 332] width 9 height 8
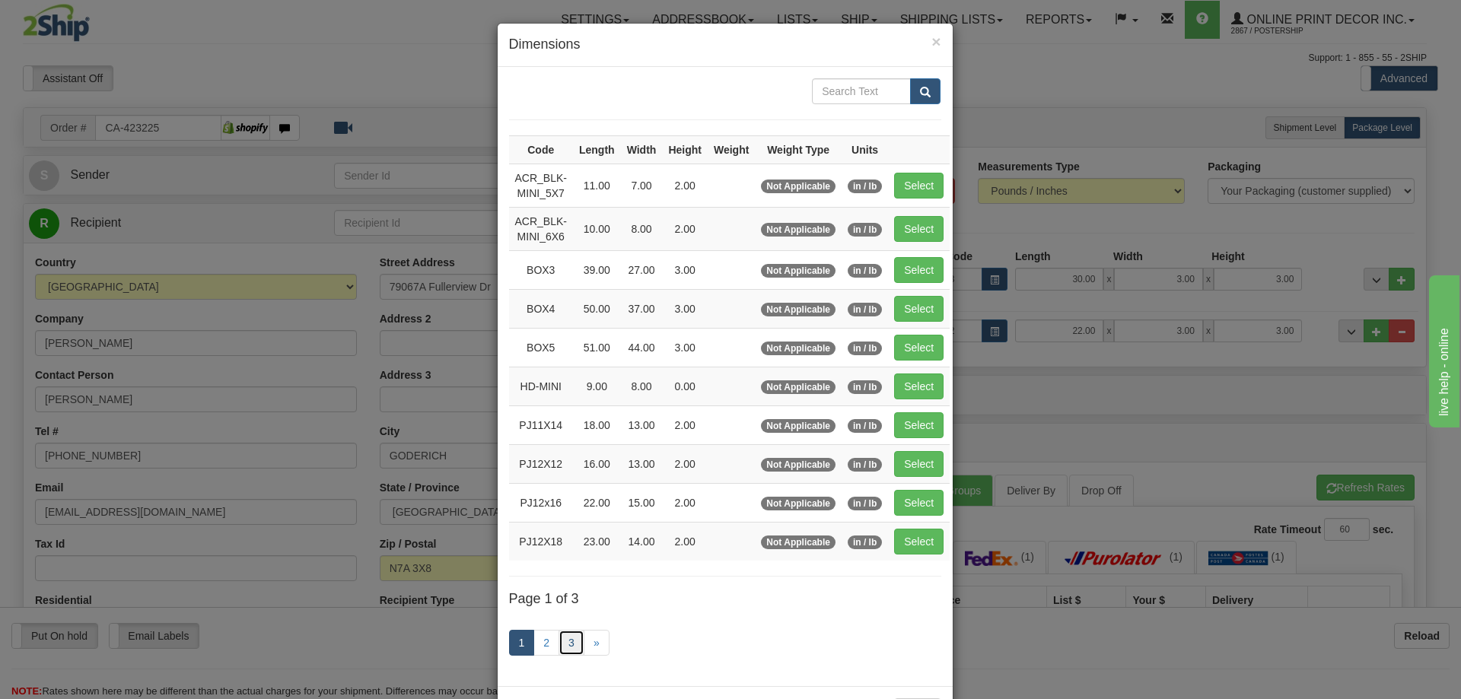
click at [565, 636] on link "3" at bounding box center [571, 643] width 26 height 26
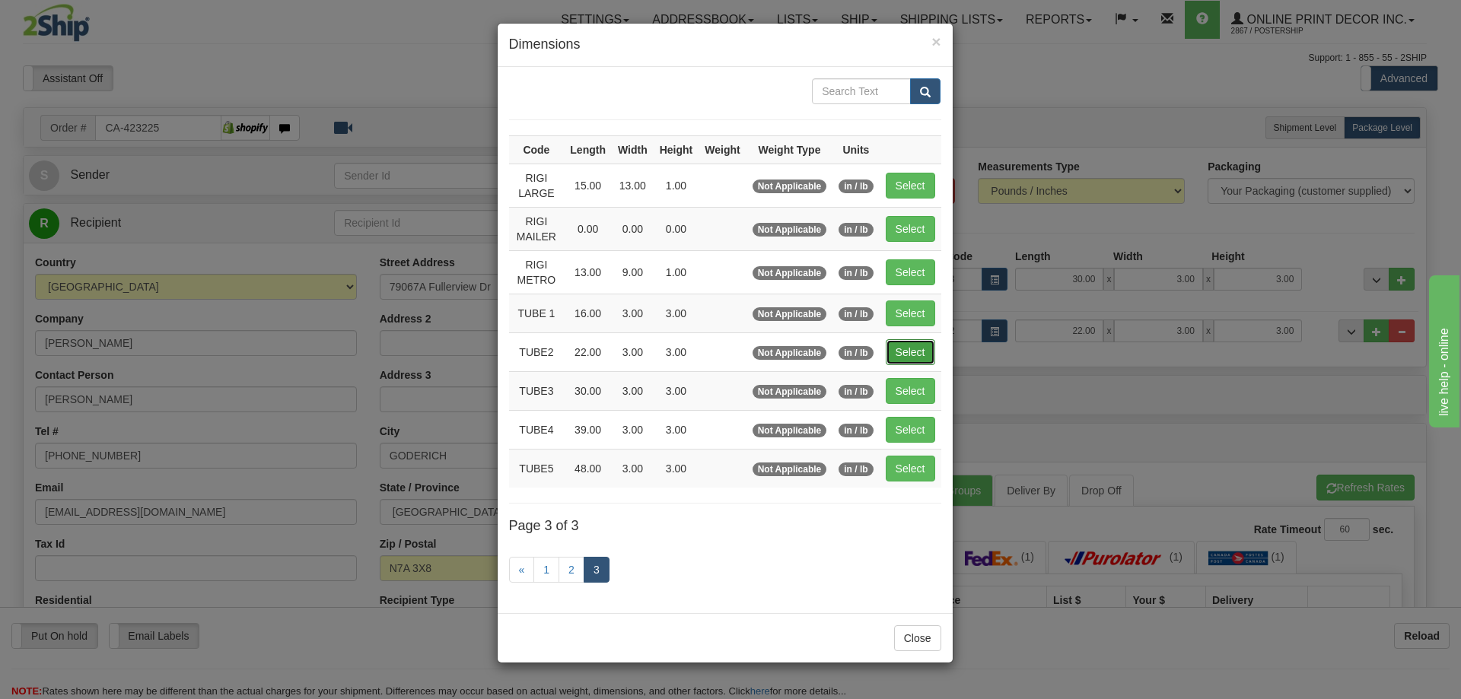
click at [917, 355] on button "Select" at bounding box center [910, 352] width 49 height 26
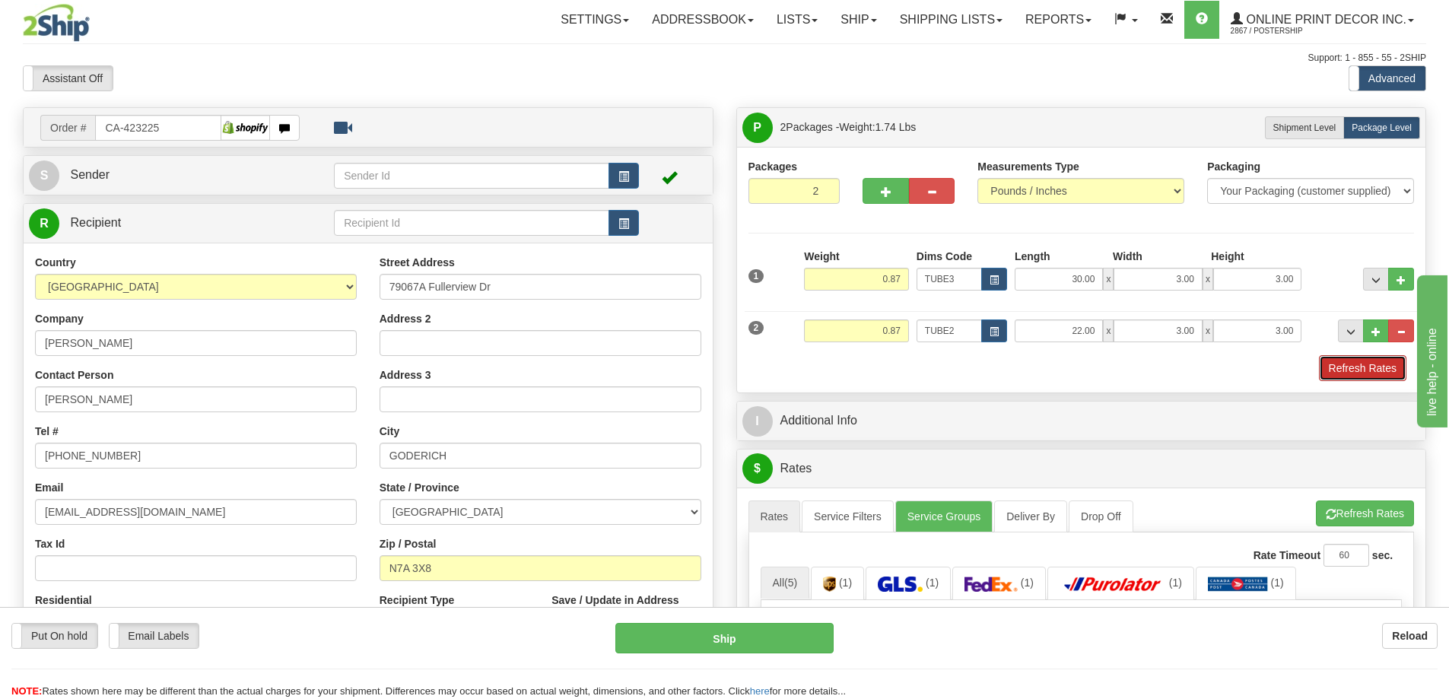
click at [1395, 366] on button "Refresh Rates" at bounding box center [1363, 368] width 88 height 26
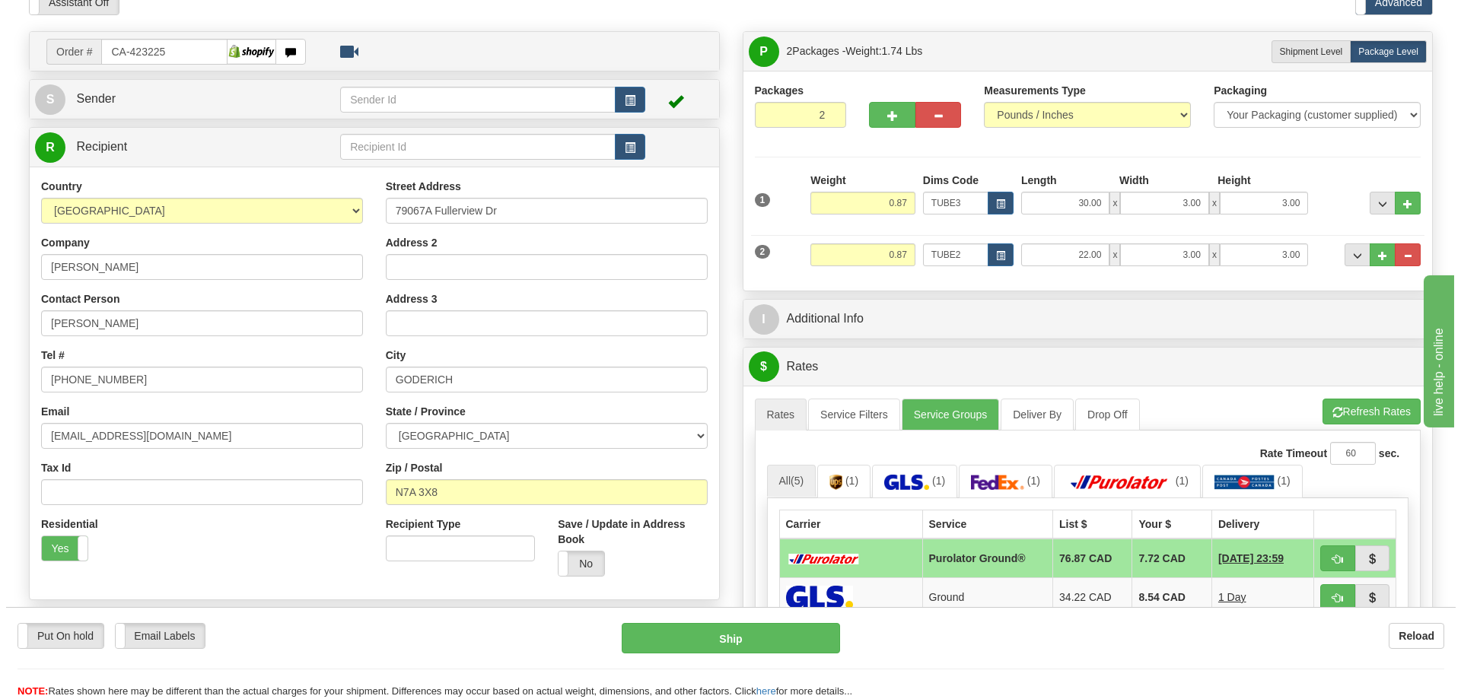
scroll to position [152, 0]
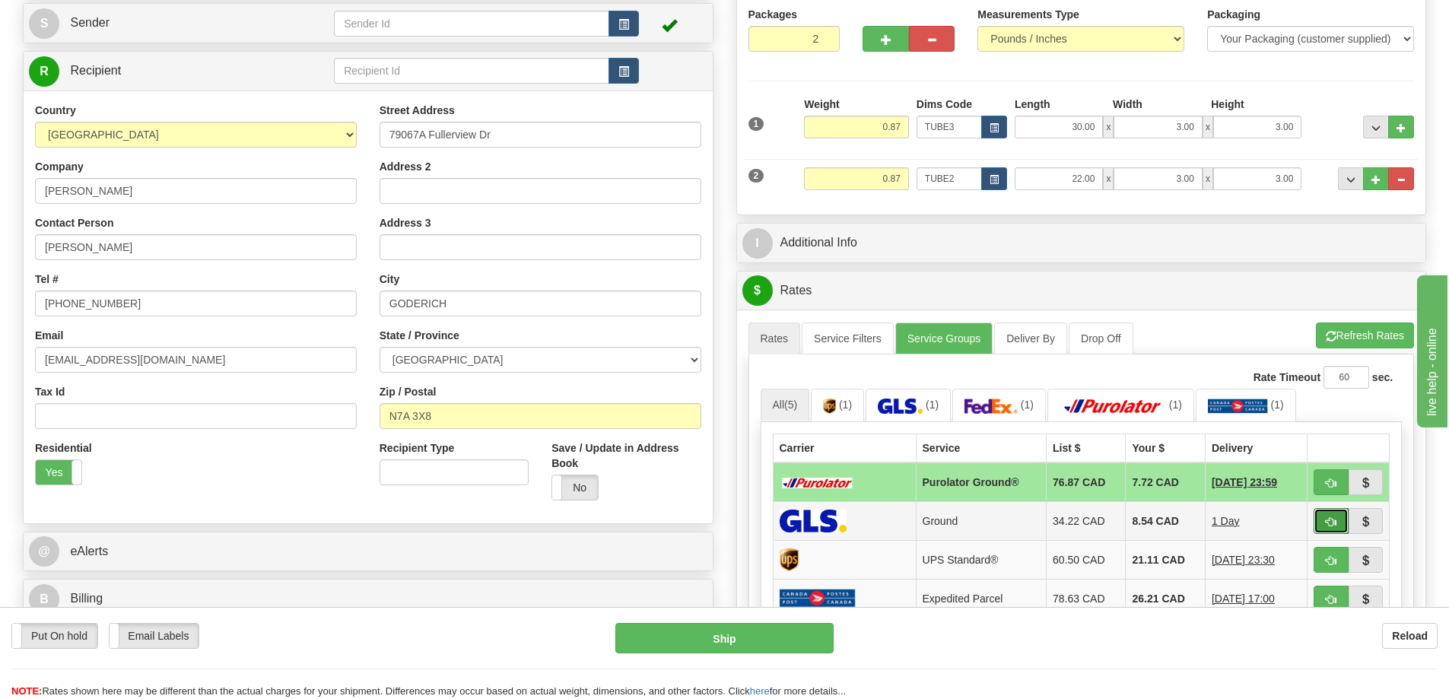
click at [1331, 518] on button "button" at bounding box center [1331, 521] width 35 height 26
type input "1"
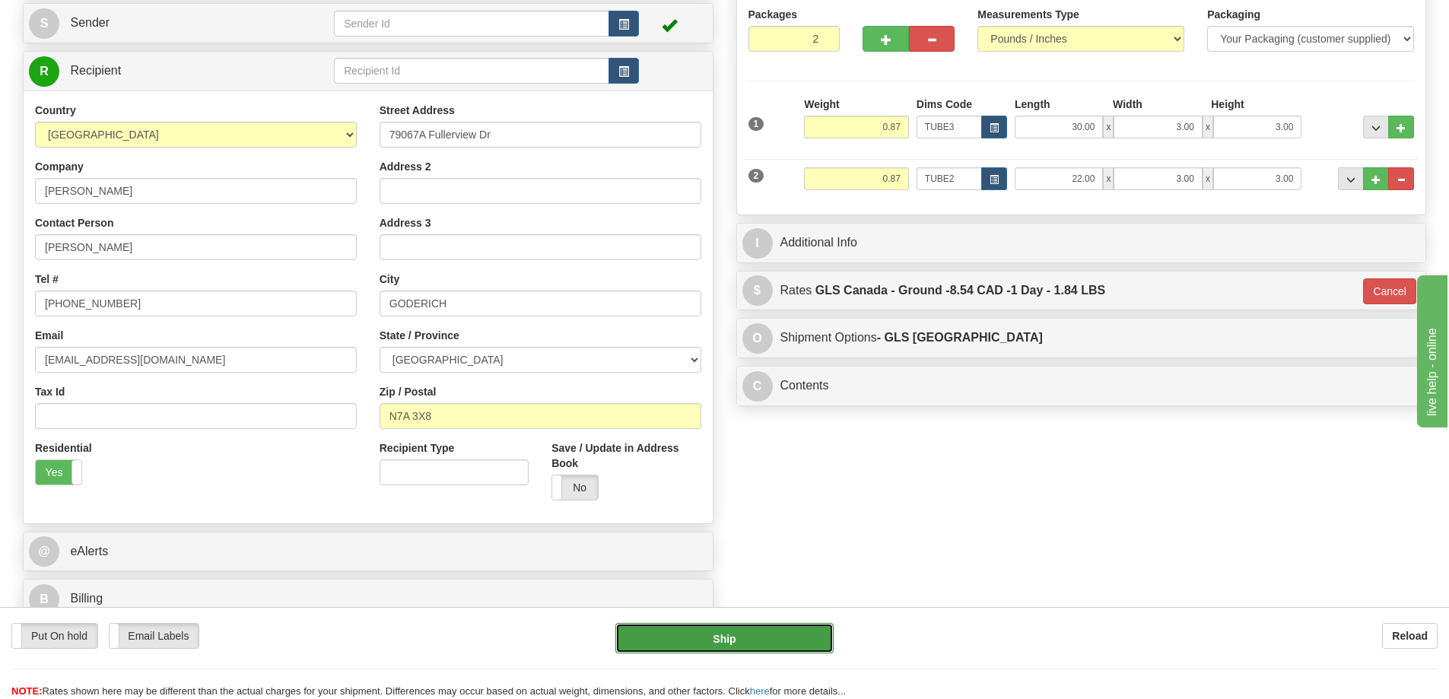
click at [768, 638] on button "Ship" at bounding box center [725, 638] width 218 height 30
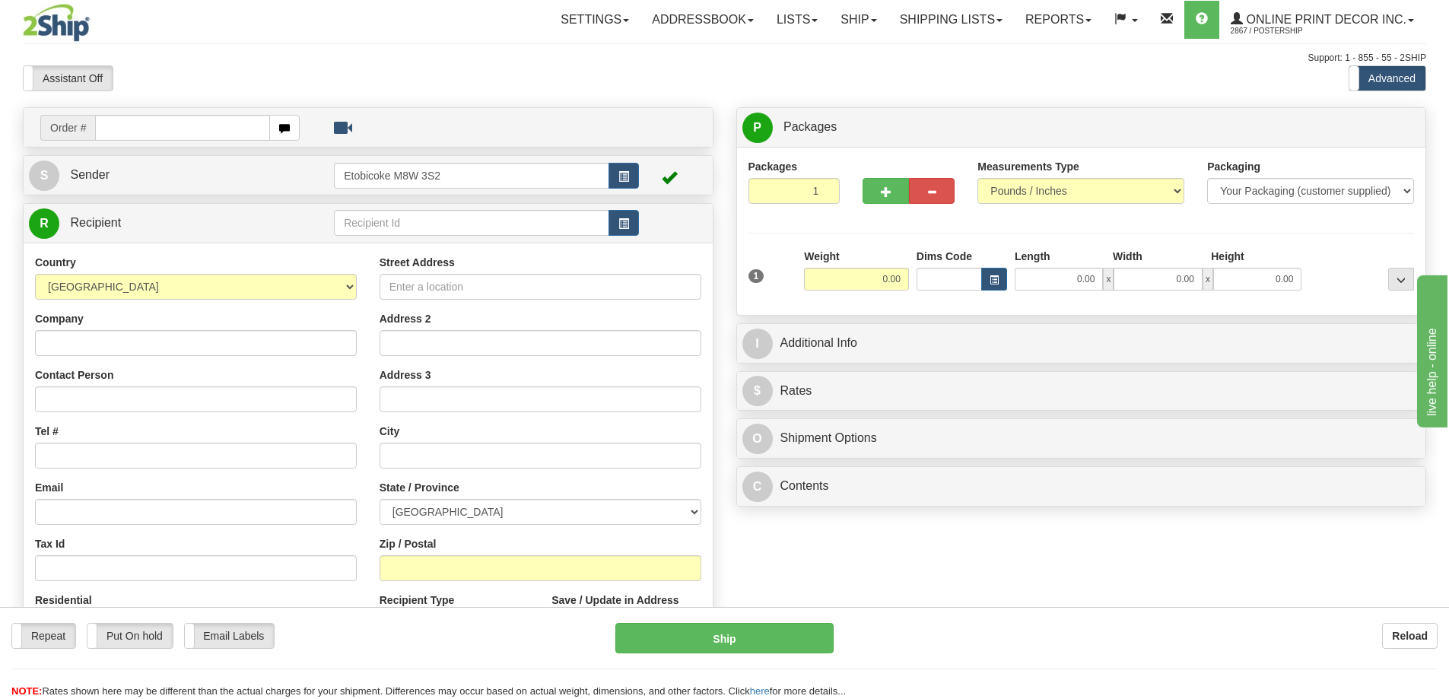
click at [689, 91] on div "Toggle navigation Settings Shipping Preferences Fields Preferences New" at bounding box center [724, 428] width 1449 height 857
click at [143, 129] on input "text" at bounding box center [182, 128] width 175 height 26
type input "ca-423302"
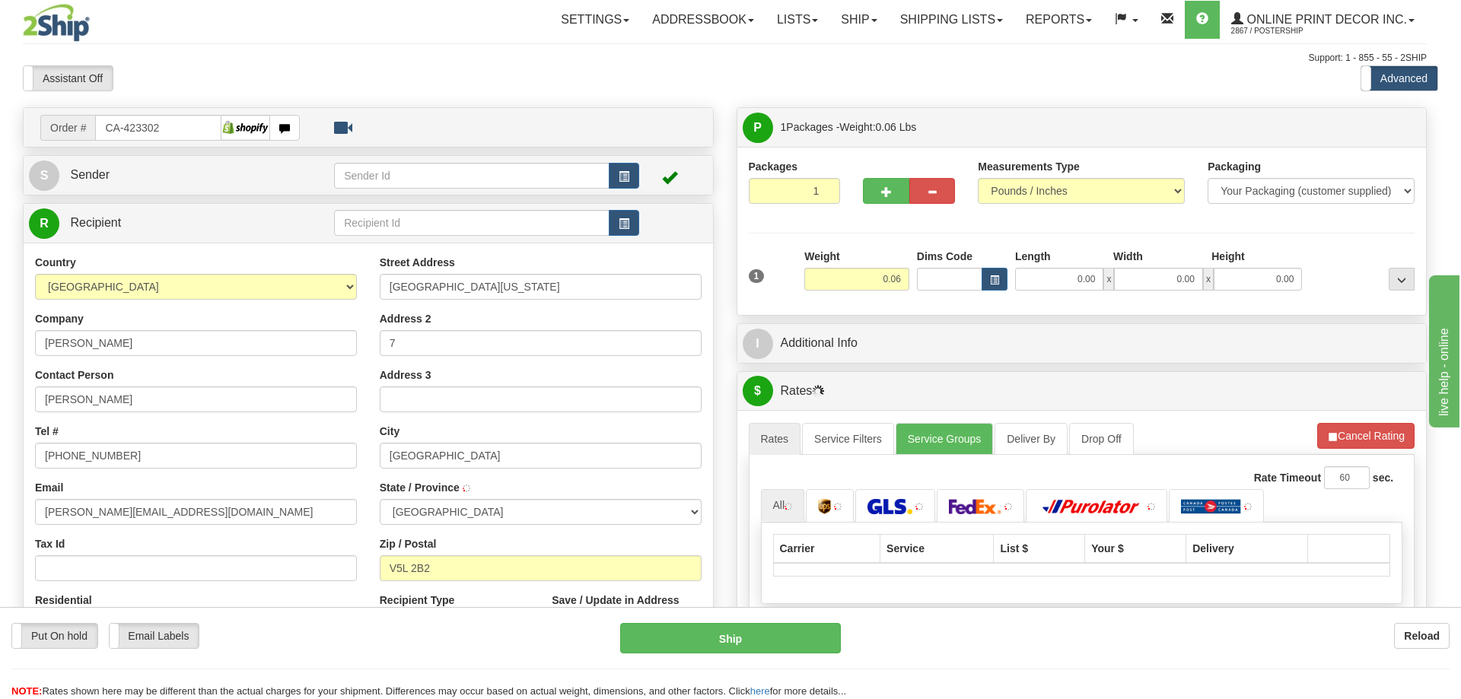
type input "VANCOUVER"
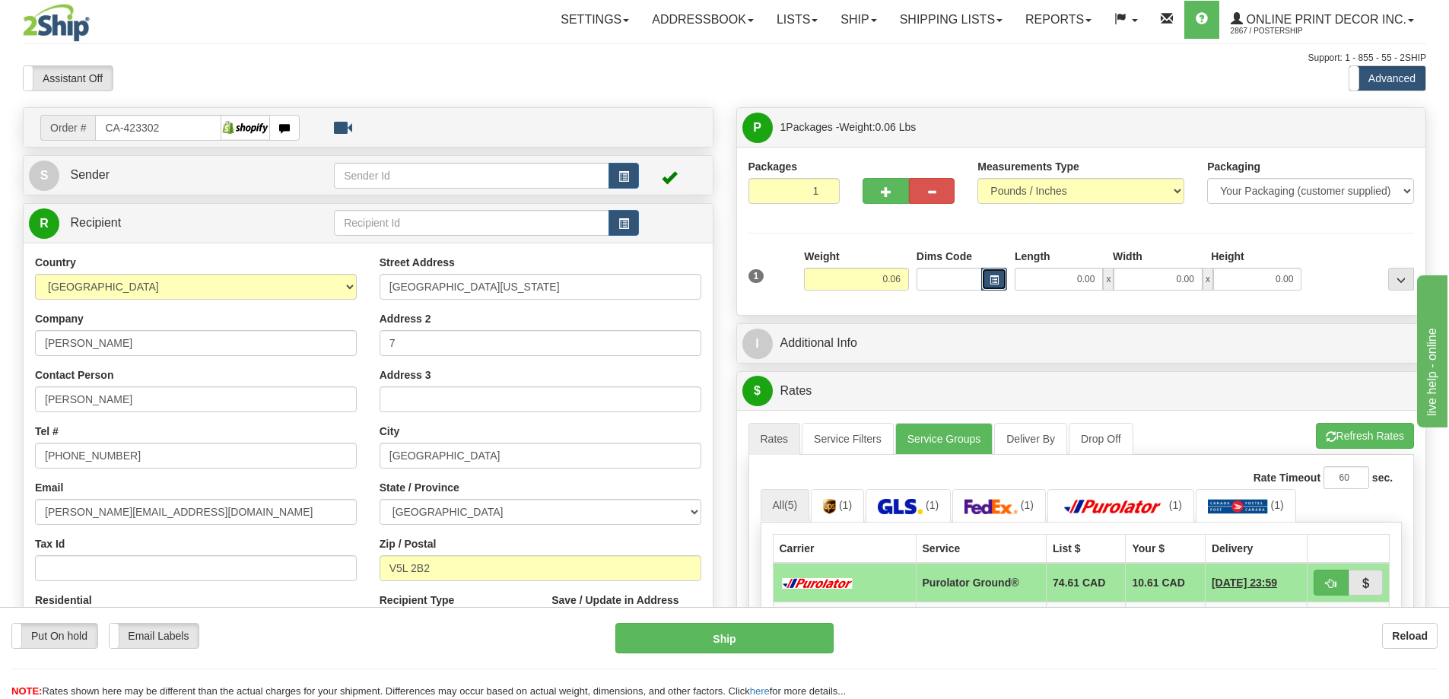
click at [985, 275] on button "button" at bounding box center [995, 279] width 26 height 23
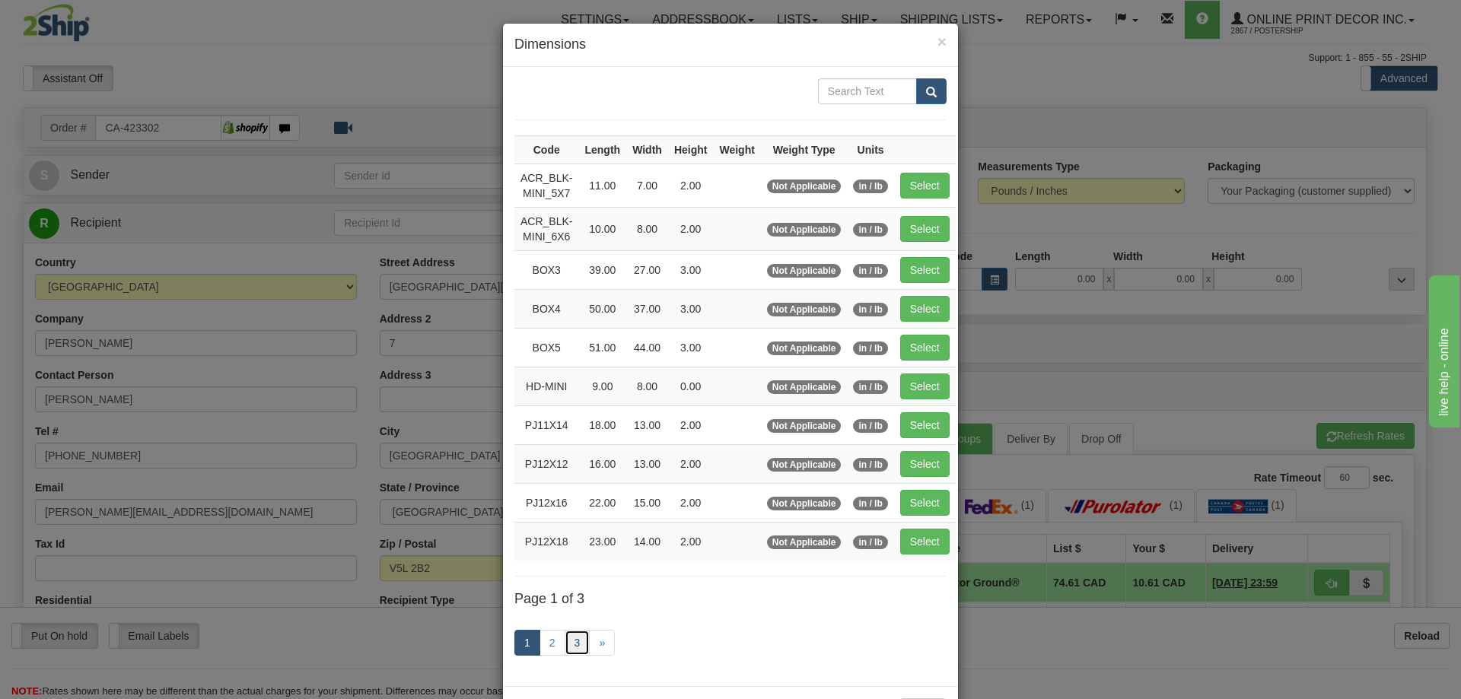
click at [572, 641] on link "3" at bounding box center [578, 643] width 26 height 26
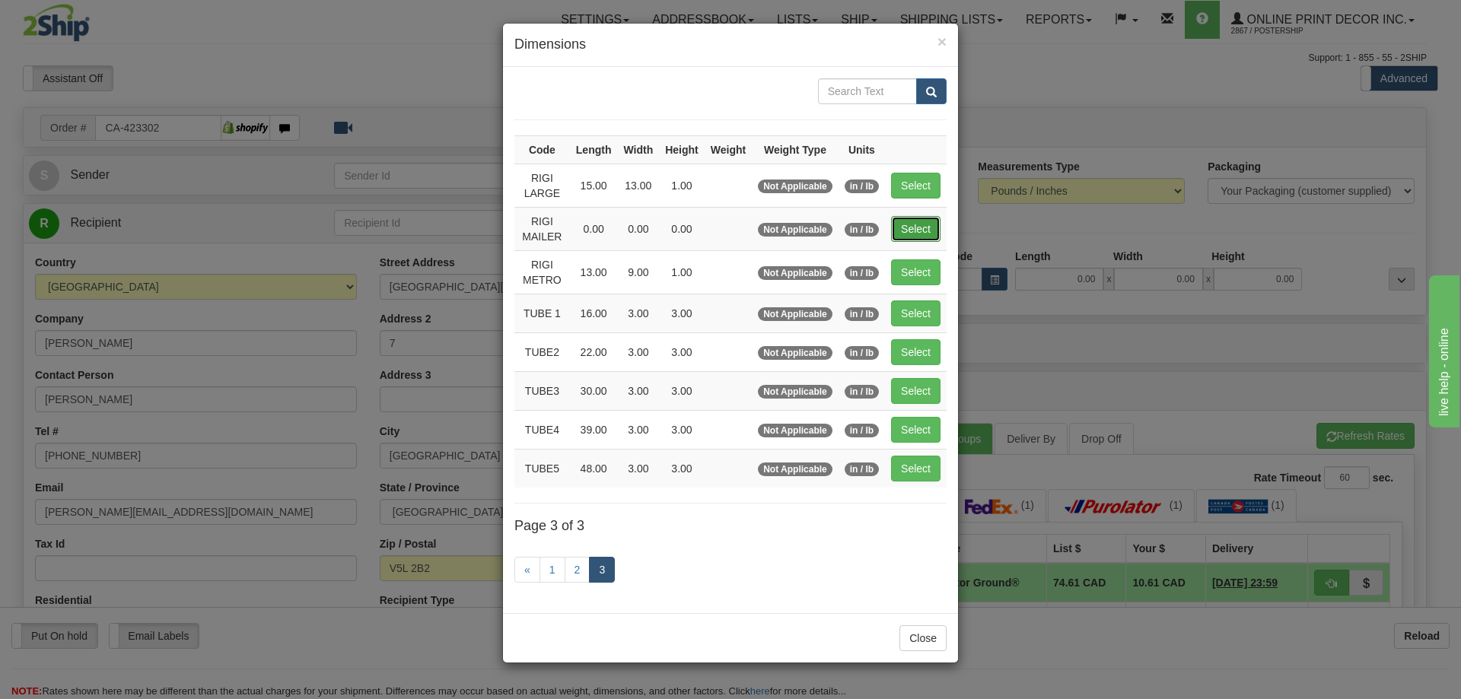
click at [924, 224] on button "Select" at bounding box center [915, 229] width 49 height 26
type input "RIGI MAILER"
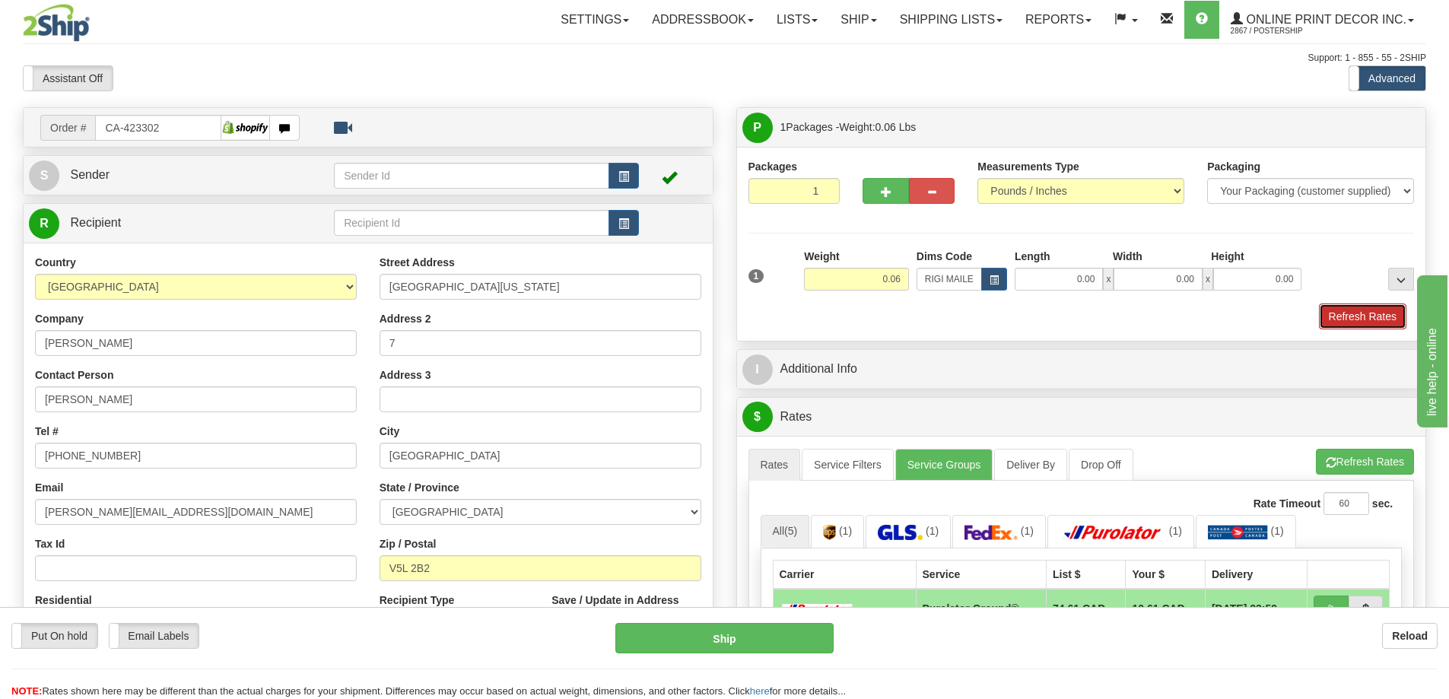
click at [1366, 321] on button "Refresh Rates" at bounding box center [1363, 317] width 88 height 26
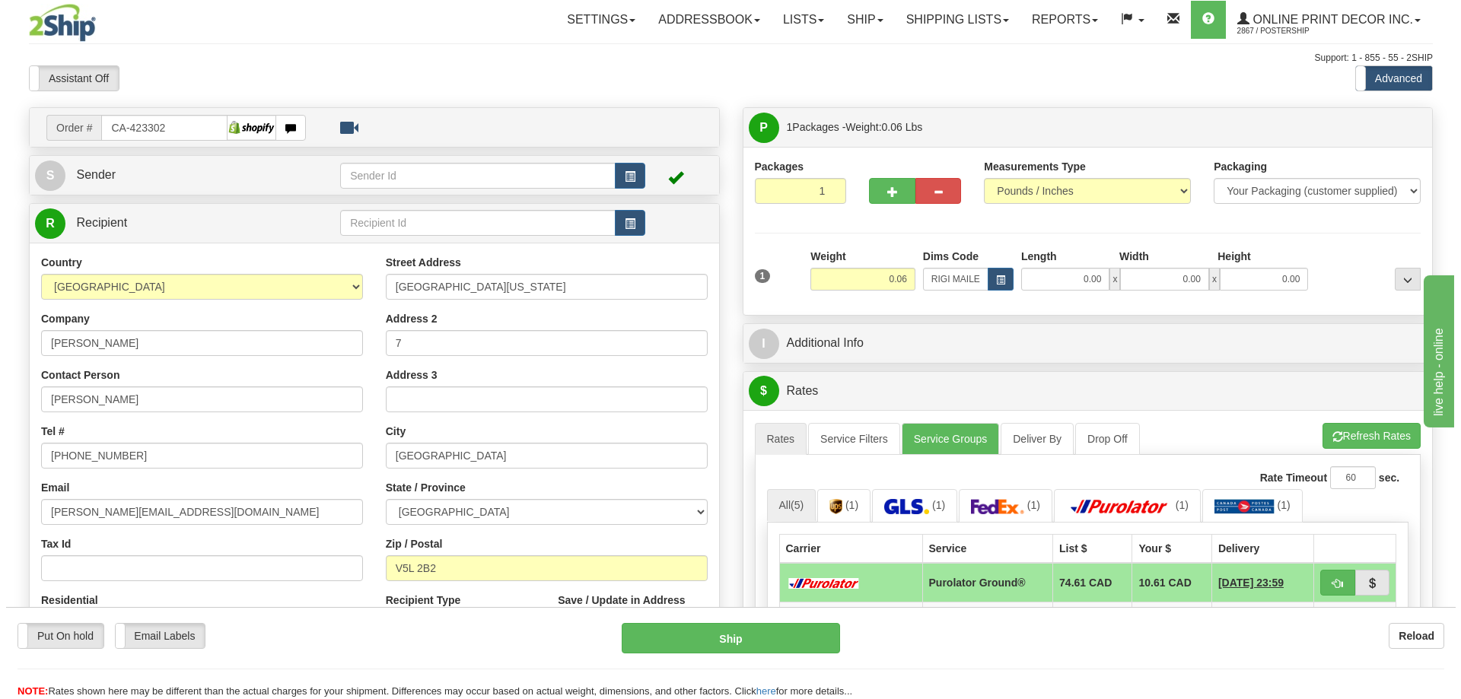
scroll to position [76, 0]
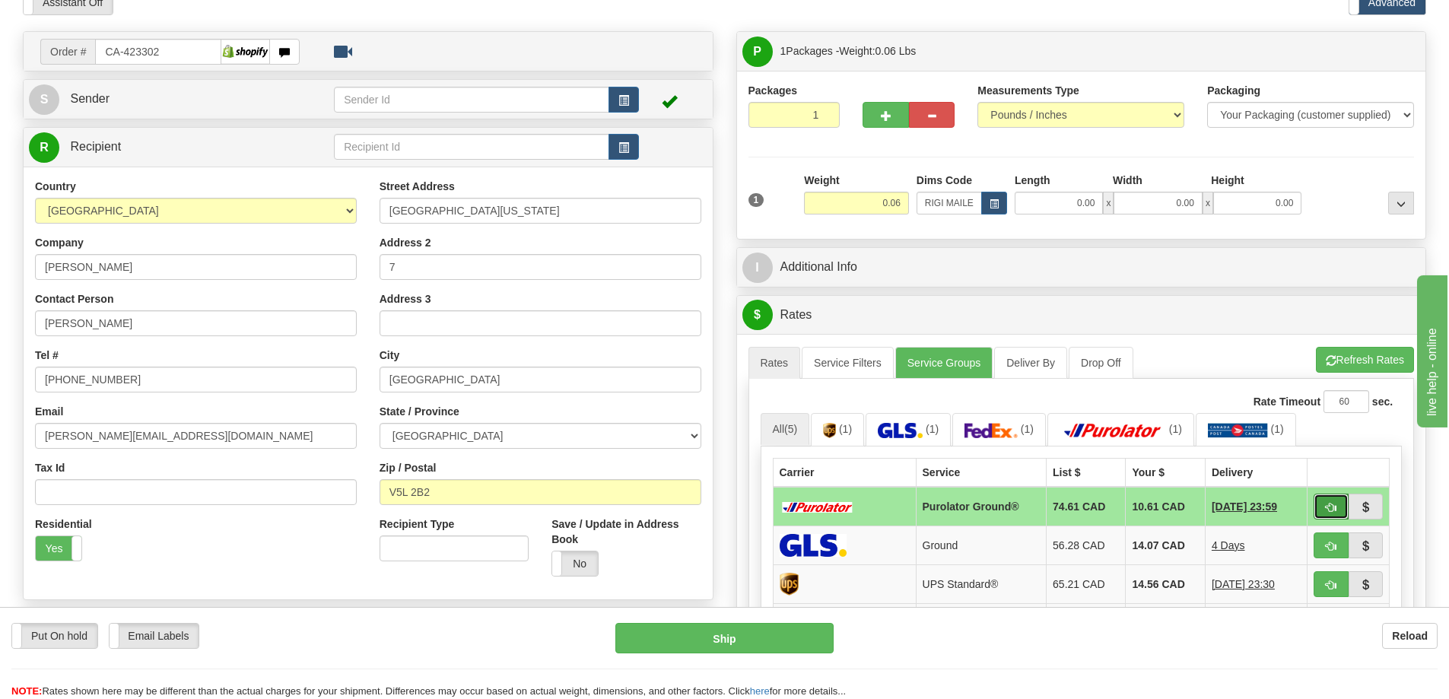
click at [1316, 514] on button "button" at bounding box center [1331, 507] width 35 height 26
type input "260"
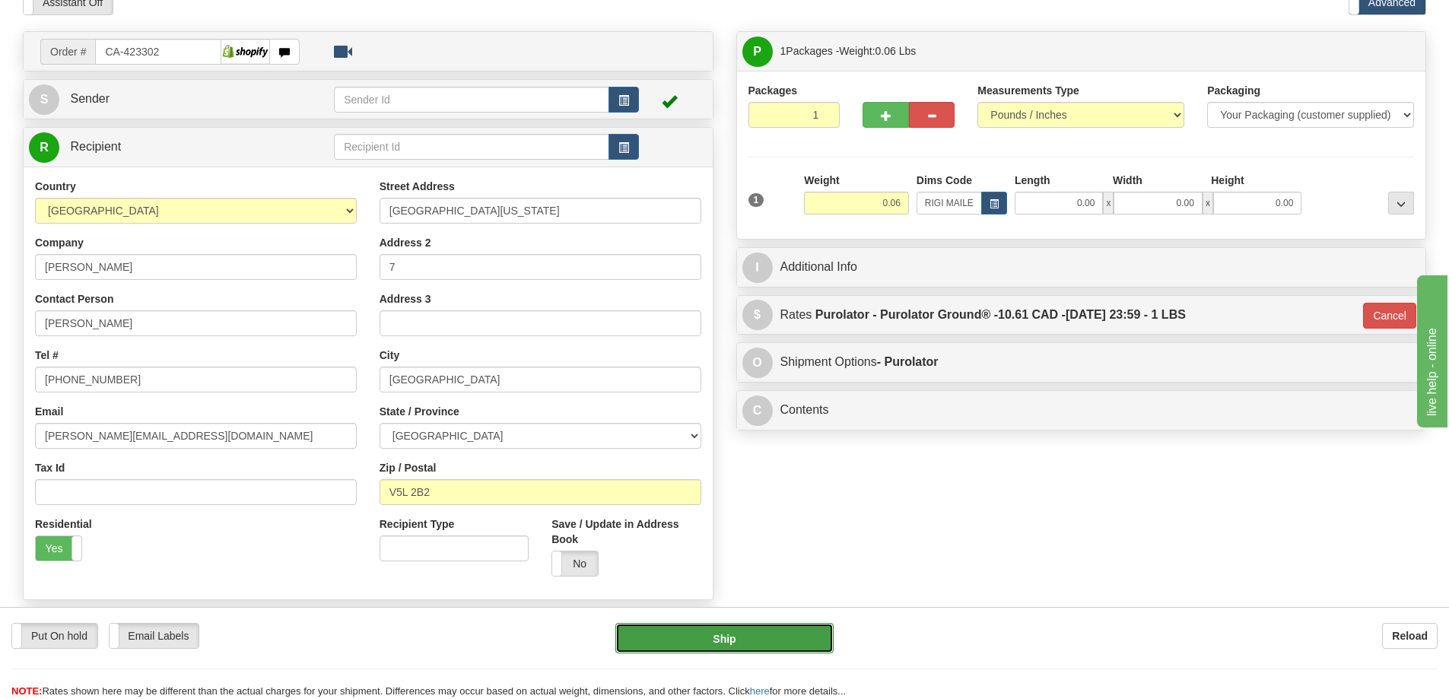
click at [758, 637] on button "Ship" at bounding box center [725, 638] width 218 height 30
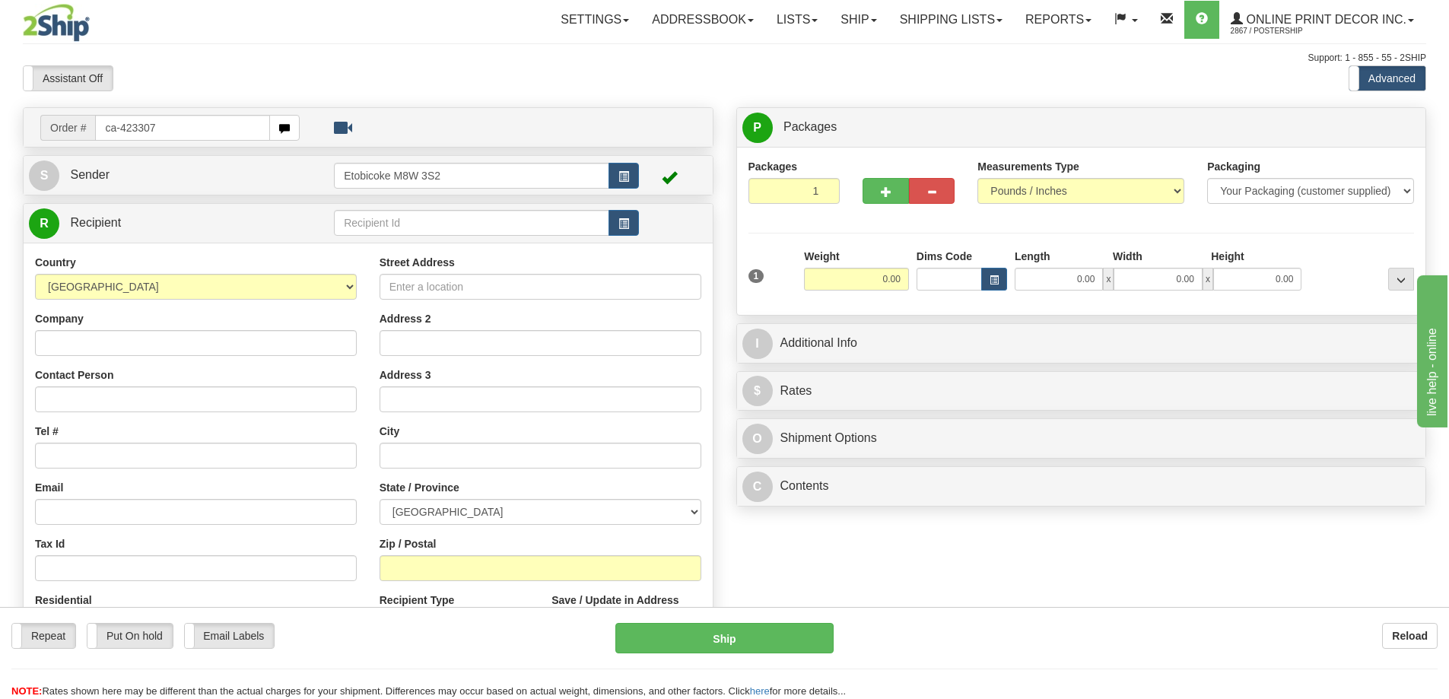
type input "ca-423307"
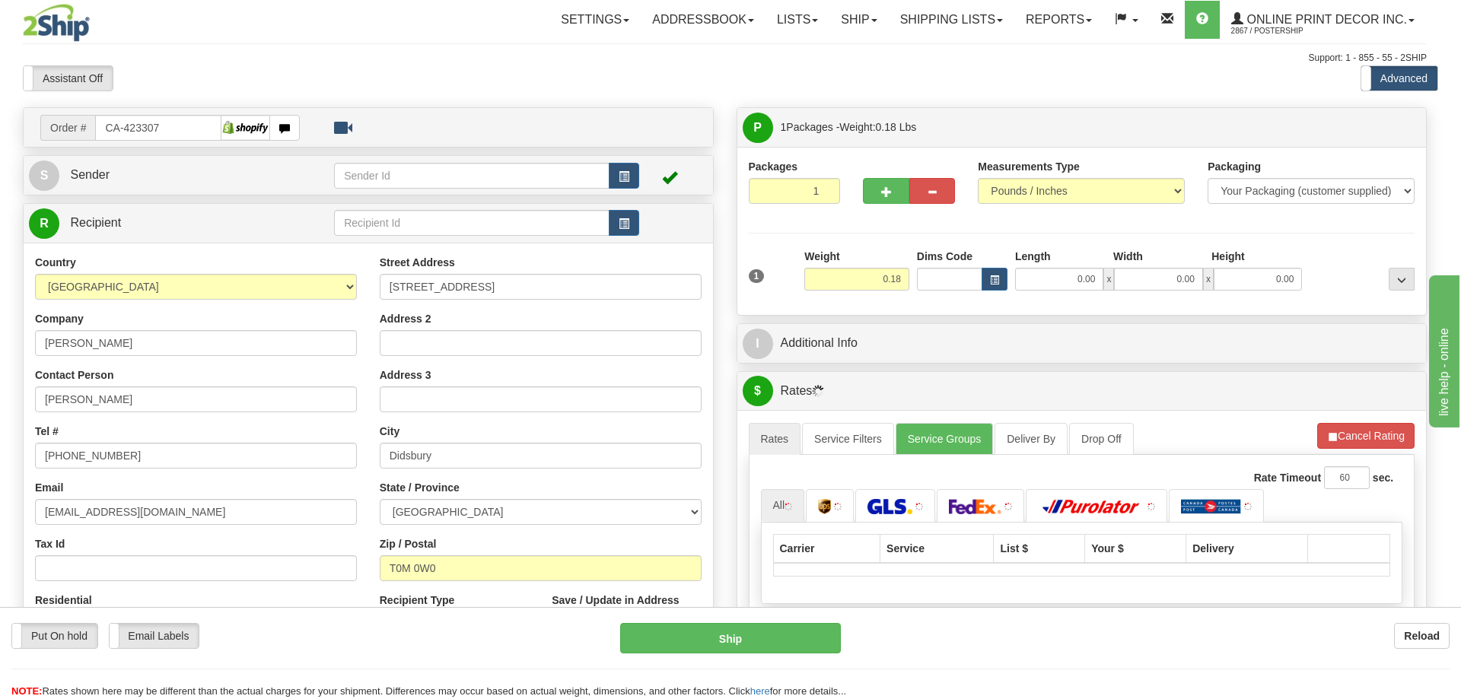
type input "DIDSBURY"
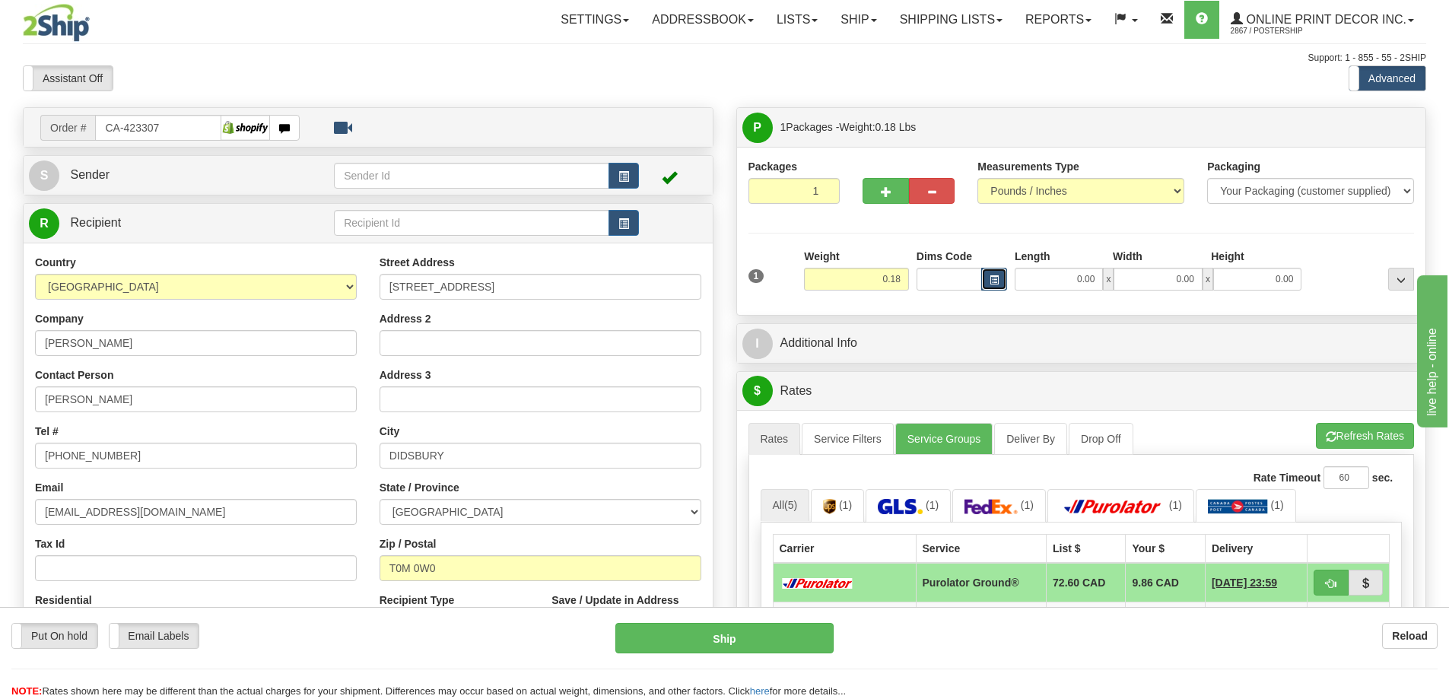
click at [999, 274] on button "button" at bounding box center [995, 279] width 26 height 23
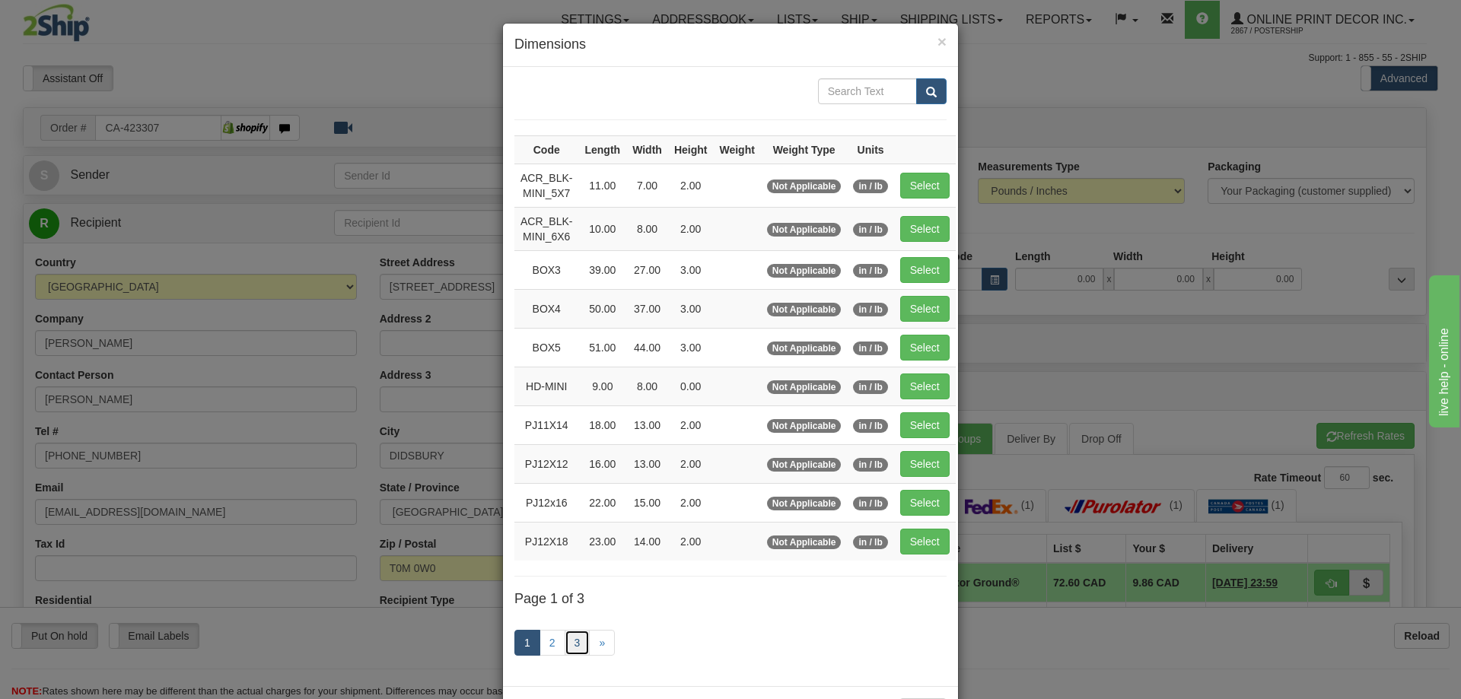
click at [577, 637] on link "3" at bounding box center [578, 643] width 26 height 26
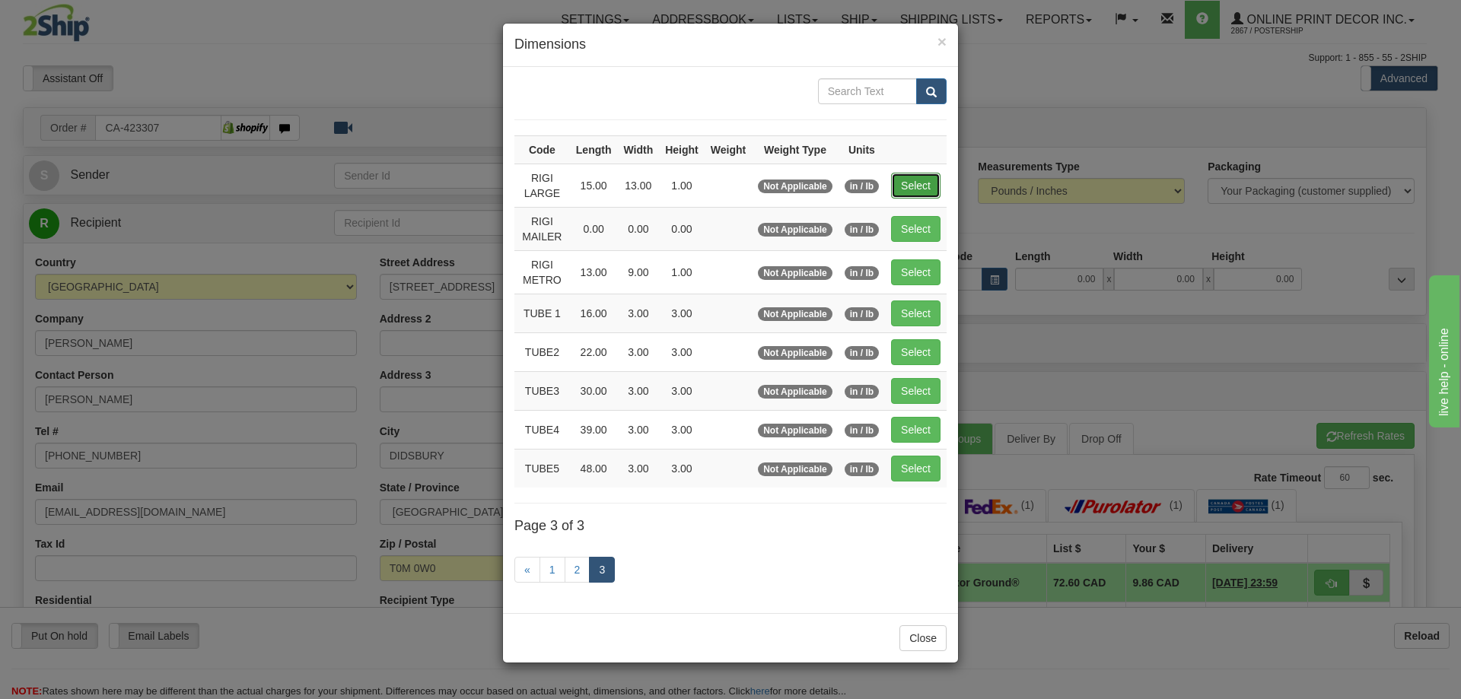
click at [915, 180] on button "Select" at bounding box center [915, 186] width 49 height 26
type input "RIGI LARGE"
type input "15.00"
type input "13.00"
type input "1.00"
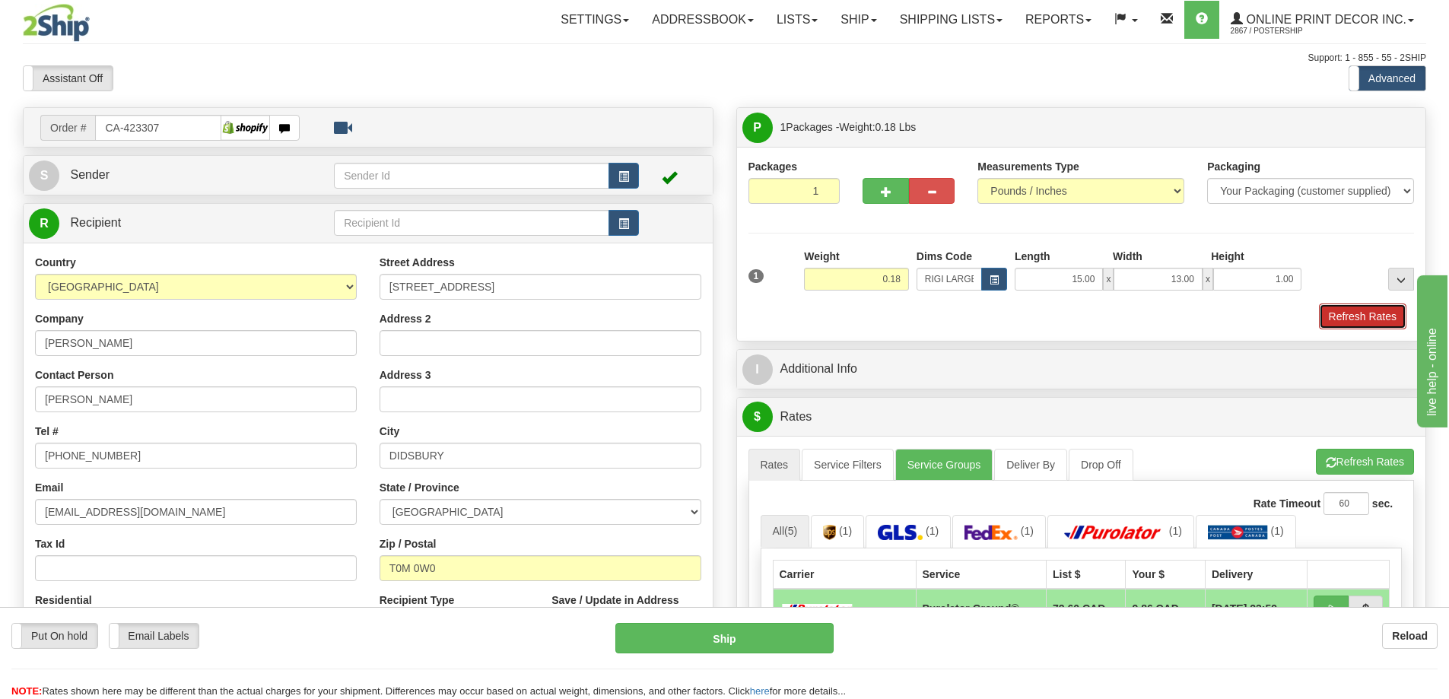
click at [1379, 316] on button "Refresh Rates" at bounding box center [1363, 317] width 88 height 26
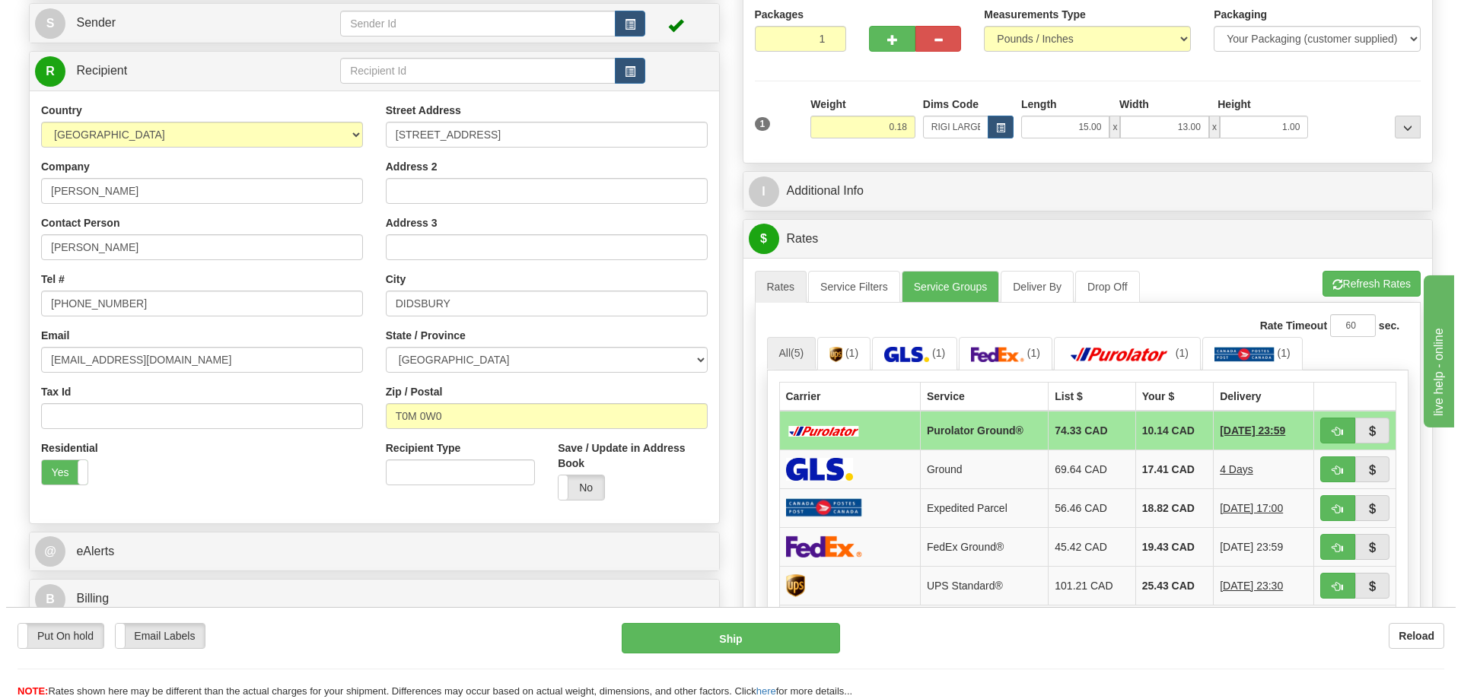
scroll to position [228, 0]
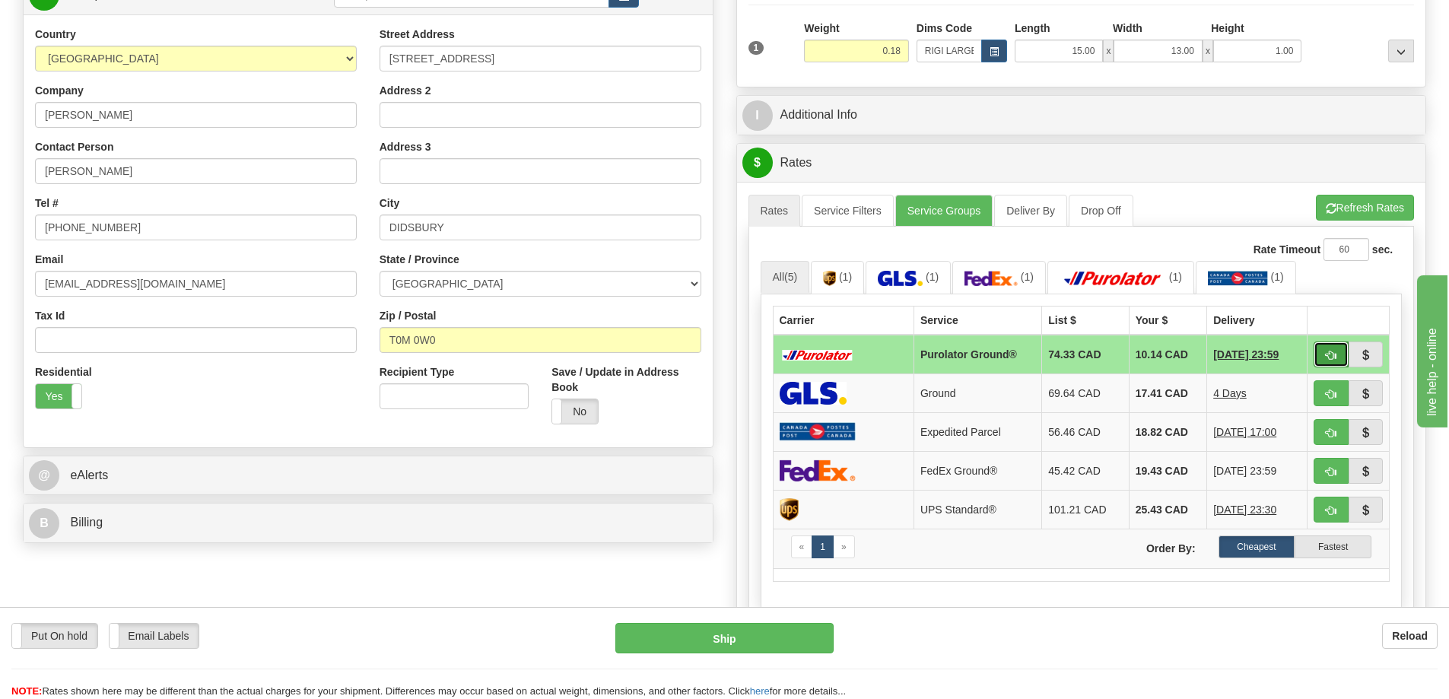
click at [1325, 352] on button "button" at bounding box center [1331, 355] width 35 height 26
type input "260"
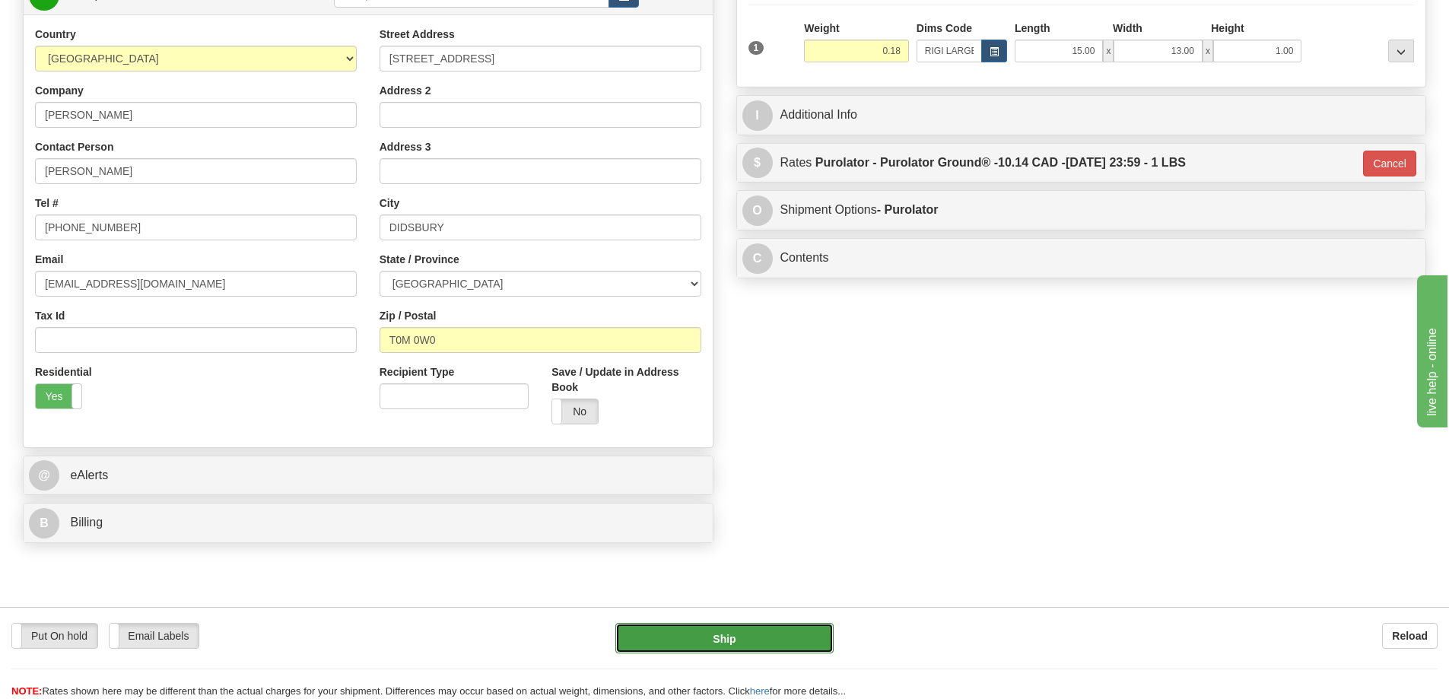
click at [776, 640] on button "Ship" at bounding box center [725, 638] width 218 height 30
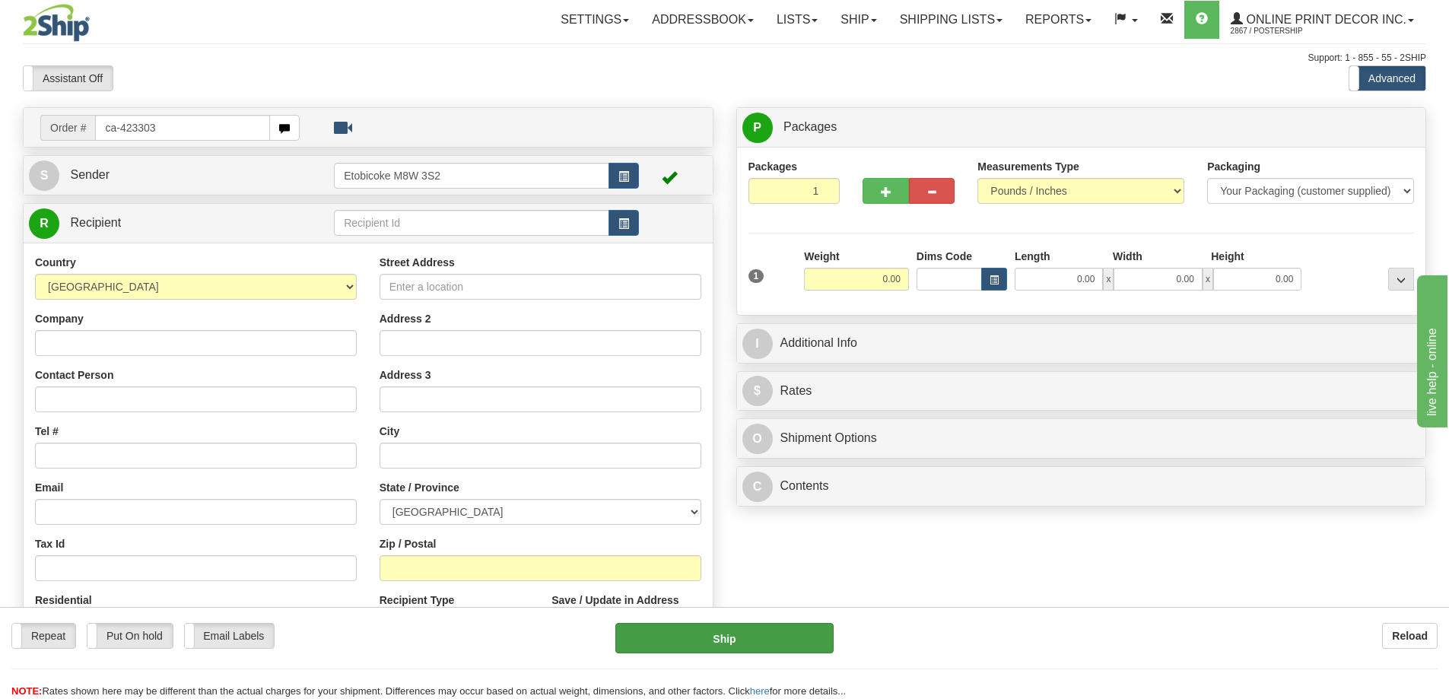
type input "ca-423303"
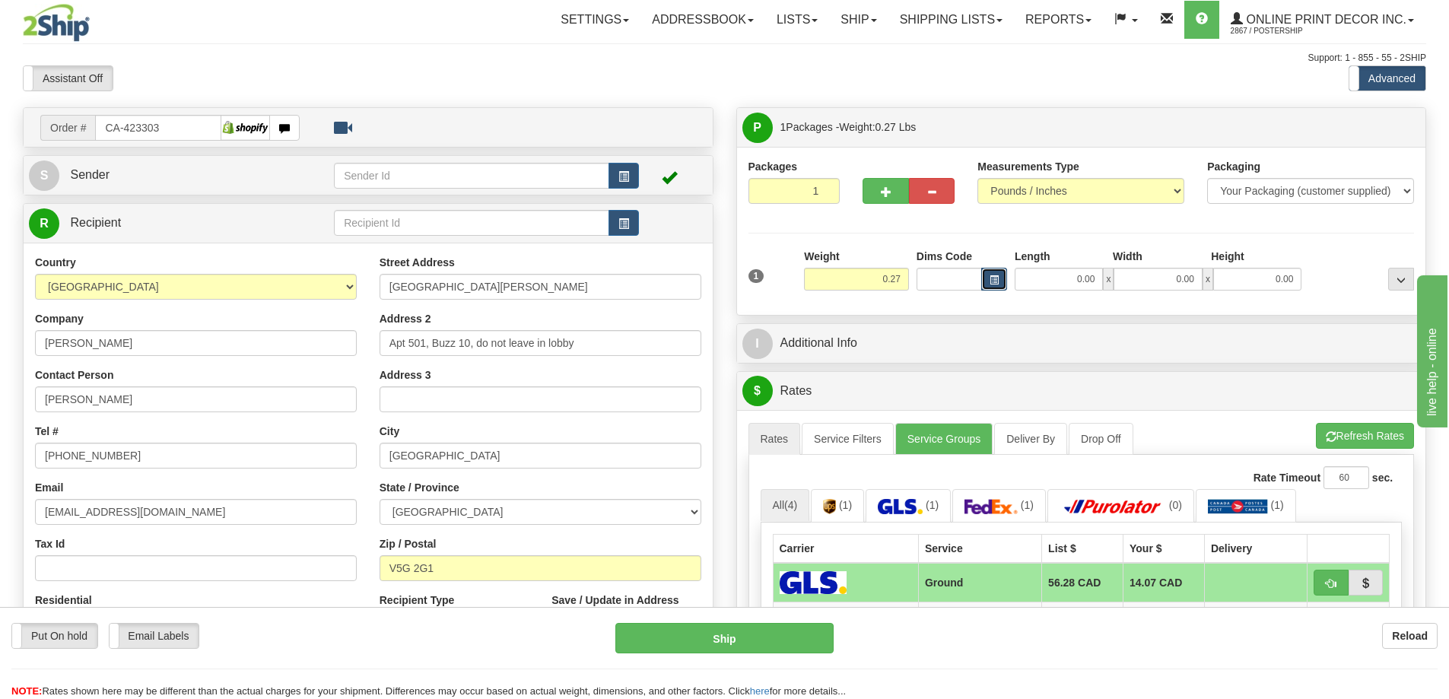
click at [996, 278] on span "button" at bounding box center [994, 280] width 9 height 8
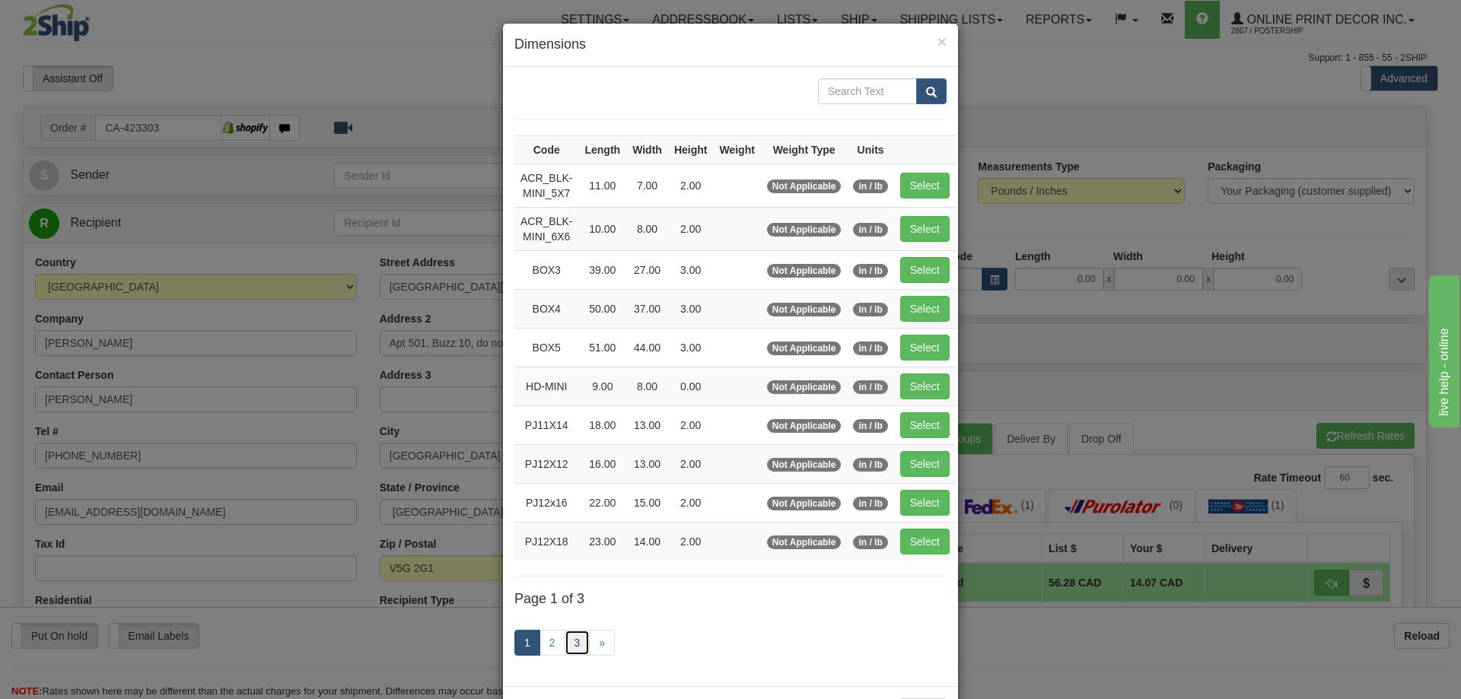
click at [568, 641] on link "3" at bounding box center [578, 643] width 26 height 26
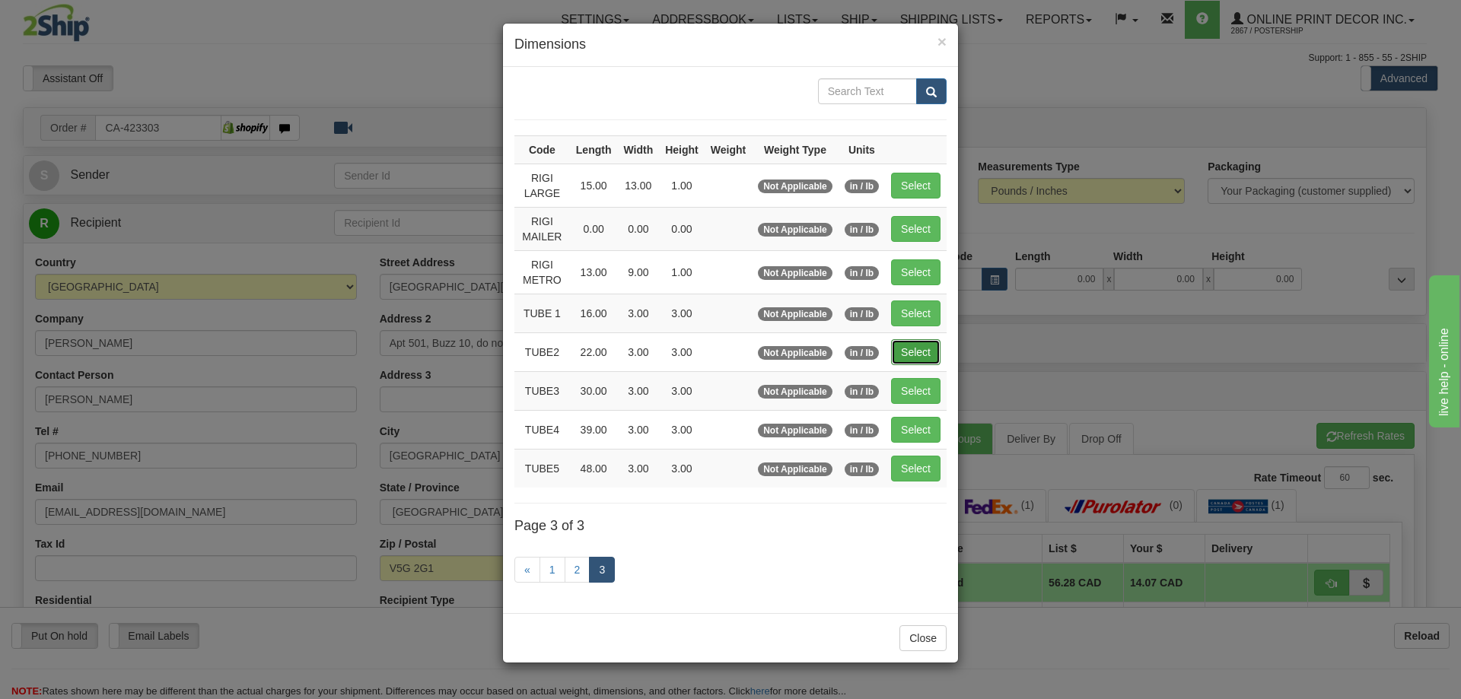
click at [919, 354] on button "Select" at bounding box center [915, 352] width 49 height 26
type input "TUBE2"
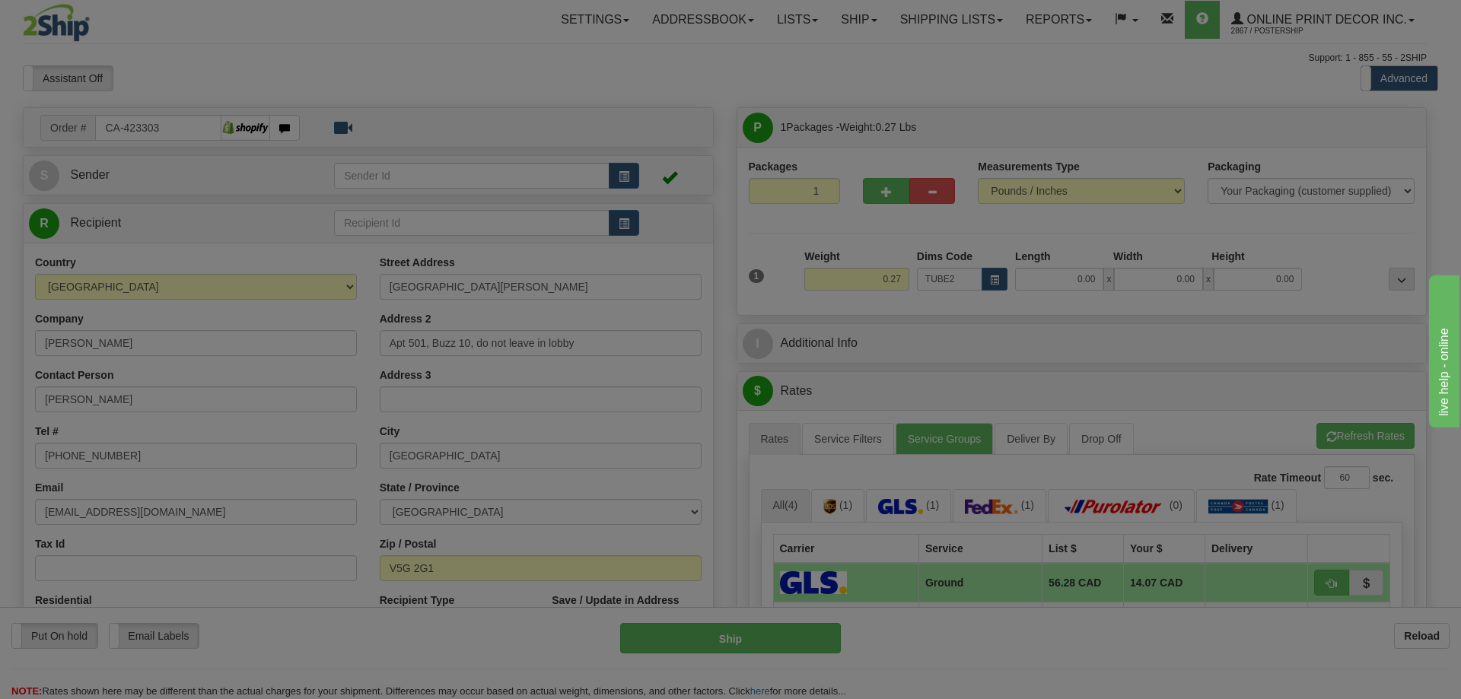
type input "22.00"
type input "3.00"
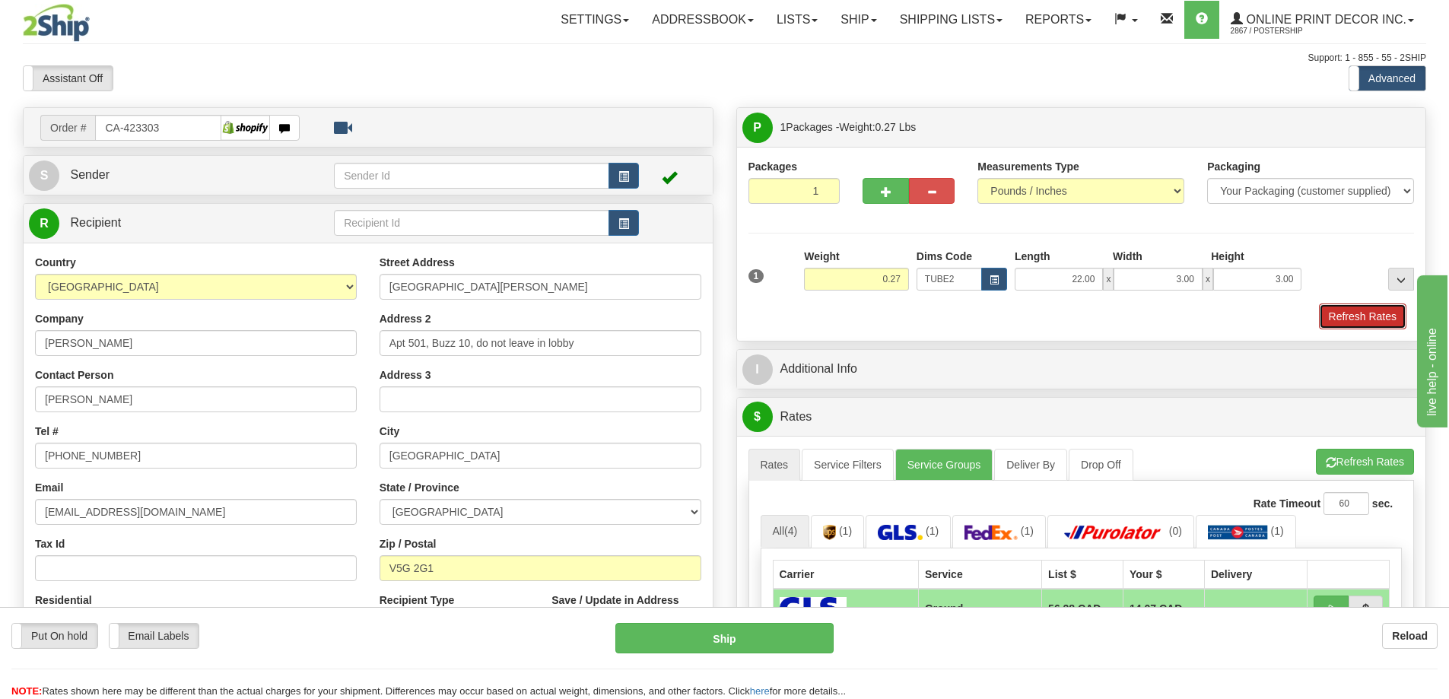
click at [1325, 308] on button "Refresh Rates" at bounding box center [1363, 317] width 88 height 26
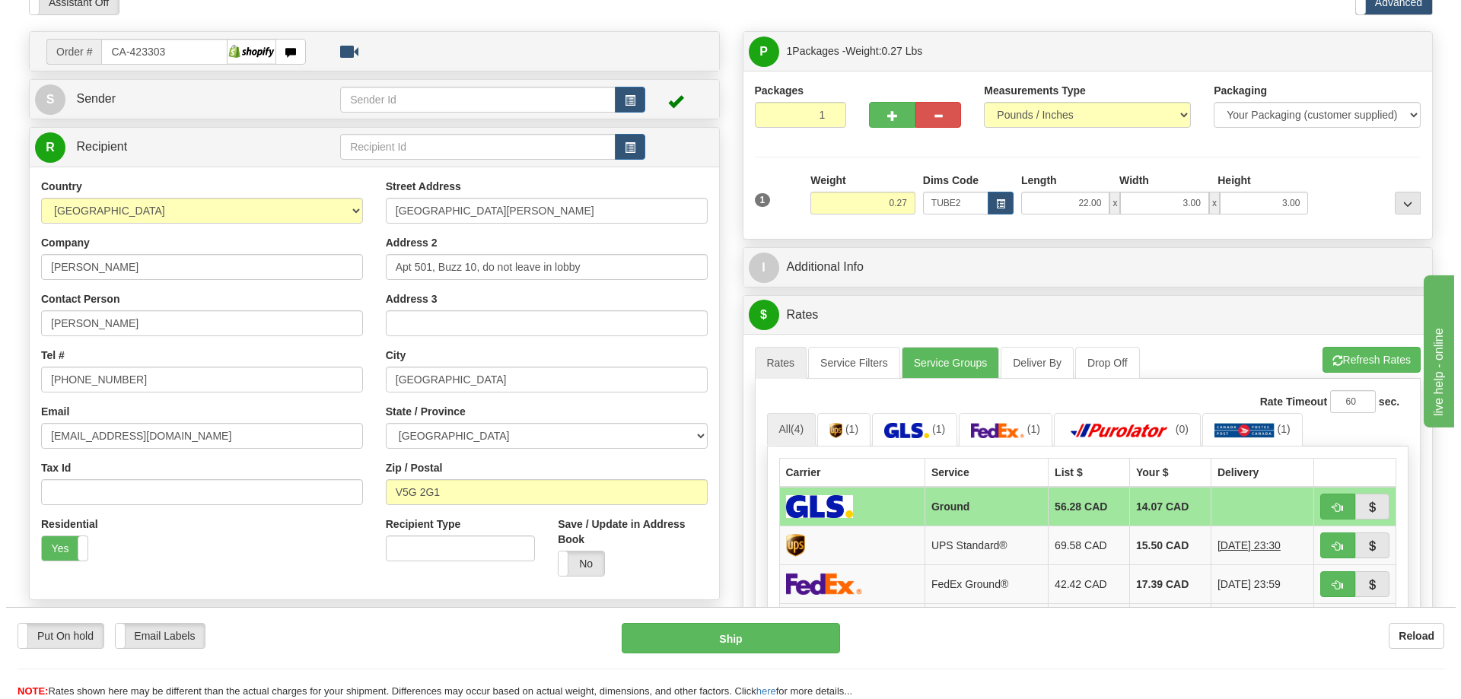
scroll to position [152, 0]
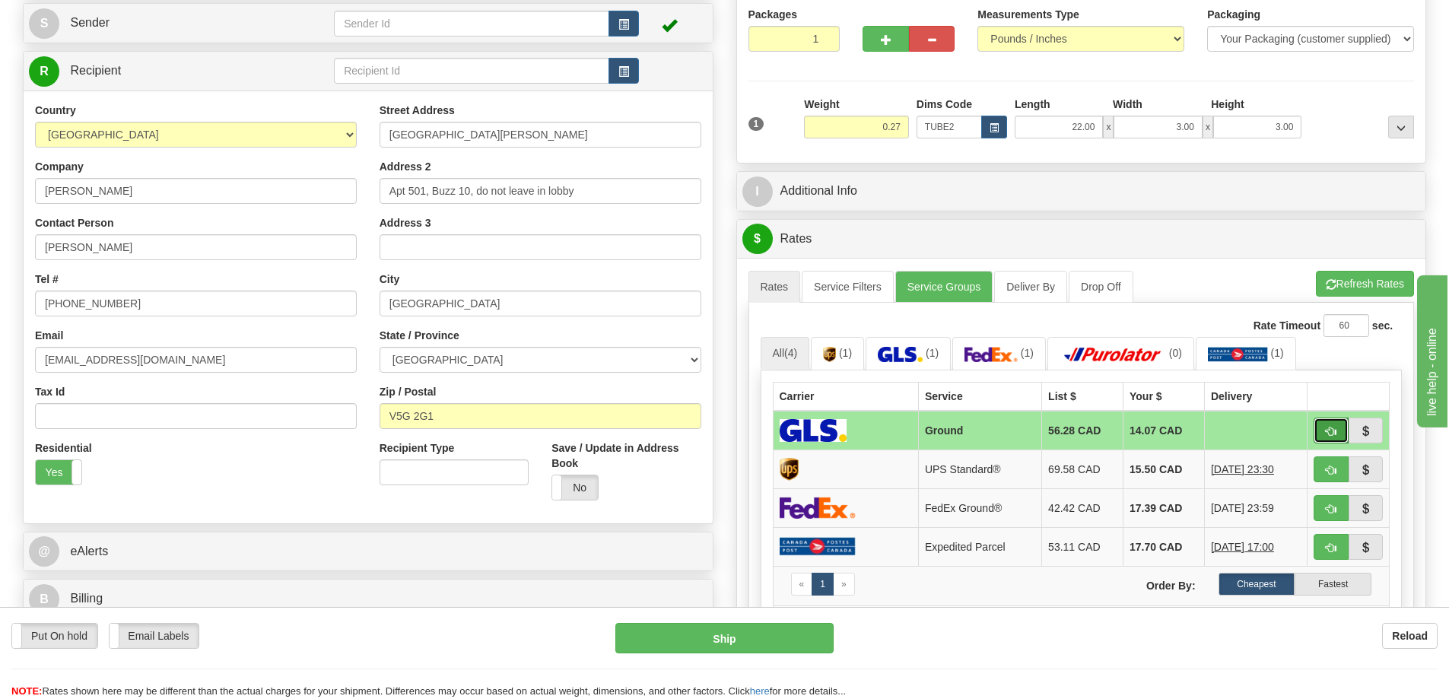
click at [1324, 427] on button "button" at bounding box center [1331, 431] width 35 height 26
type input "1"
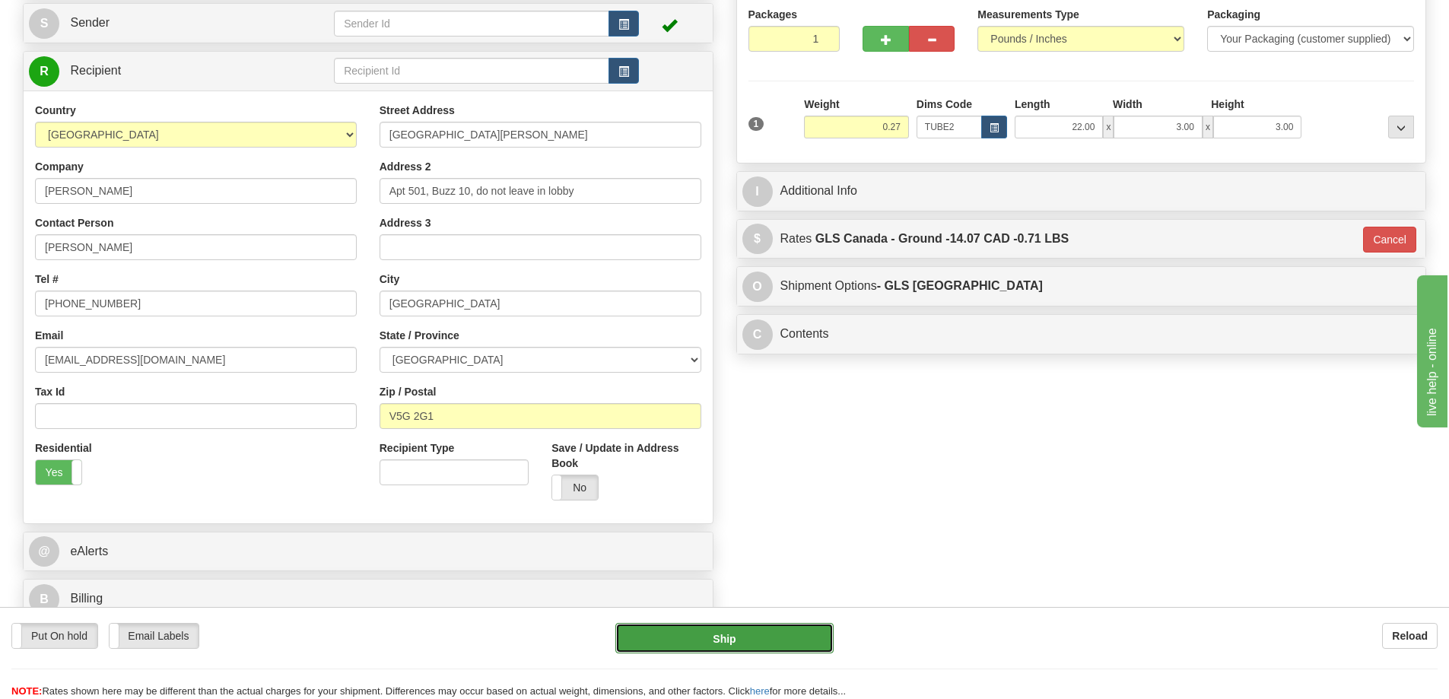
click at [781, 628] on button "Ship" at bounding box center [725, 638] width 218 height 30
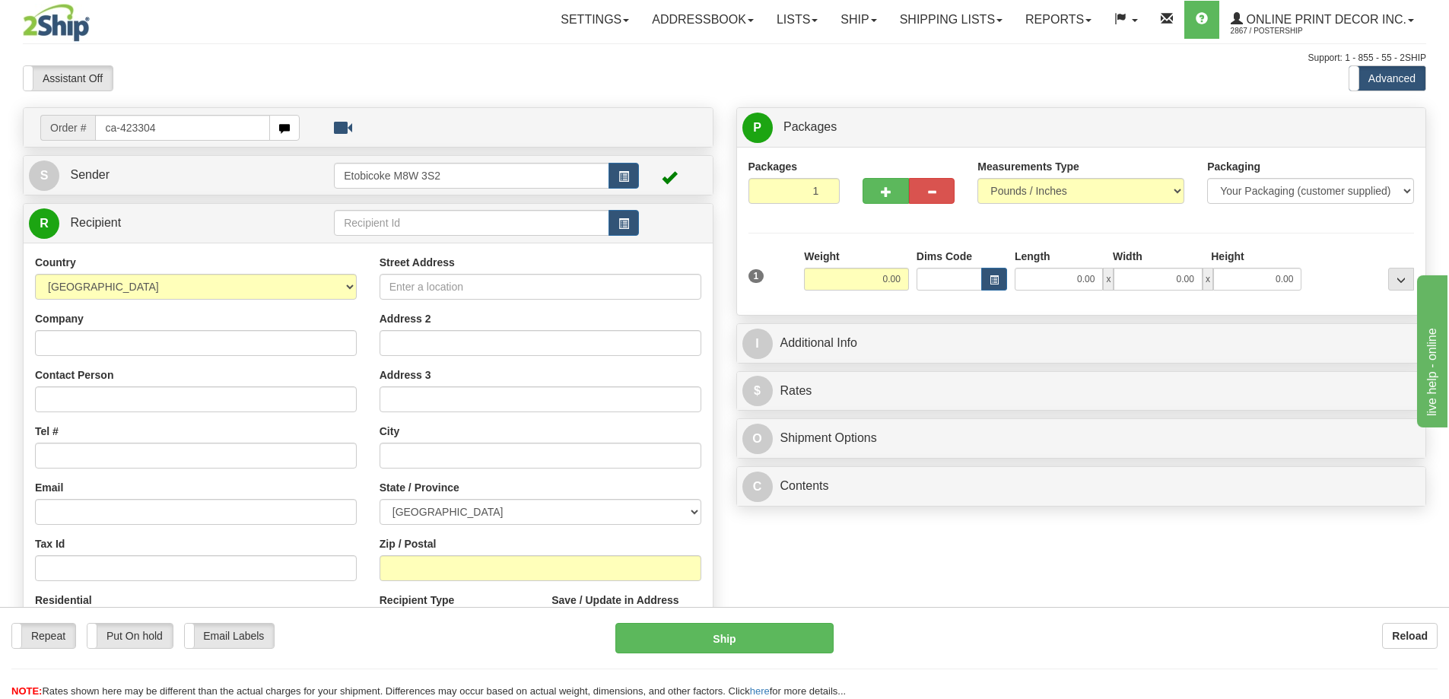
type input "ca-423304"
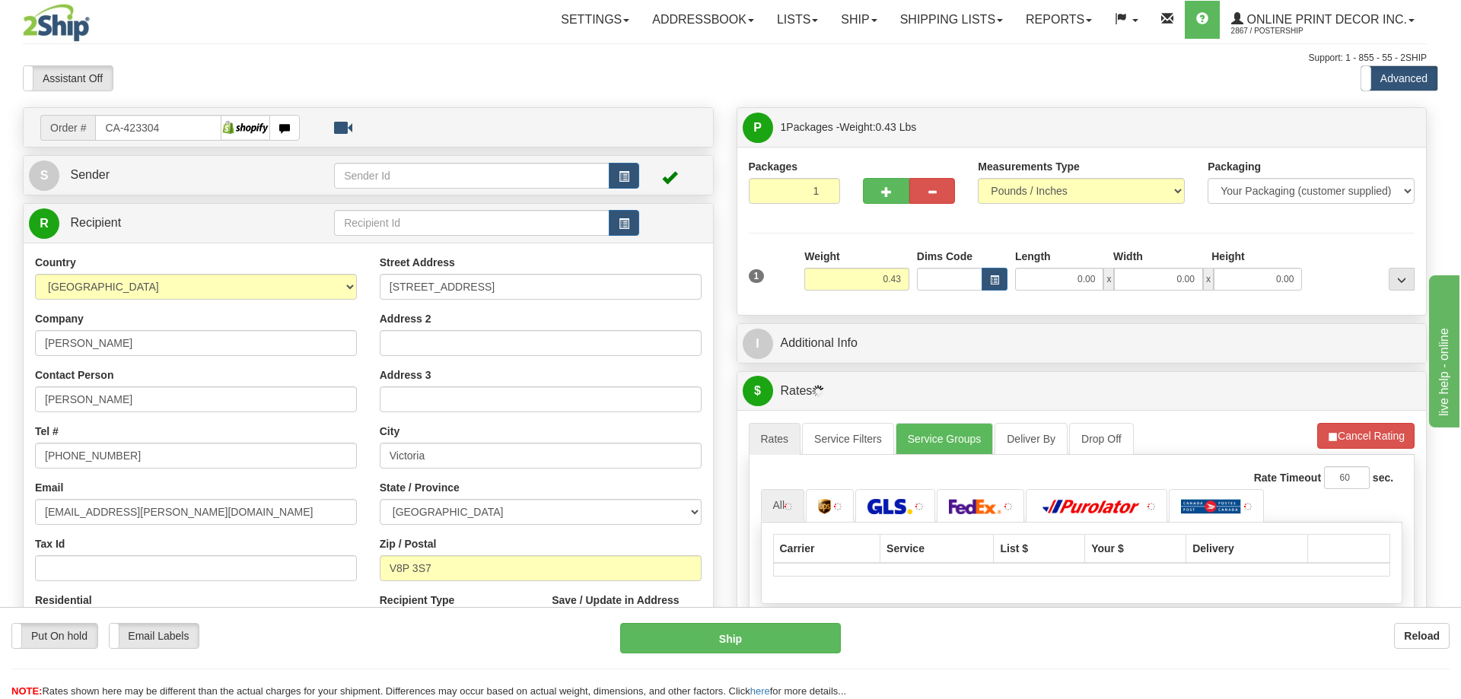
type input "VICTORIA"
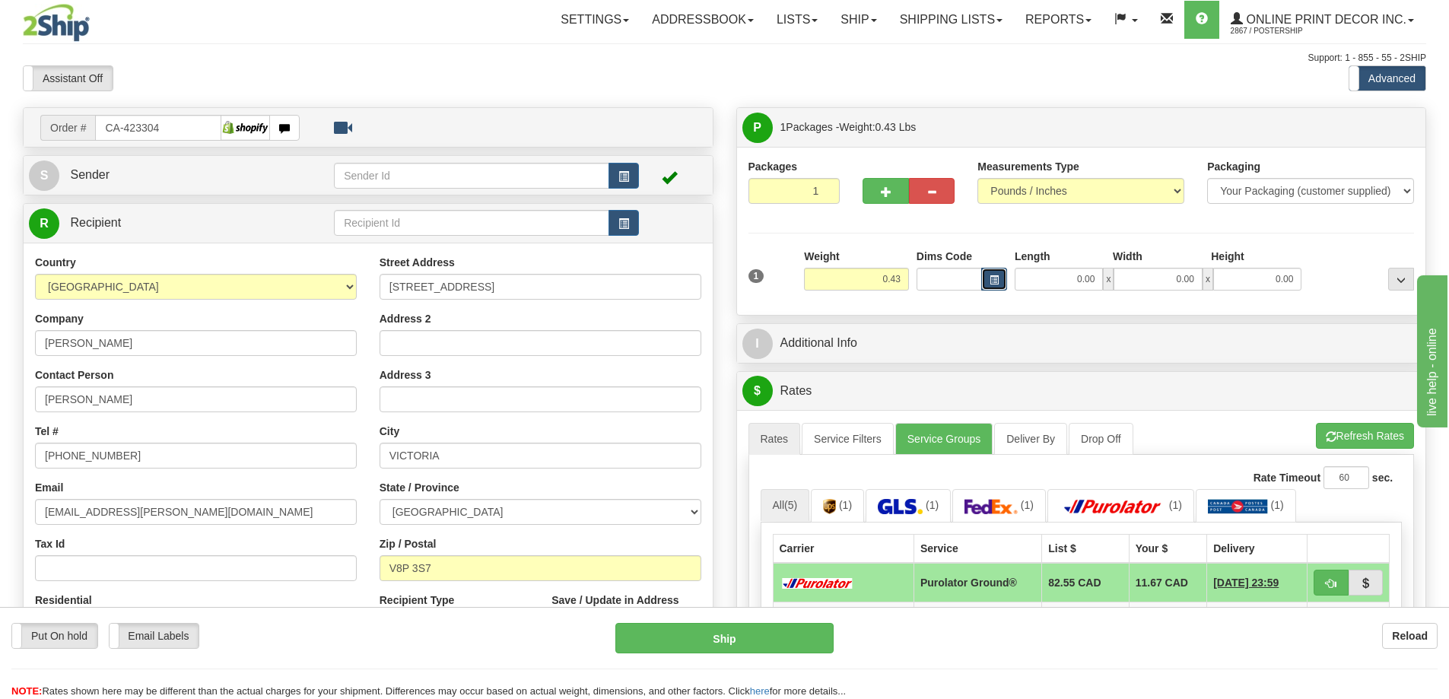
click at [996, 282] on span "button" at bounding box center [994, 280] width 9 height 8
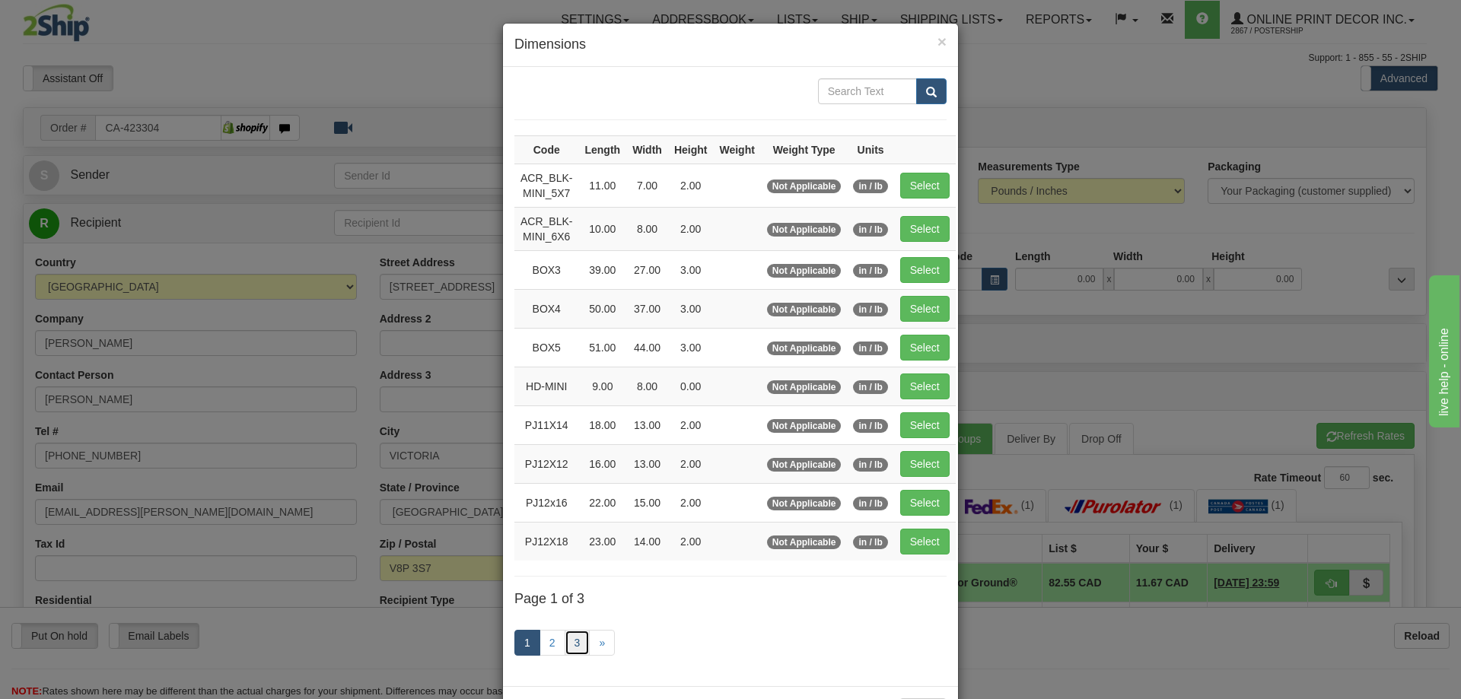
click at [568, 635] on link "3" at bounding box center [578, 643] width 26 height 26
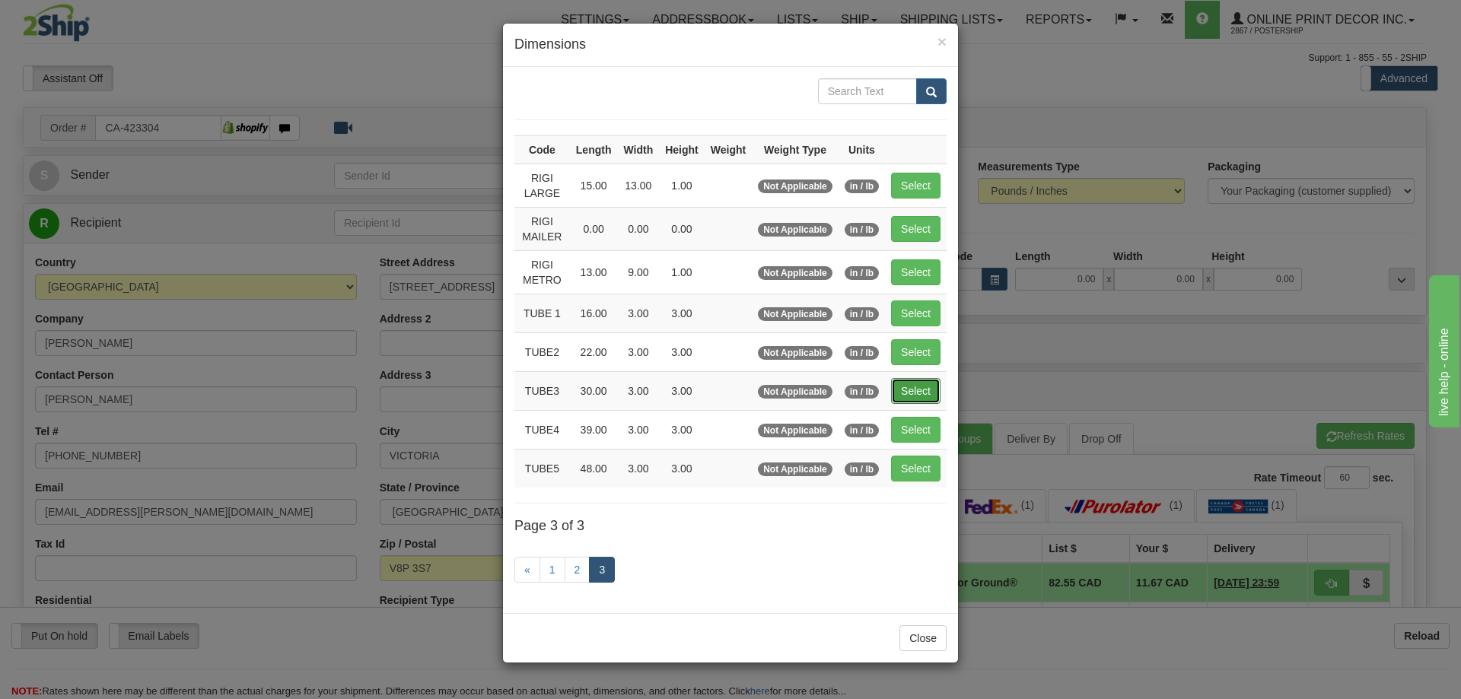
click at [921, 381] on button "Select" at bounding box center [915, 391] width 49 height 26
type input "TUBE3"
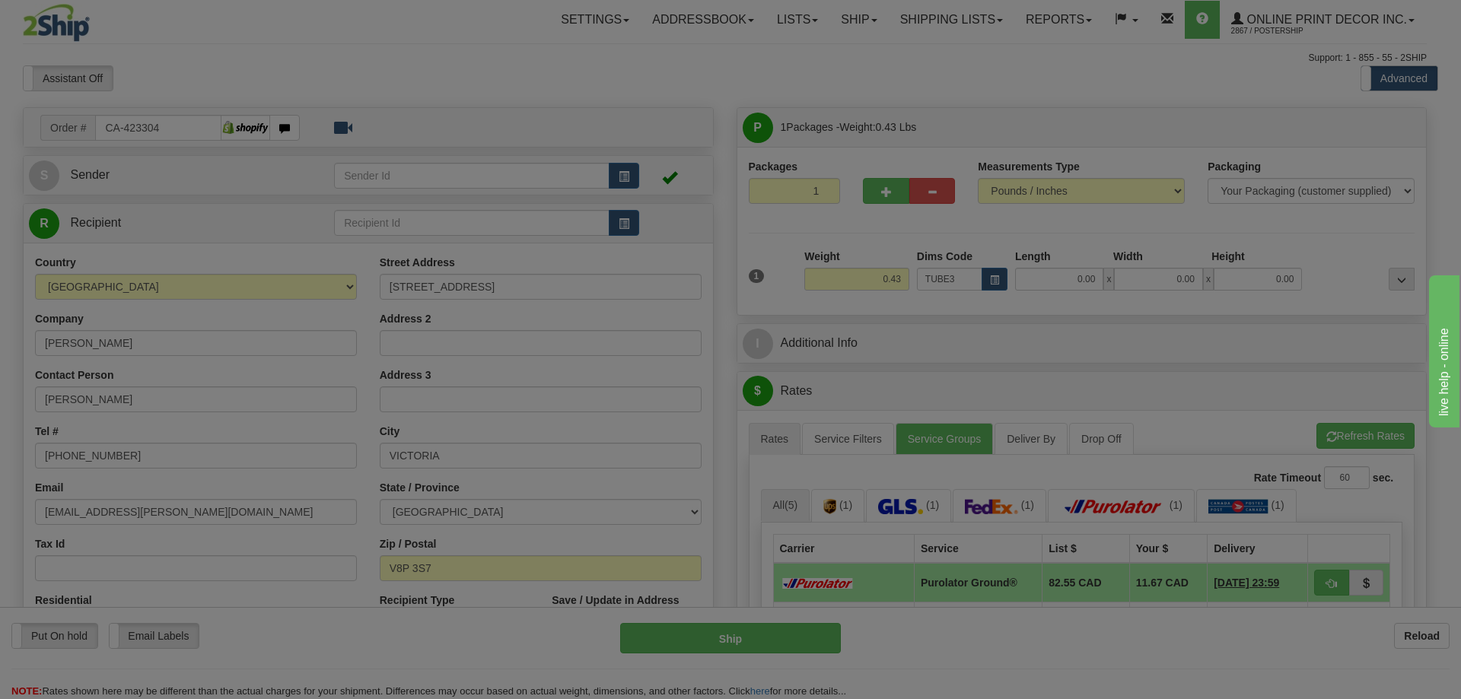
type input "30.00"
type input "3.00"
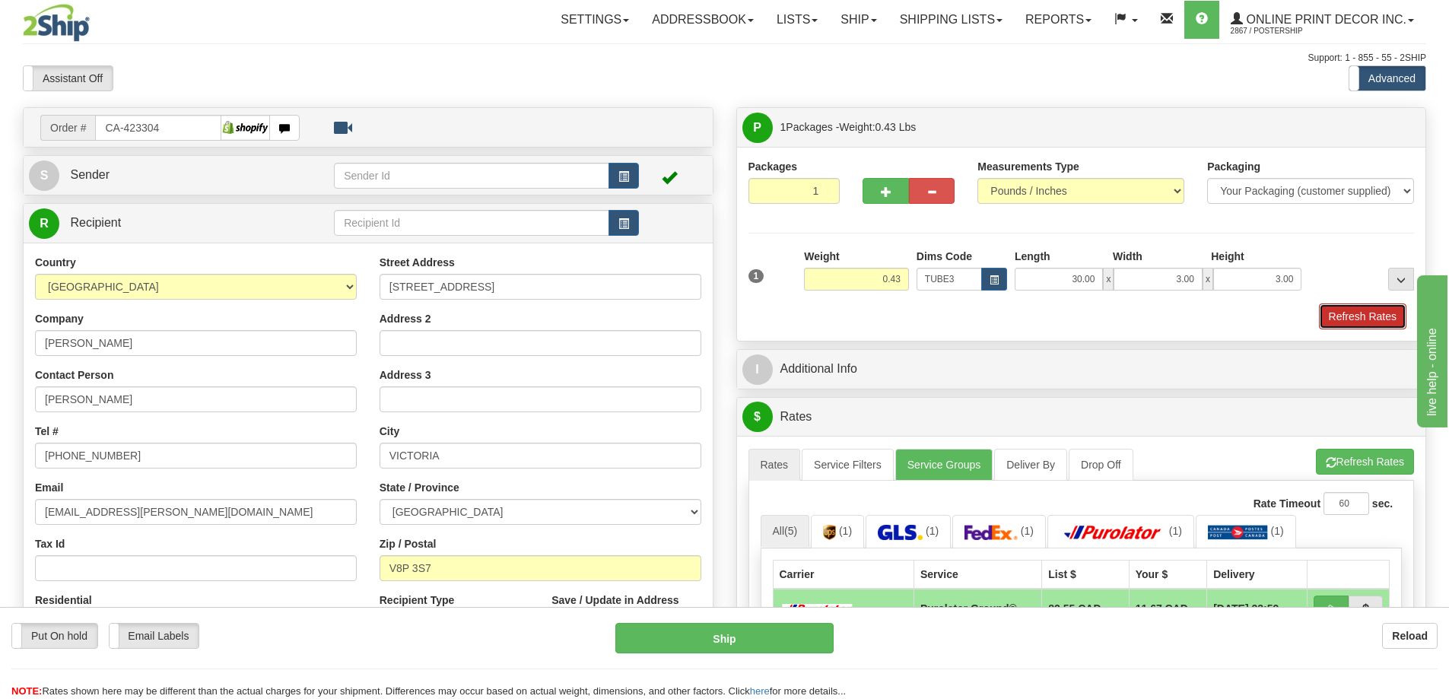
click at [1370, 321] on button "Refresh Rates" at bounding box center [1363, 317] width 88 height 26
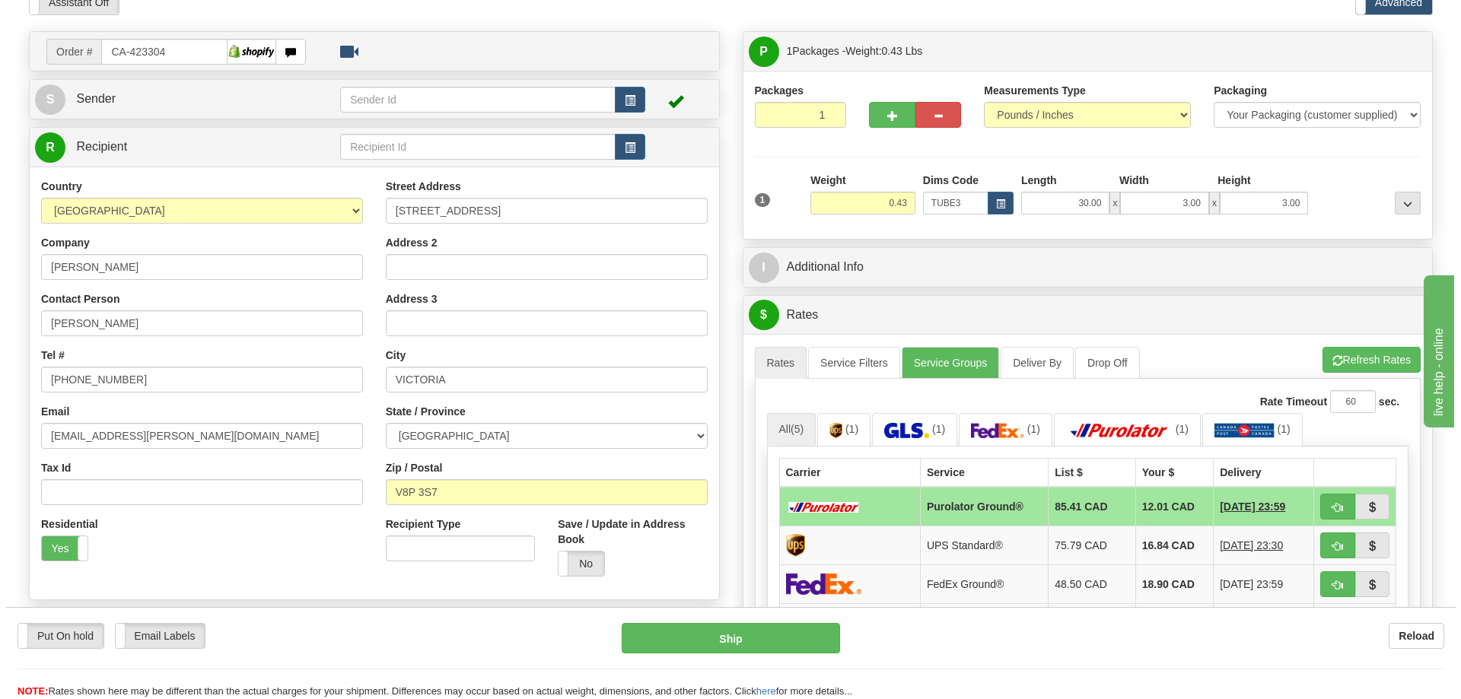
scroll to position [152, 0]
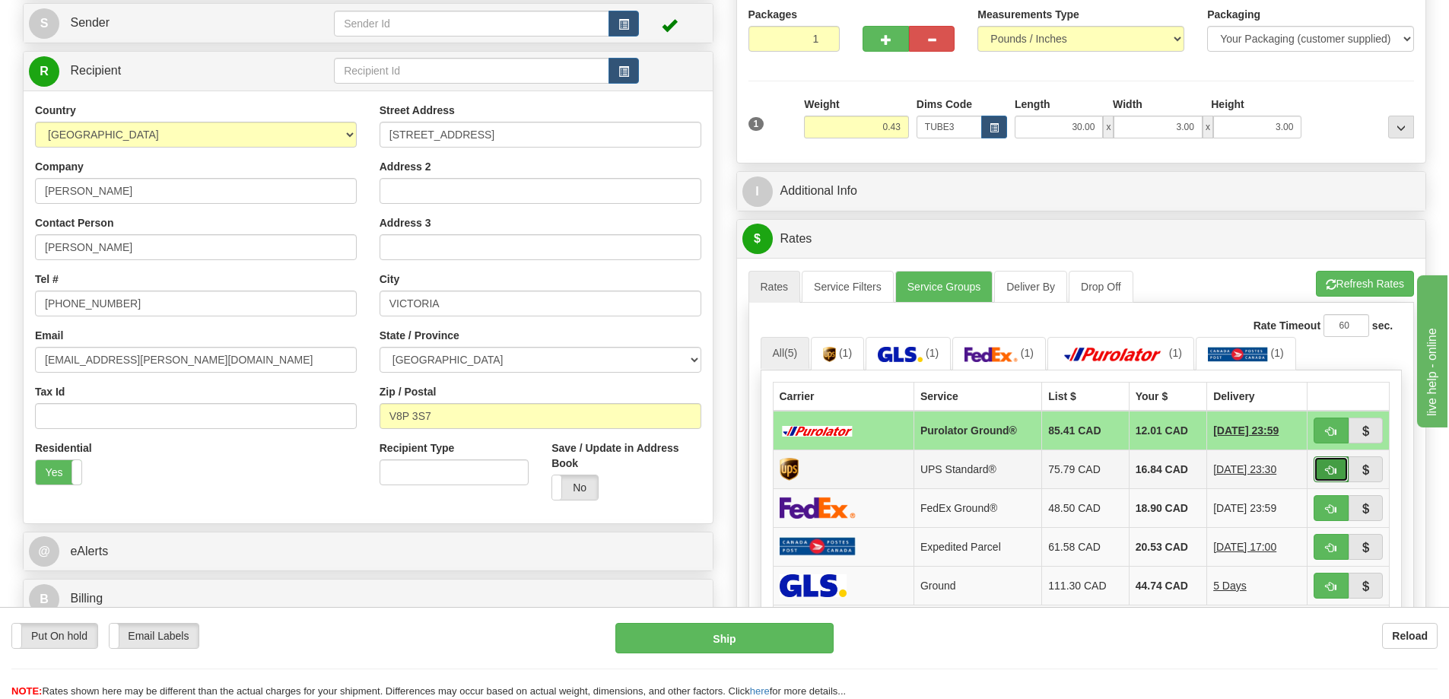
click at [1334, 462] on button "button" at bounding box center [1331, 470] width 35 height 26
type input "11"
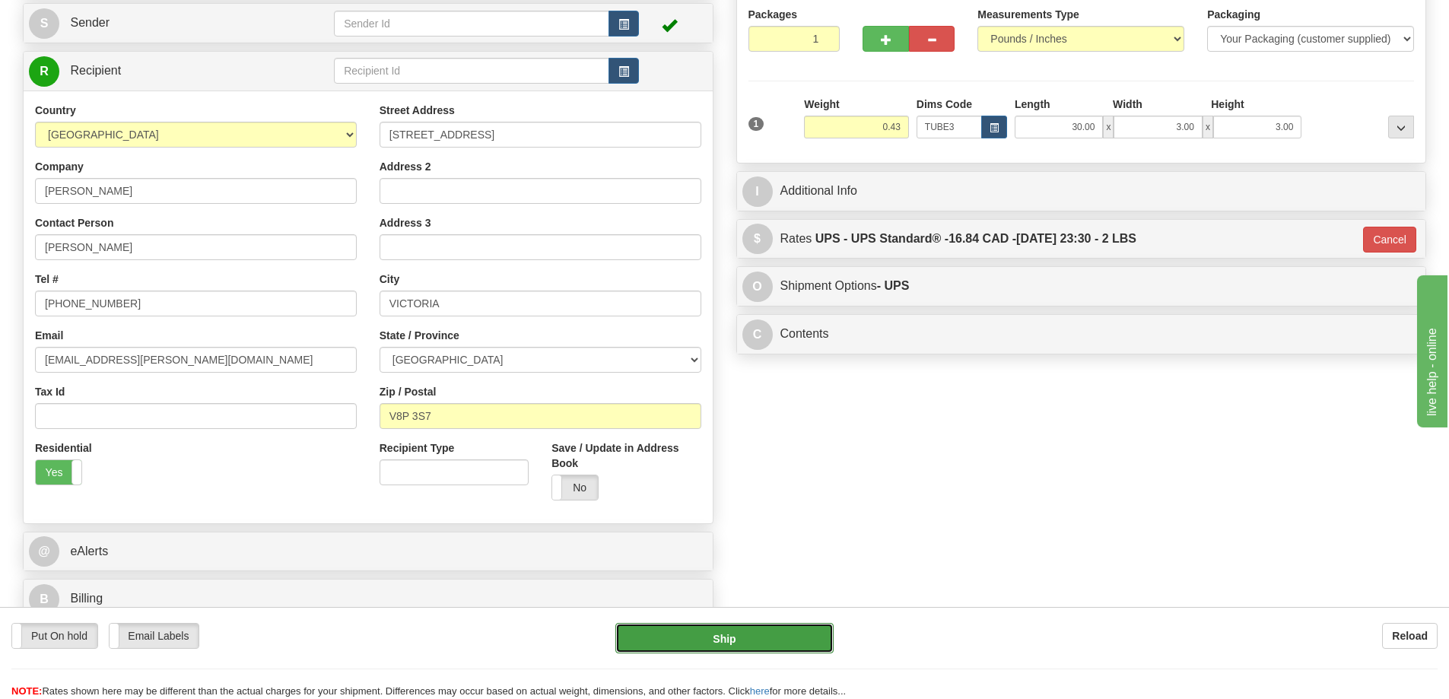
click at [805, 635] on button "Ship" at bounding box center [725, 638] width 218 height 30
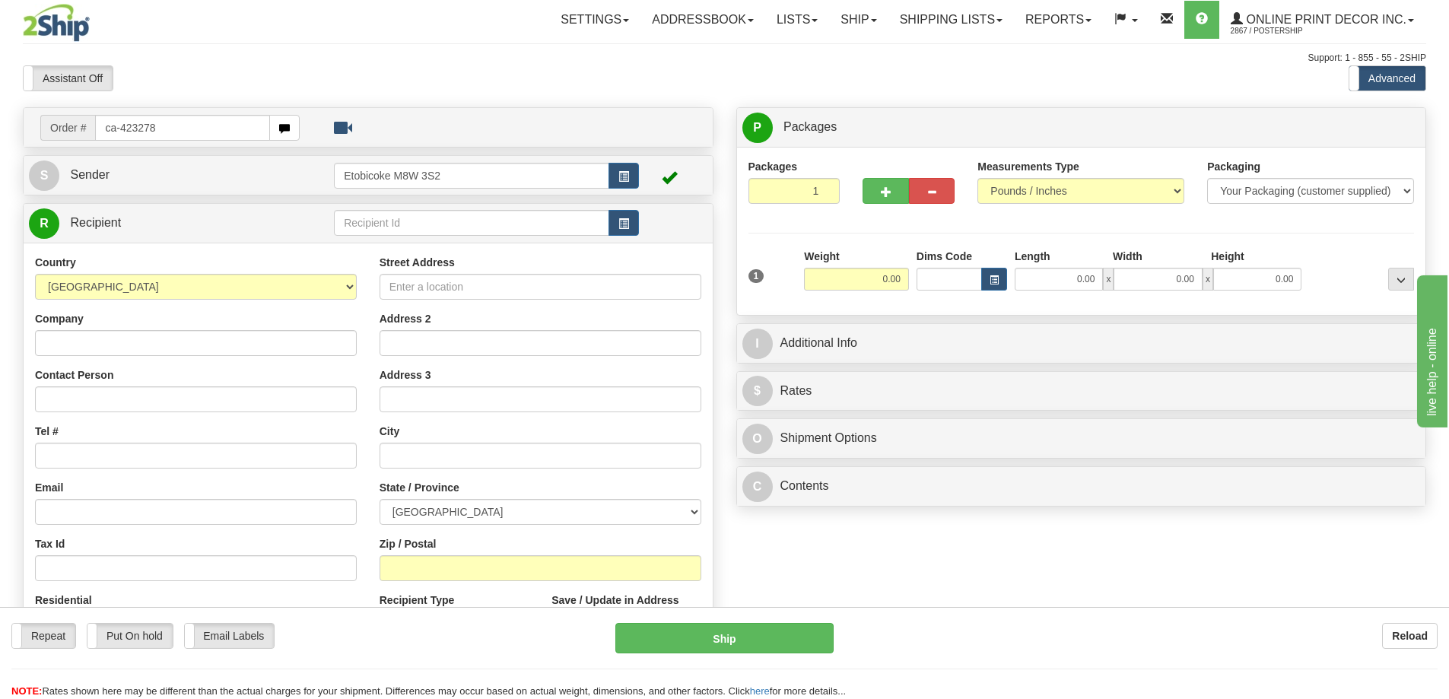
type input "ca-423278"
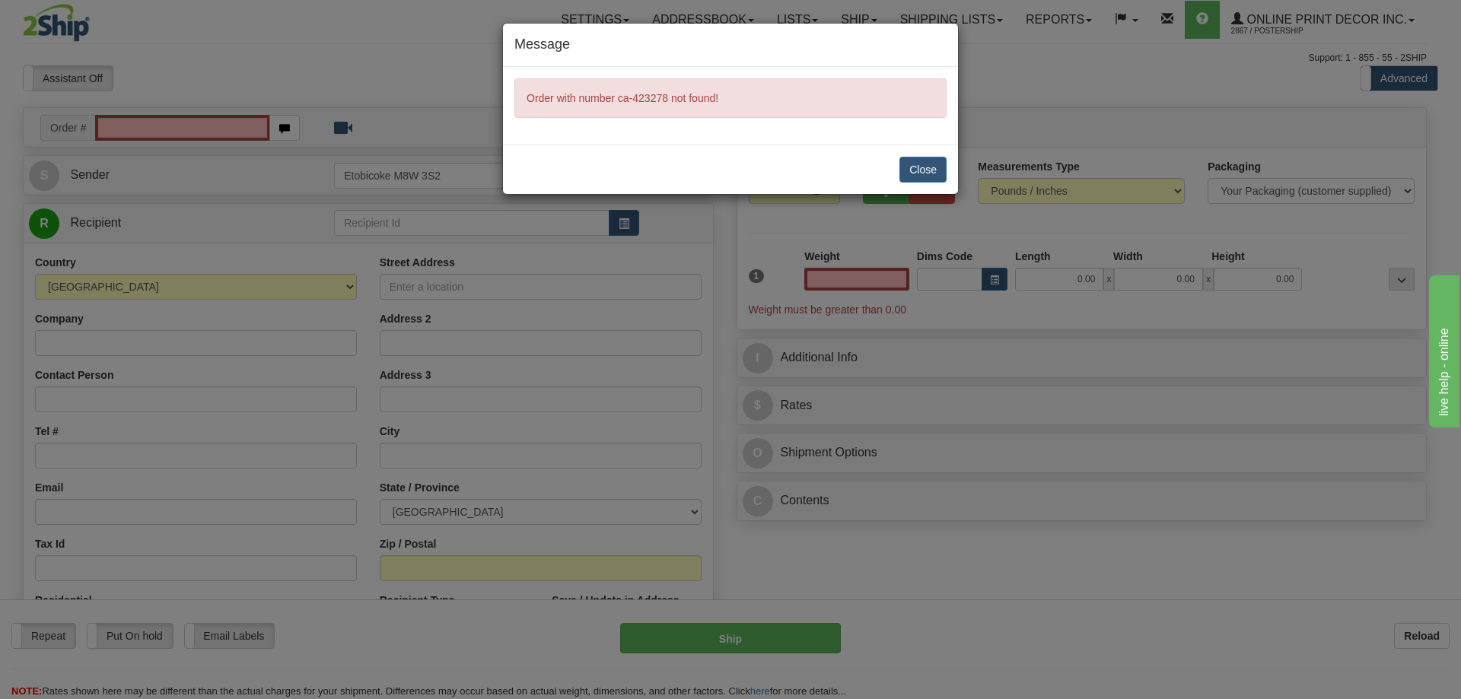
type input "0.00"
drag, startPoint x: 923, startPoint y: 165, endPoint x: 668, endPoint y: 197, distance: 256.9
click at [921, 165] on button "Close" at bounding box center [922, 170] width 47 height 26
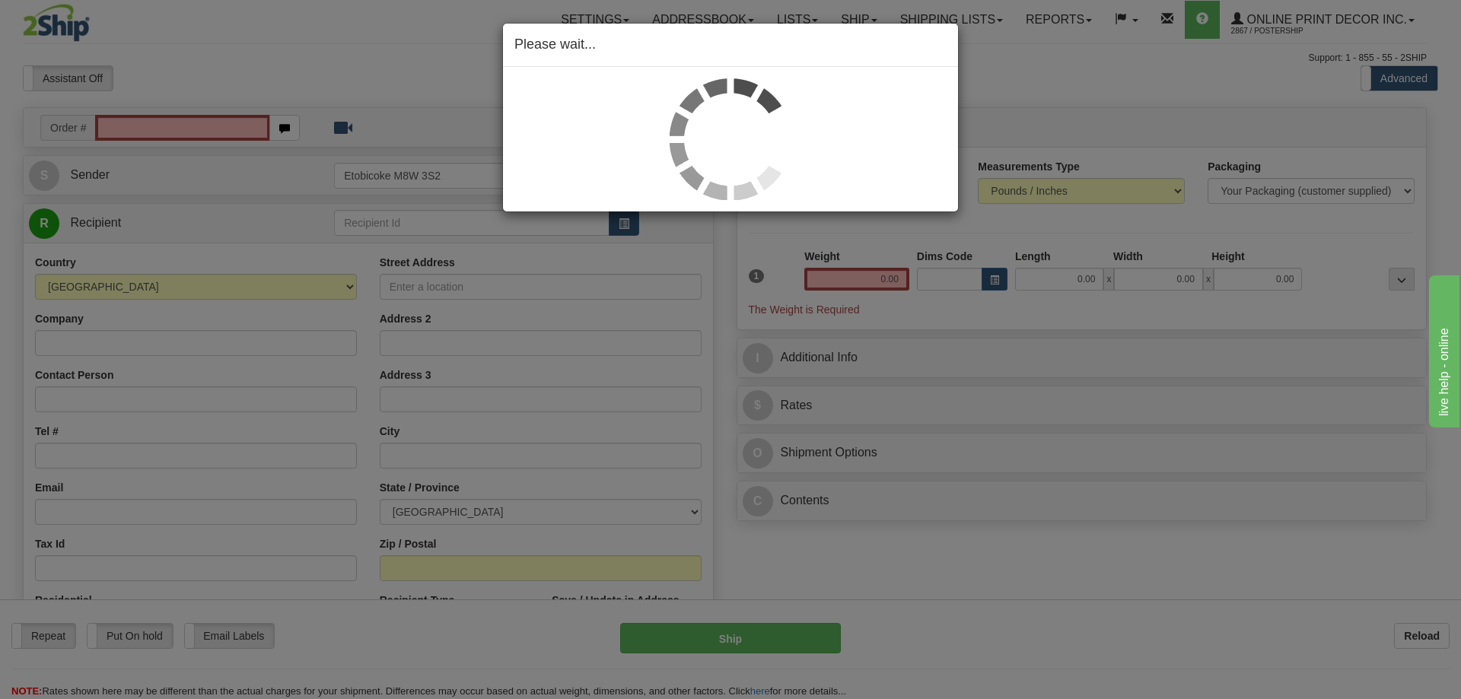
click at [215, 124] on div "Please wait..." at bounding box center [730, 349] width 1461 height 699
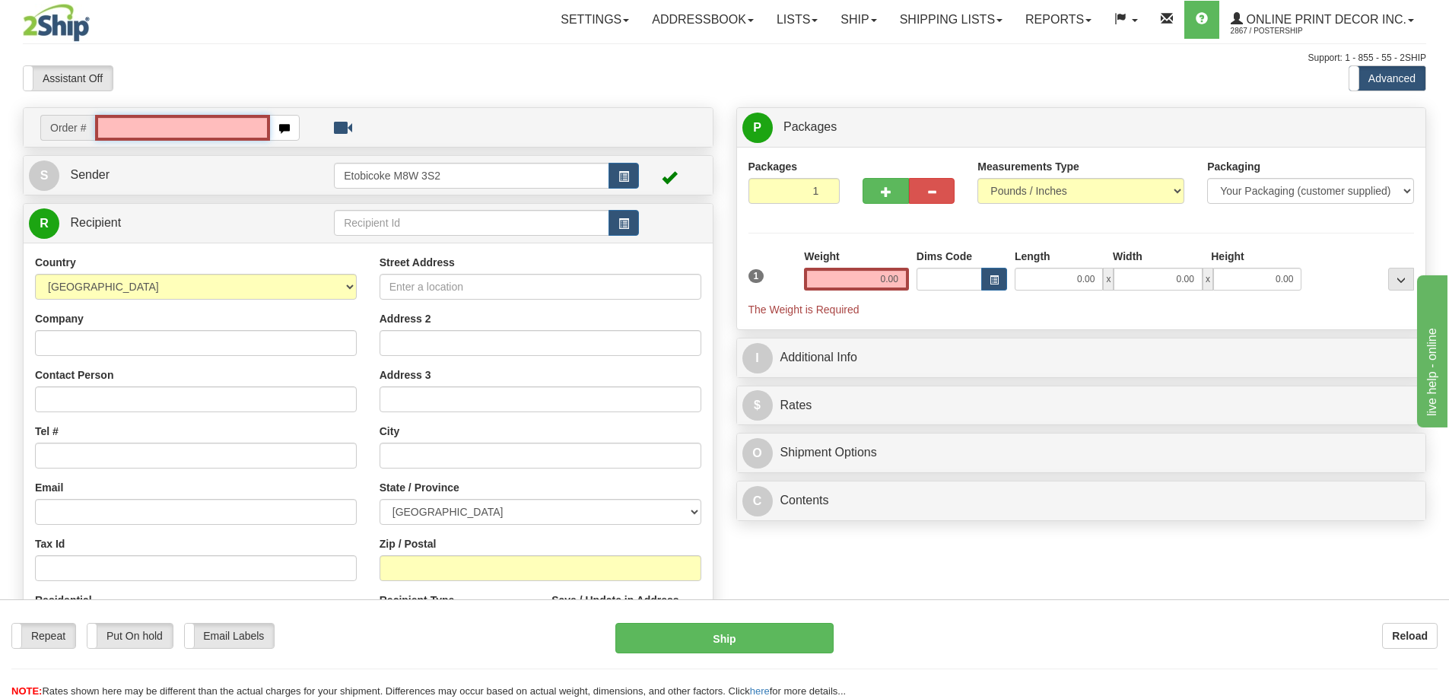
click at [200, 123] on input "text" at bounding box center [182, 128] width 175 height 26
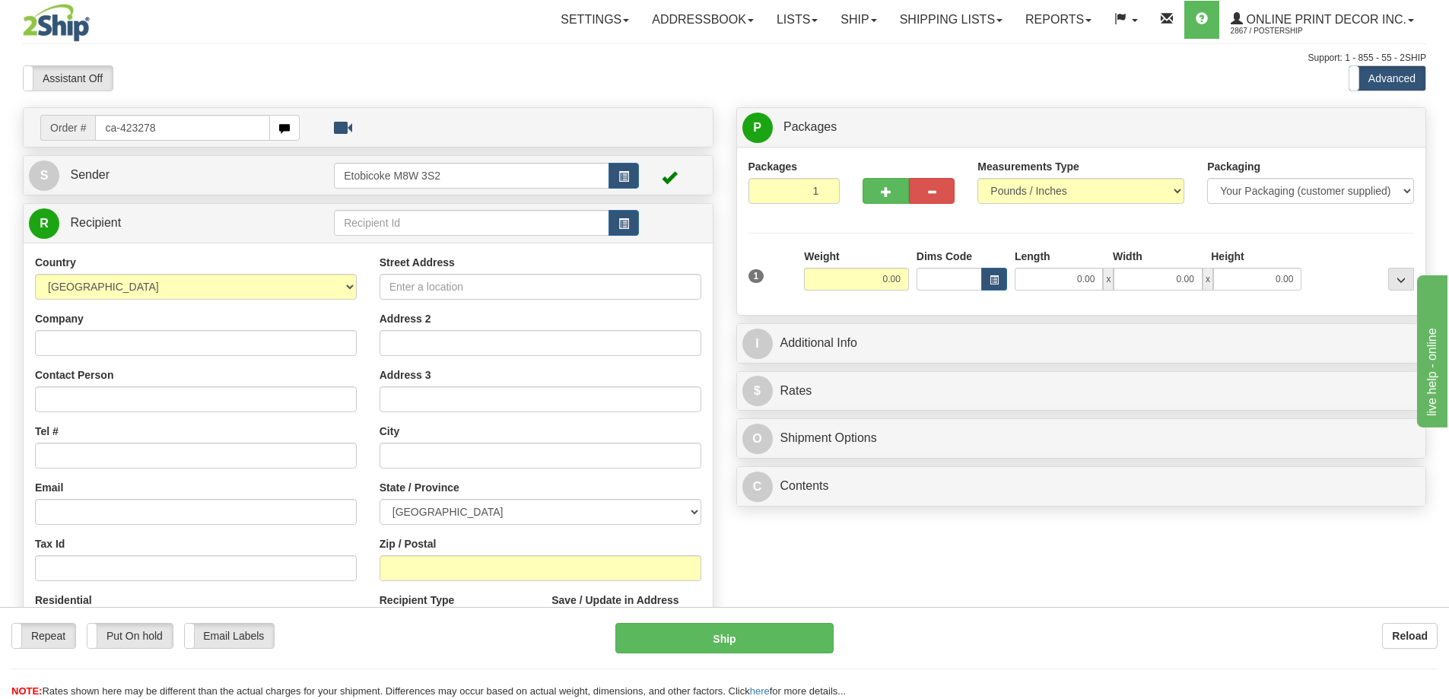
type input "ca-423278"
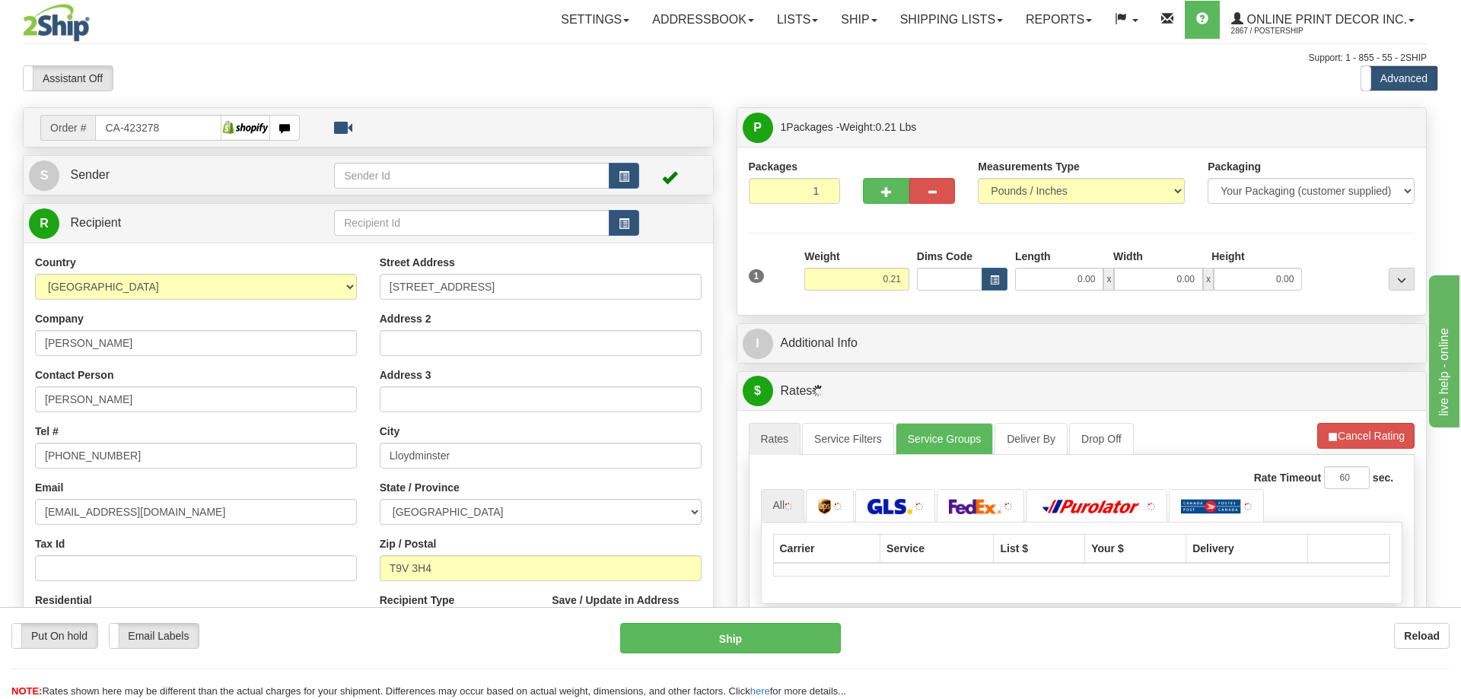
type input "LLOYDMINSTER"
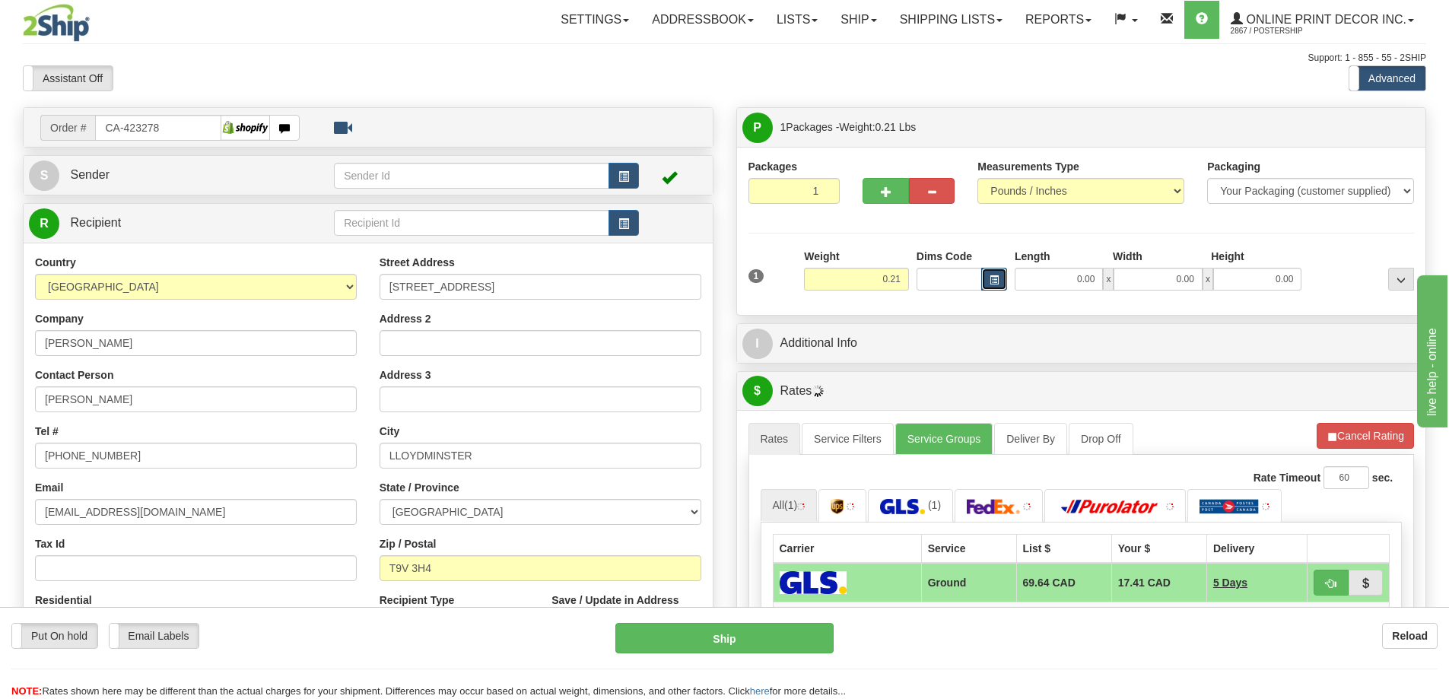
click at [991, 278] on span "button" at bounding box center [994, 280] width 9 height 8
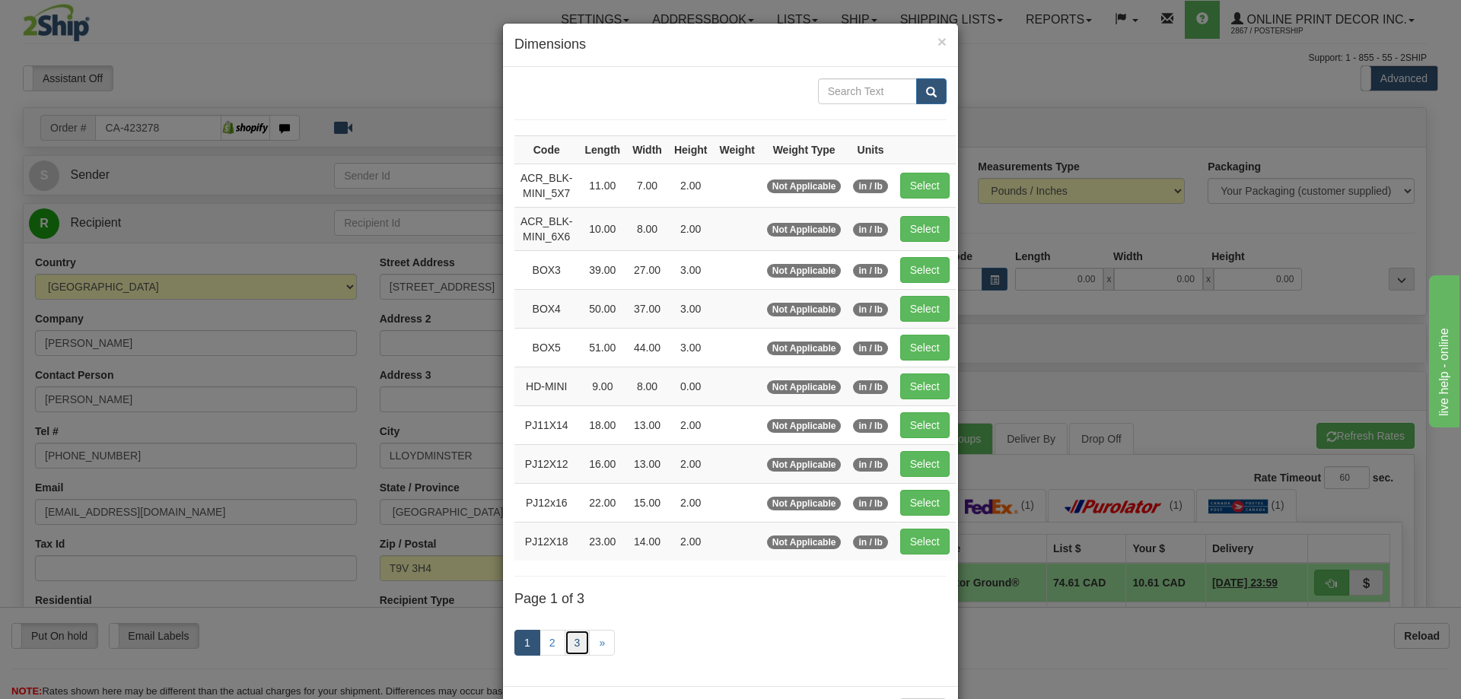
click at [571, 641] on link "3" at bounding box center [578, 643] width 26 height 26
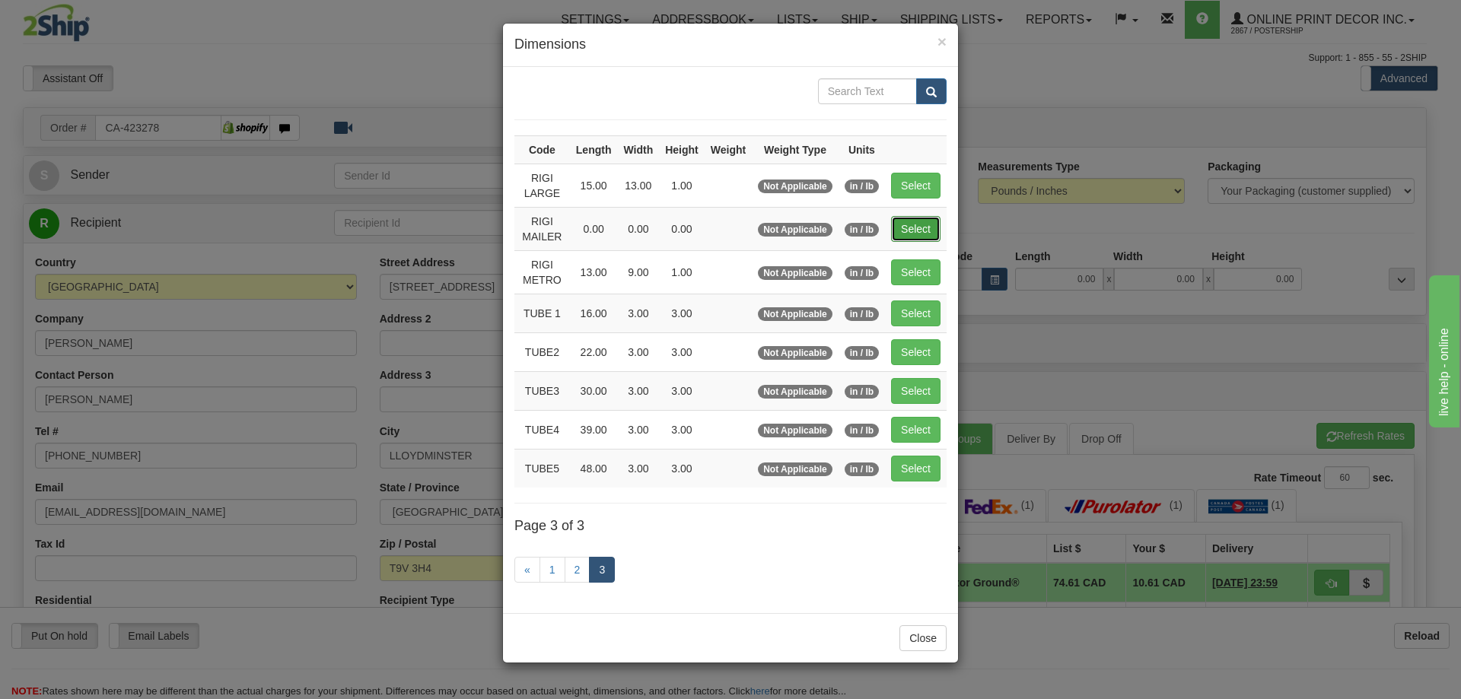
click at [921, 228] on button "Select" at bounding box center [915, 229] width 49 height 26
type input "RIGI MAILER"
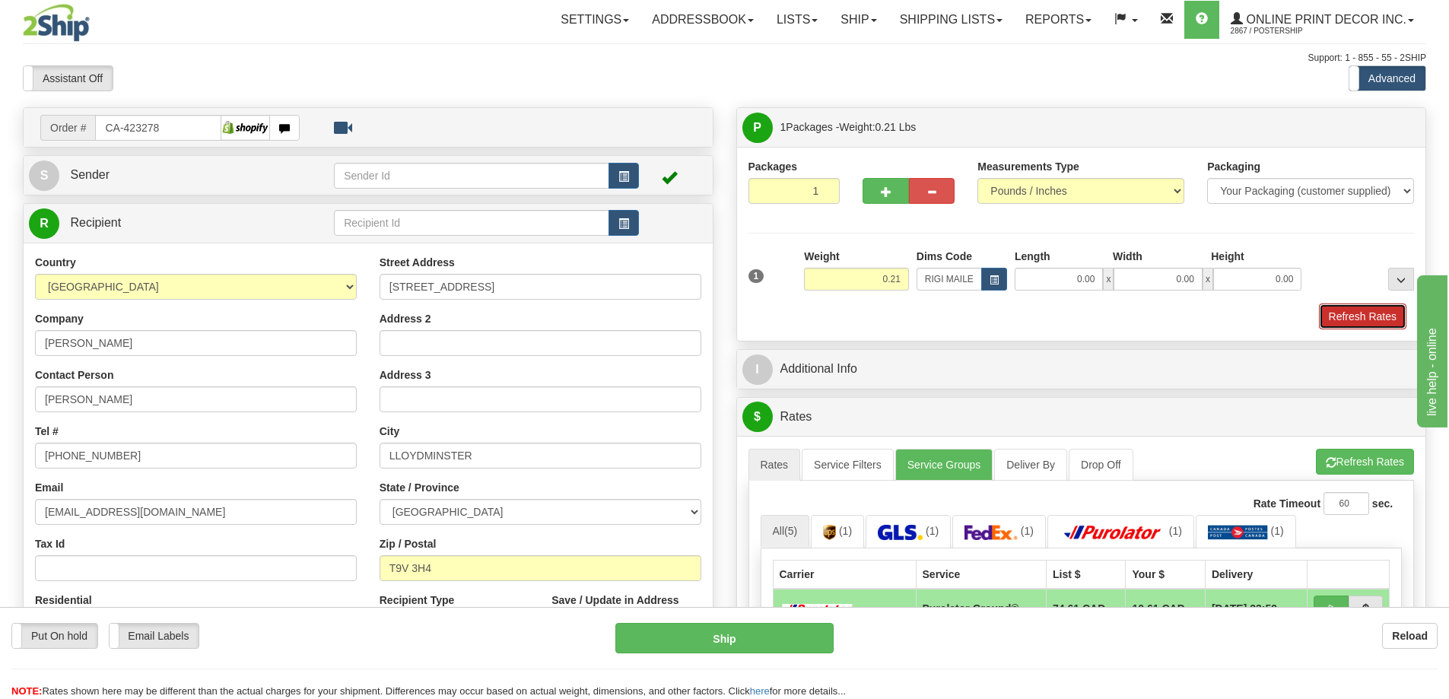
click at [1358, 312] on button "Refresh Rates" at bounding box center [1363, 317] width 88 height 26
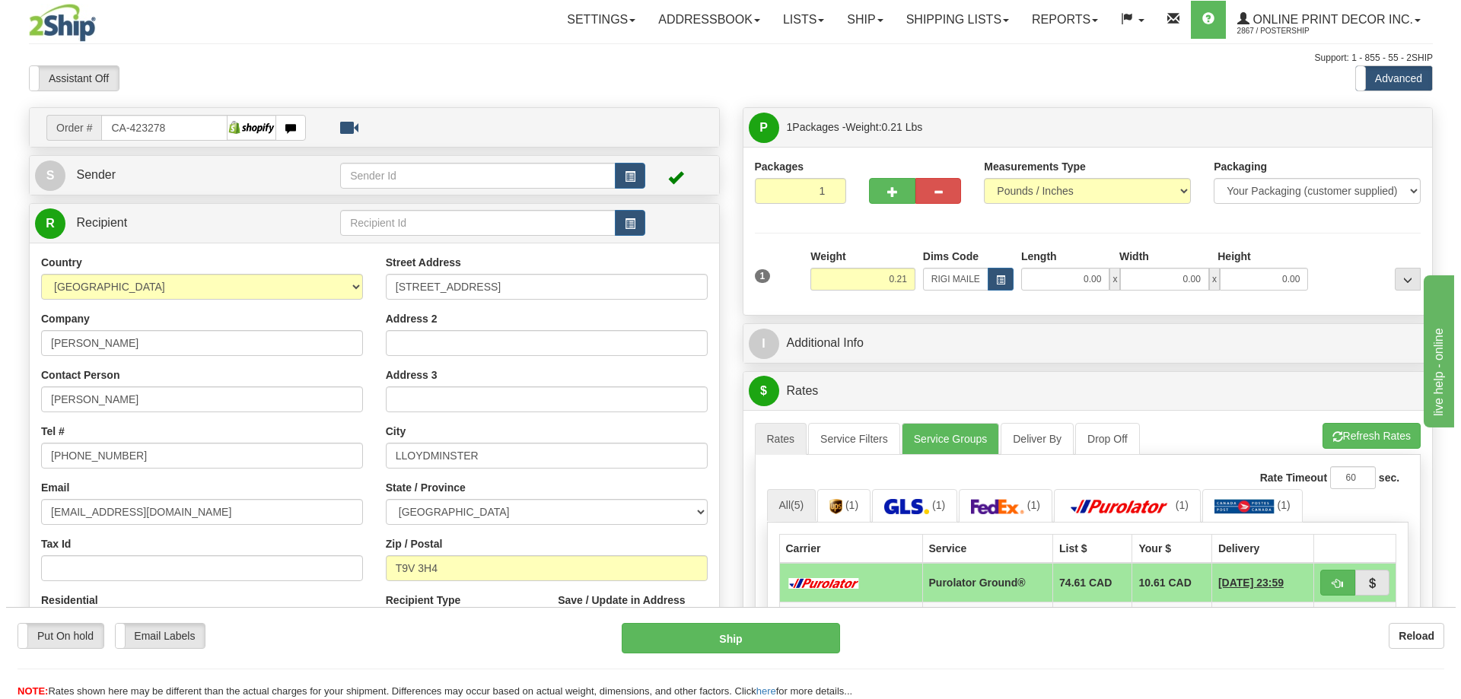
scroll to position [152, 0]
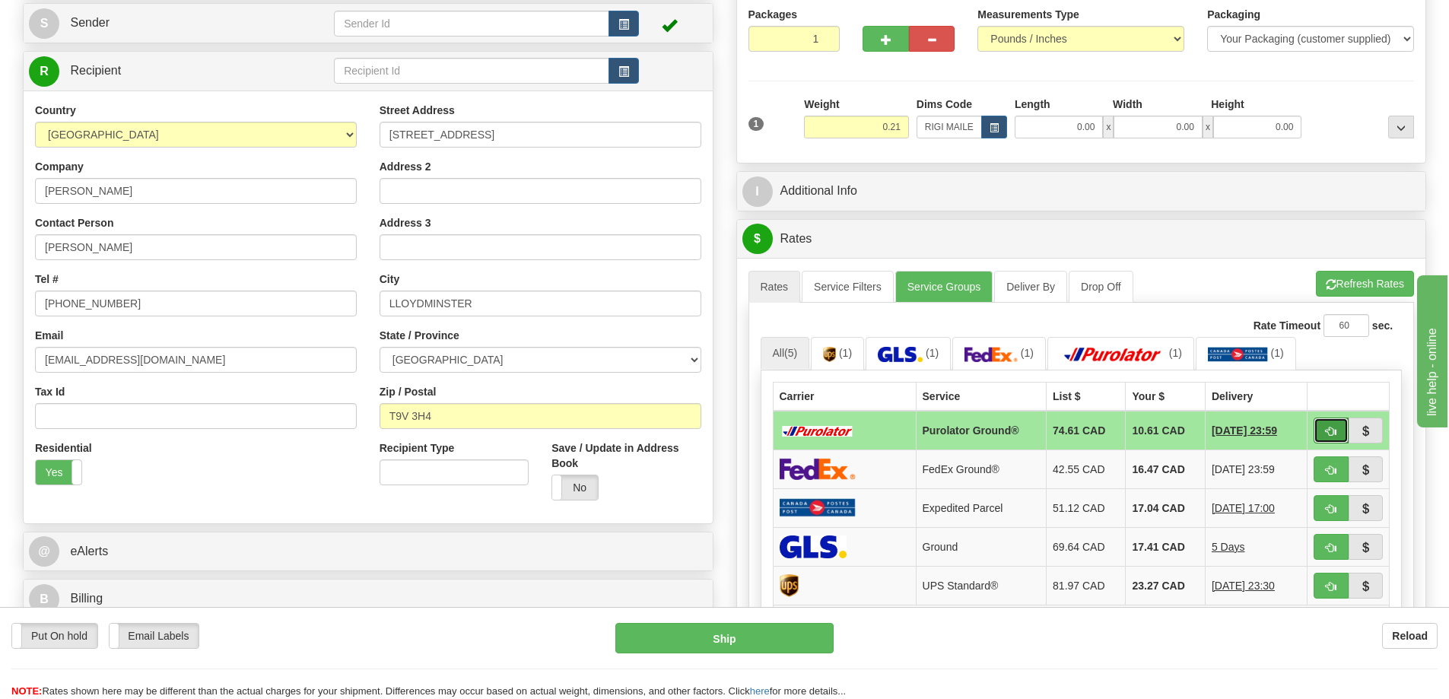
click at [1334, 437] on span "button" at bounding box center [1331, 432] width 11 height 10
type input "260"
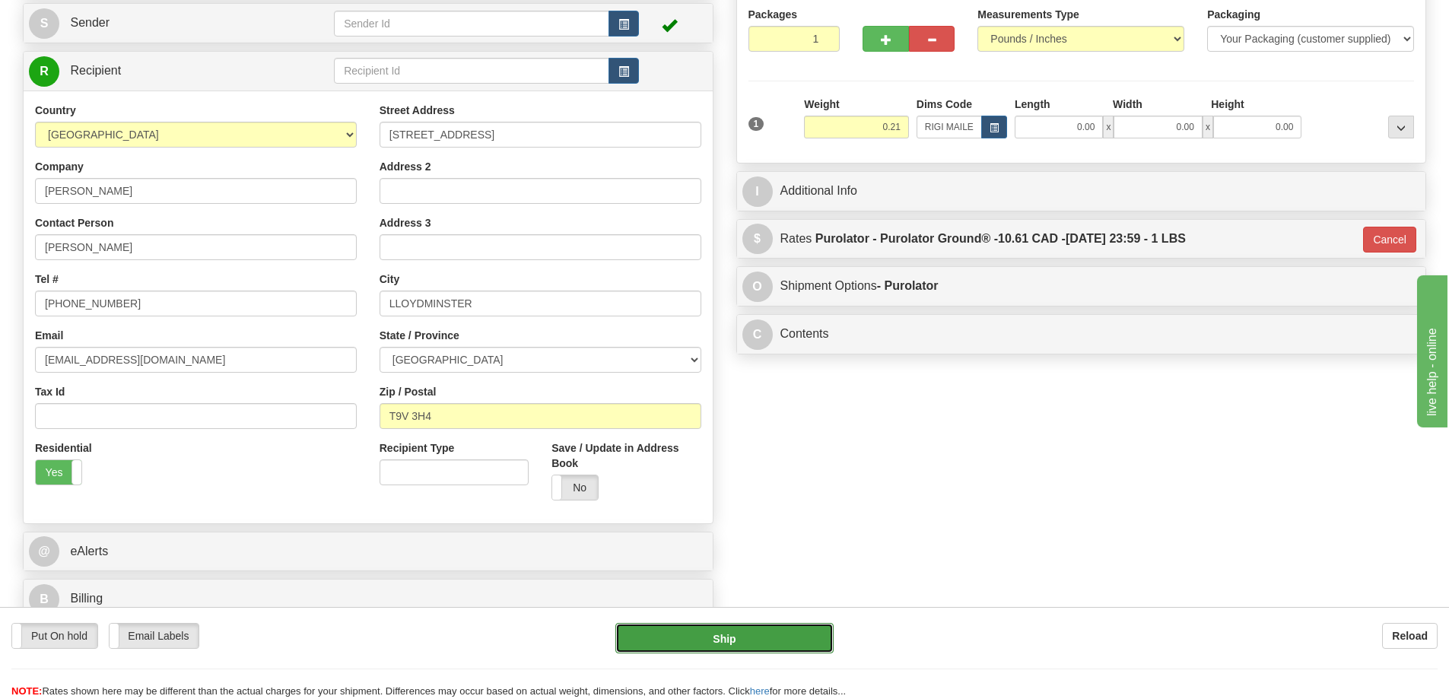
click at [806, 631] on button "Ship" at bounding box center [725, 638] width 218 height 30
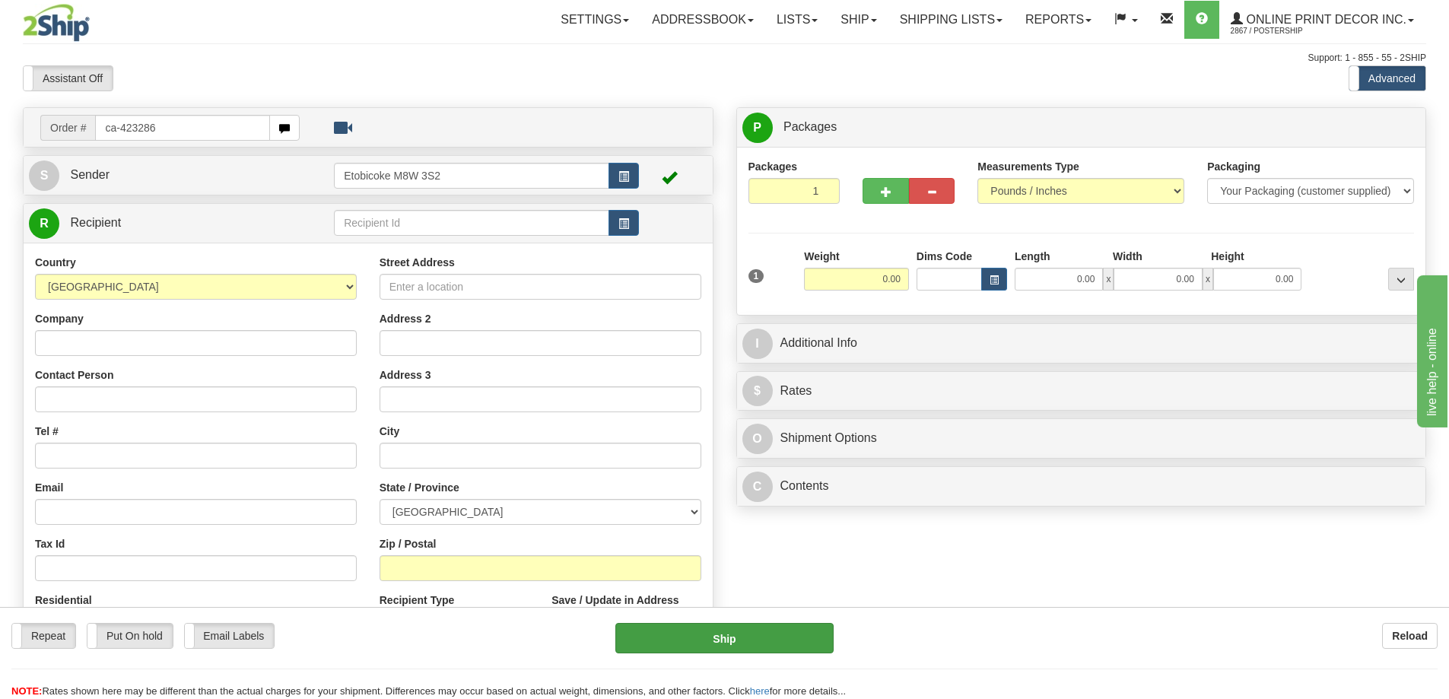
type input "ca-423286"
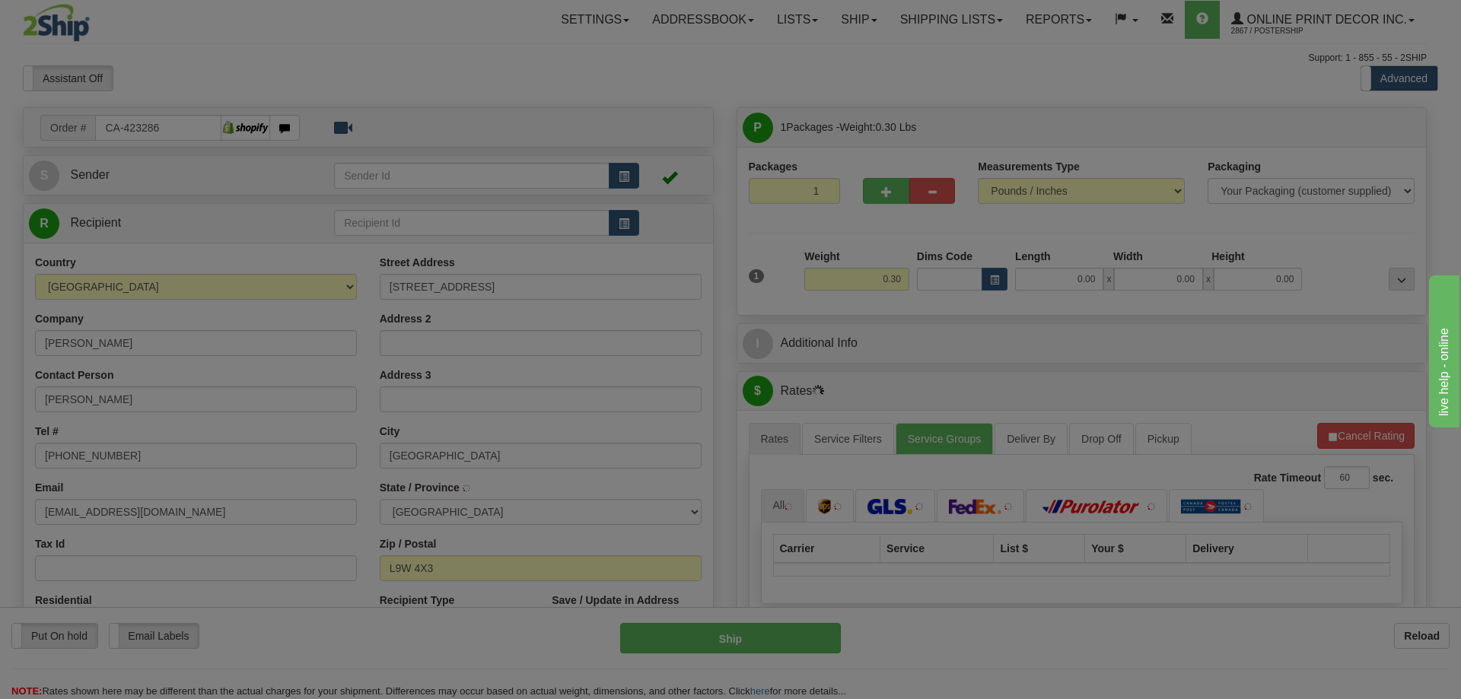
type input "ORANGEVILLE"
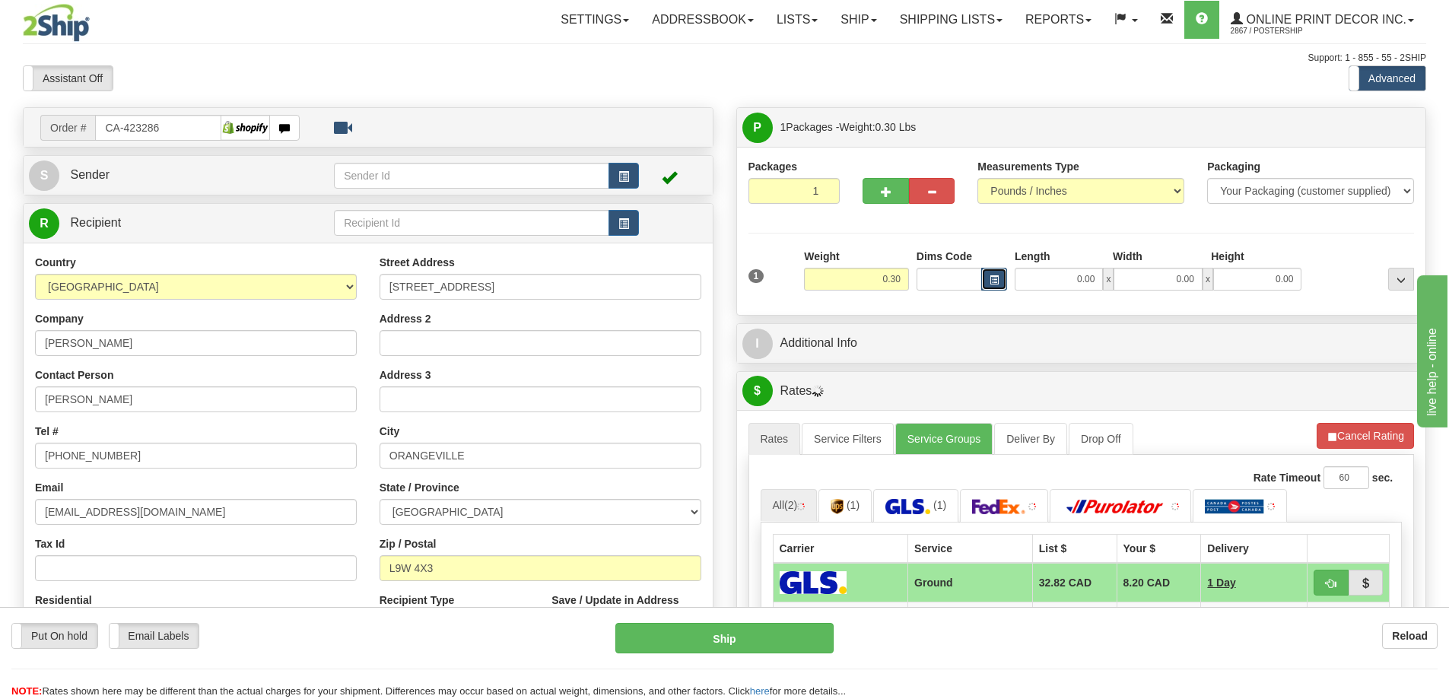
click at [985, 278] on button "button" at bounding box center [995, 279] width 26 height 23
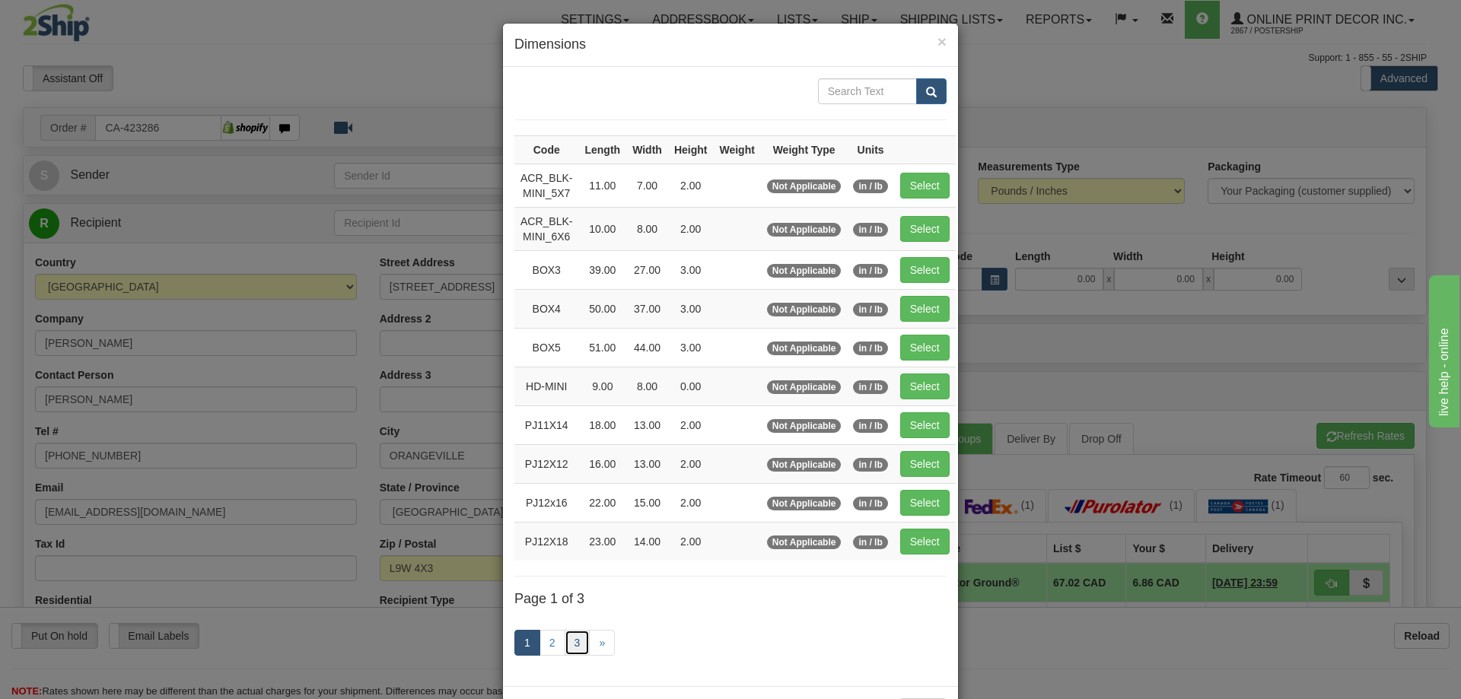
click at [569, 644] on link "3" at bounding box center [578, 643] width 26 height 26
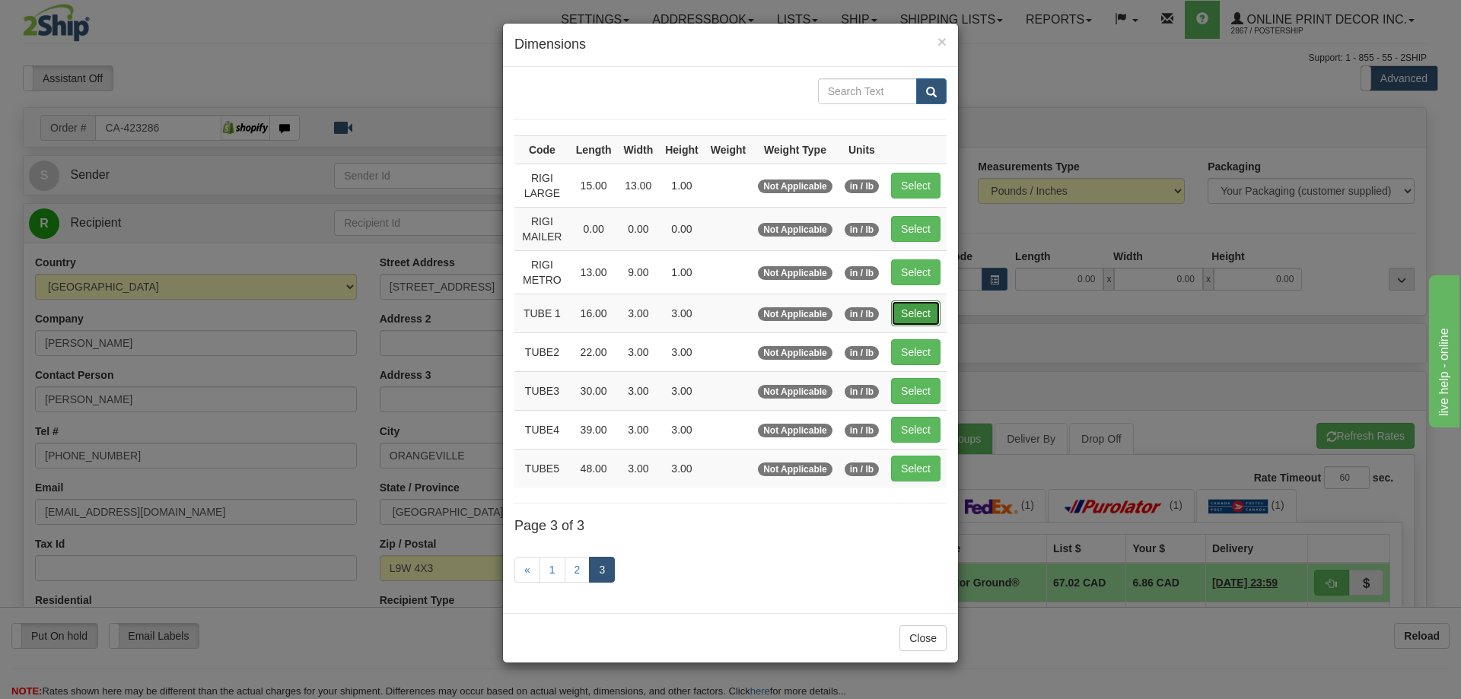
click at [917, 316] on button "Select" at bounding box center [915, 314] width 49 height 26
type input "TUBE 1"
type input "16.00"
type input "3.00"
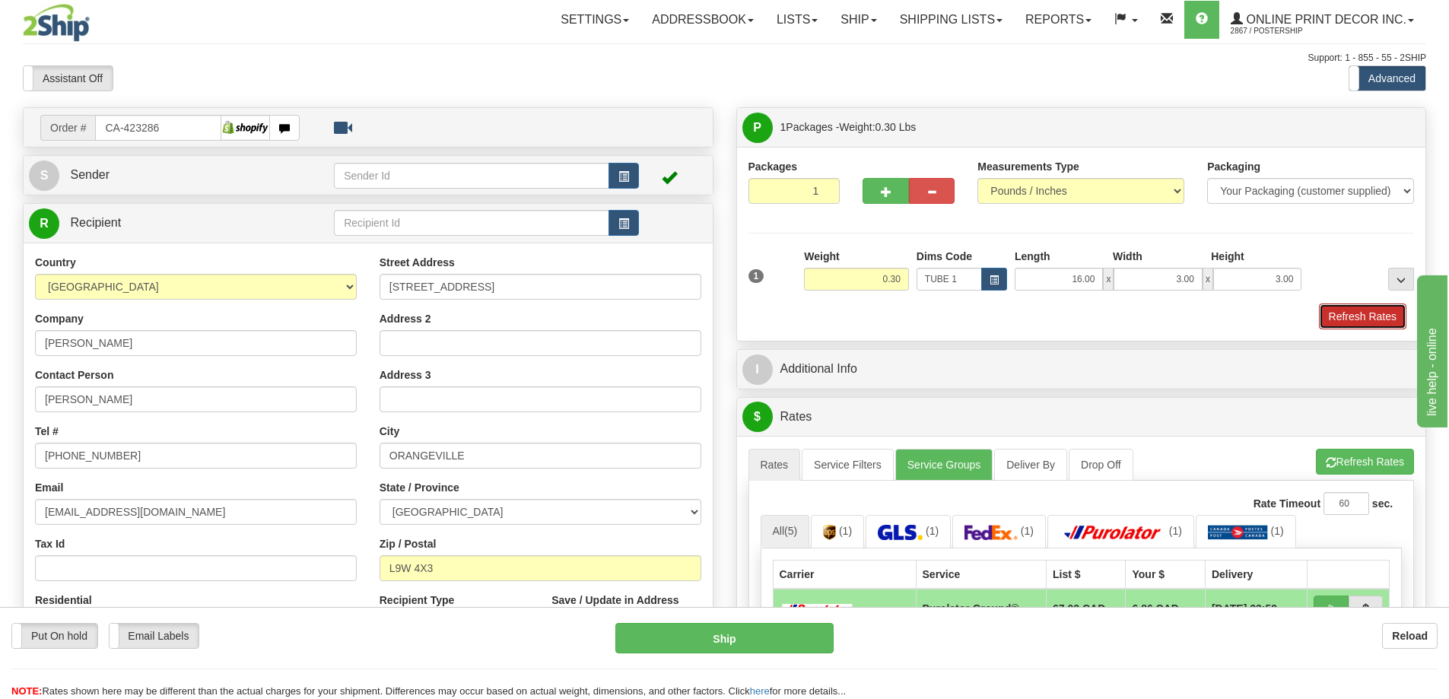
click at [1376, 308] on button "Refresh Rates" at bounding box center [1363, 317] width 88 height 26
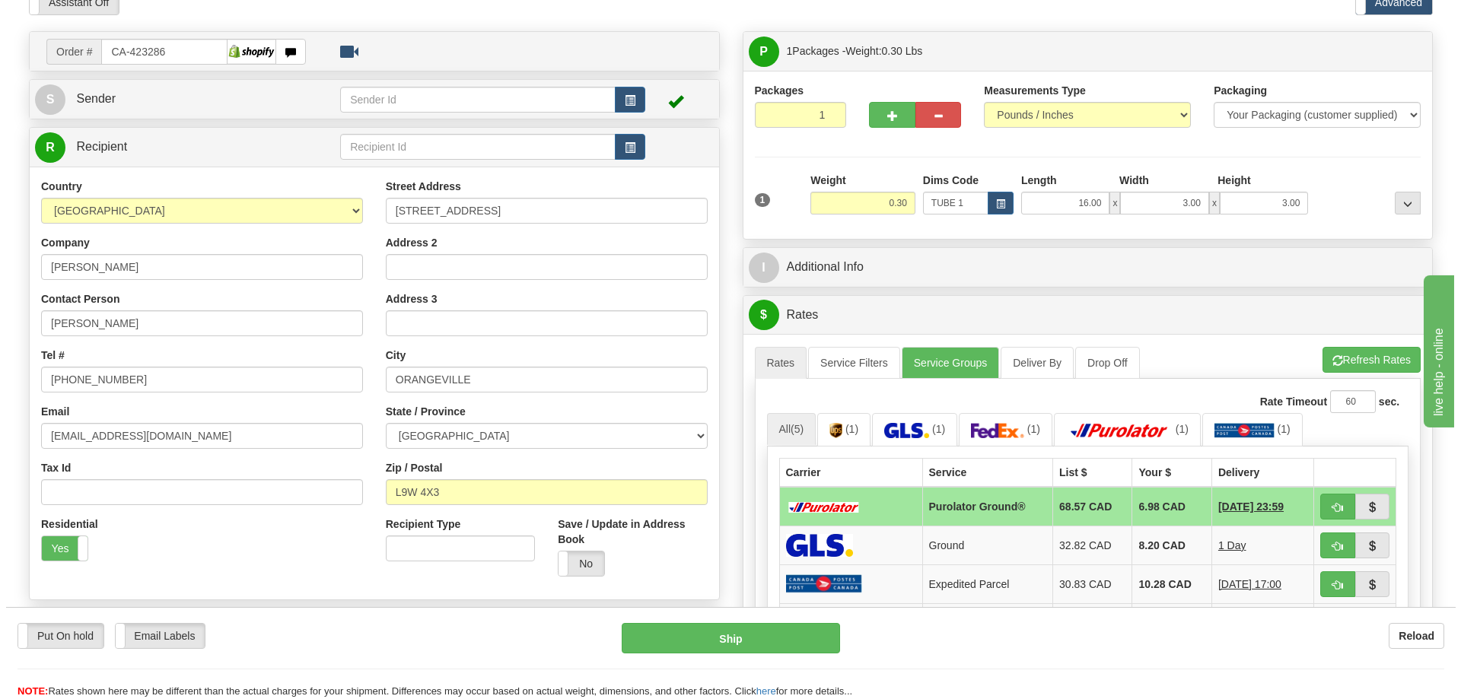
scroll to position [228, 0]
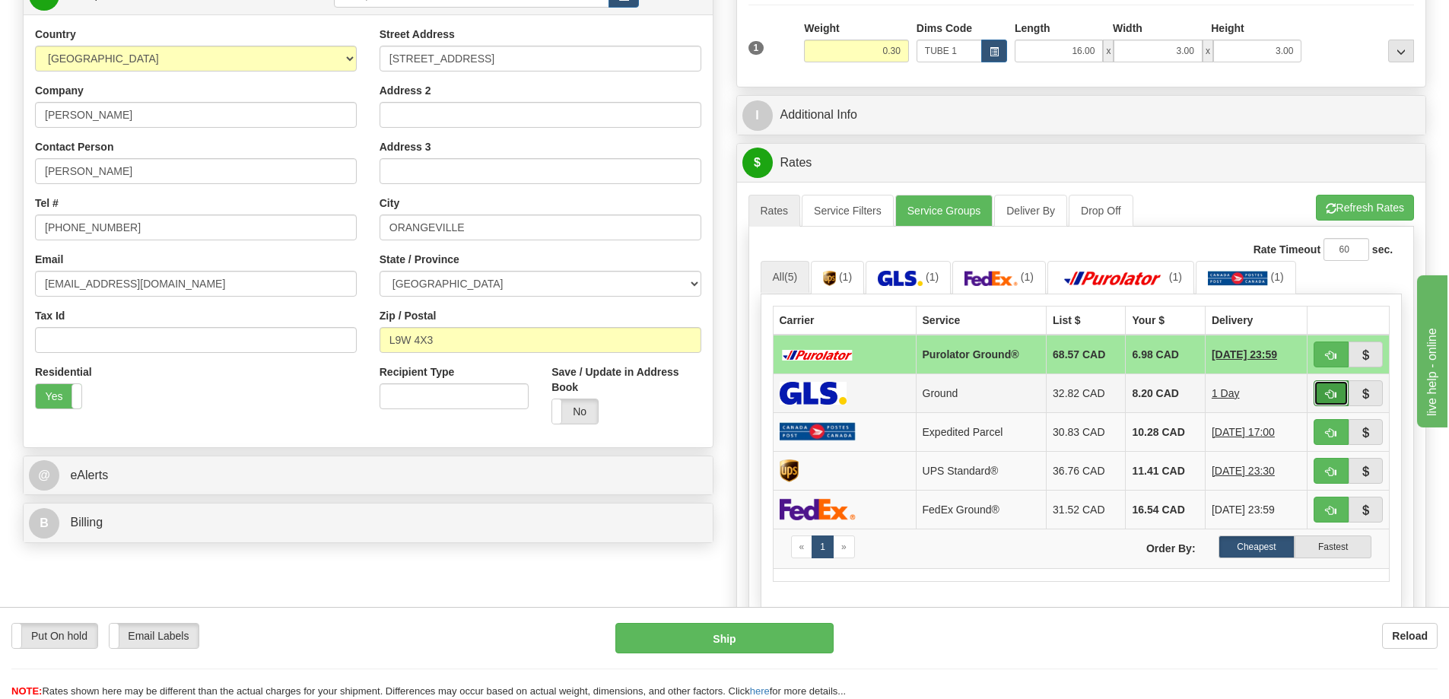
click at [1332, 396] on span "button" at bounding box center [1331, 395] width 11 height 10
type input "1"
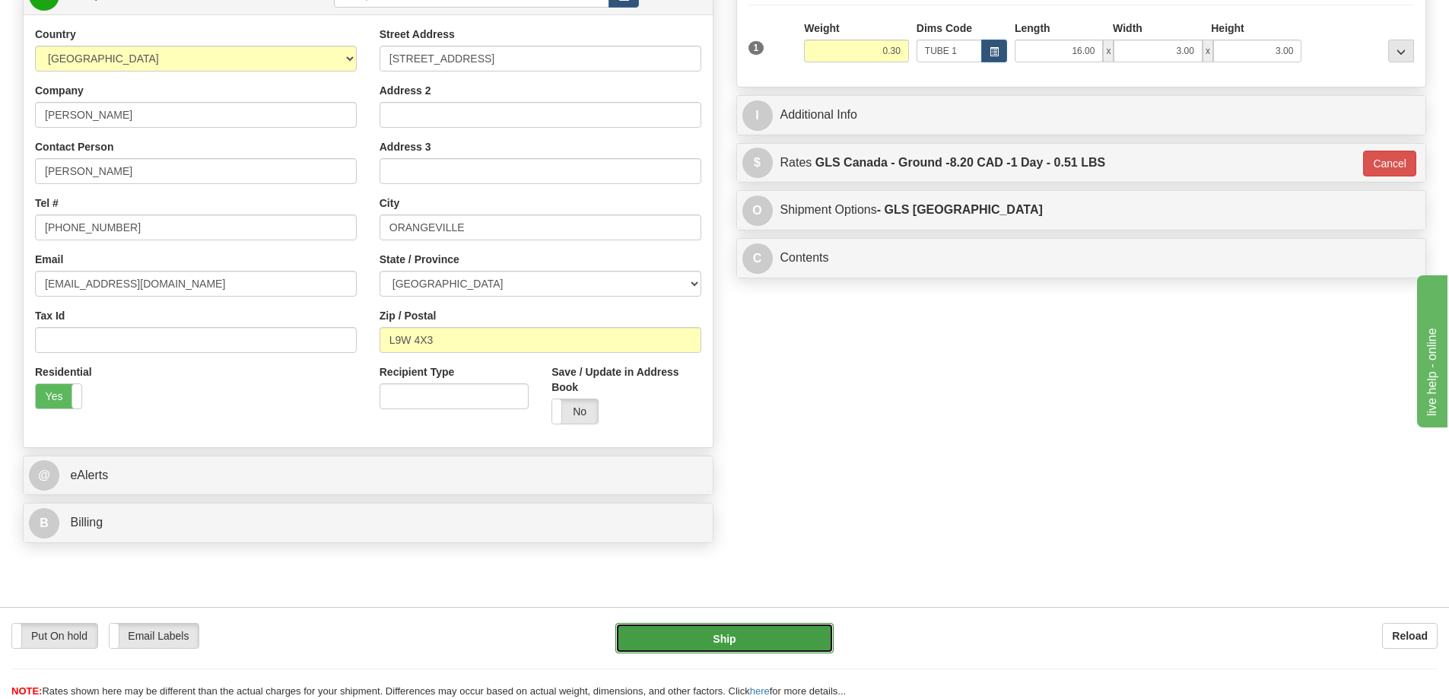
click at [784, 648] on button "Ship" at bounding box center [725, 638] width 218 height 30
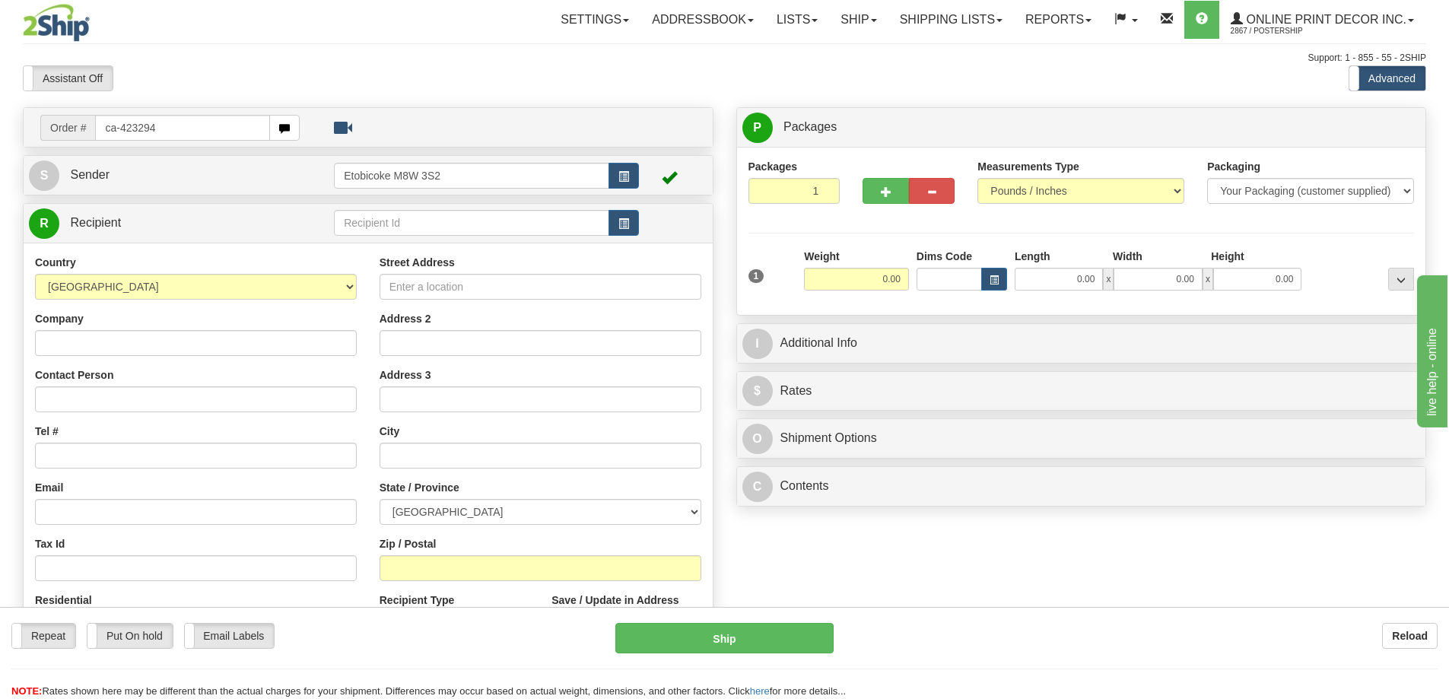
type input "ca-423294"
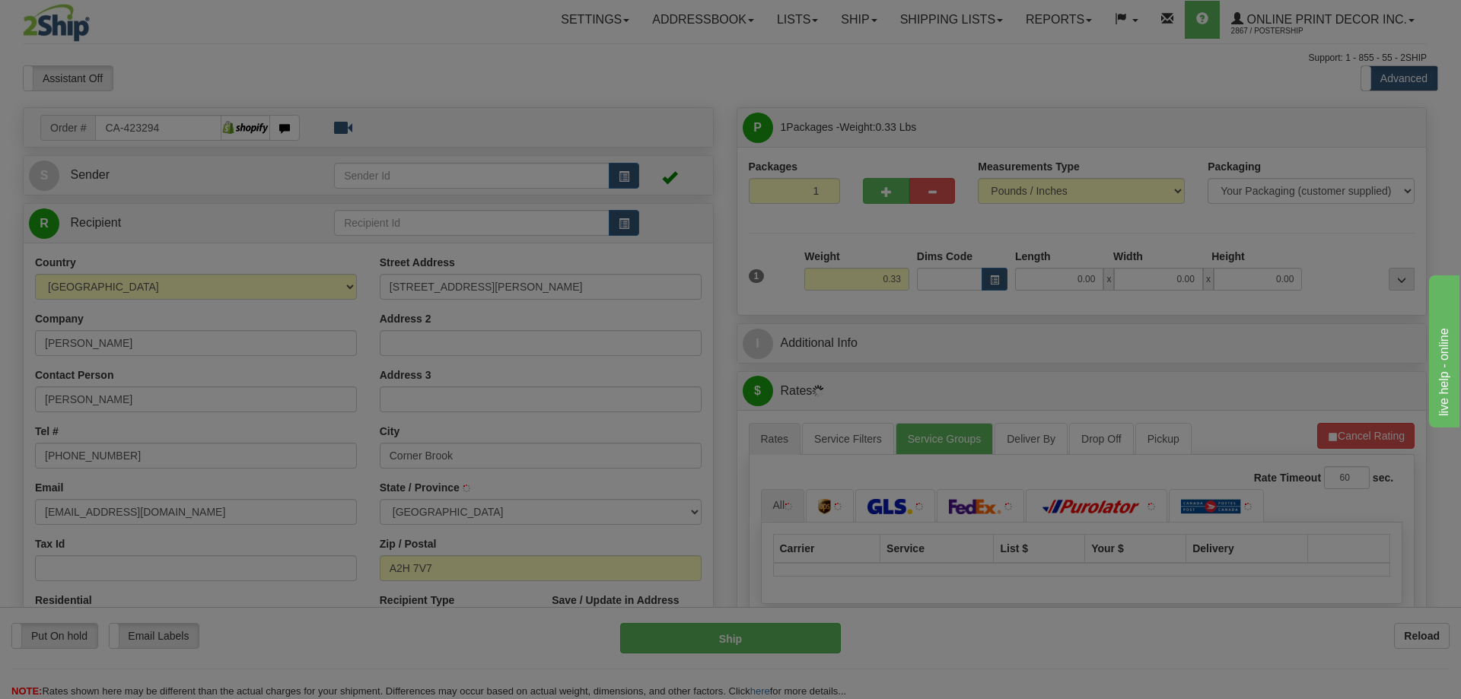
type input "[GEOGRAPHIC_DATA]"
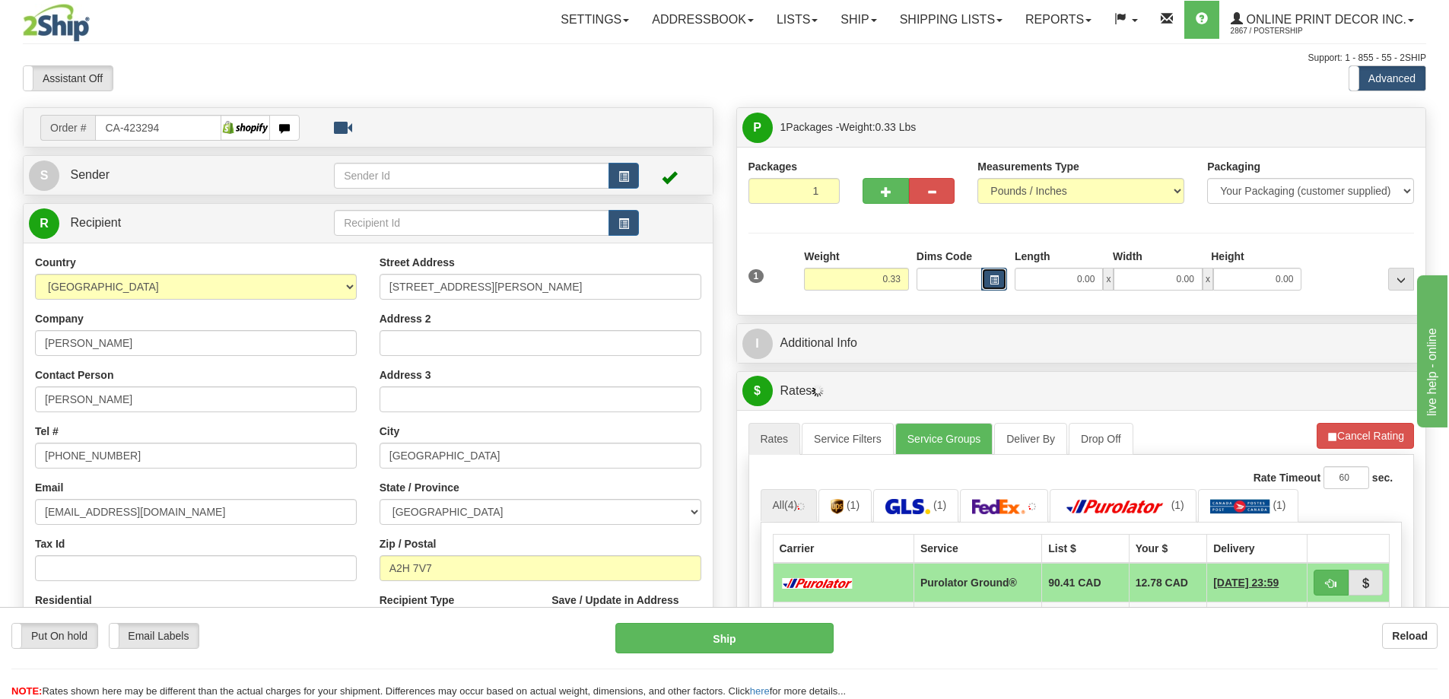
click at [994, 283] on span "button" at bounding box center [994, 280] width 9 height 8
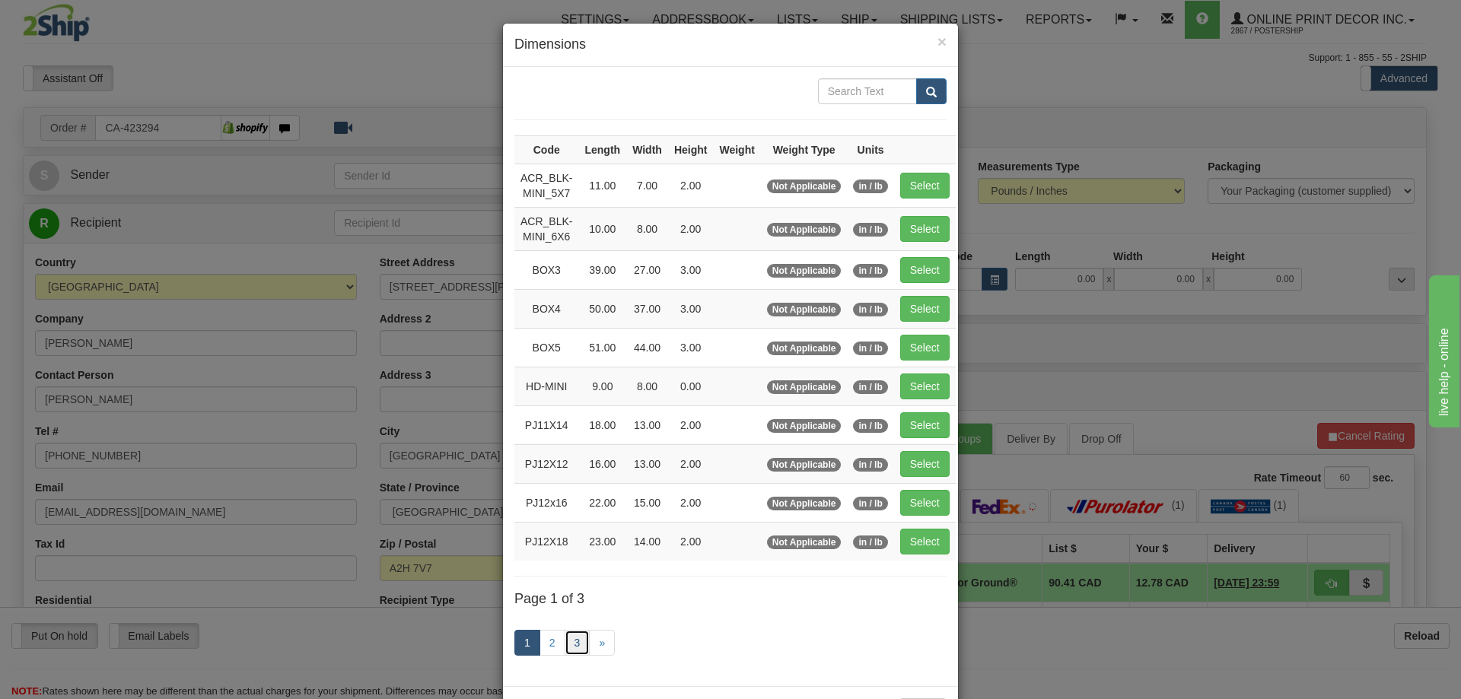
click at [568, 648] on link "3" at bounding box center [578, 643] width 26 height 26
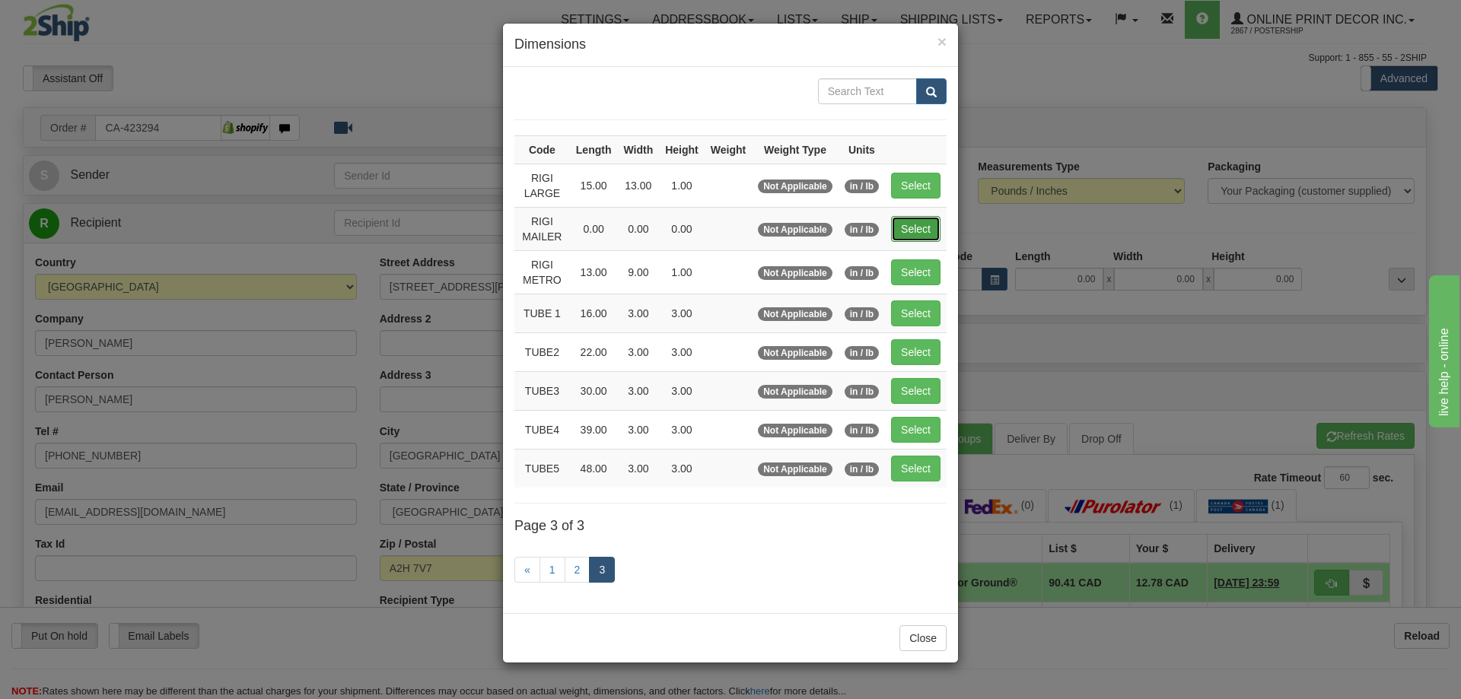
click at [907, 228] on button "Select" at bounding box center [915, 229] width 49 height 26
type input "RIGI MAILER"
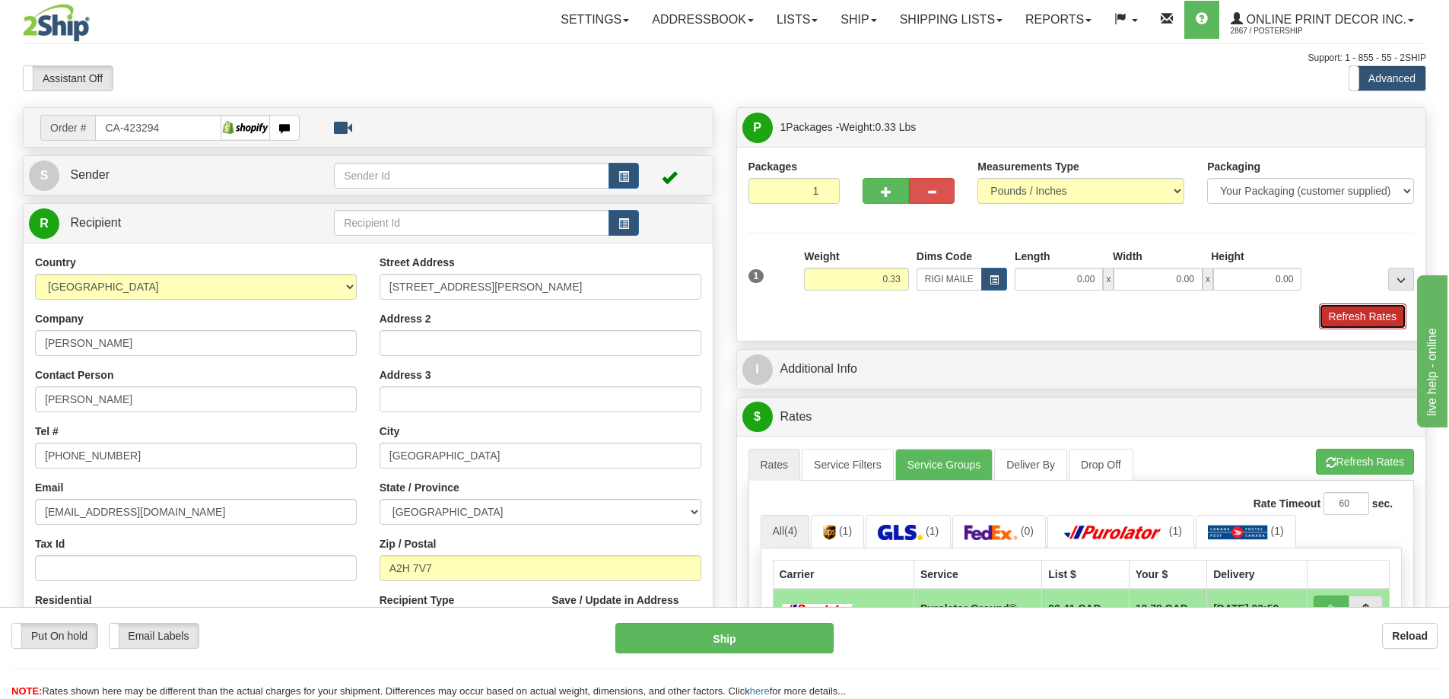
click at [1341, 306] on button "Refresh Rates" at bounding box center [1363, 317] width 88 height 26
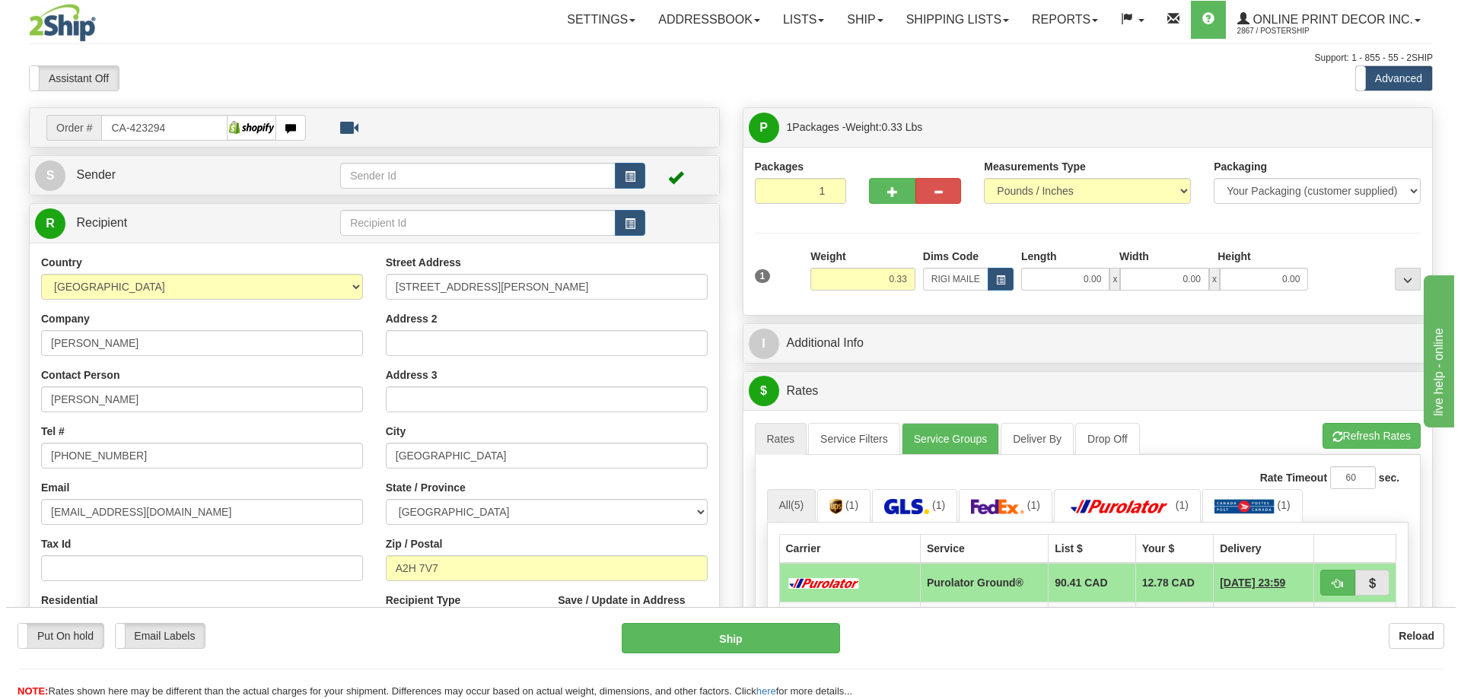
scroll to position [152, 0]
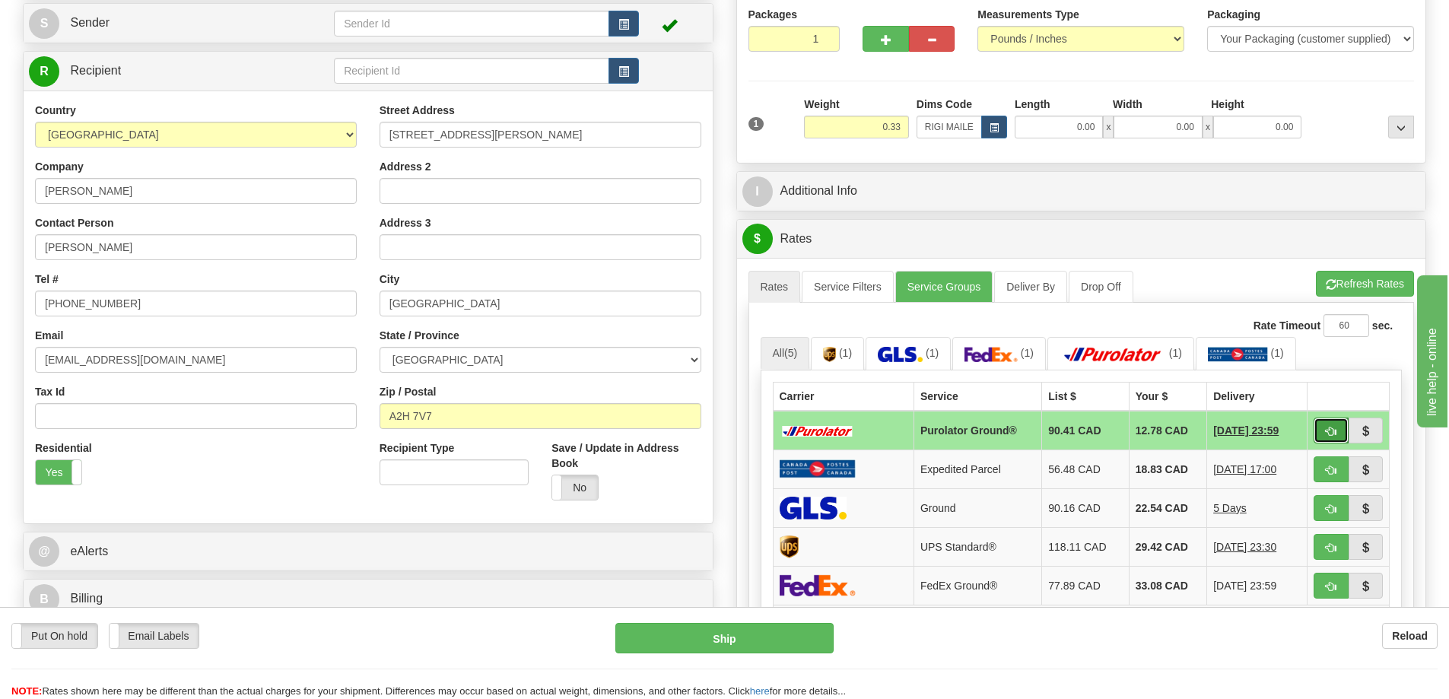
click at [1335, 427] on button "button" at bounding box center [1331, 431] width 35 height 26
type input "260"
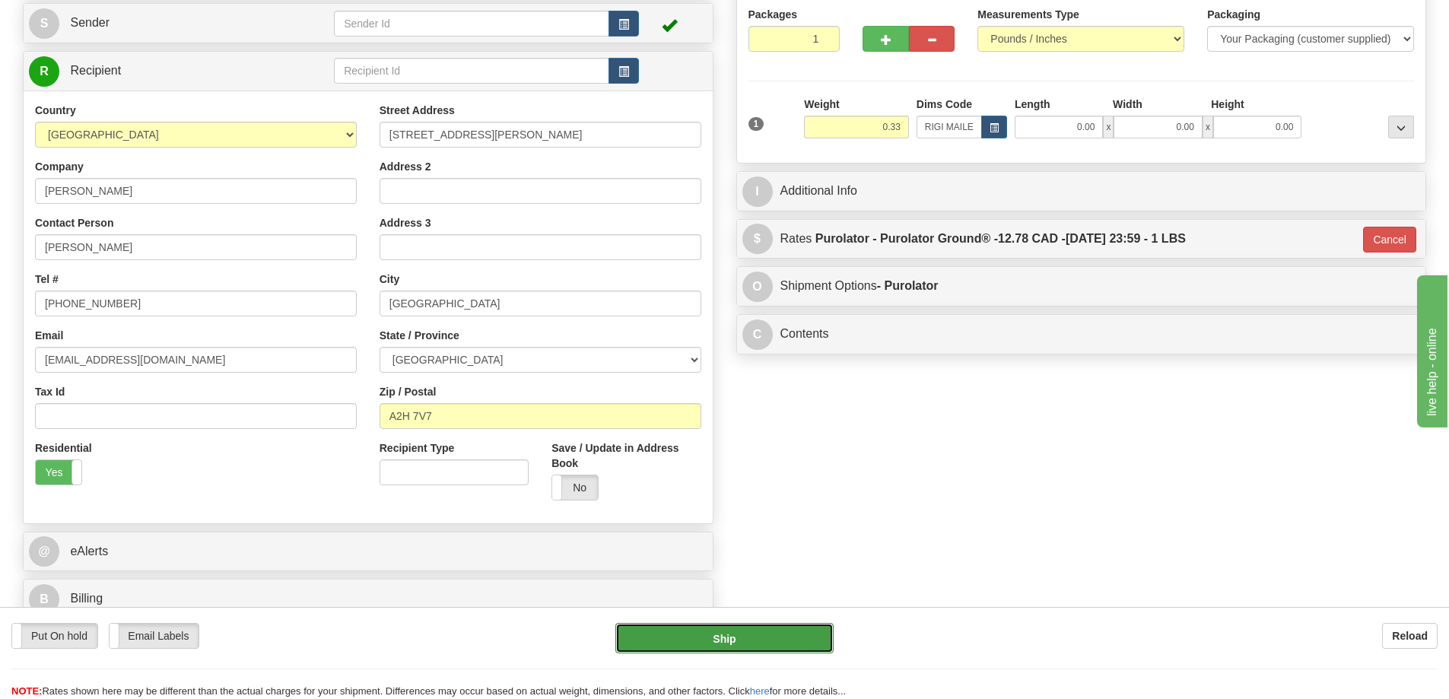
click at [762, 643] on button "Ship" at bounding box center [725, 638] width 218 height 30
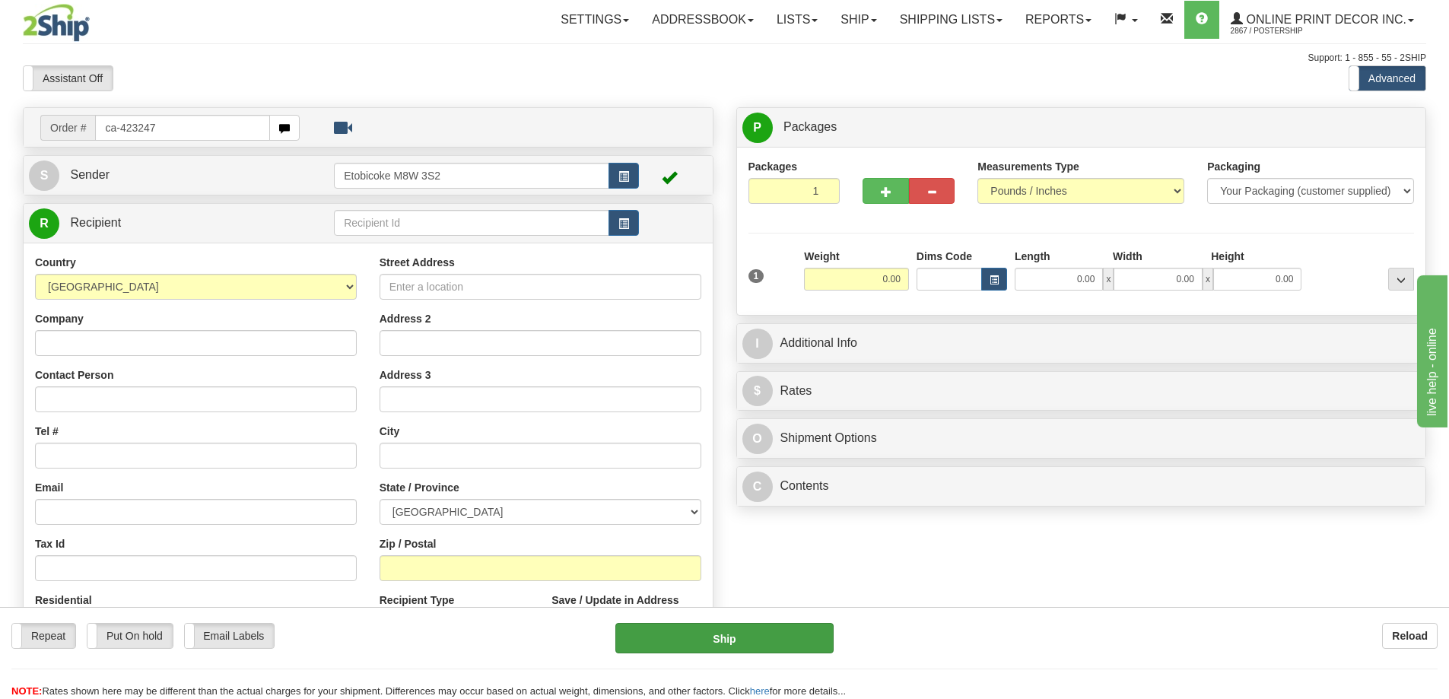
type input "ca-423247"
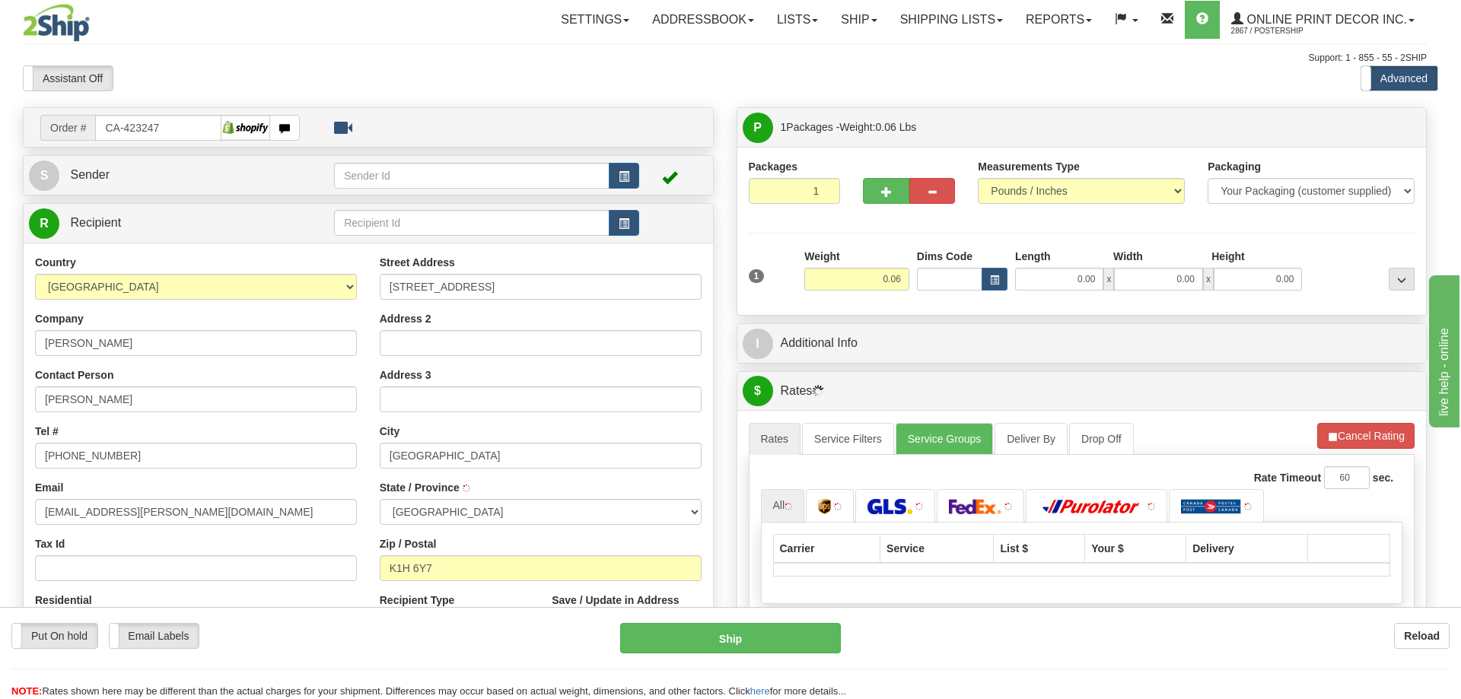
type input "[GEOGRAPHIC_DATA]"
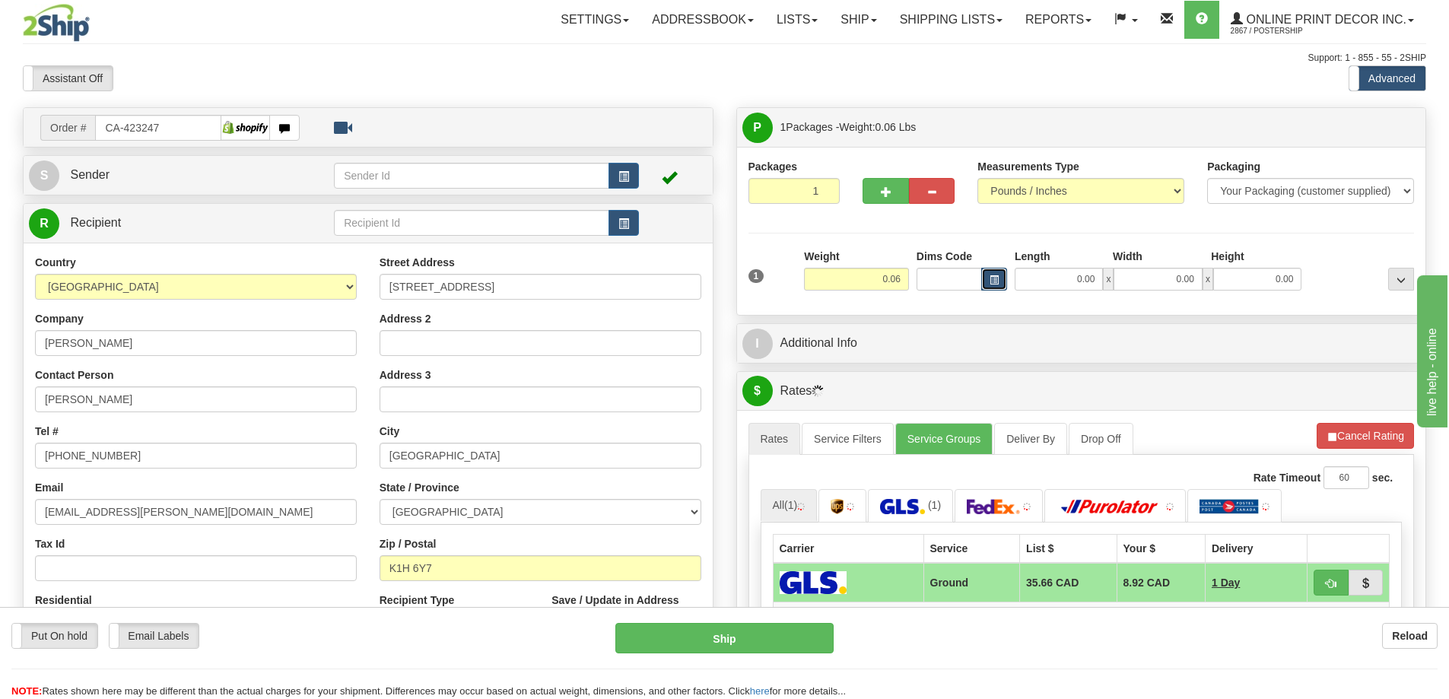
click at [1001, 276] on button "button" at bounding box center [995, 279] width 26 height 23
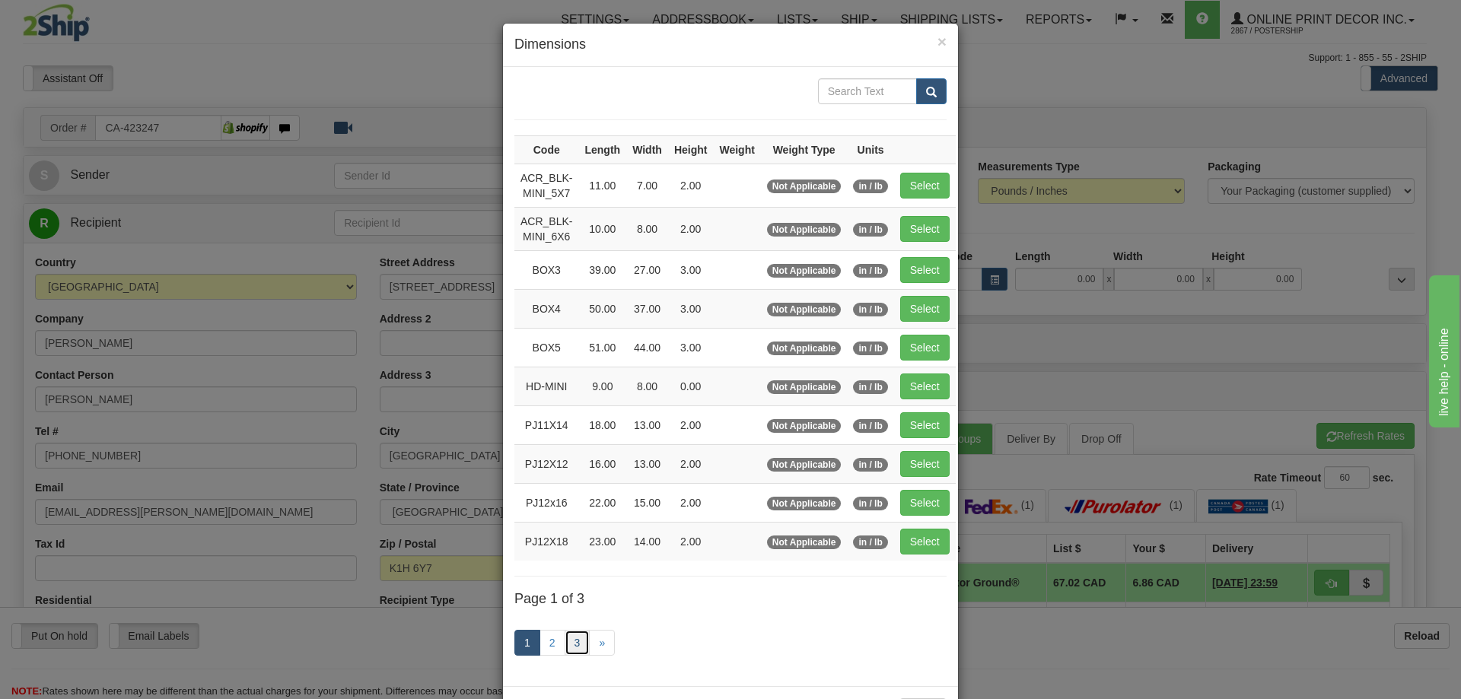
click at [575, 632] on link "3" at bounding box center [578, 643] width 26 height 26
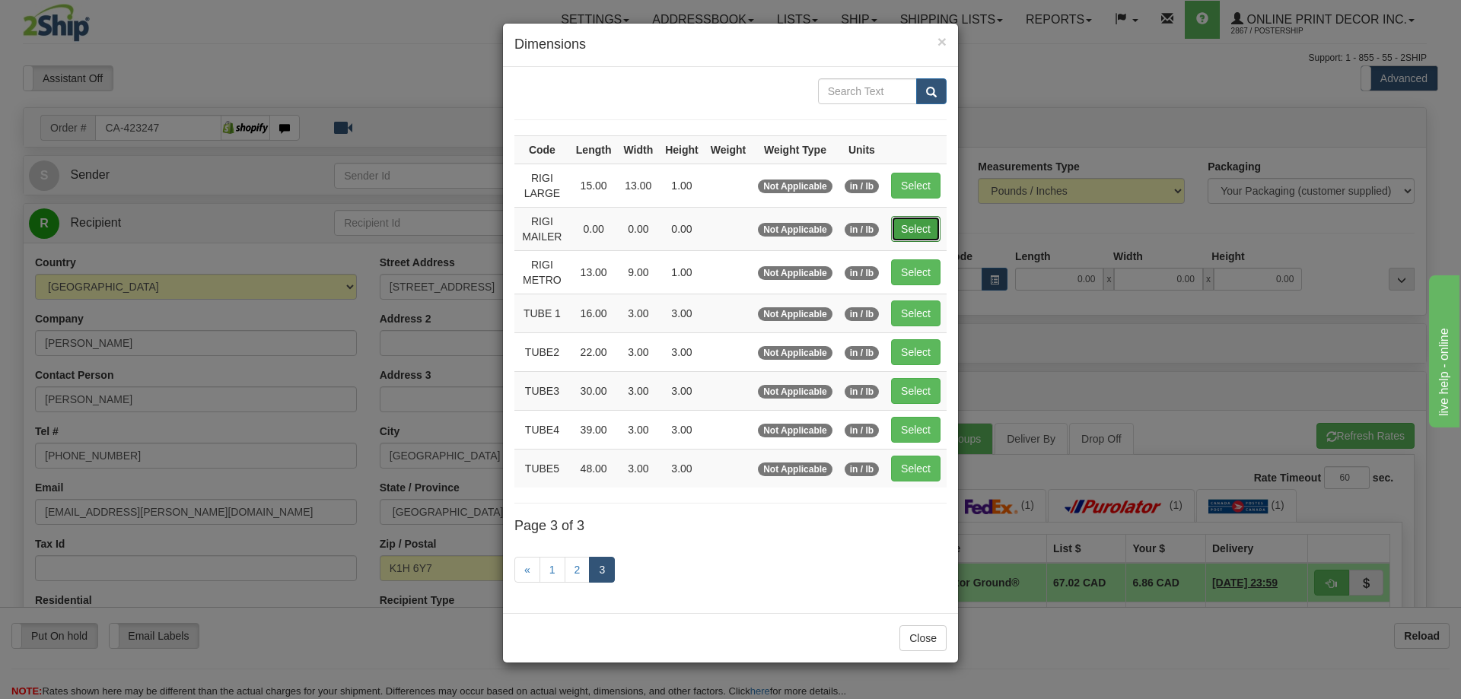
click at [917, 224] on button "Select" at bounding box center [915, 229] width 49 height 26
type input "RIGI MAILER"
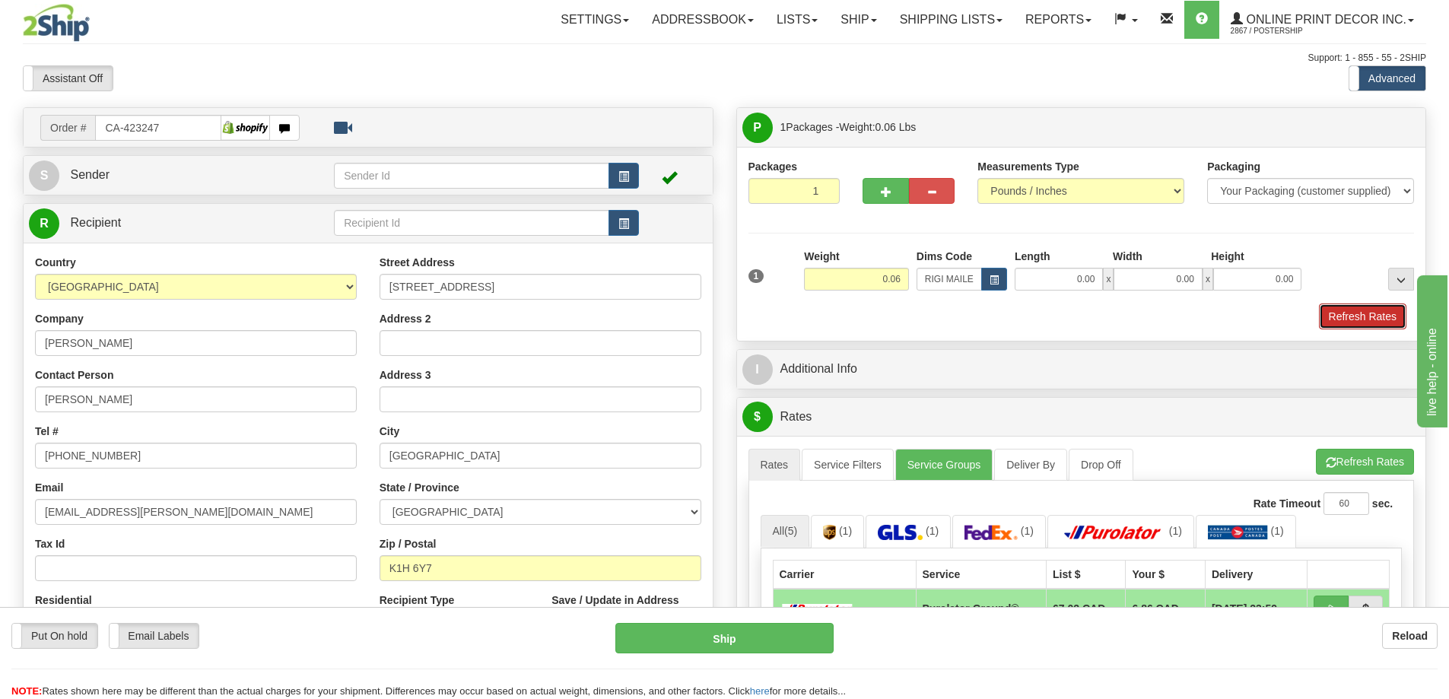
click at [1352, 316] on button "Refresh Rates" at bounding box center [1363, 317] width 88 height 26
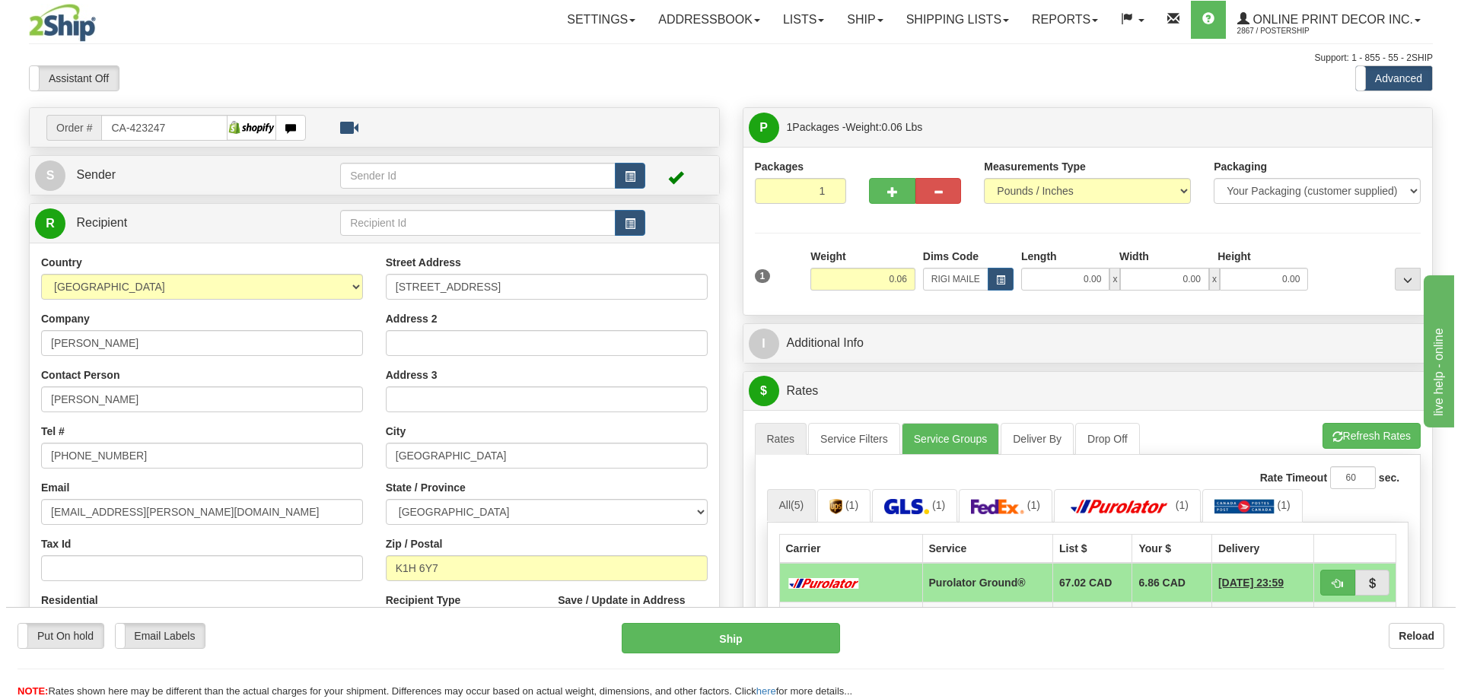
scroll to position [152, 0]
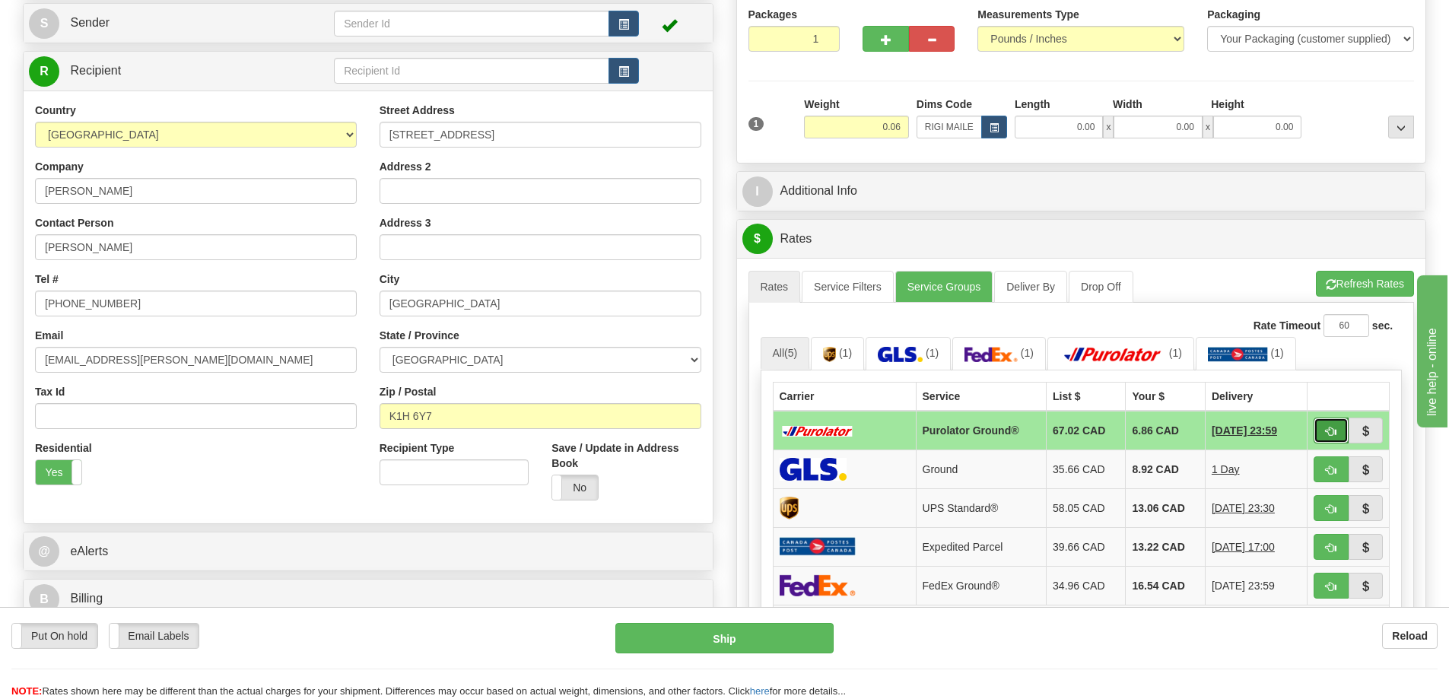
click at [1337, 431] on button "button" at bounding box center [1331, 431] width 35 height 26
type input "260"
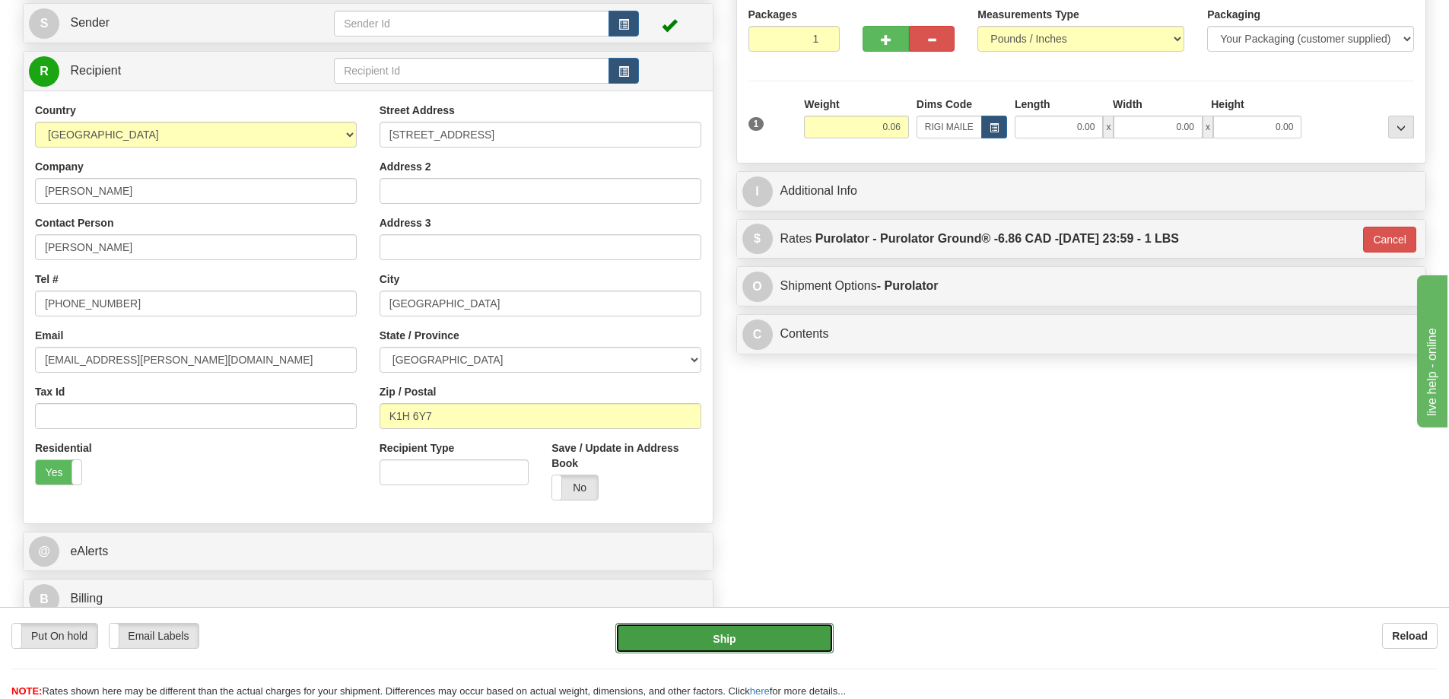
click at [766, 632] on button "Ship" at bounding box center [725, 638] width 218 height 30
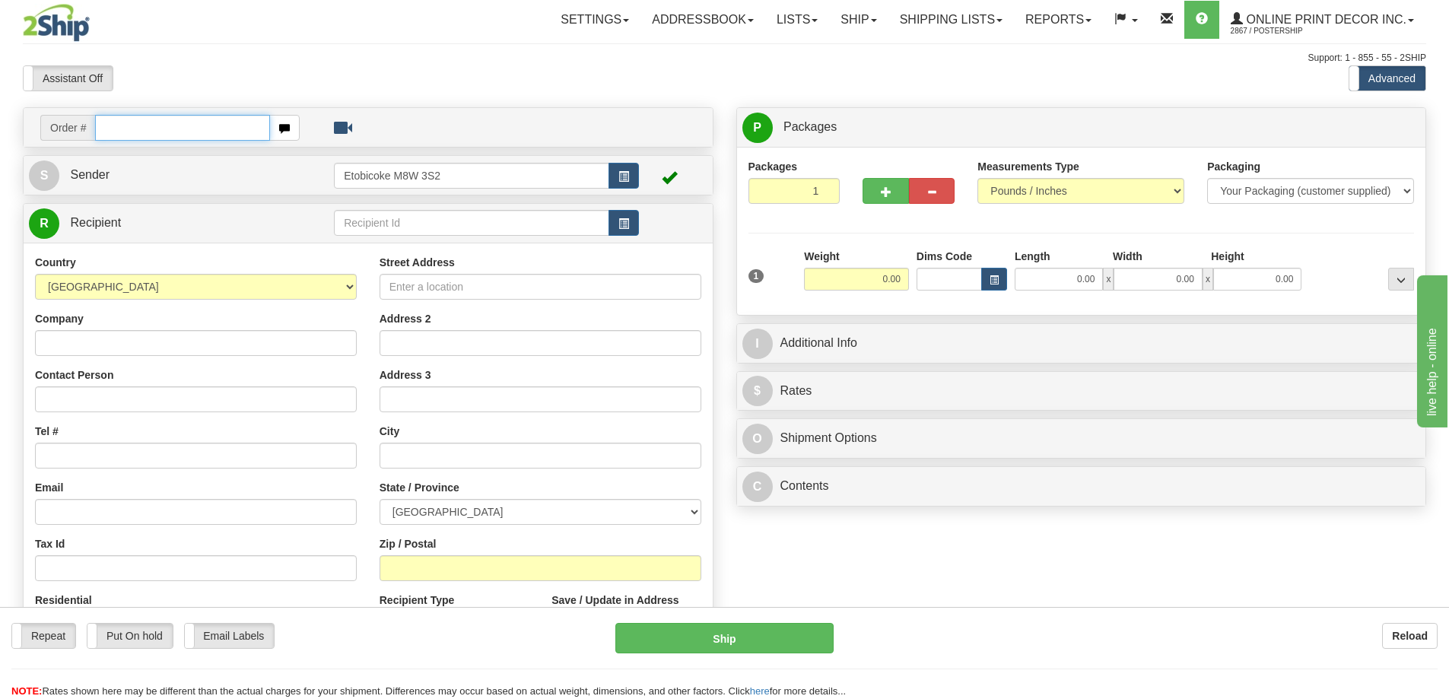
click at [177, 130] on input "text" at bounding box center [182, 128] width 175 height 26
type input "ca-423265"
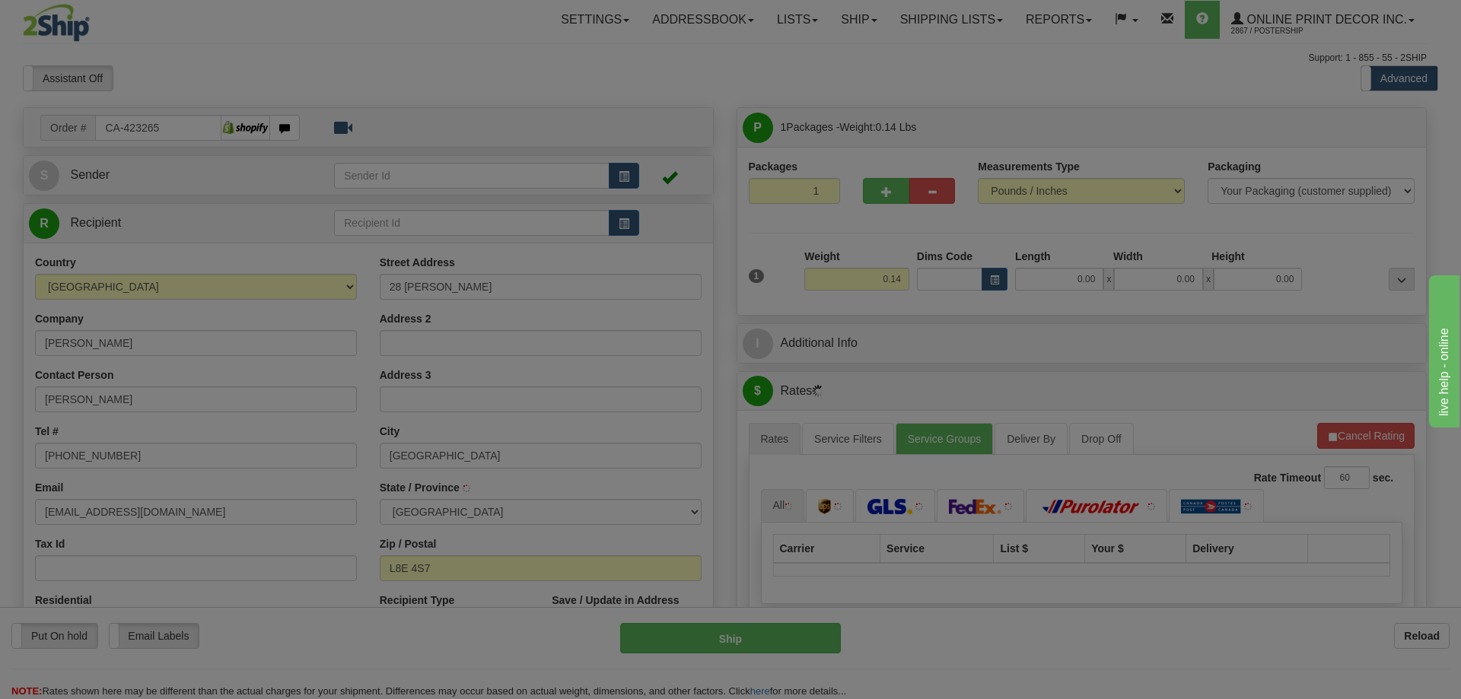
type input "[GEOGRAPHIC_DATA]"
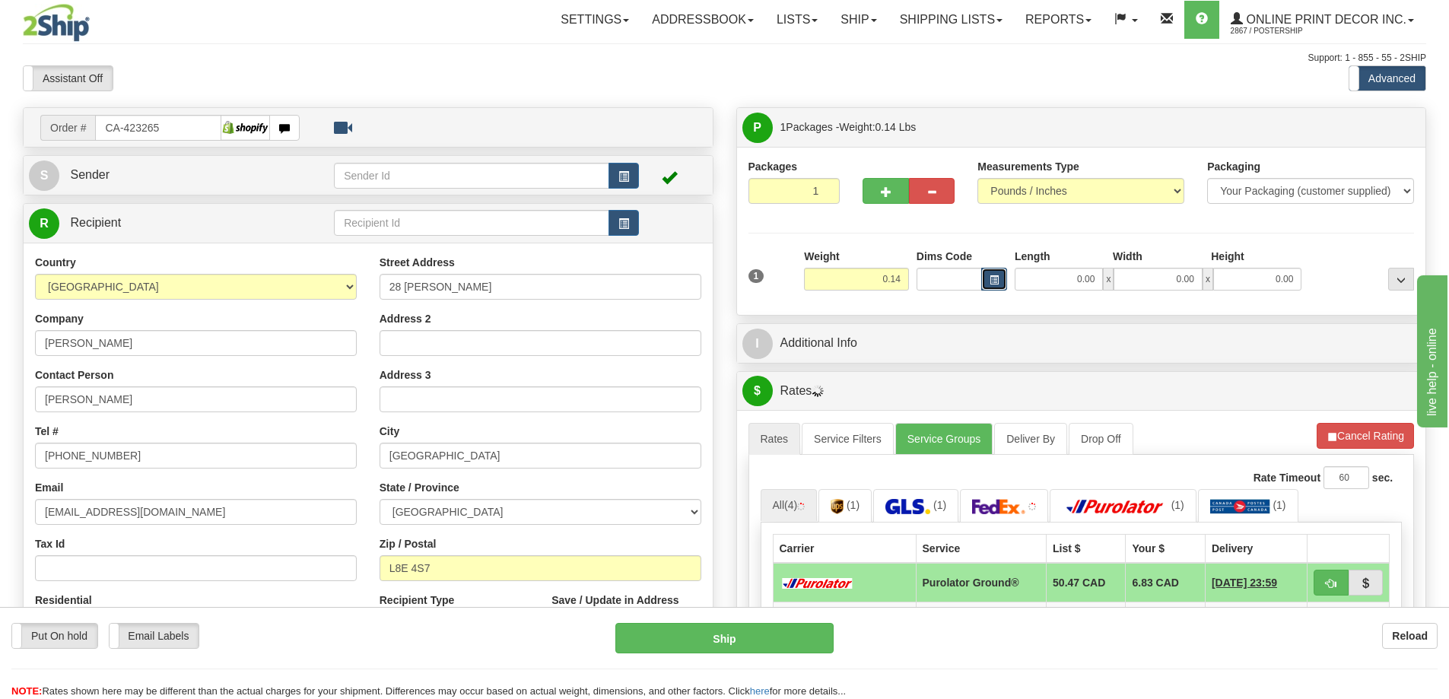
click at [992, 276] on span "button" at bounding box center [994, 280] width 9 height 8
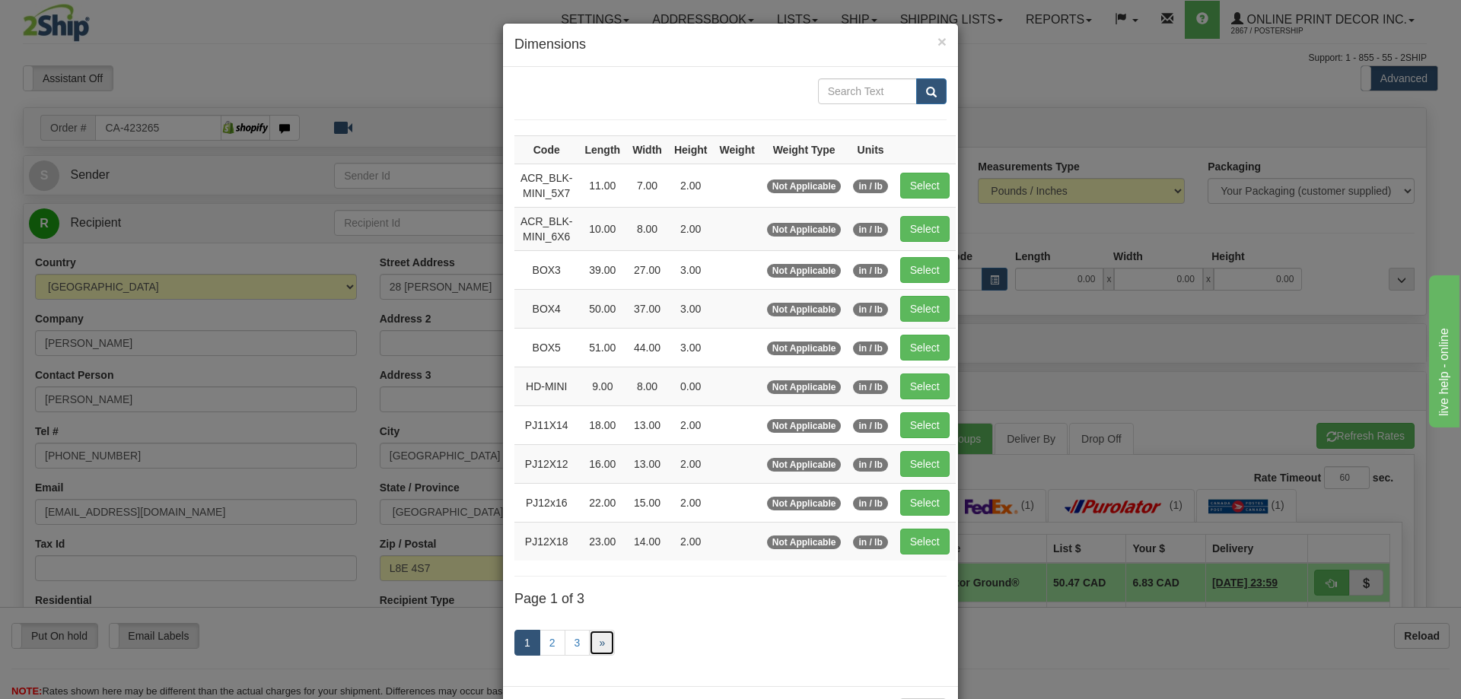
click at [589, 632] on link "»" at bounding box center [602, 643] width 26 height 26
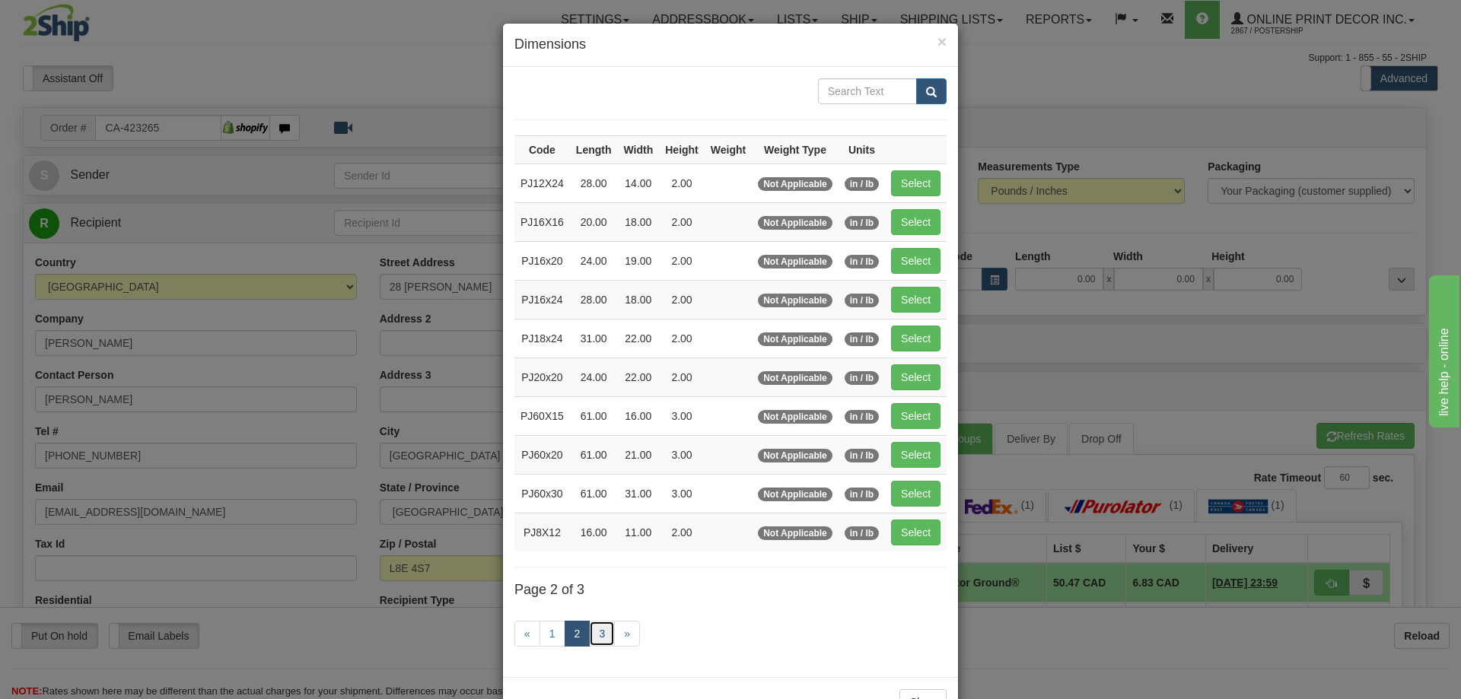
click at [607, 629] on link "3" at bounding box center [602, 634] width 26 height 26
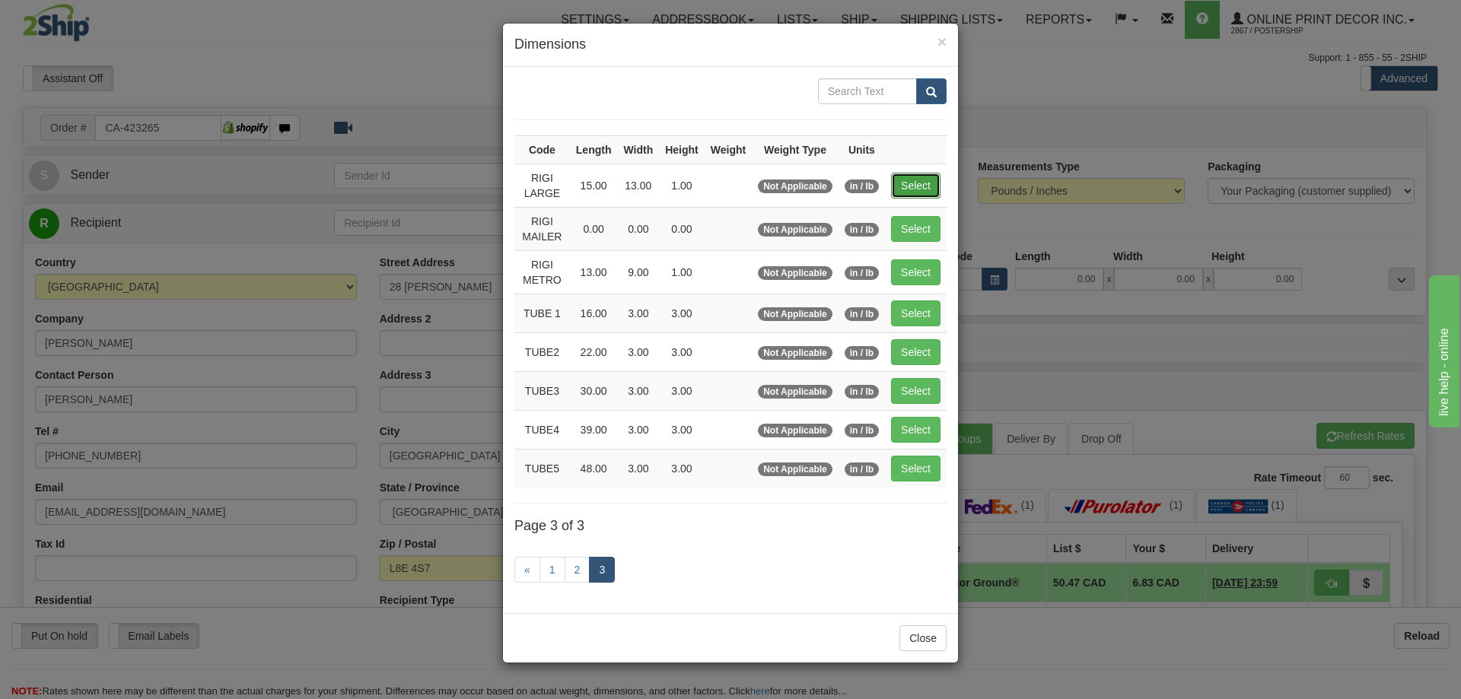
click at [924, 180] on button "Select" at bounding box center [915, 186] width 49 height 26
type input "RIGI LARGE"
type input "15.00"
type input "13.00"
type input "1.00"
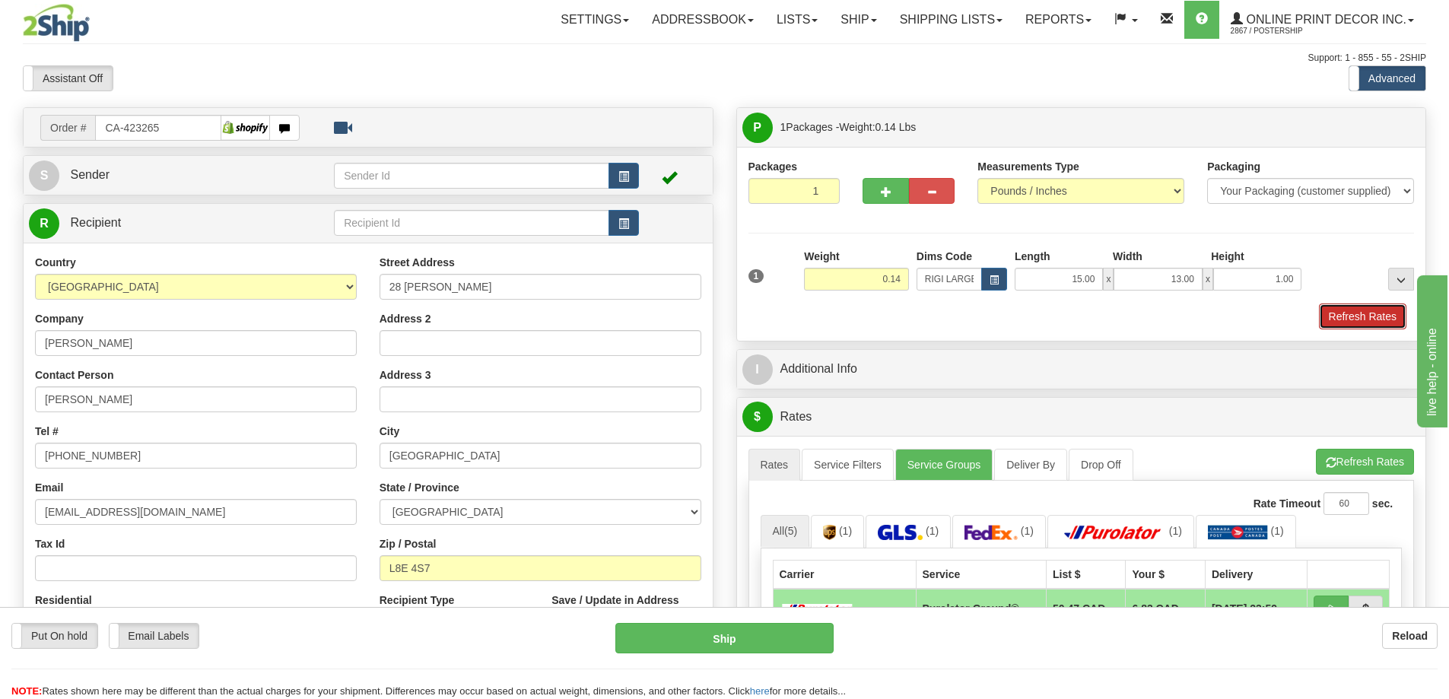
click at [1354, 315] on button "Refresh Rates" at bounding box center [1363, 317] width 88 height 26
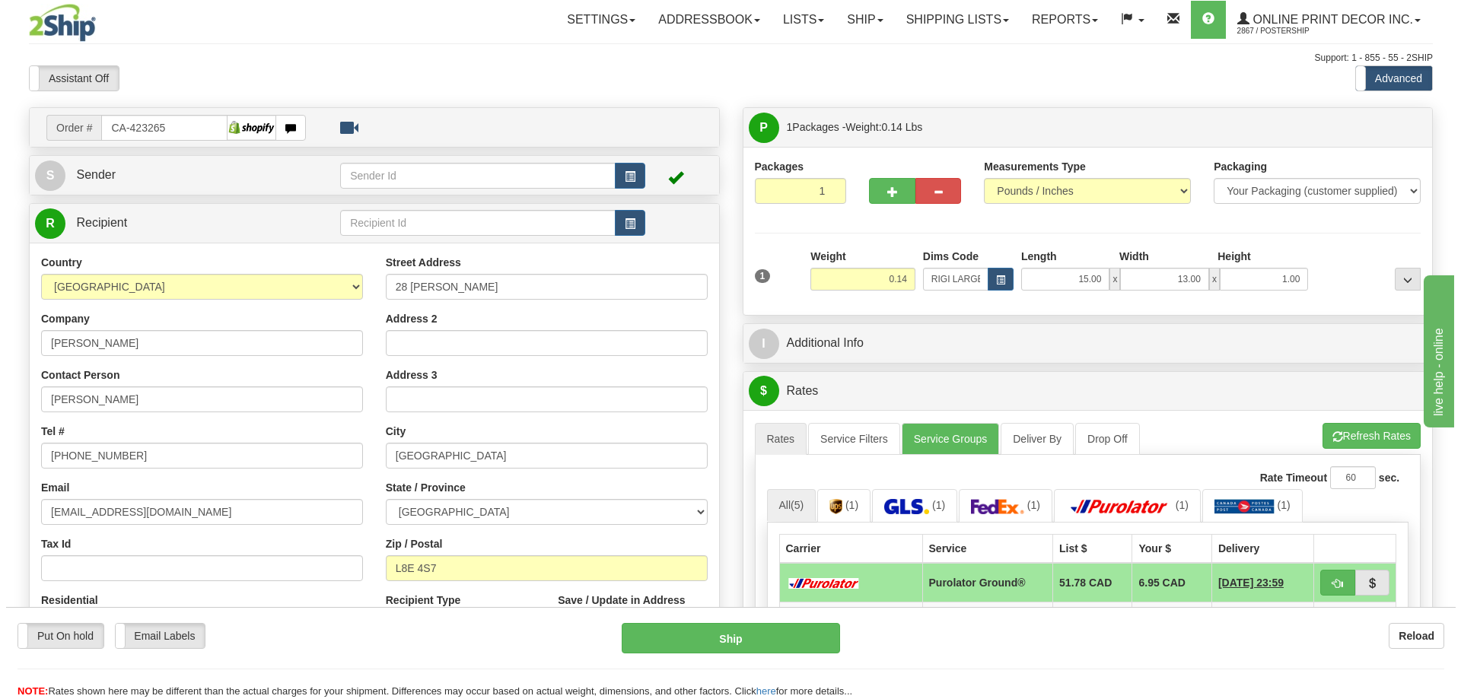
scroll to position [76, 0]
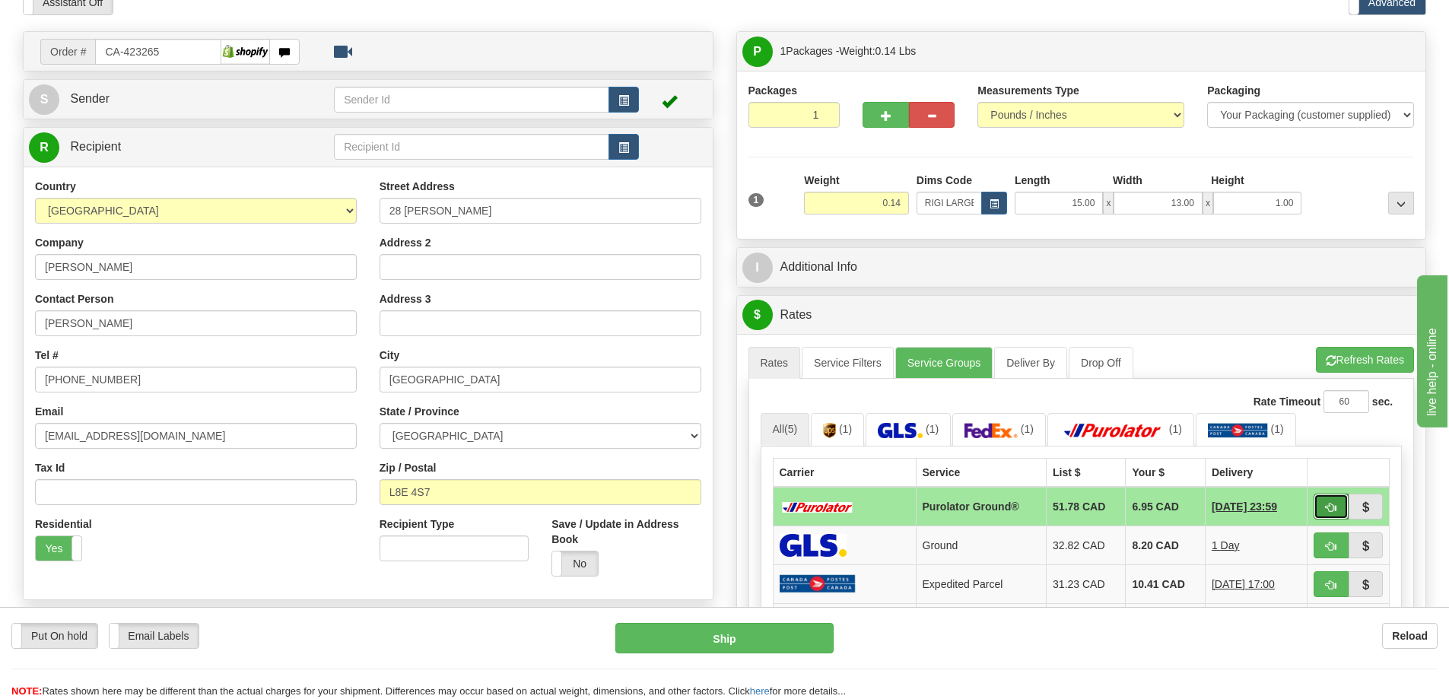
click at [1322, 498] on button "button" at bounding box center [1331, 507] width 35 height 26
type input "260"
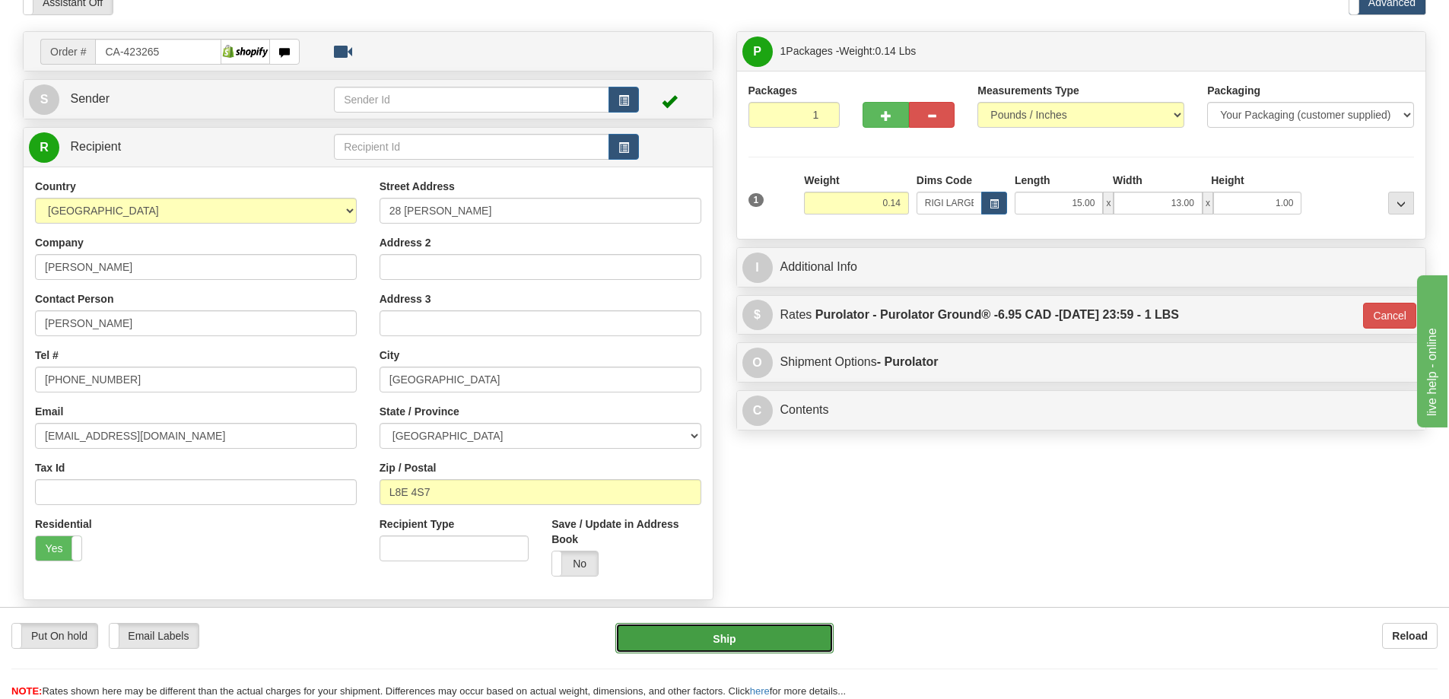
click at [767, 645] on button "Ship" at bounding box center [725, 638] width 218 height 30
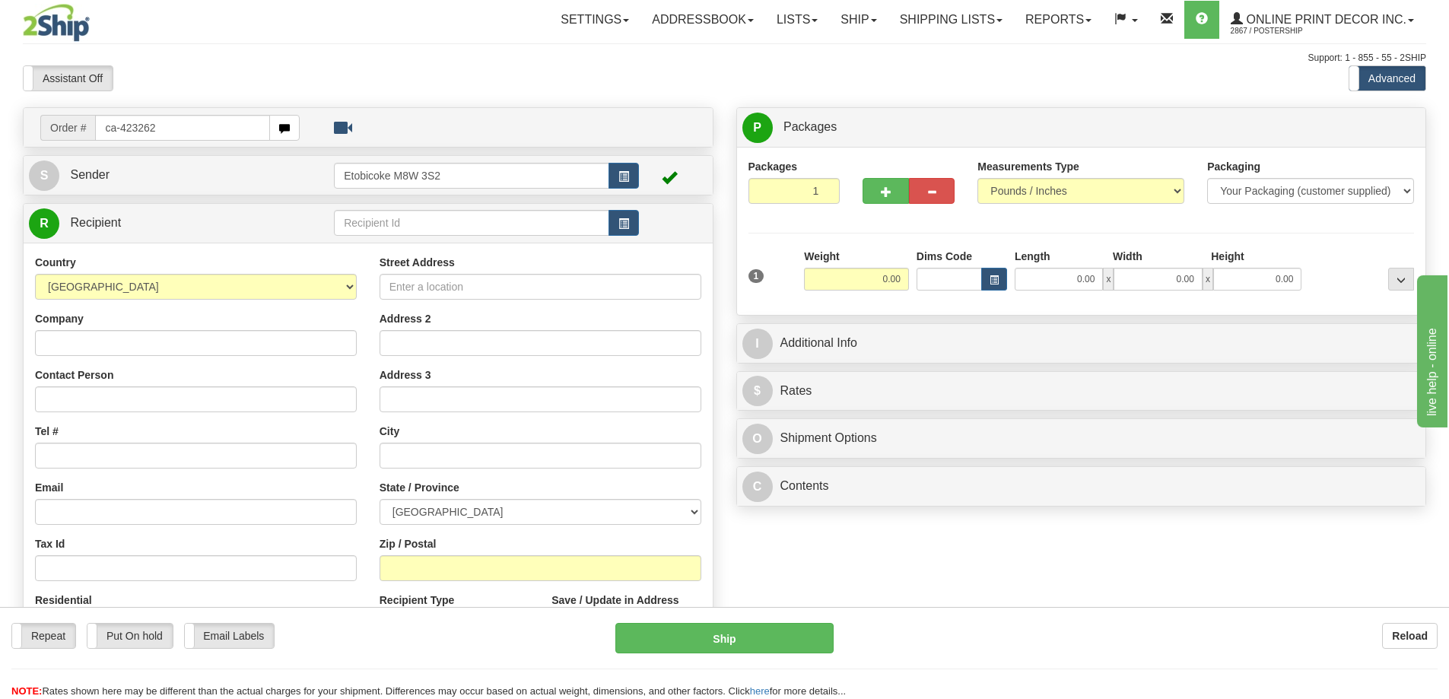
type input "ca-423262"
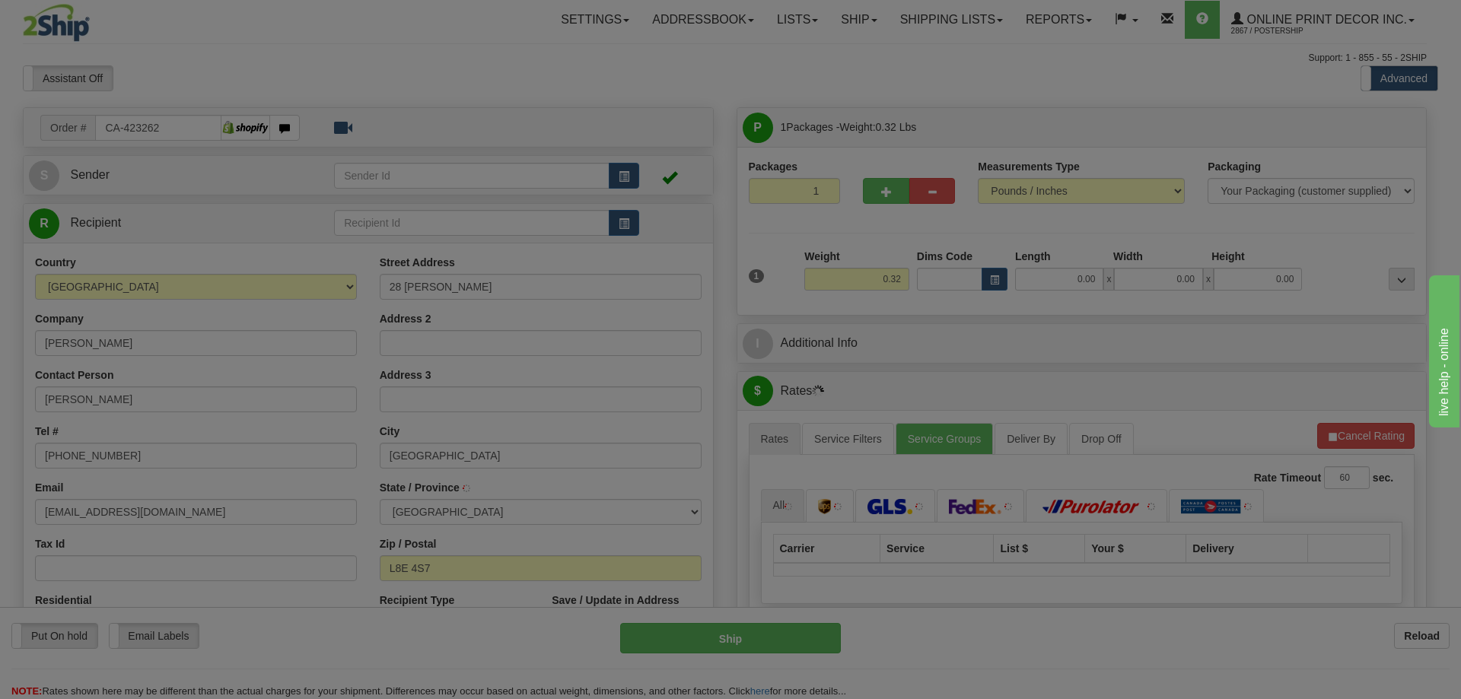
type input "[GEOGRAPHIC_DATA]"
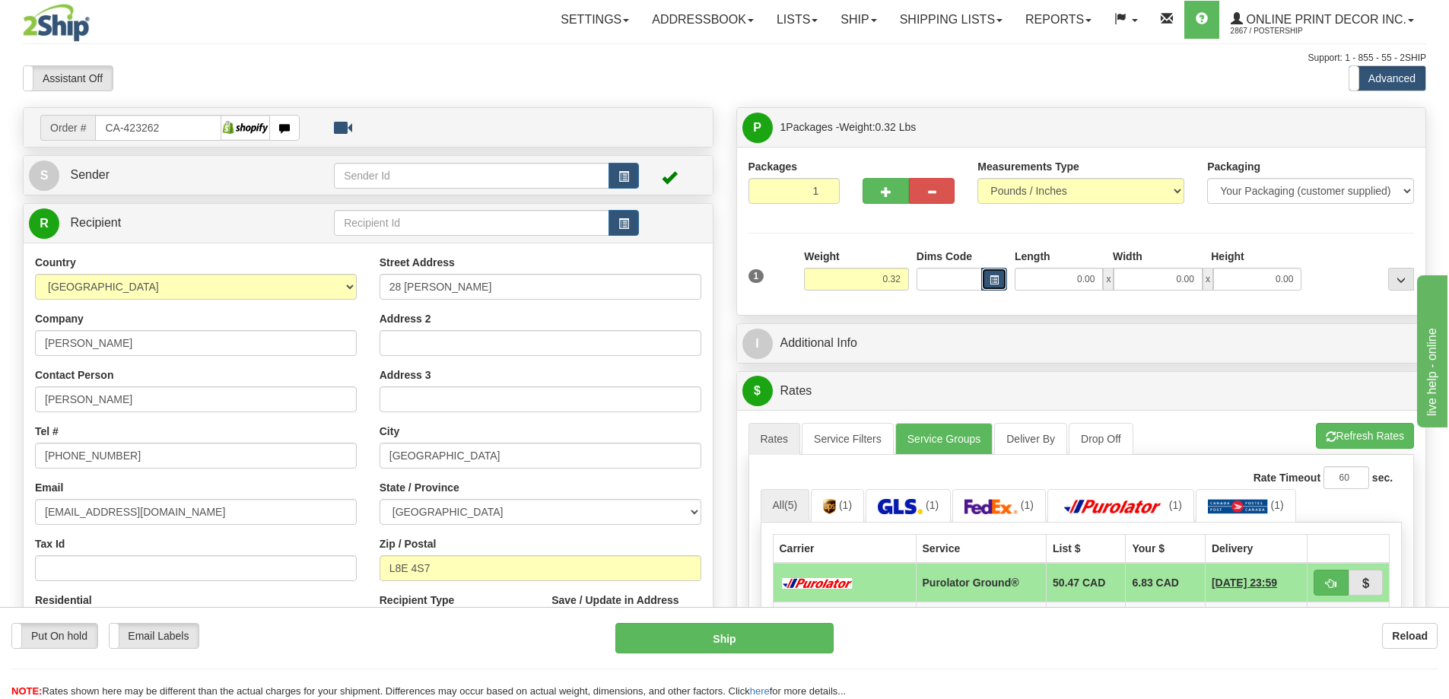
click at [993, 274] on button "button" at bounding box center [995, 279] width 26 height 23
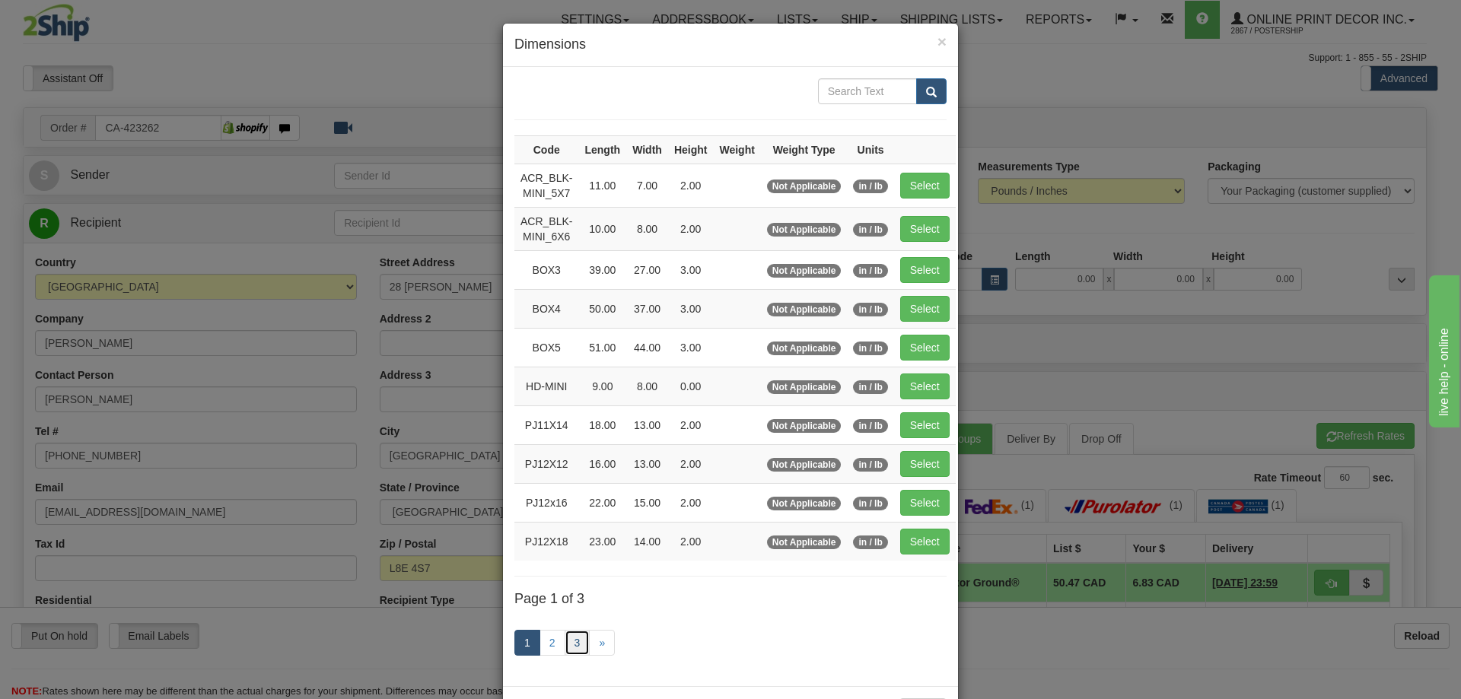
click at [574, 635] on link "3" at bounding box center [578, 643] width 26 height 26
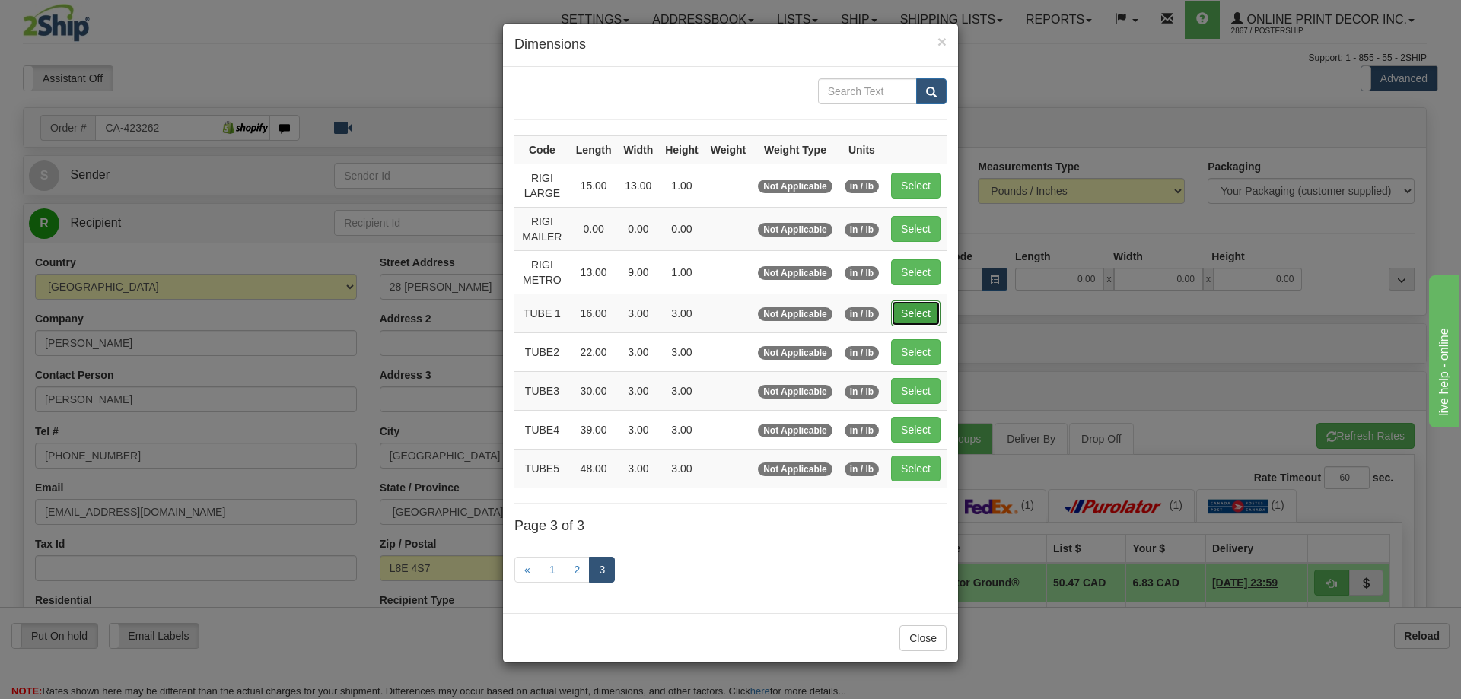
click at [918, 305] on button "Select" at bounding box center [915, 314] width 49 height 26
type input "TUBE 1"
type input "16.00"
type input "3.00"
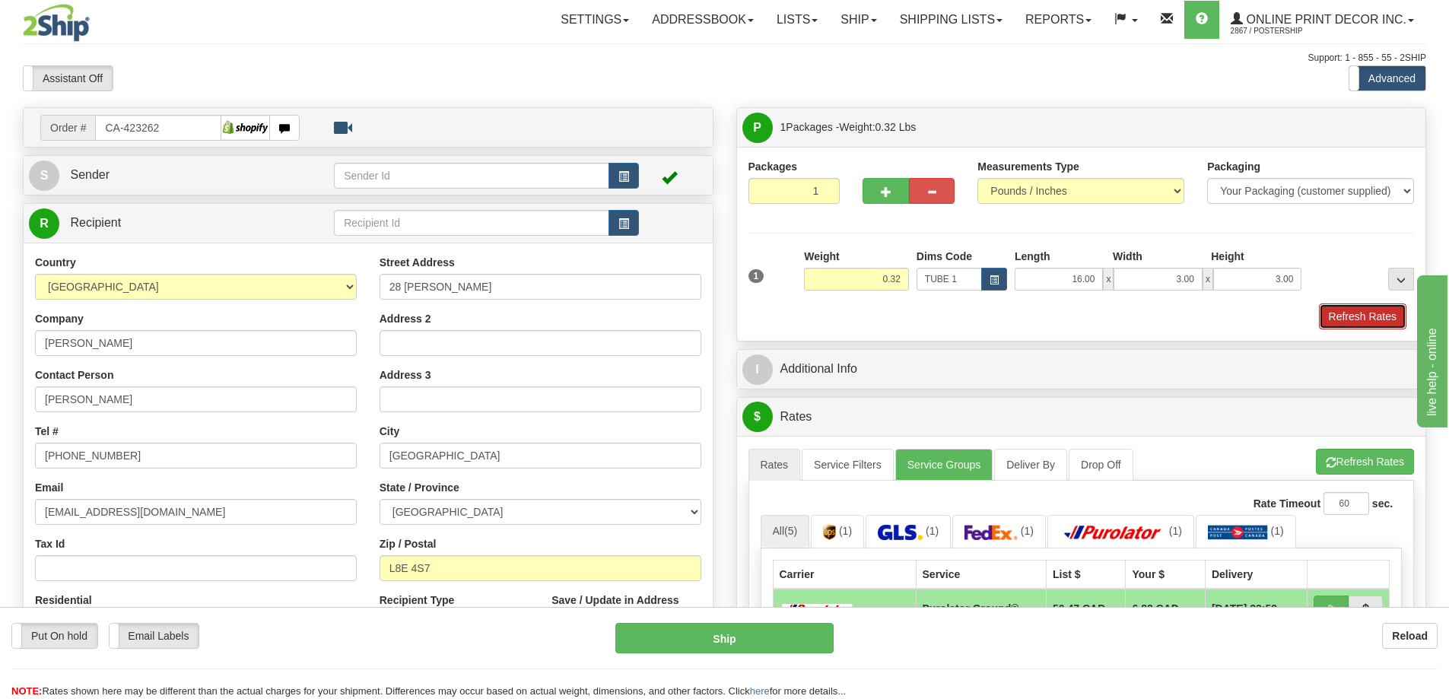
click at [1346, 318] on button "Refresh Rates" at bounding box center [1363, 317] width 88 height 26
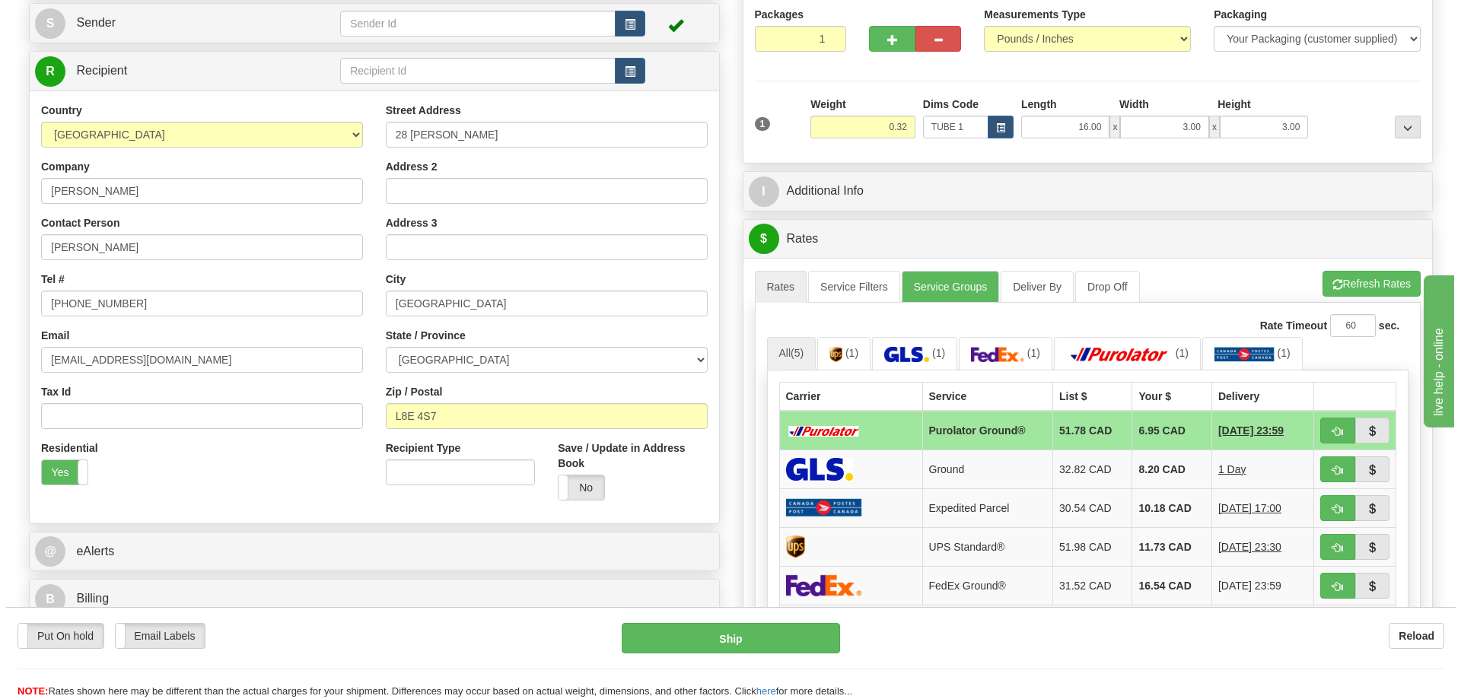
scroll to position [228, 0]
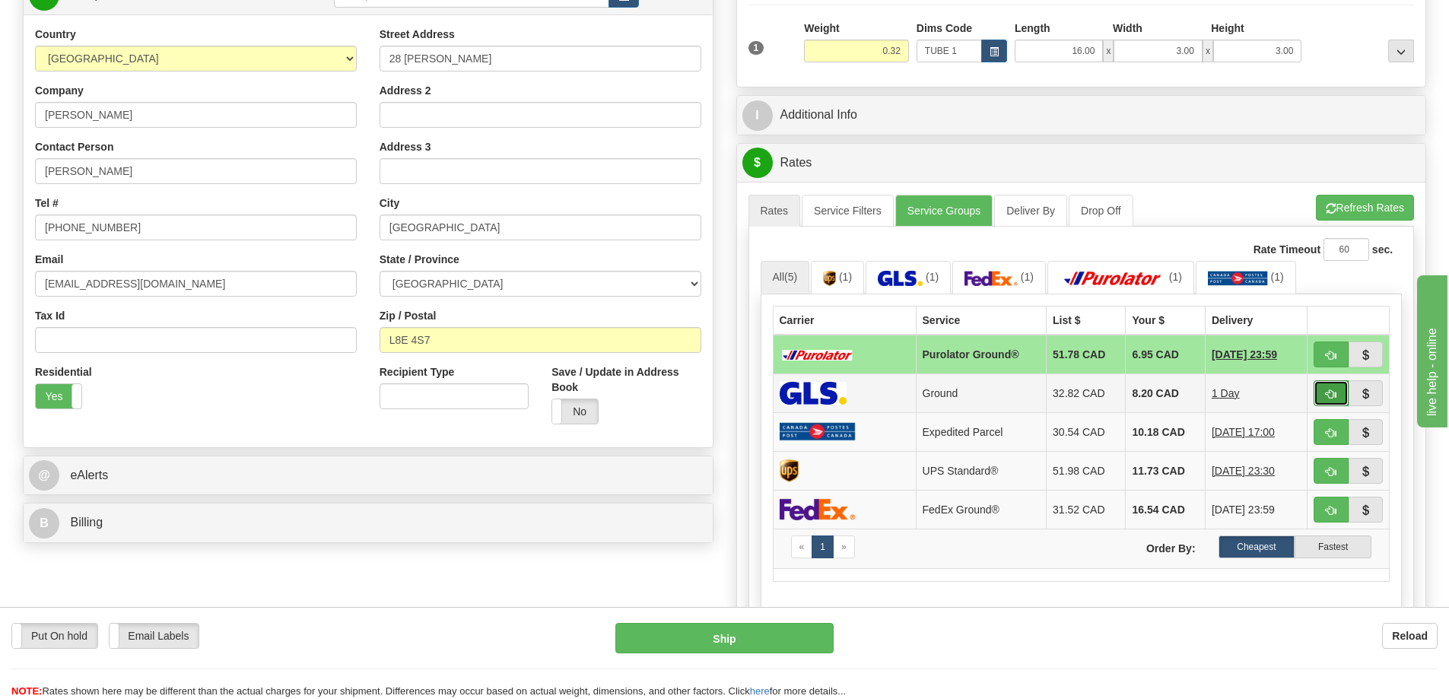
click at [1326, 392] on span "button" at bounding box center [1331, 395] width 11 height 10
type input "1"
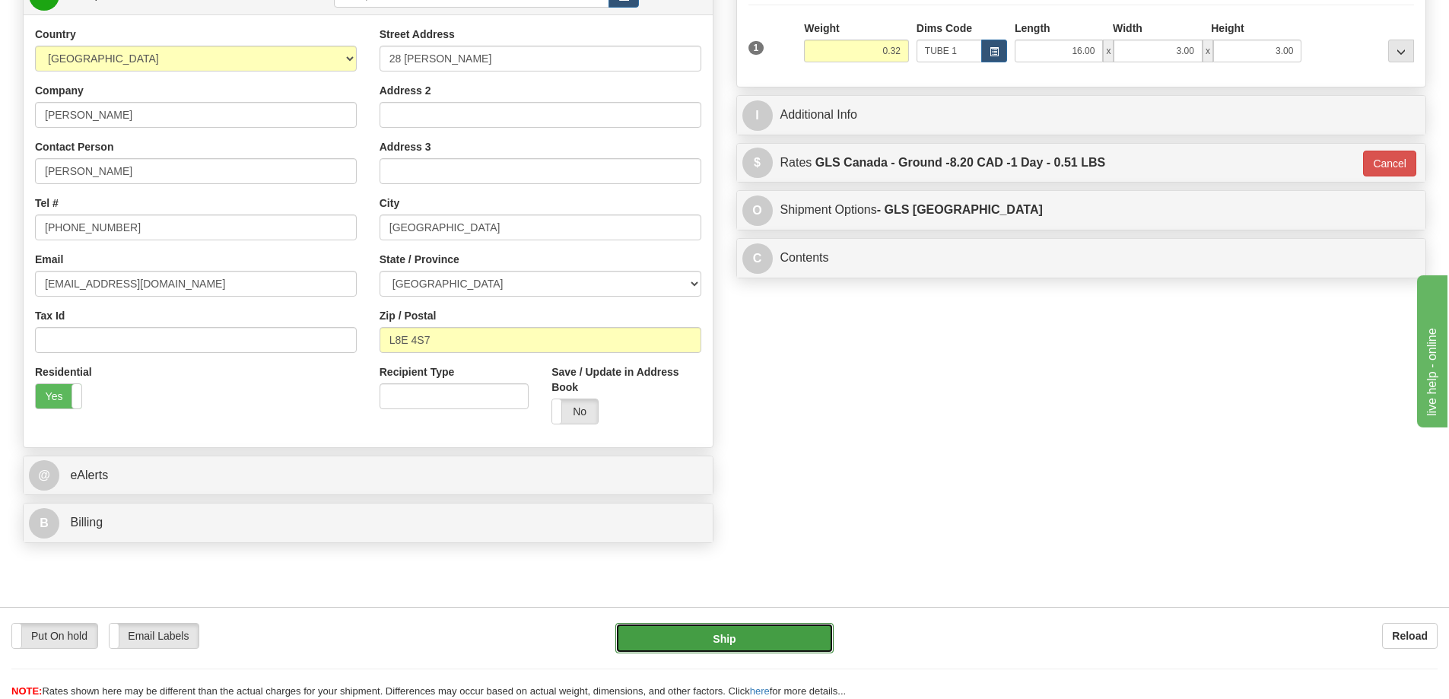
click at [790, 635] on button "Ship" at bounding box center [725, 638] width 218 height 30
